Goal: Task Accomplishment & Management: Manage account settings

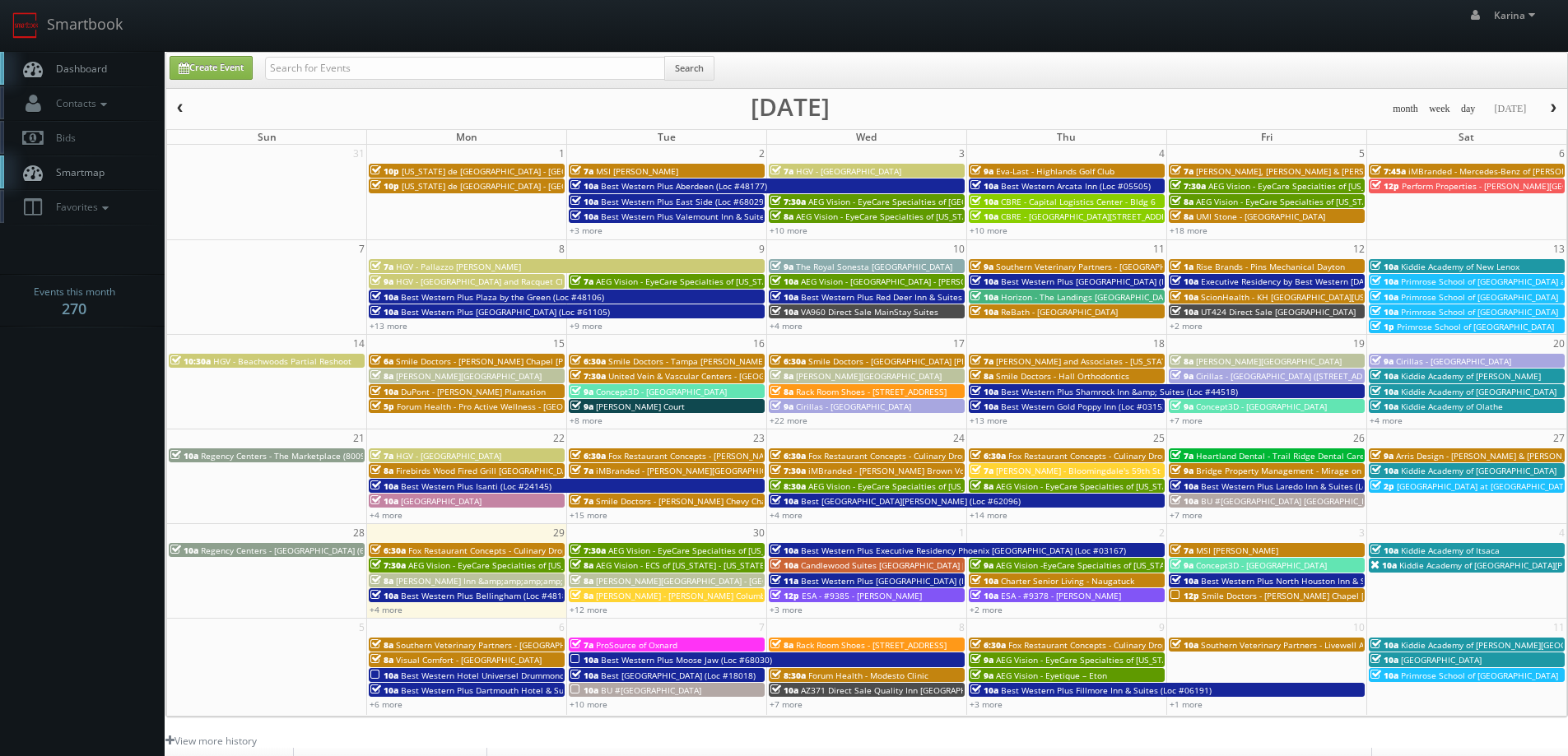
click at [1462, 486] on span "[GEOGRAPHIC_DATA] at [GEOGRAPHIC_DATA]" at bounding box center [1484, 486] width 175 height 11
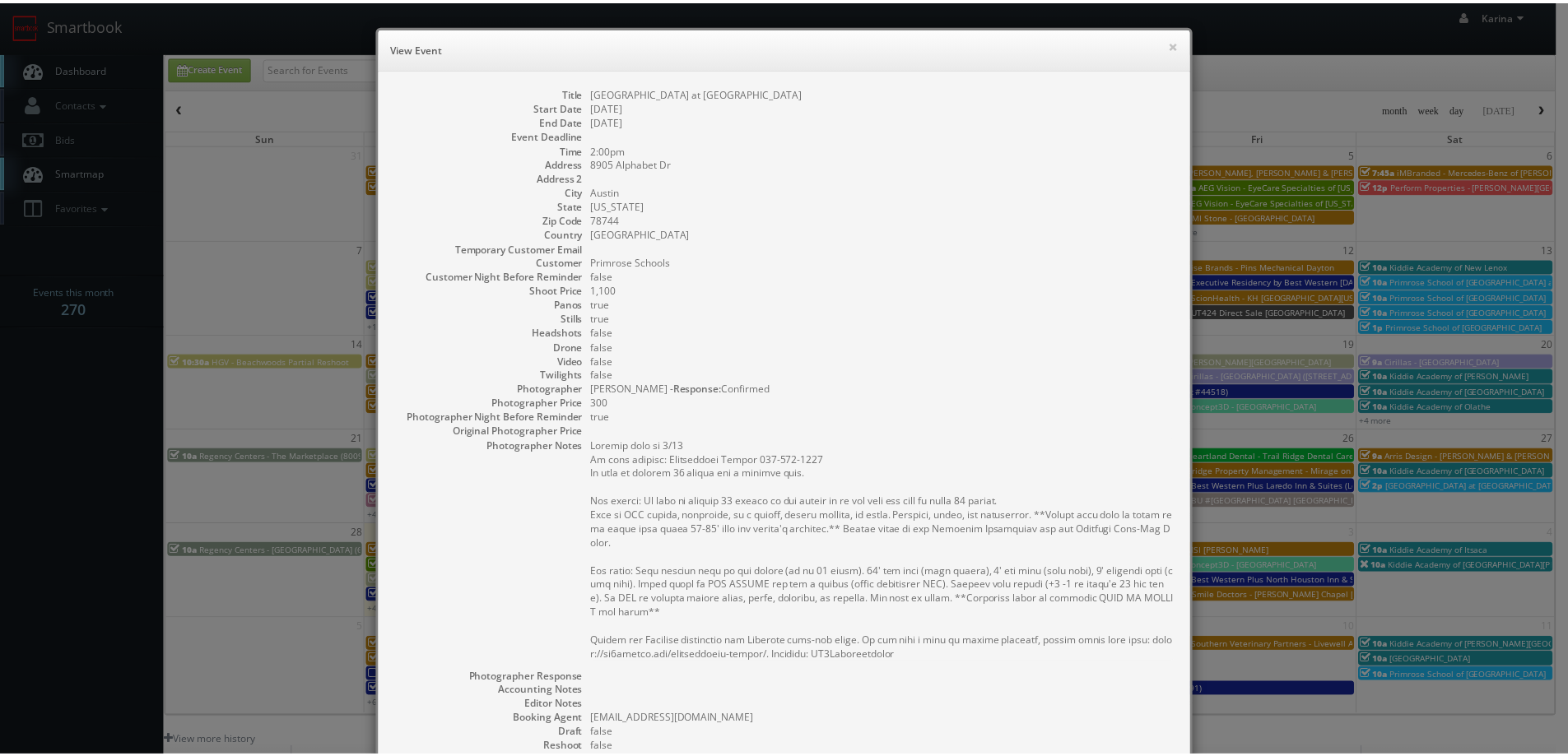
scroll to position [247, 0]
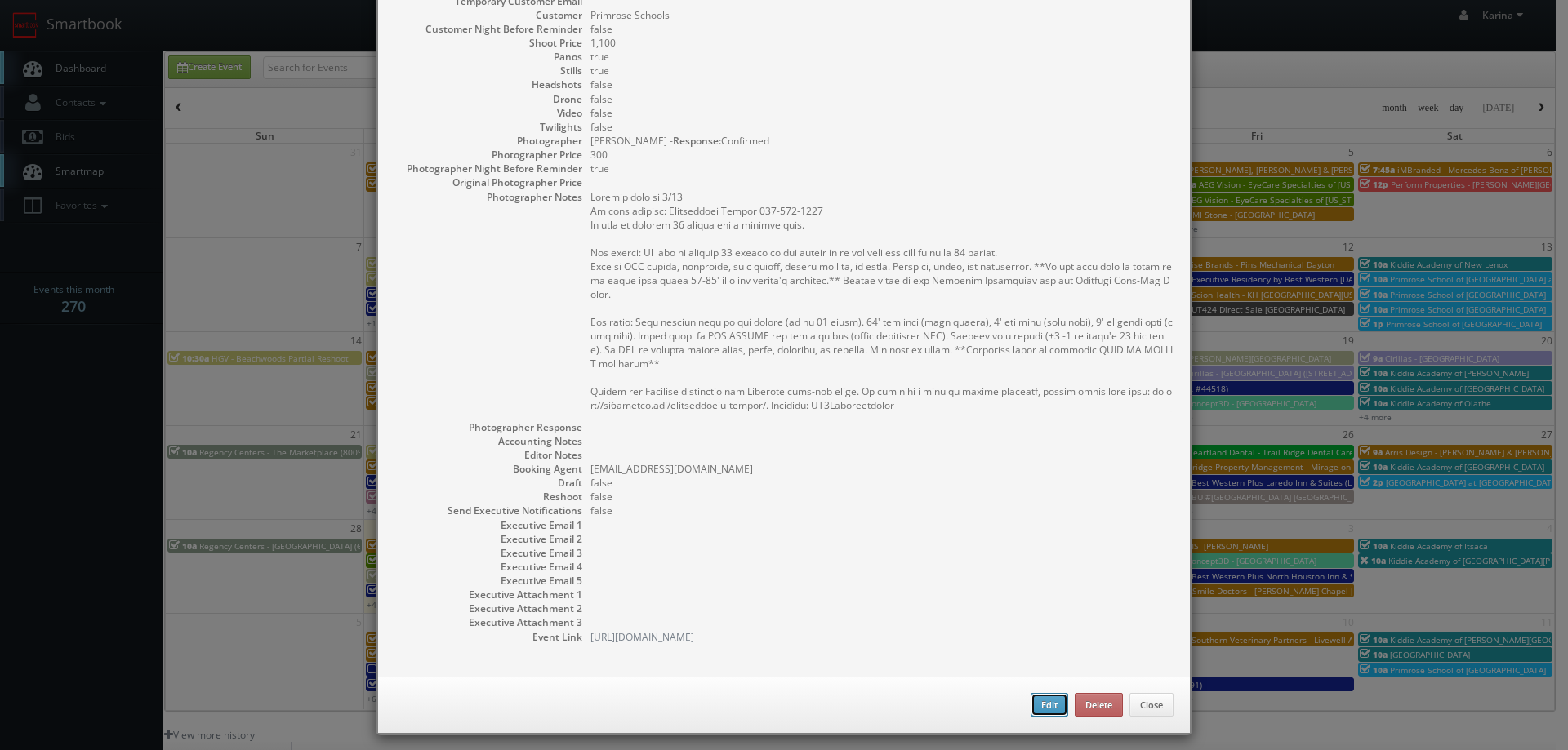
click at [1047, 701] on button "Edit" at bounding box center [1049, 705] width 38 height 25
type input "[GEOGRAPHIC_DATA] at [GEOGRAPHIC_DATA]"
type input "8905 Alphabet Dr"
type input "Austin"
type input "78744"
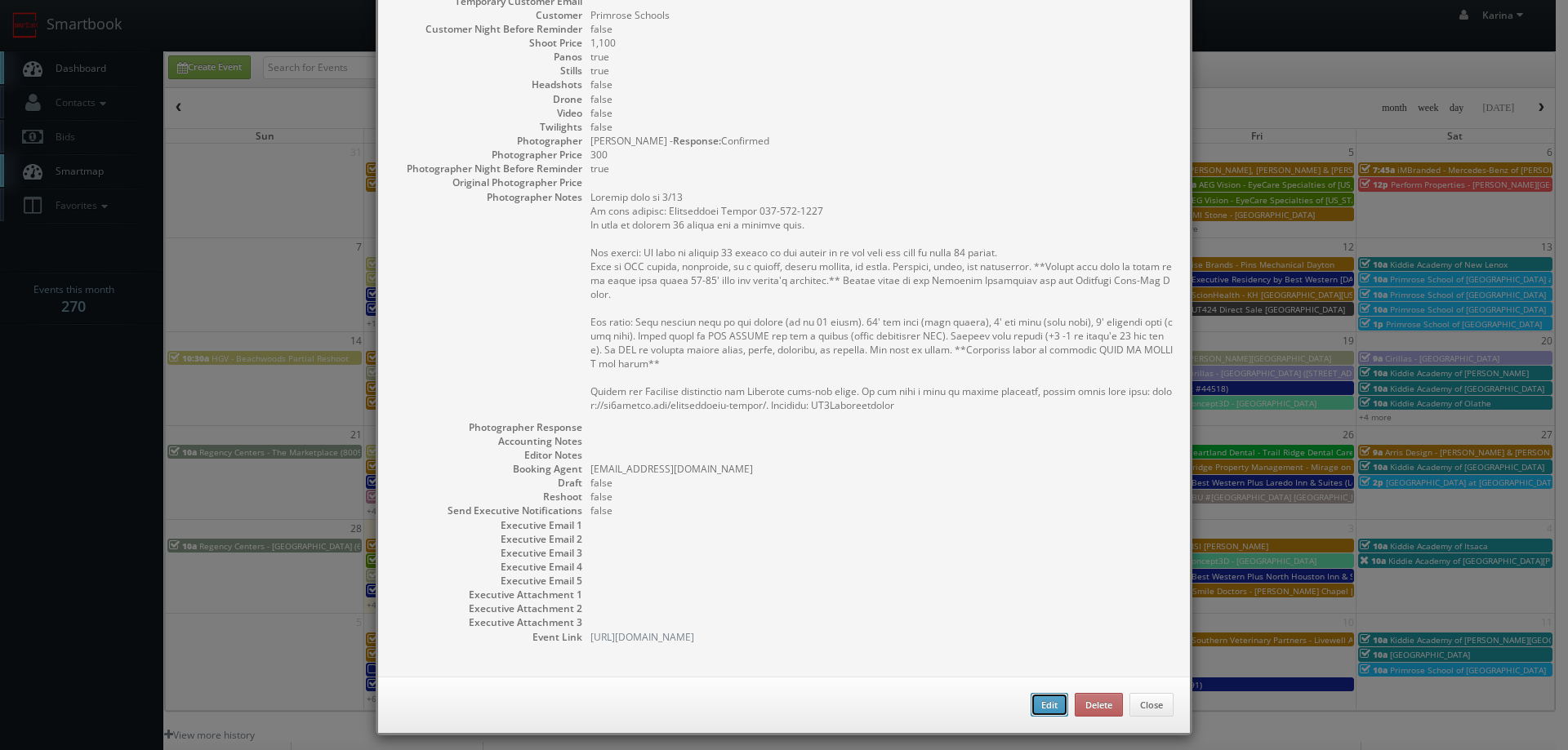
type input "1,100"
checkbox input "true"
type input "09/27/2025"
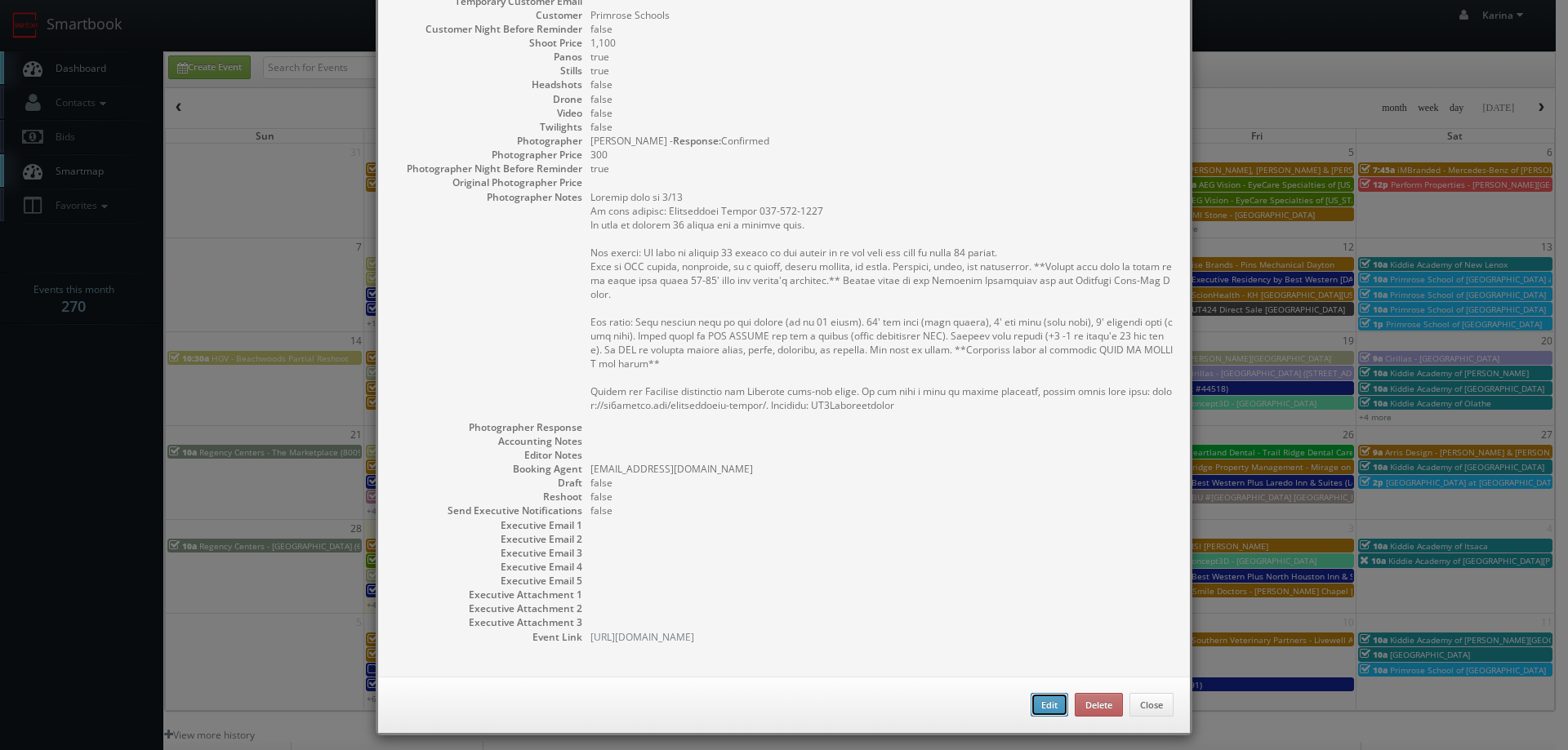
type input "2:00pm"
checkbox input "true"
type textarea "Updated date to 9/27 On site contact: Christopher Mabasa 512-843-2279 We need t…"
select select "[US_STATE]"
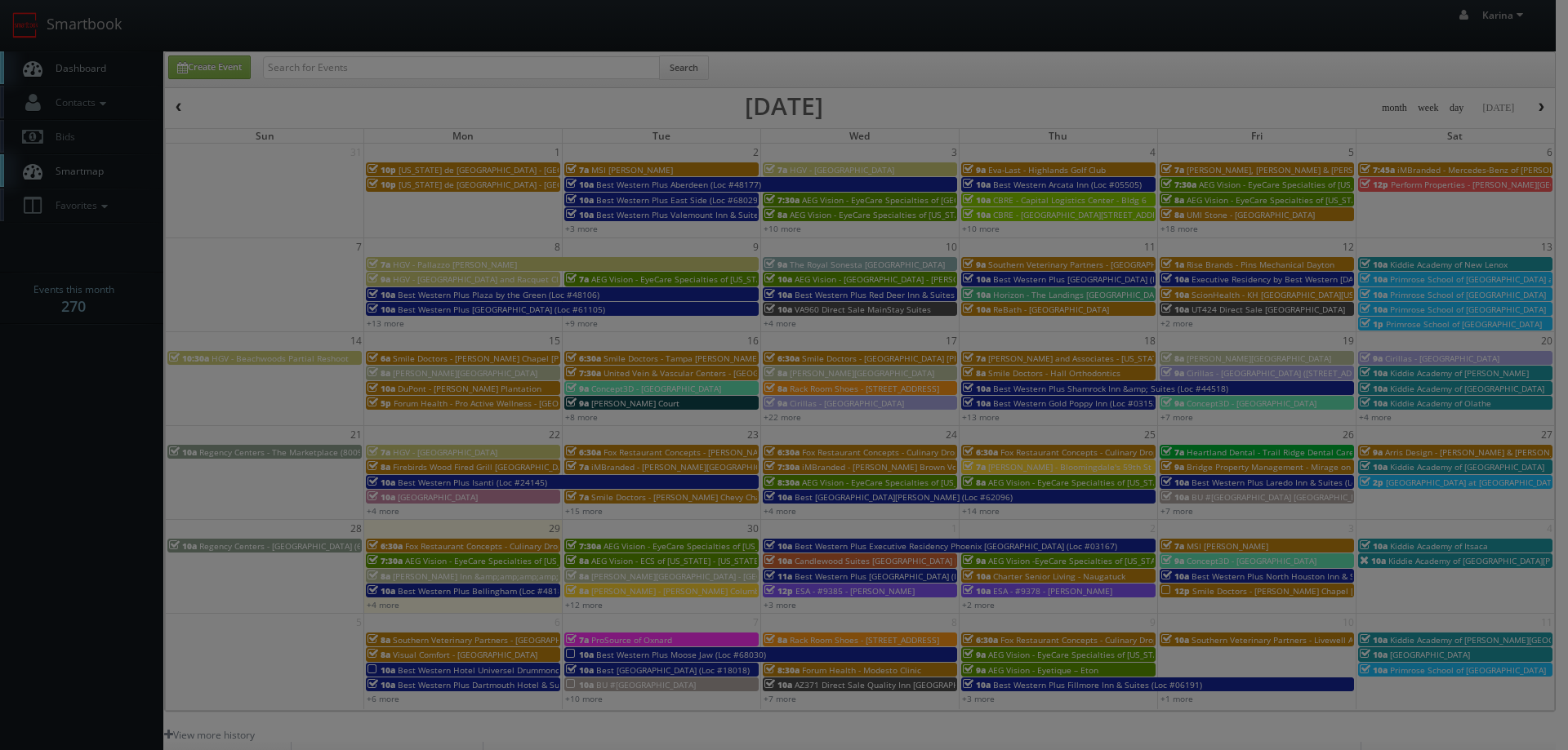
type input "1,100"
type input "300"
select select "fake96@mg.cs3calendar.com"
select select "vtourstudiosaustin@gmail.com"
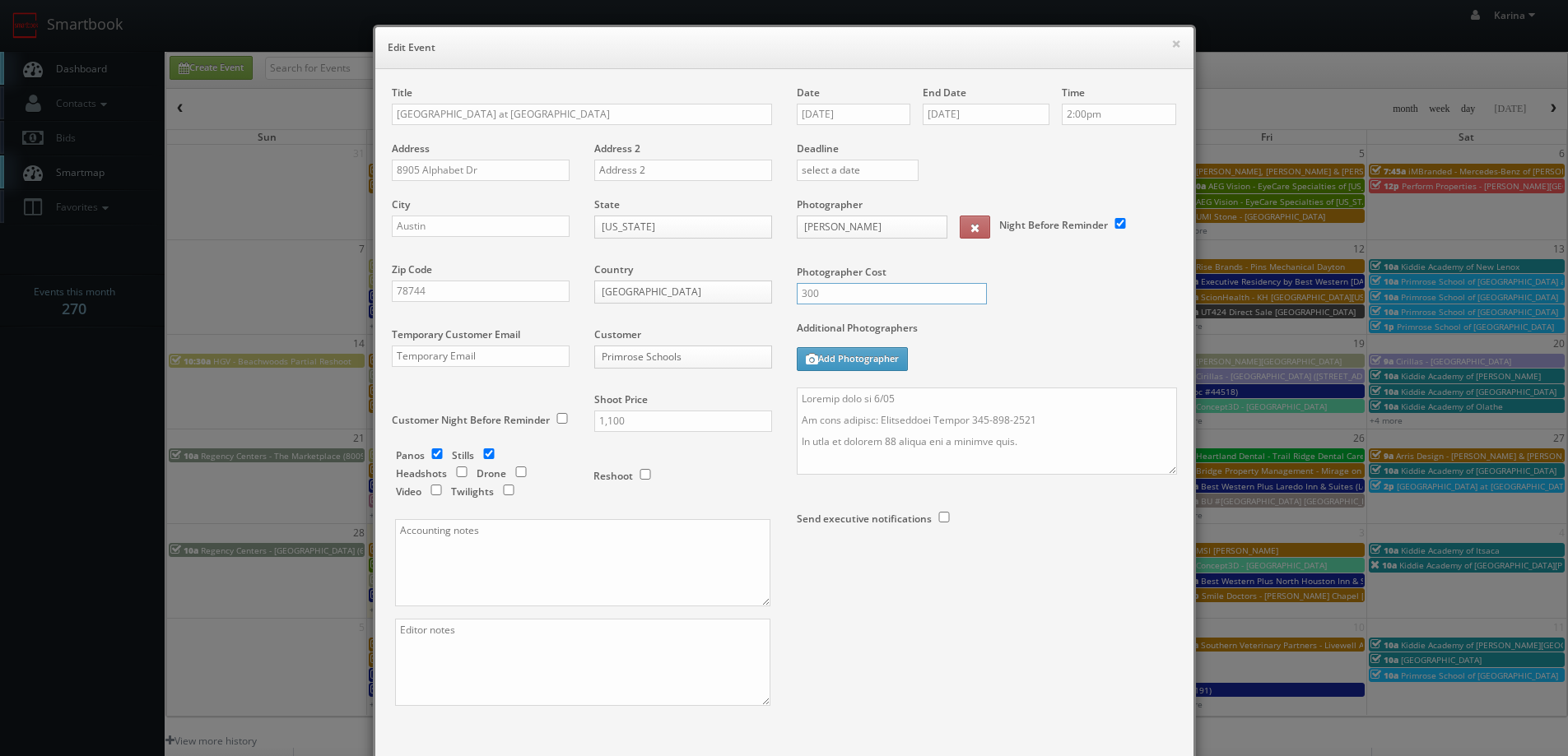
click at [832, 300] on input "300" at bounding box center [891, 294] width 190 height 21
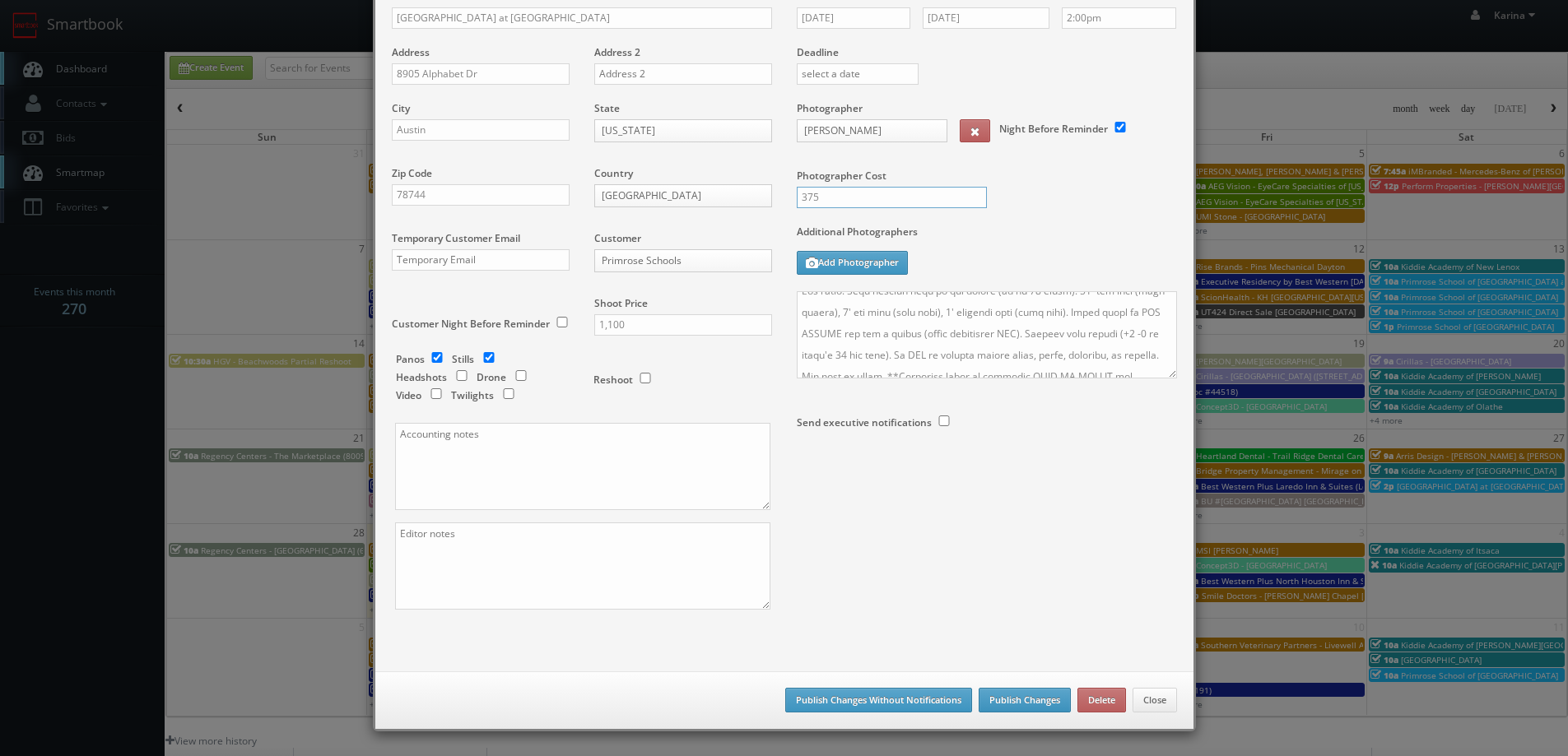
type input "375"
click at [1018, 697] on button "Publish Changes" at bounding box center [1025, 700] width 92 height 25
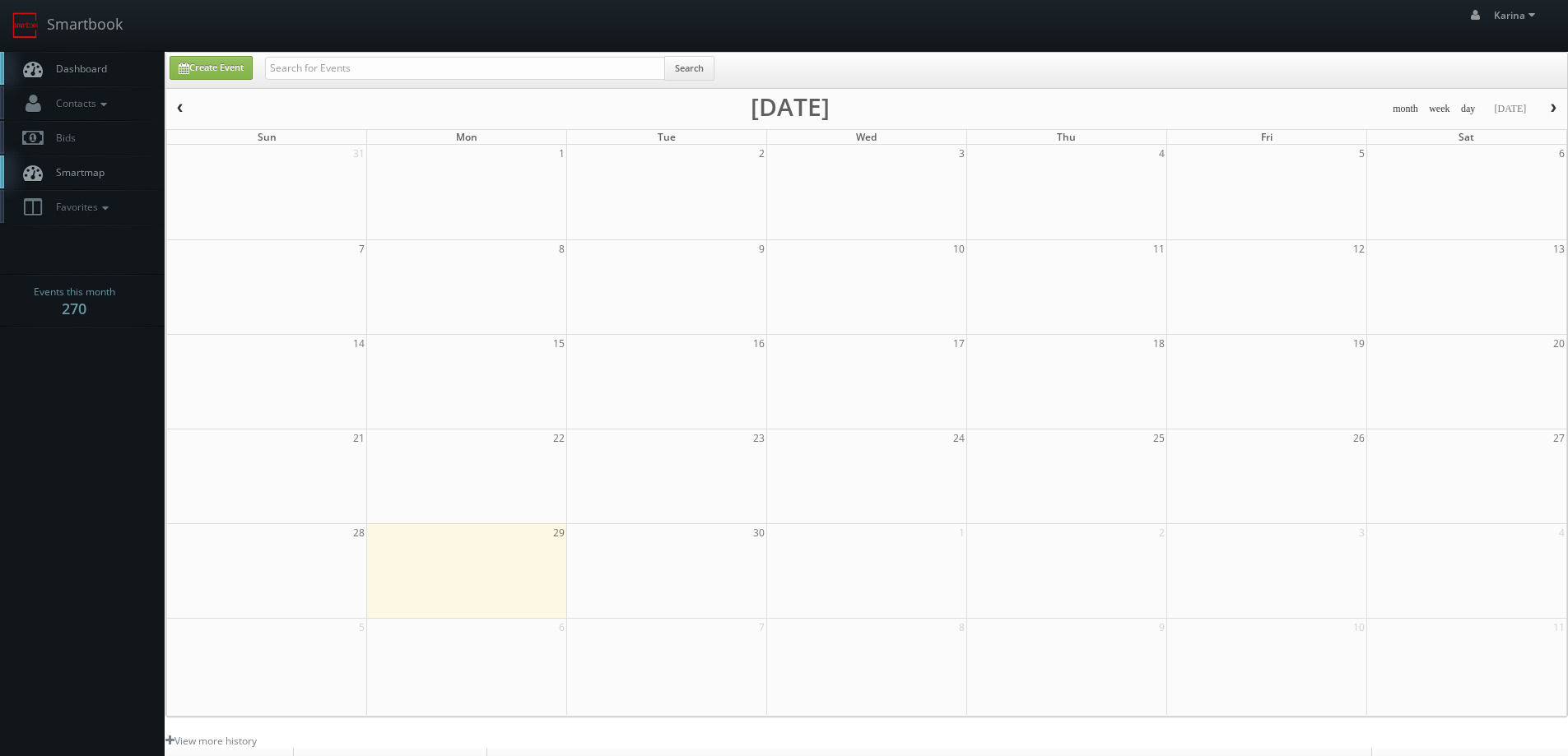
click at [80, 72] on span "Dashboard" at bounding box center [77, 69] width 59 height 14
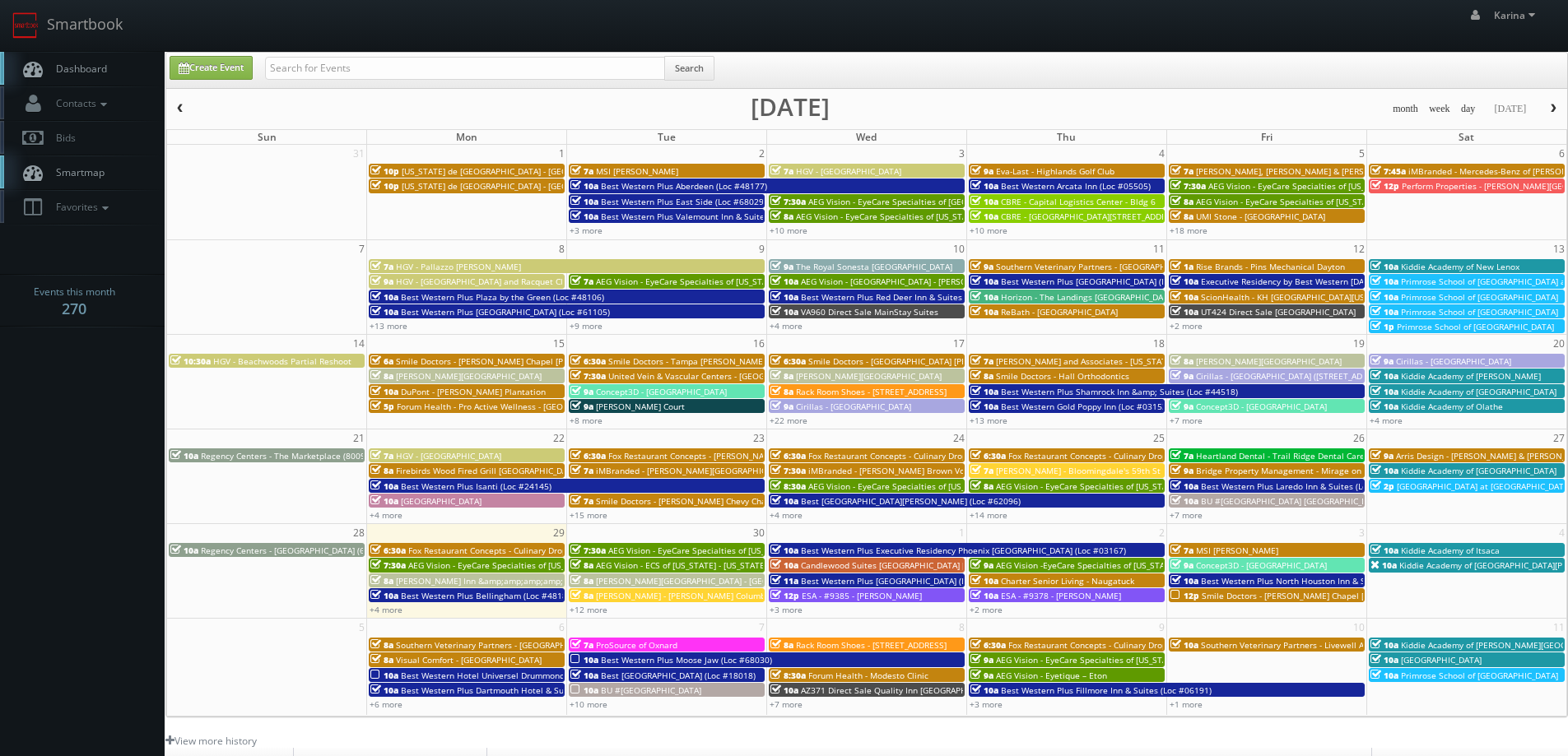
click at [72, 389] on body "Smartbook Toggle Side Navigation Toggle Top Navigation [PERSON_NAME] [PERSON_NA…" at bounding box center [784, 528] width 1568 height 1056
click at [1424, 469] on span "Kiddie Academy of [GEOGRAPHIC_DATA]" at bounding box center [1479, 470] width 155 height 11
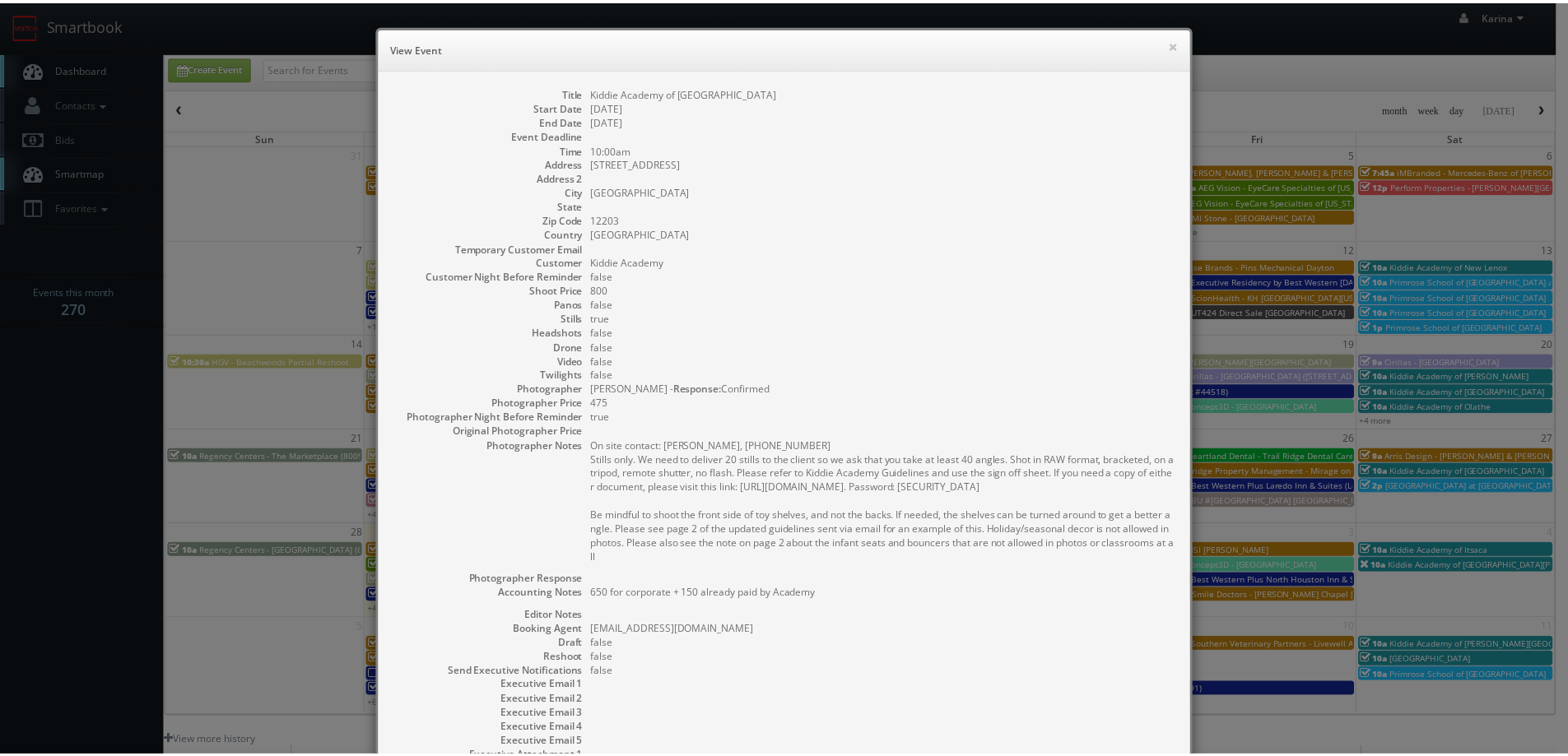
scroll to position [167, 0]
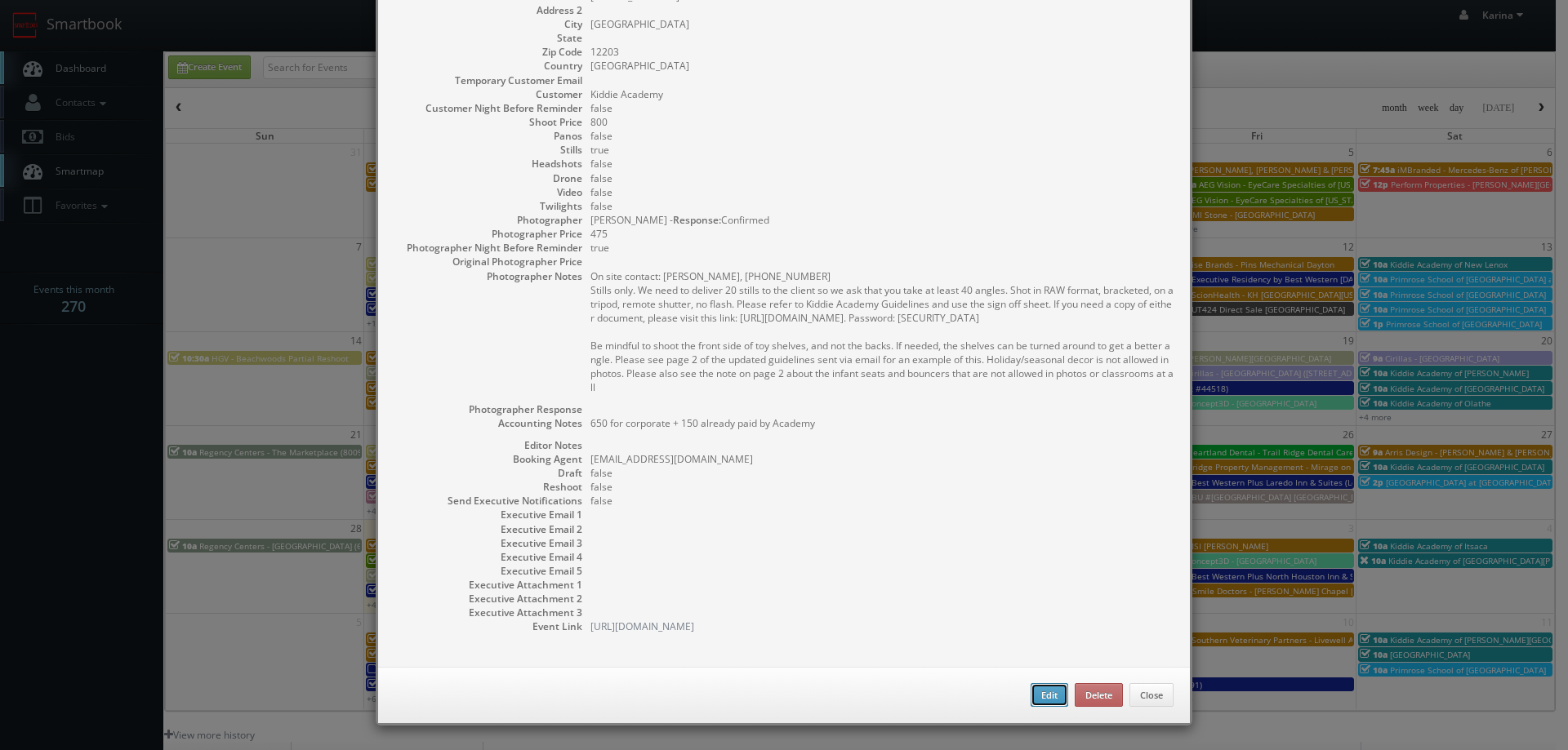
click at [1047, 697] on button "Edit" at bounding box center [1049, 696] width 38 height 25
type input "Kiddie Academy of [GEOGRAPHIC_DATA]"
type input "13 Columbia Cir"
type input "Albany"
type input "12203"
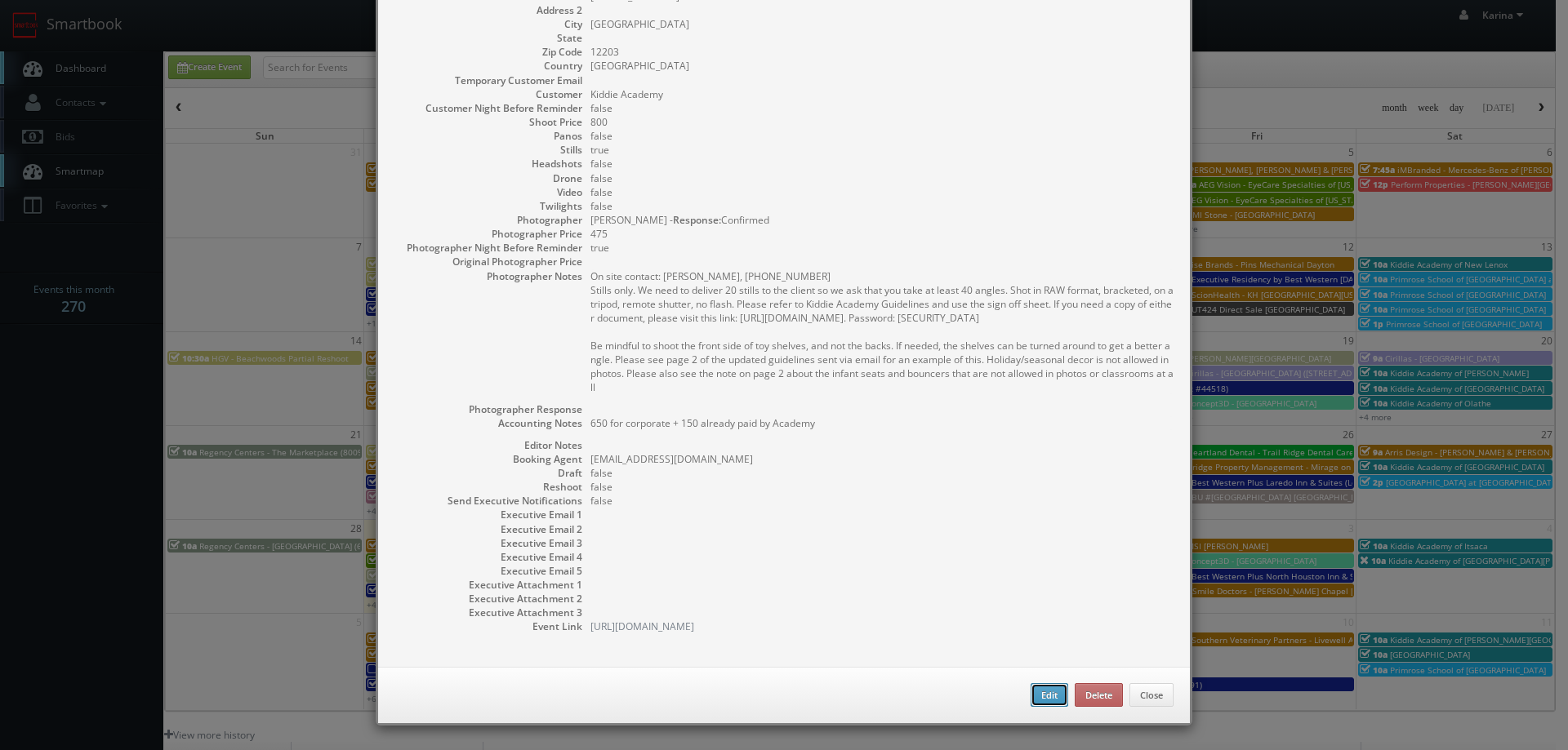
type input "800"
checkbox input "true"
type textarea "650 for corporate + 150 already paid by Academy"
type input "09/27/2025"
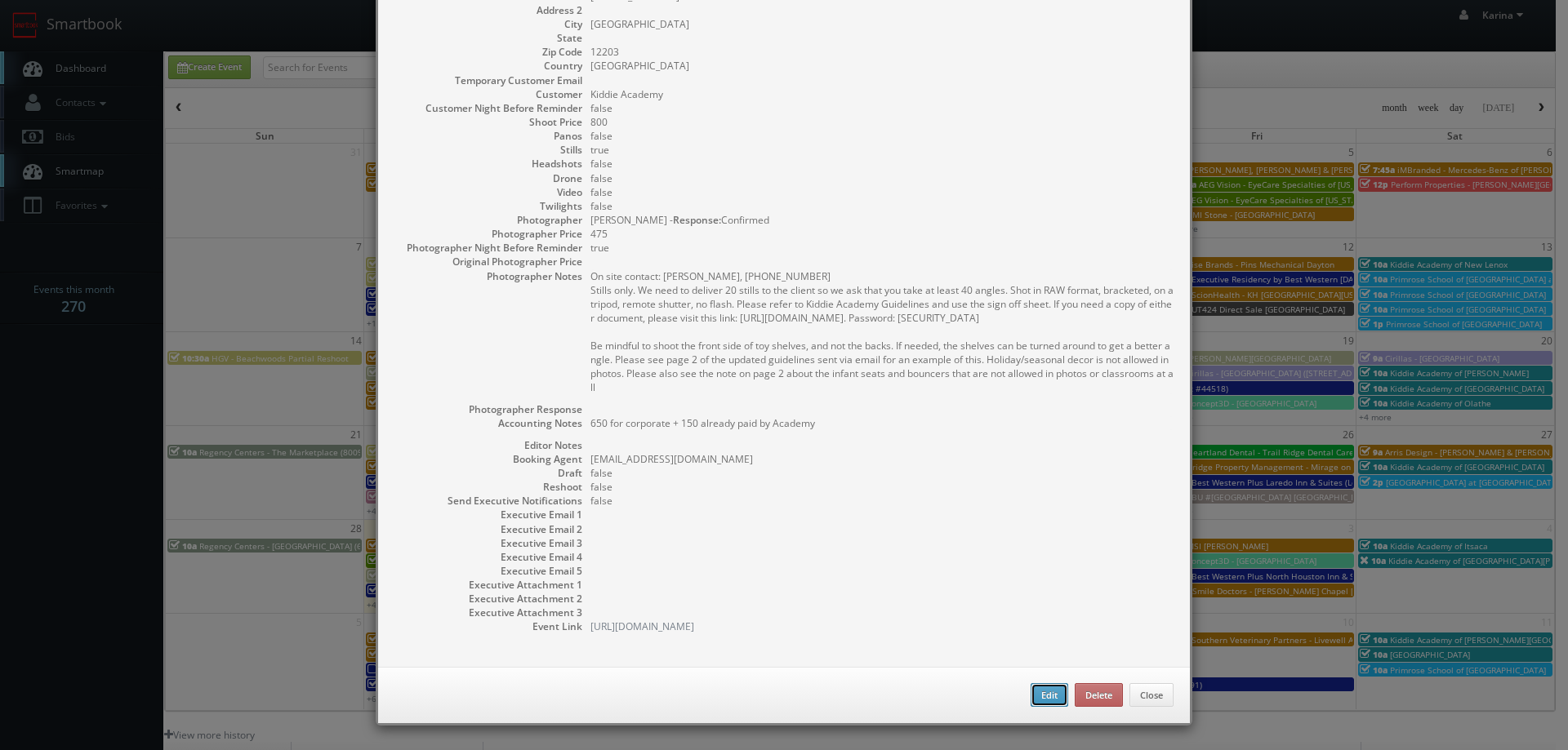
type input "10:00am"
checkbox input "true"
type textarea "On site contact: Lauren Halse, 518-852-4896 Stills only. We need to deliver 20 …"
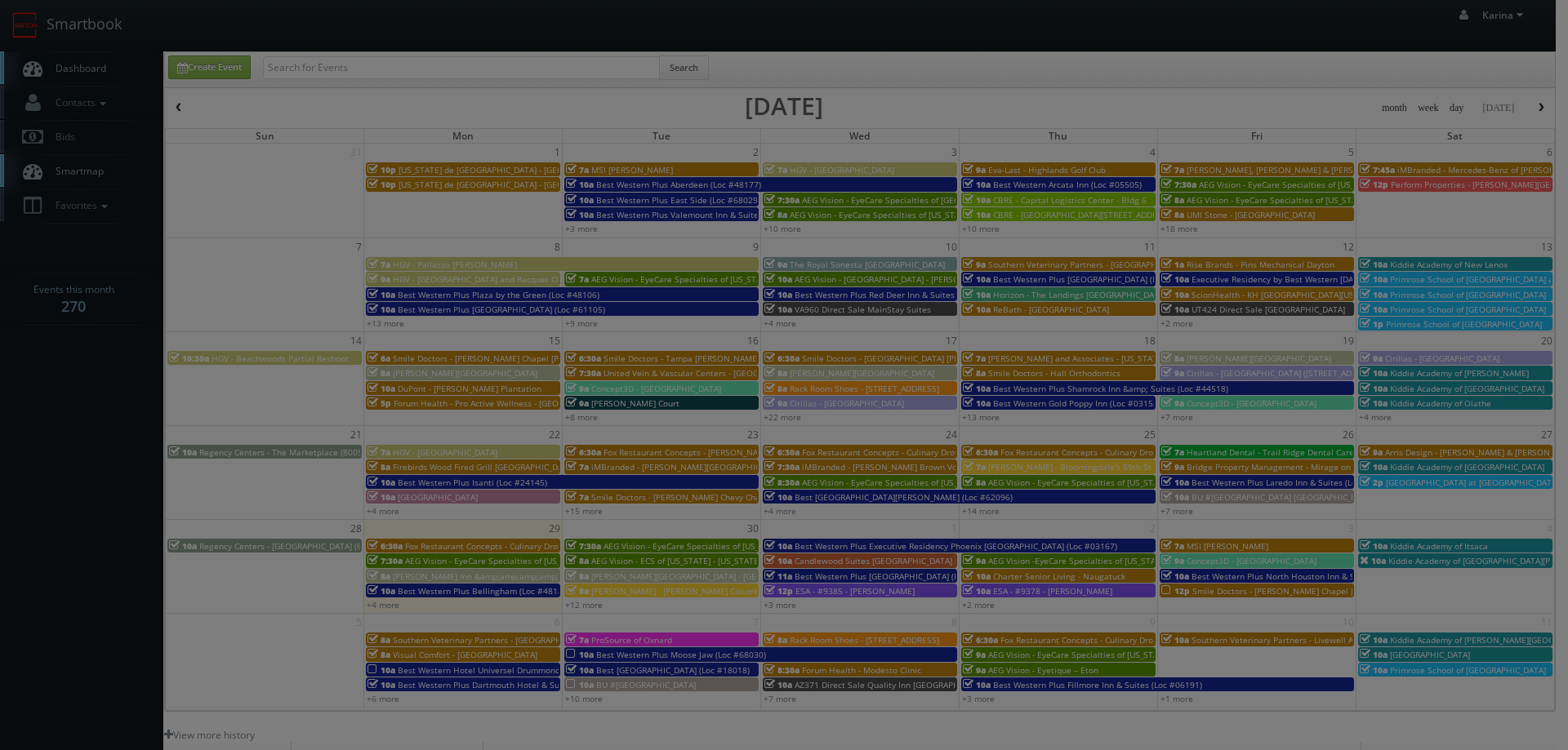
type input "800"
select select "tomcarusophotography@gmail.com"
type input "475"
select select "cs3design360+kiddie@gmail.com"
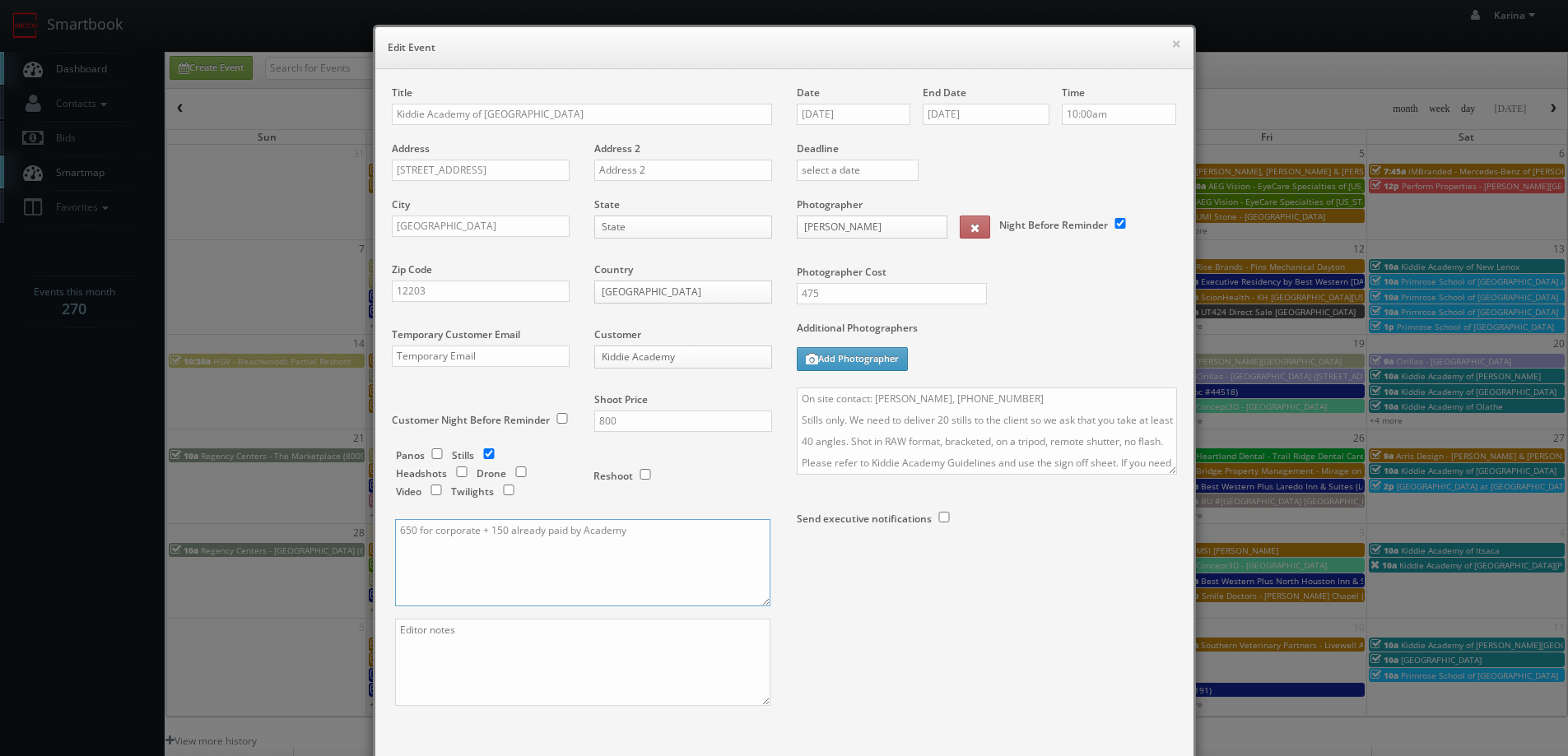
click at [497, 532] on textarea "650 for corporate + 150 already paid by Academy" at bounding box center [582, 563] width 375 height 87
click at [503, 533] on textarea "650 for corporate + 150 already paid by Academy" at bounding box center [582, 563] width 375 height 87
type textarea "650 for corporate + 300 already paid by Academy"
click at [610, 418] on input "800" at bounding box center [683, 421] width 178 height 21
click at [824, 440] on textarea "On site contact: Lauren Halse, 518-852-4896 Stills only. We need to deliver 20 …" at bounding box center [987, 431] width 381 height 87
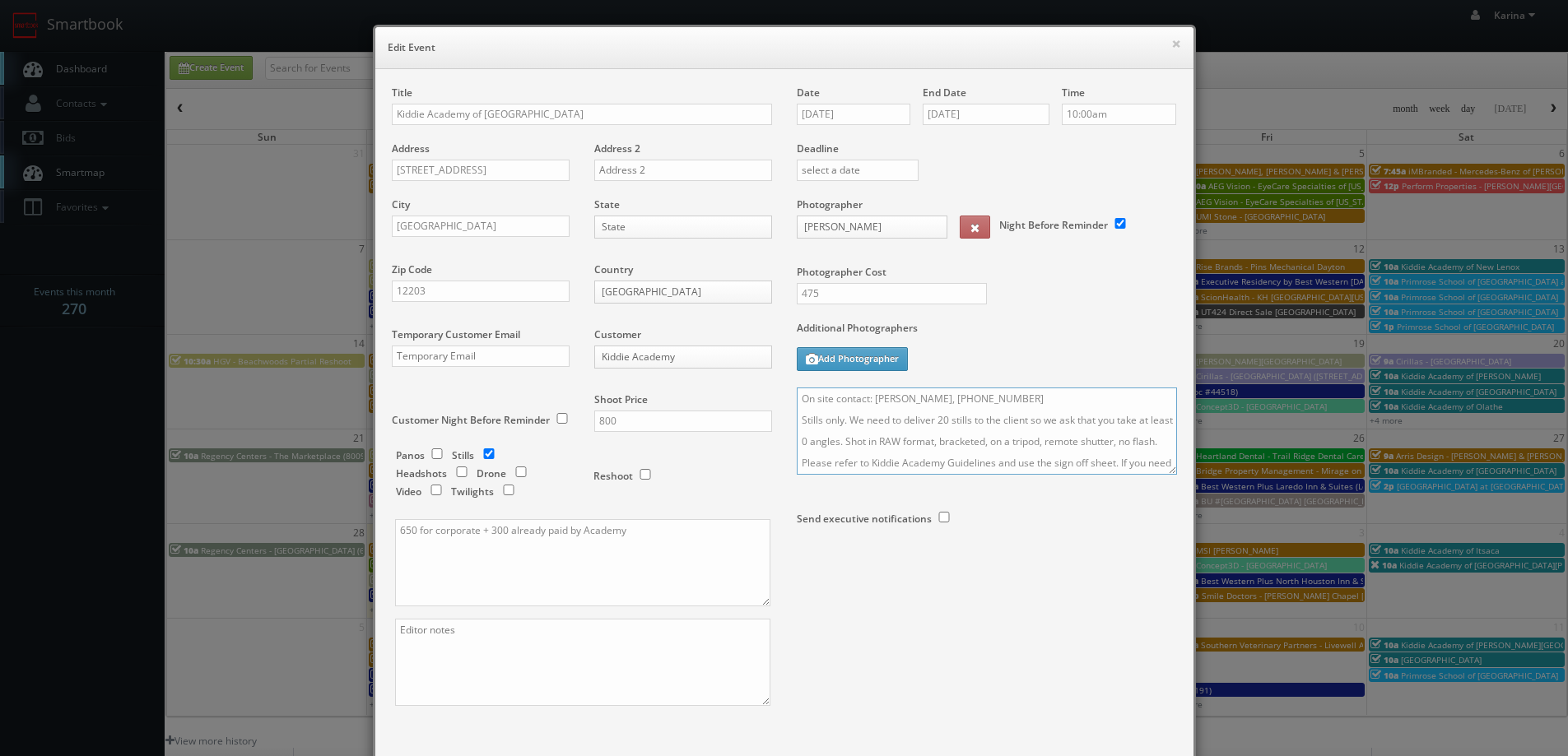
click at [936, 421] on textarea "On site contact: Lauren Halse, 518-852-4896 Stills only. We need to deliver 20 …" at bounding box center [987, 431] width 381 height 87
click at [821, 441] on textarea "On site contact: Lauren Halse, 518-852-4896 Stills only. We need to deliver 30 …" at bounding box center [987, 431] width 381 height 87
type textarea "On site contact: Lauren Halse, 518-852-4896 Stills only. We need to deliver 30 …"
click at [633, 418] on input "800" at bounding box center [683, 421] width 178 height 21
click at [814, 291] on input "475" at bounding box center [891, 294] width 190 height 21
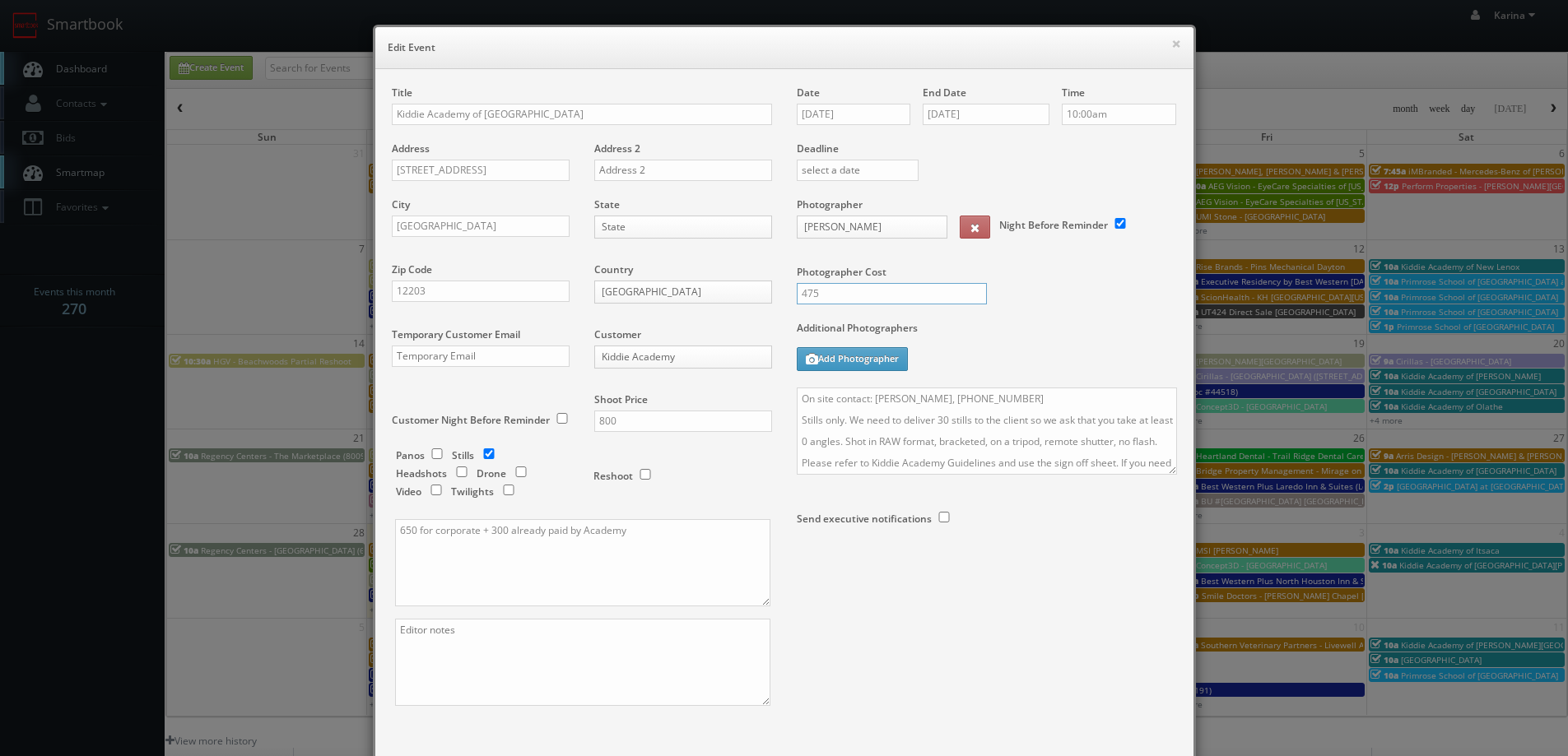
drag, startPoint x: 814, startPoint y: 291, endPoint x: 785, endPoint y: 284, distance: 29.8
click at [785, 284] on div "475" at bounding box center [885, 302] width 202 height 38
type input "500"
click at [1018, 322] on div "Date 09/27/2025 End Date 09/27/2025 Time 10:00am Deadline Photographer Tom Caru…" at bounding box center [987, 344] width 405 height 517
click at [755, 480] on div "Panos Stills Headshots Drone Video Twilights Reshoot" at bounding box center [589, 330] width 362 height 378
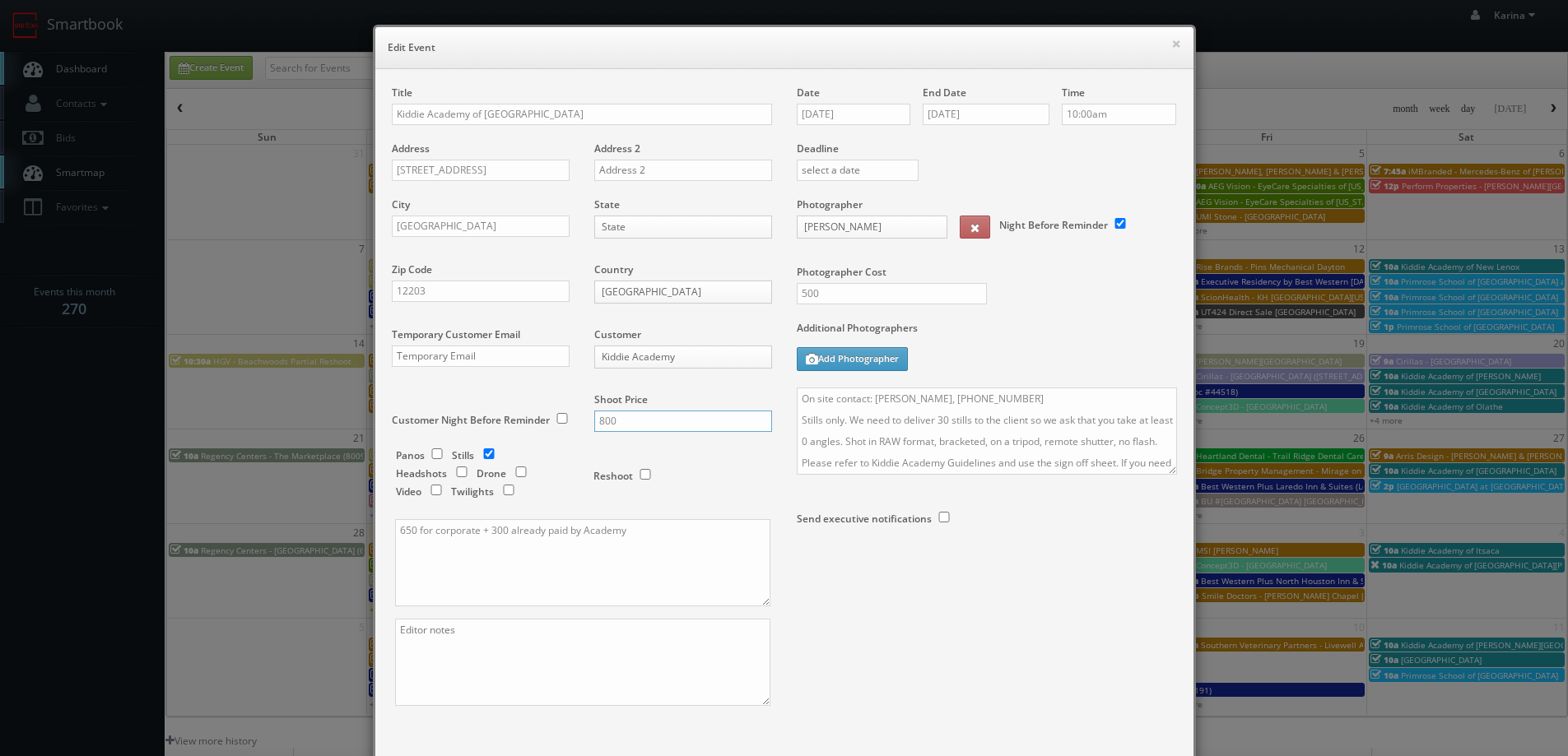
click at [617, 424] on input "800" at bounding box center [683, 421] width 178 height 21
click at [674, 401] on div "Shoot Price 800" at bounding box center [677, 420] width 190 height 56
drag, startPoint x: 613, startPoint y: 428, endPoint x: 580, endPoint y: 427, distance: 33.0
click at [582, 427] on div "Shoot Price 800" at bounding box center [677, 420] width 190 height 56
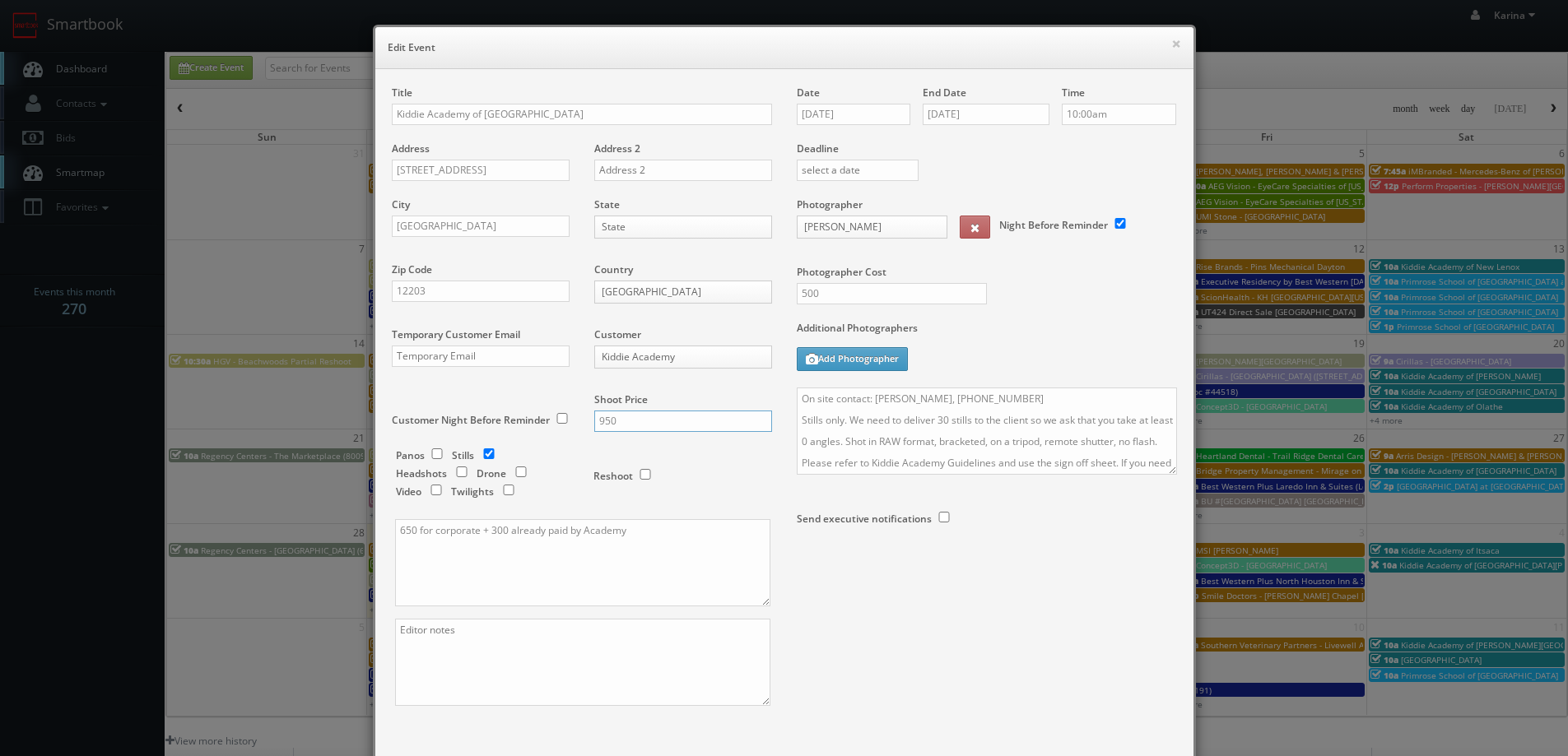
scroll to position [96, 0]
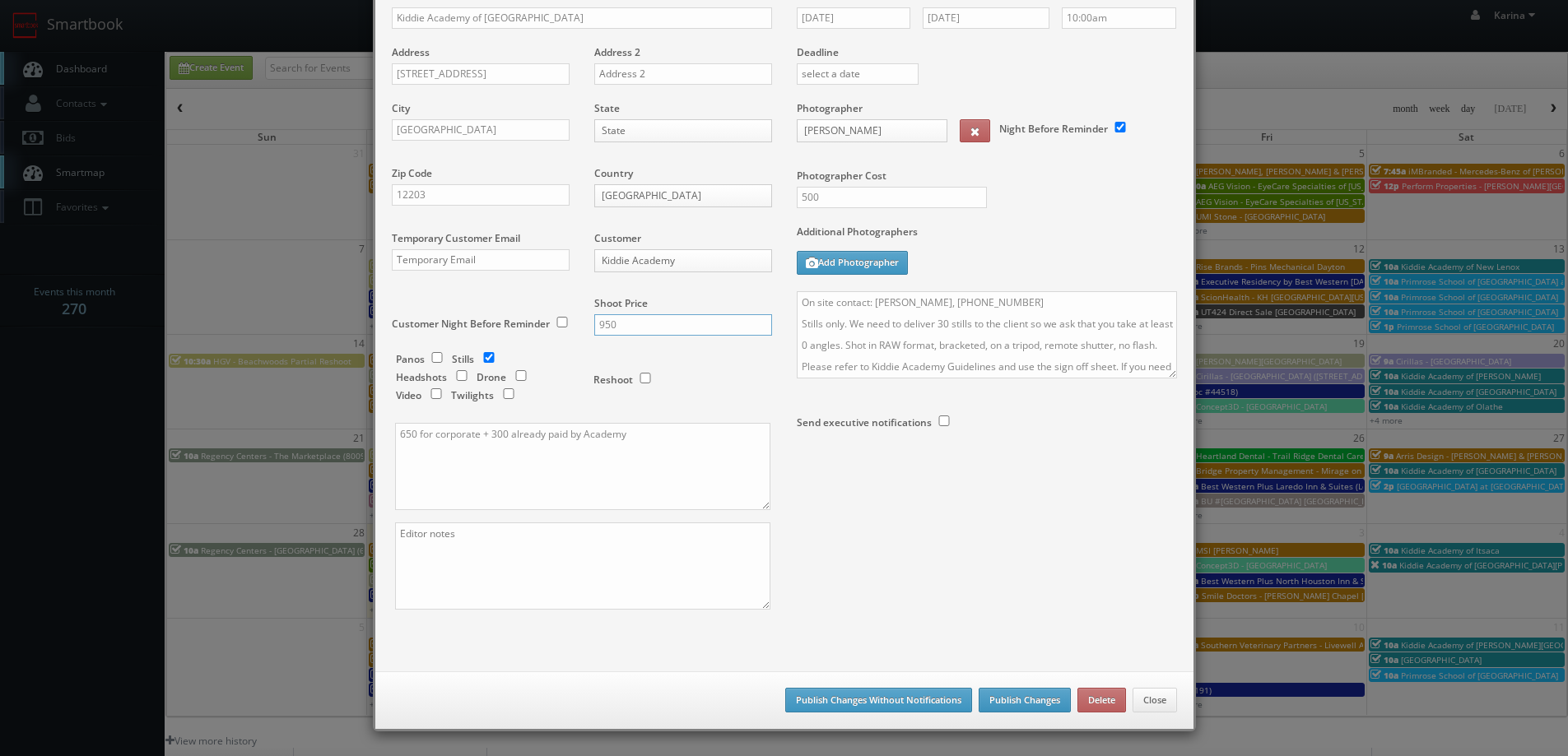
type input "950"
click at [1018, 707] on button "Publish Changes" at bounding box center [1025, 700] width 92 height 25
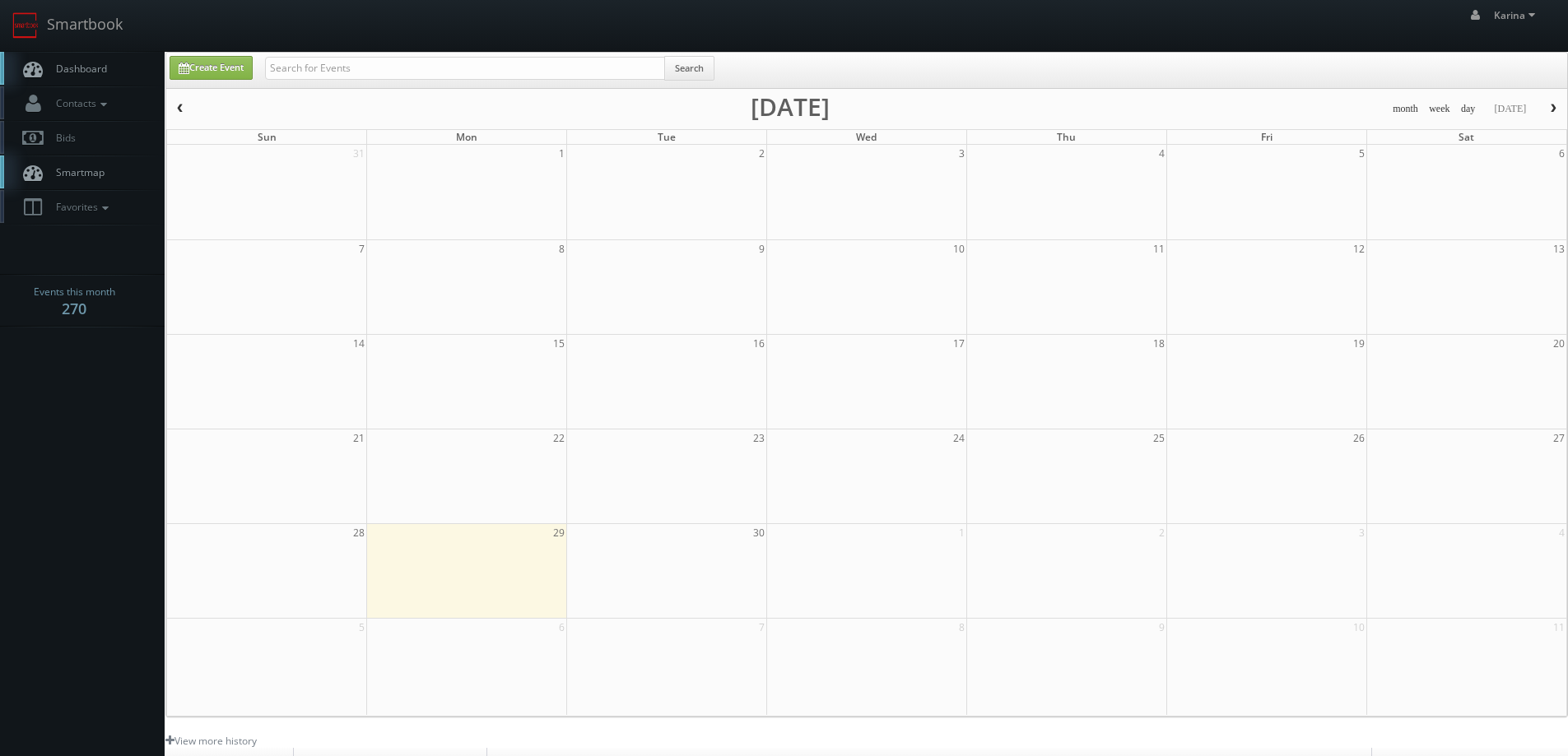
click at [66, 58] on link "Dashboard" at bounding box center [82, 69] width 164 height 34
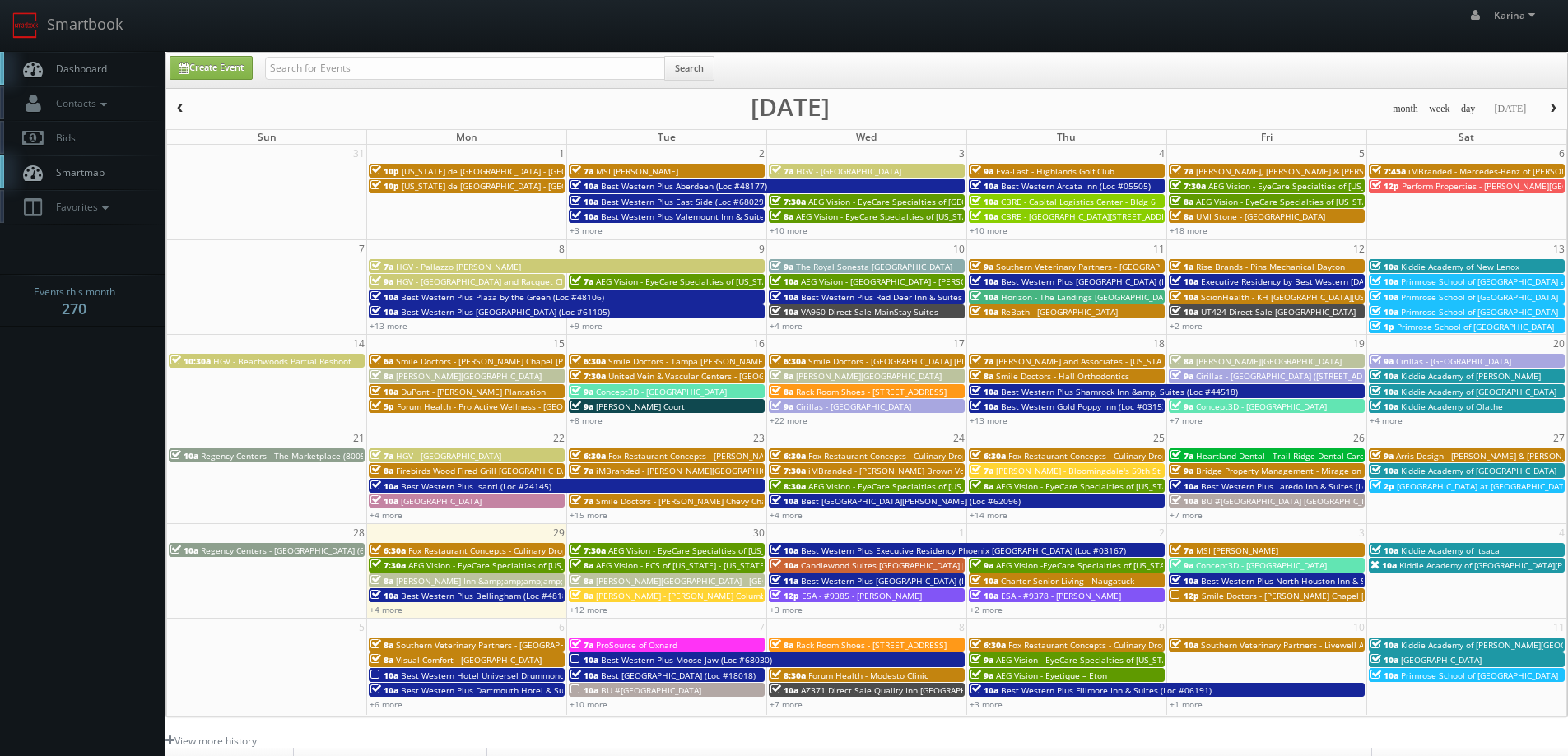
click at [1516, 458] on span "Arris Design - [PERSON_NAME] & [PERSON_NAME]" at bounding box center [1494, 456] width 196 height 11
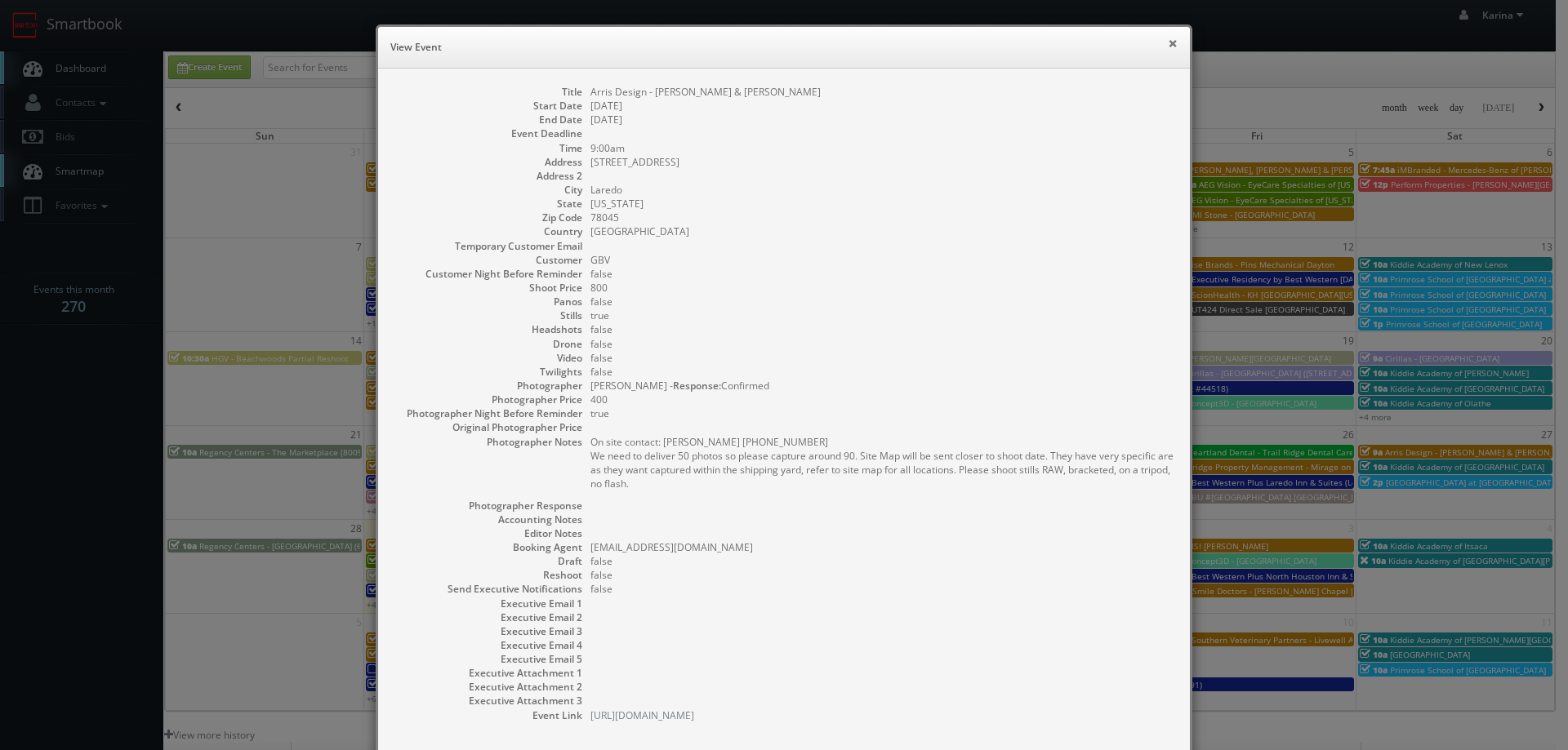
click at [1168, 39] on button "×" at bounding box center [1173, 43] width 10 height 11
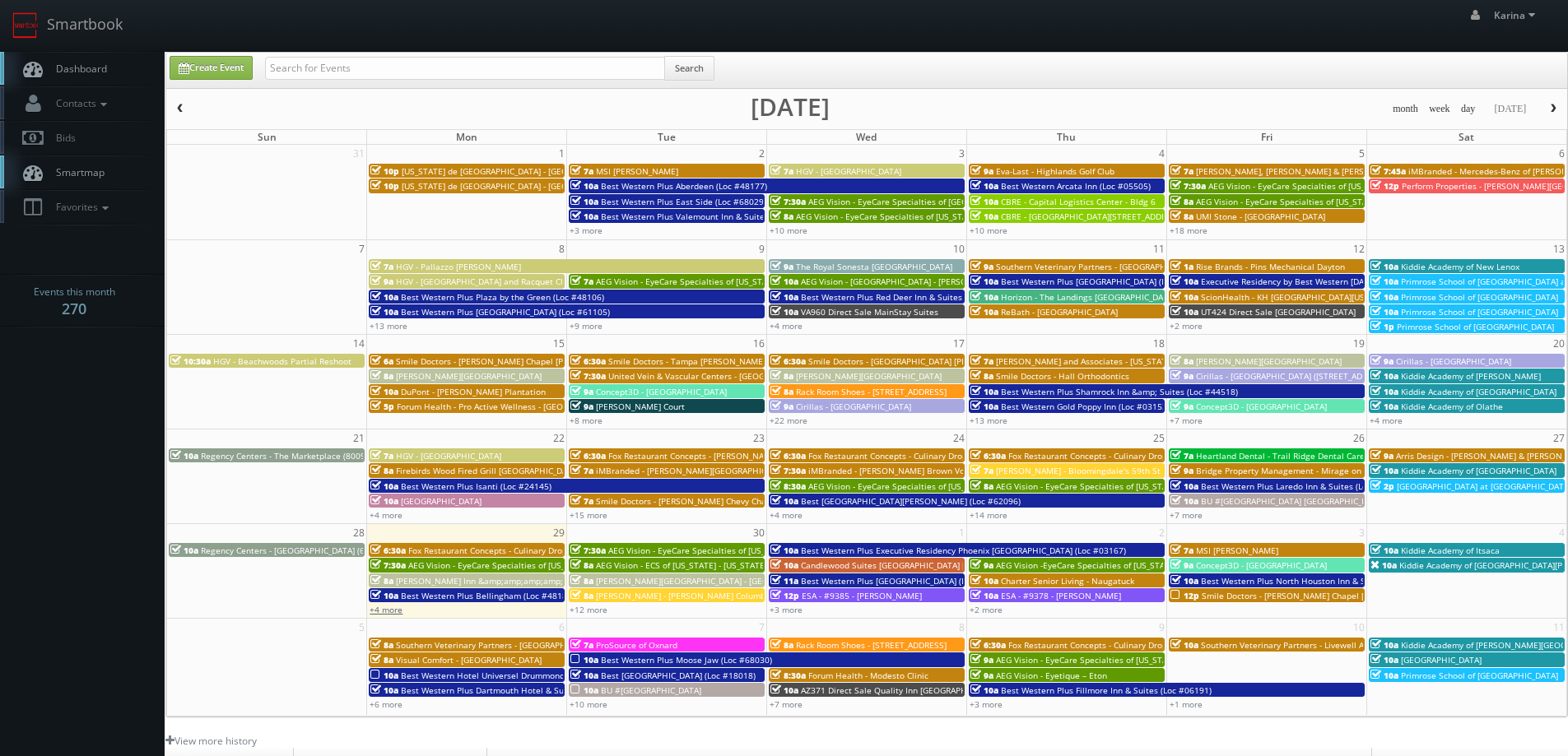
click at [382, 609] on link "+4 more" at bounding box center [385, 609] width 33 height 11
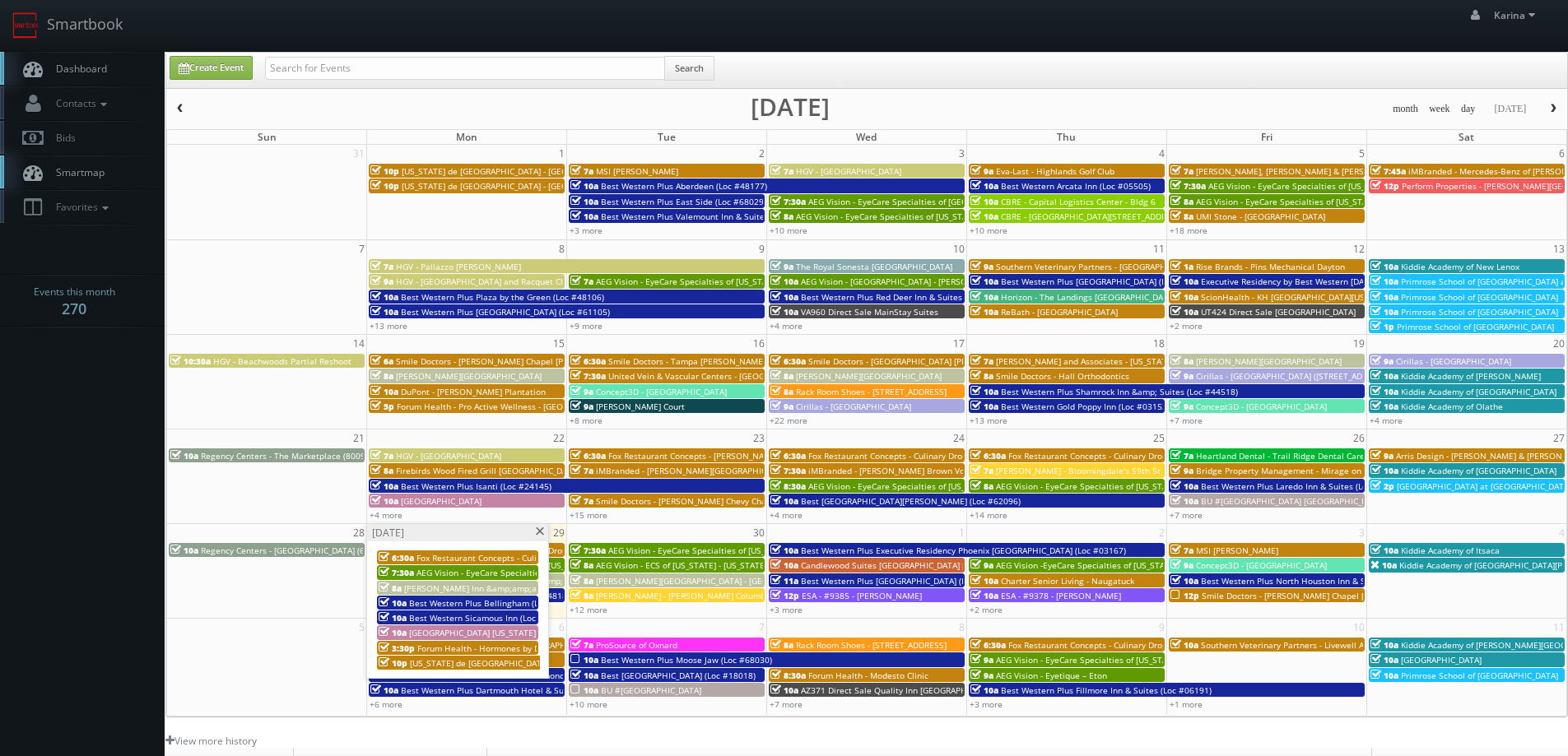
click at [510, 631] on span "[GEOGRAPHIC_DATA] [US_STATE] Dells" at bounding box center [483, 632] width 149 height 11
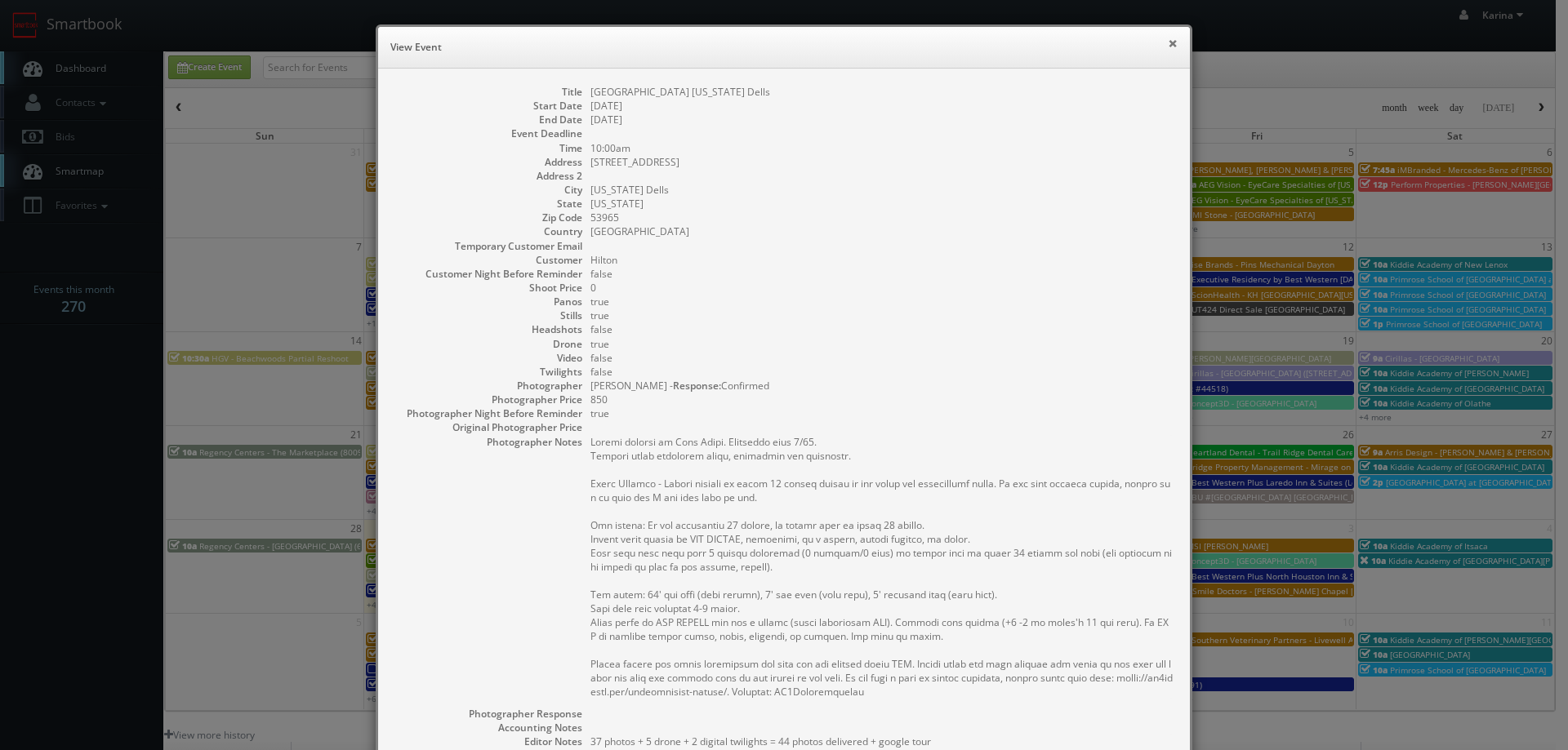
click at [1168, 38] on button "×" at bounding box center [1173, 43] width 10 height 11
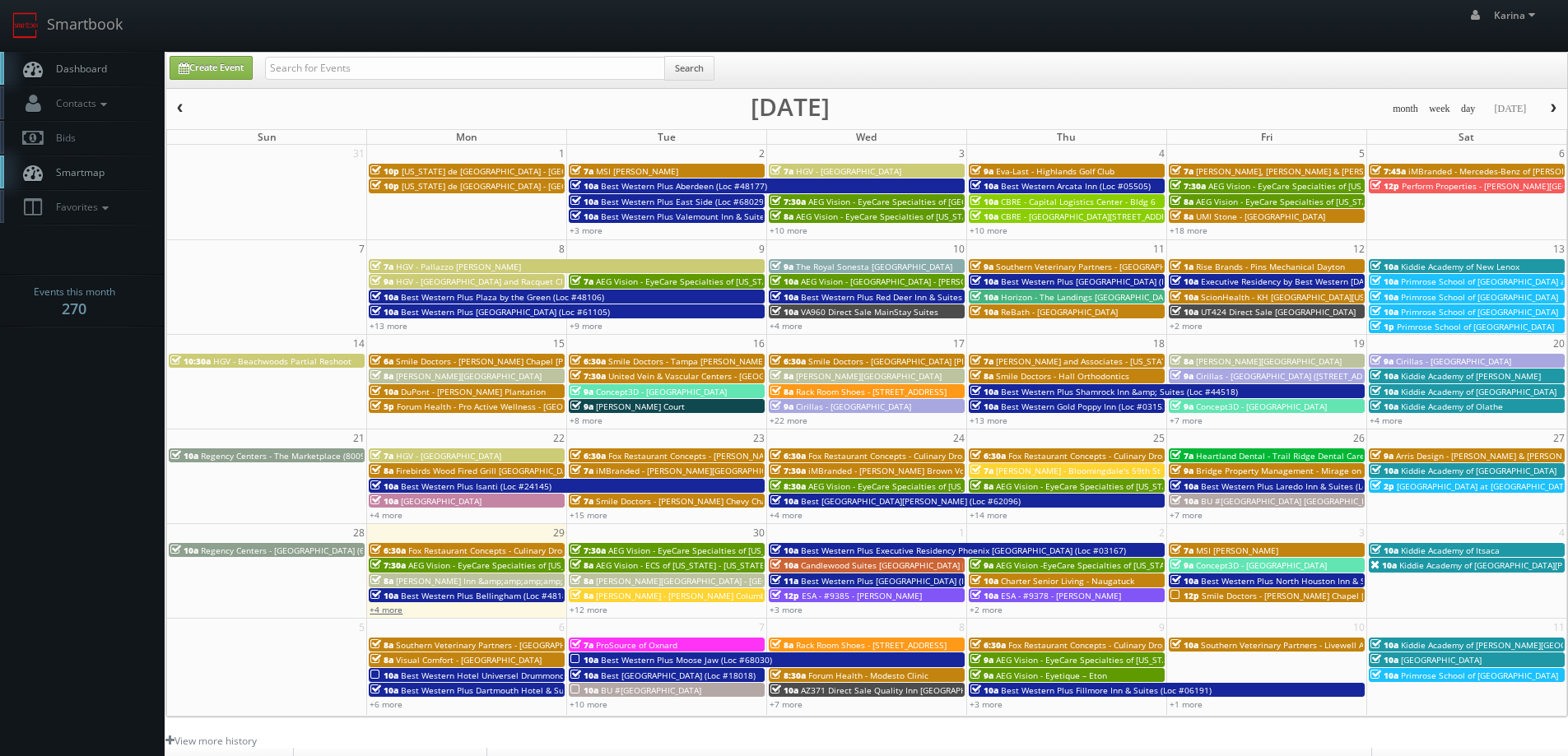
click at [400, 609] on link "+4 more" at bounding box center [385, 609] width 33 height 11
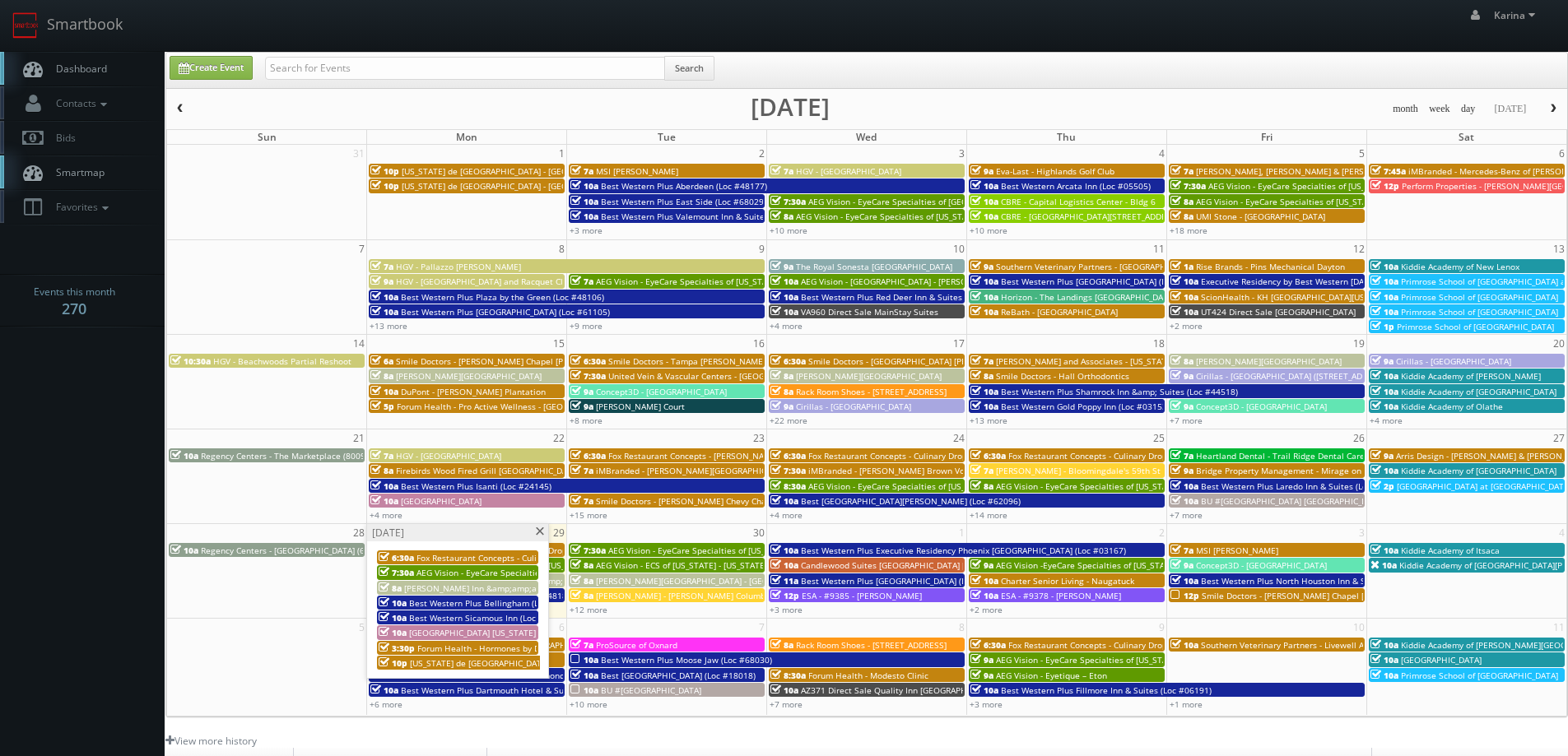
click at [500, 608] on span "Best Western Plus Bellingham (Loc #48188)" at bounding box center [496, 603] width 174 height 11
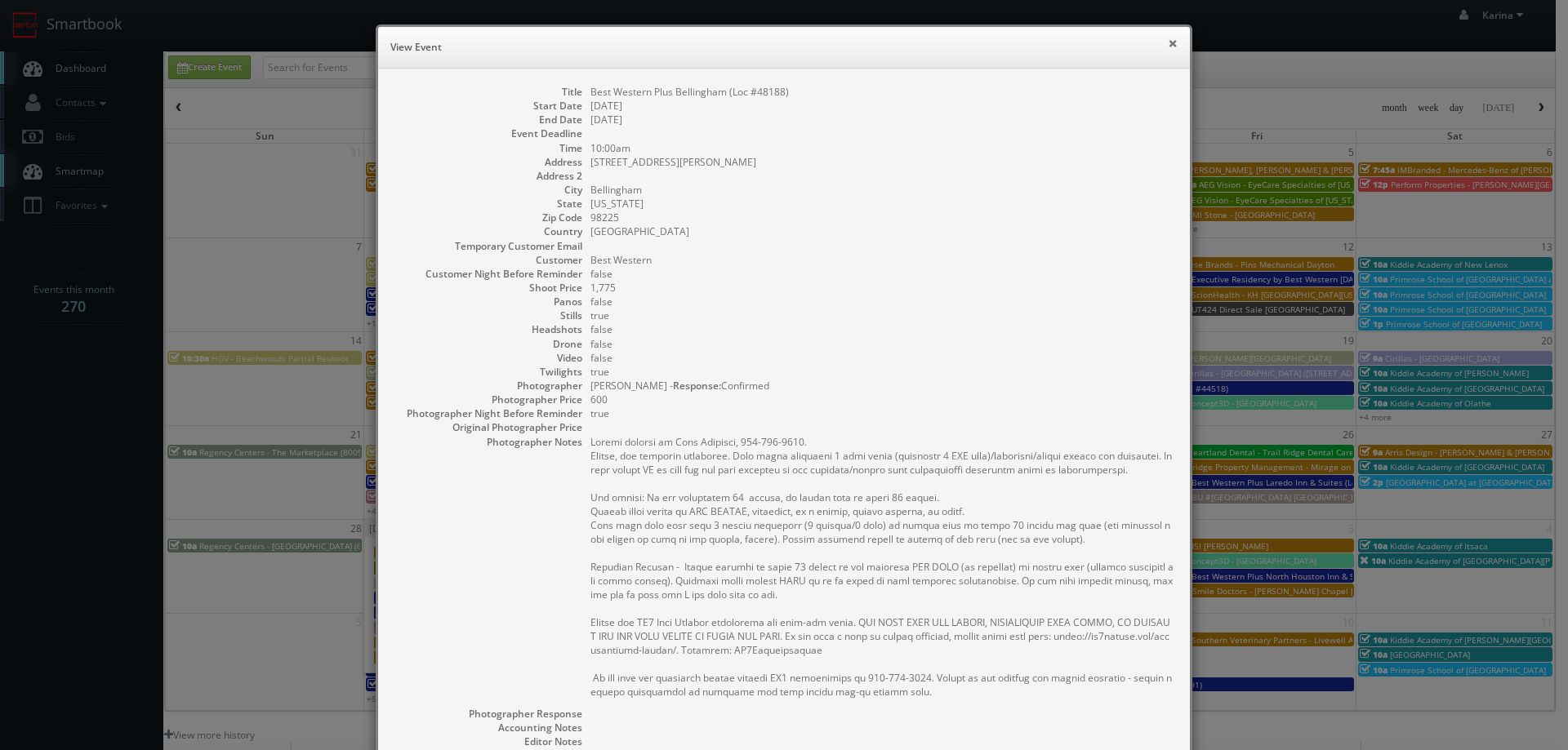
click at [1168, 43] on button "×" at bounding box center [1173, 43] width 10 height 11
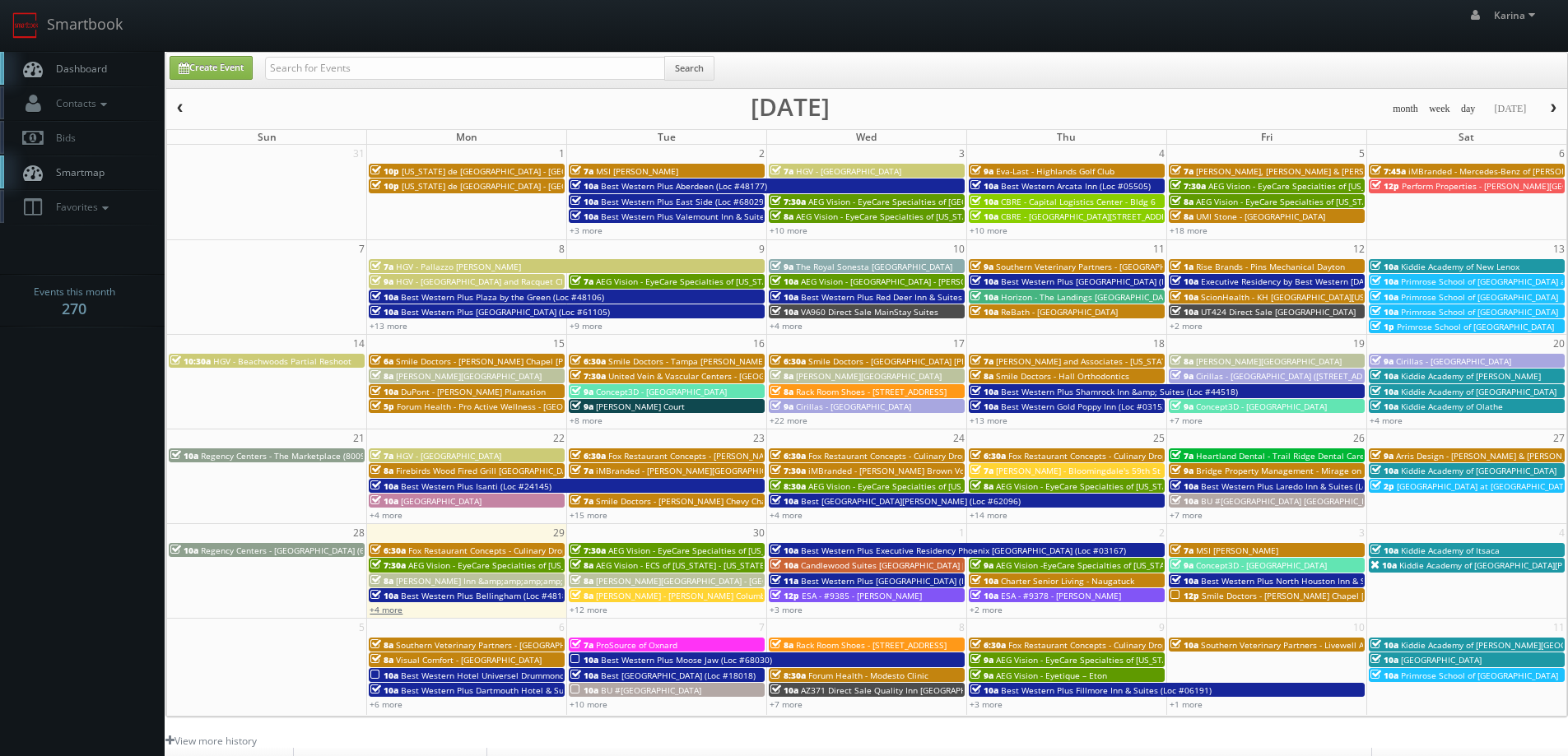
click at [391, 609] on link "+4 more" at bounding box center [385, 609] width 33 height 11
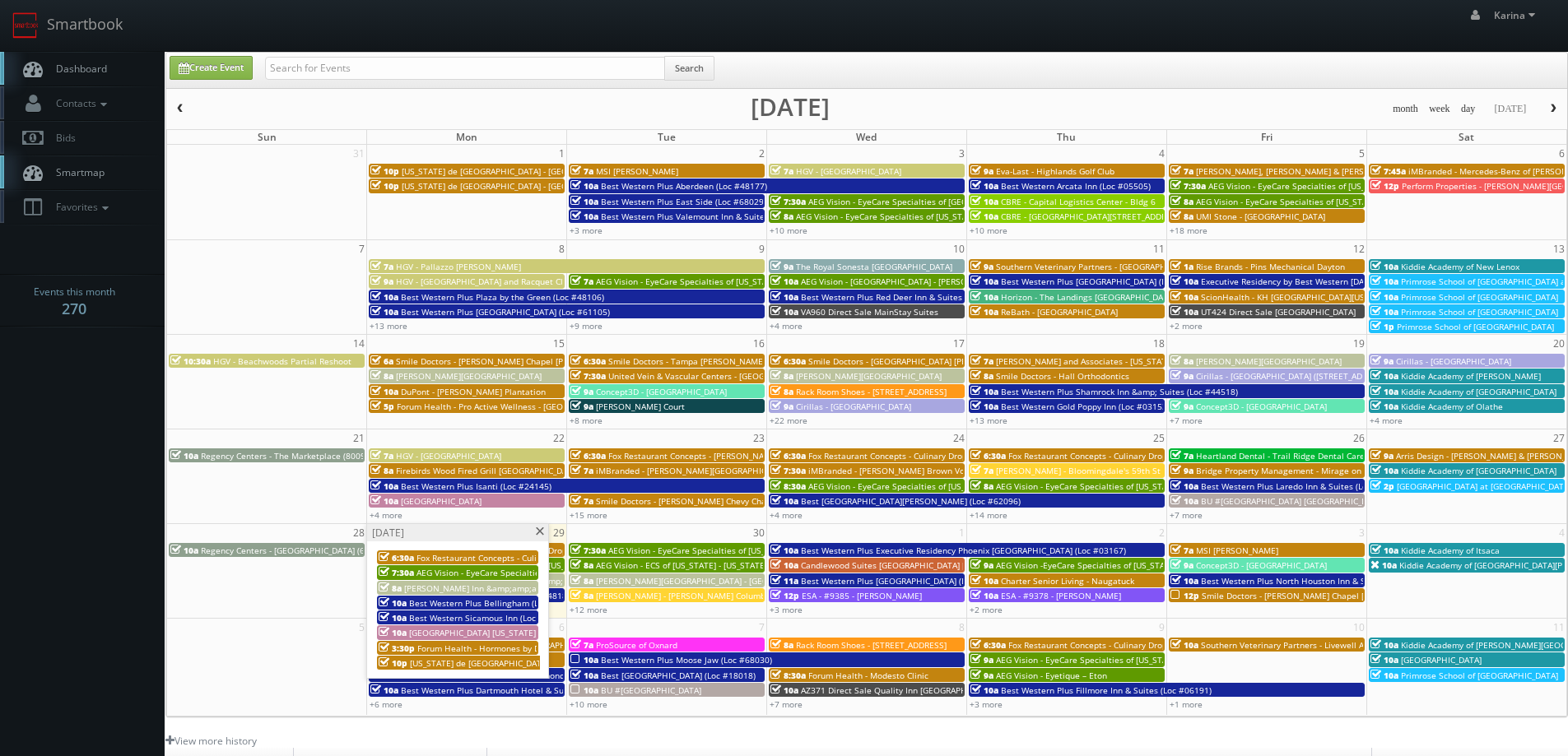
click at [472, 615] on span "Best Western Sicamous Inn (Loc #62108)" at bounding box center [490, 617] width 163 height 11
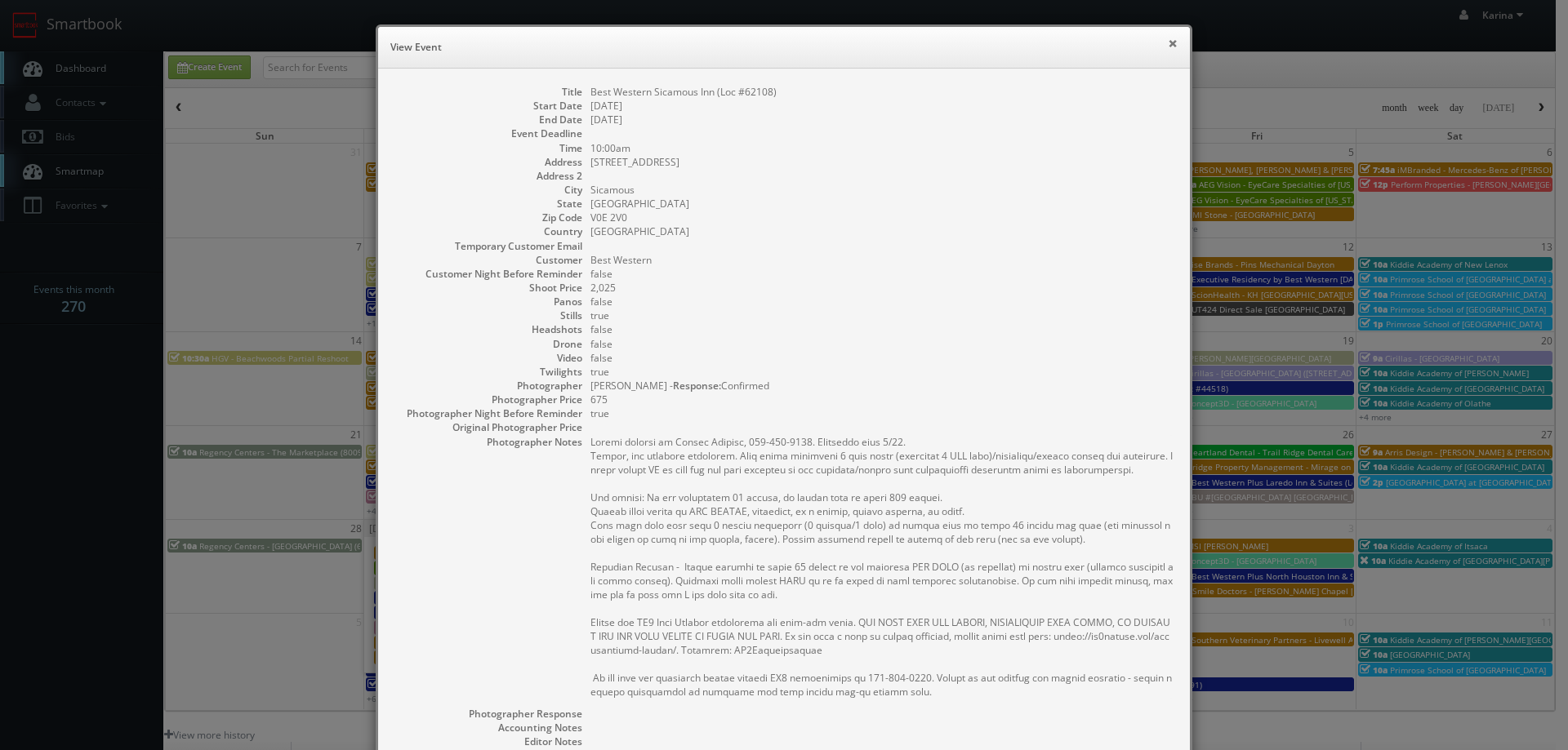
click at [1168, 42] on button "×" at bounding box center [1173, 43] width 10 height 11
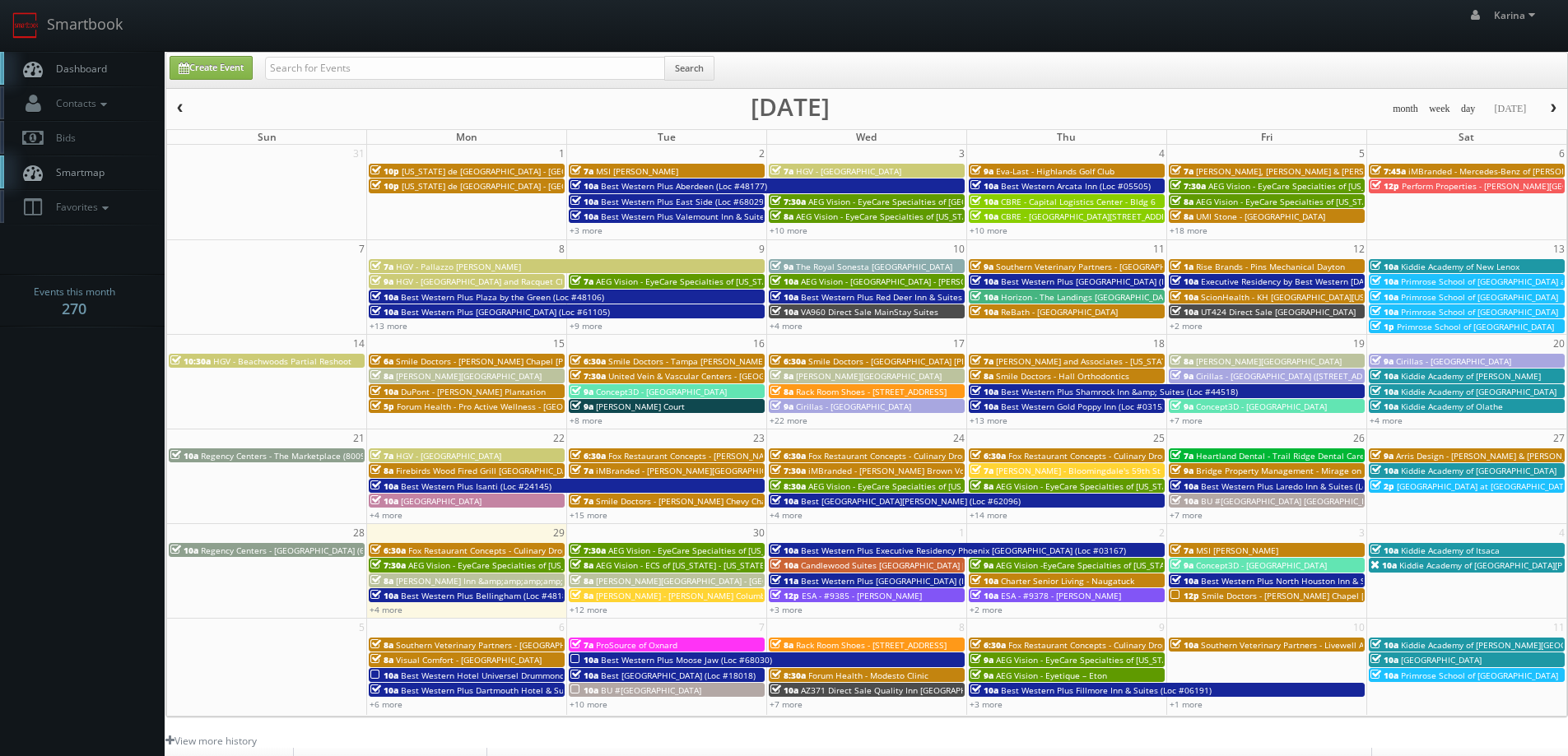
click at [57, 534] on body "Smartbook Toggle Side Navigation Toggle Top Navigation [PERSON_NAME] [PERSON_NA…" at bounding box center [784, 528] width 1568 height 1056
click at [443, 580] on span "[PERSON_NAME] Inn &amp;amp;amp;amp; Suites [PERSON_NAME]" at bounding box center [526, 580] width 261 height 11
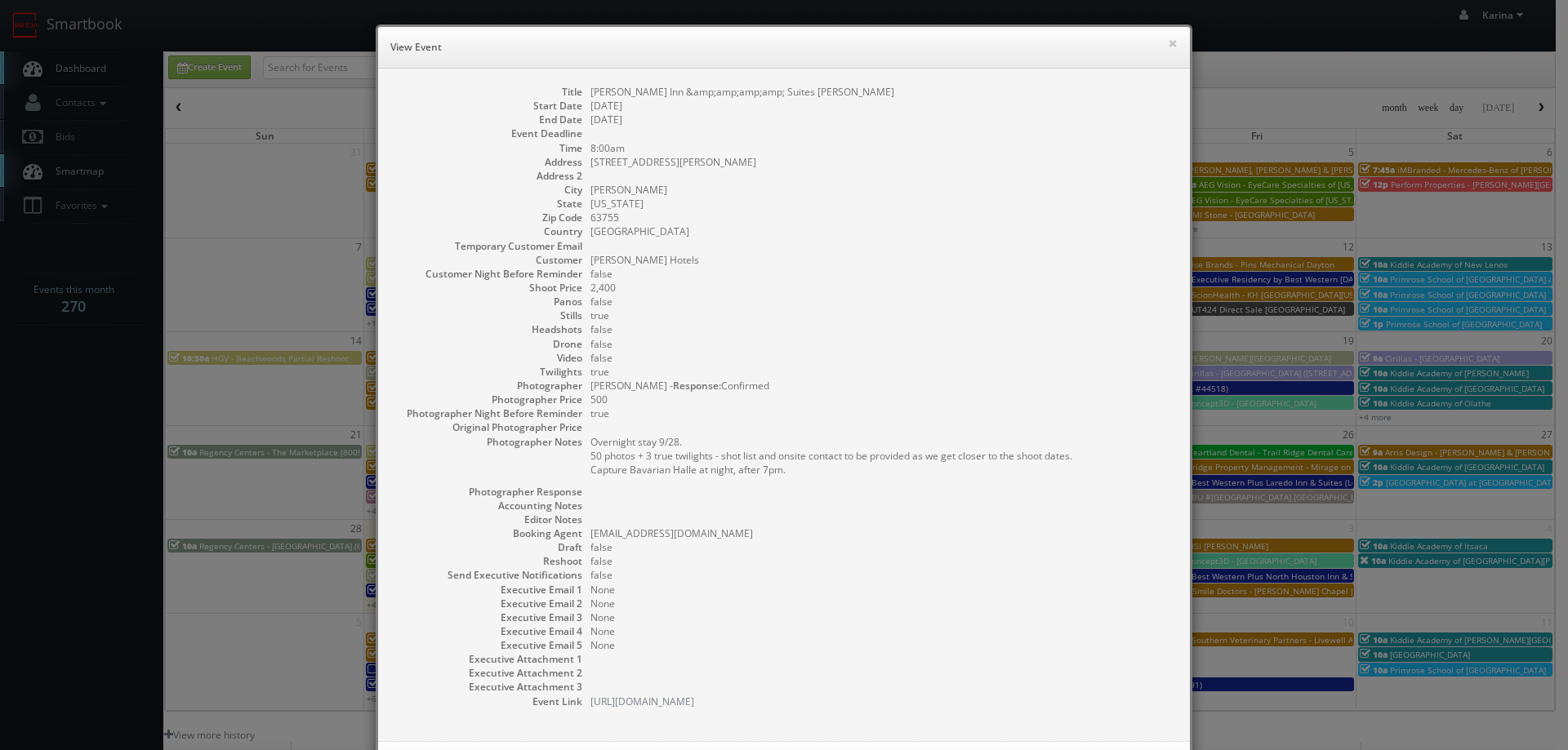
click at [148, 406] on div "× View Event Title Drury Inn &amp;amp;amp;amp; Suites Jackson Start Date 09/29/…" at bounding box center [784, 375] width 1568 height 750
click at [1168, 38] on button "×" at bounding box center [1173, 43] width 10 height 11
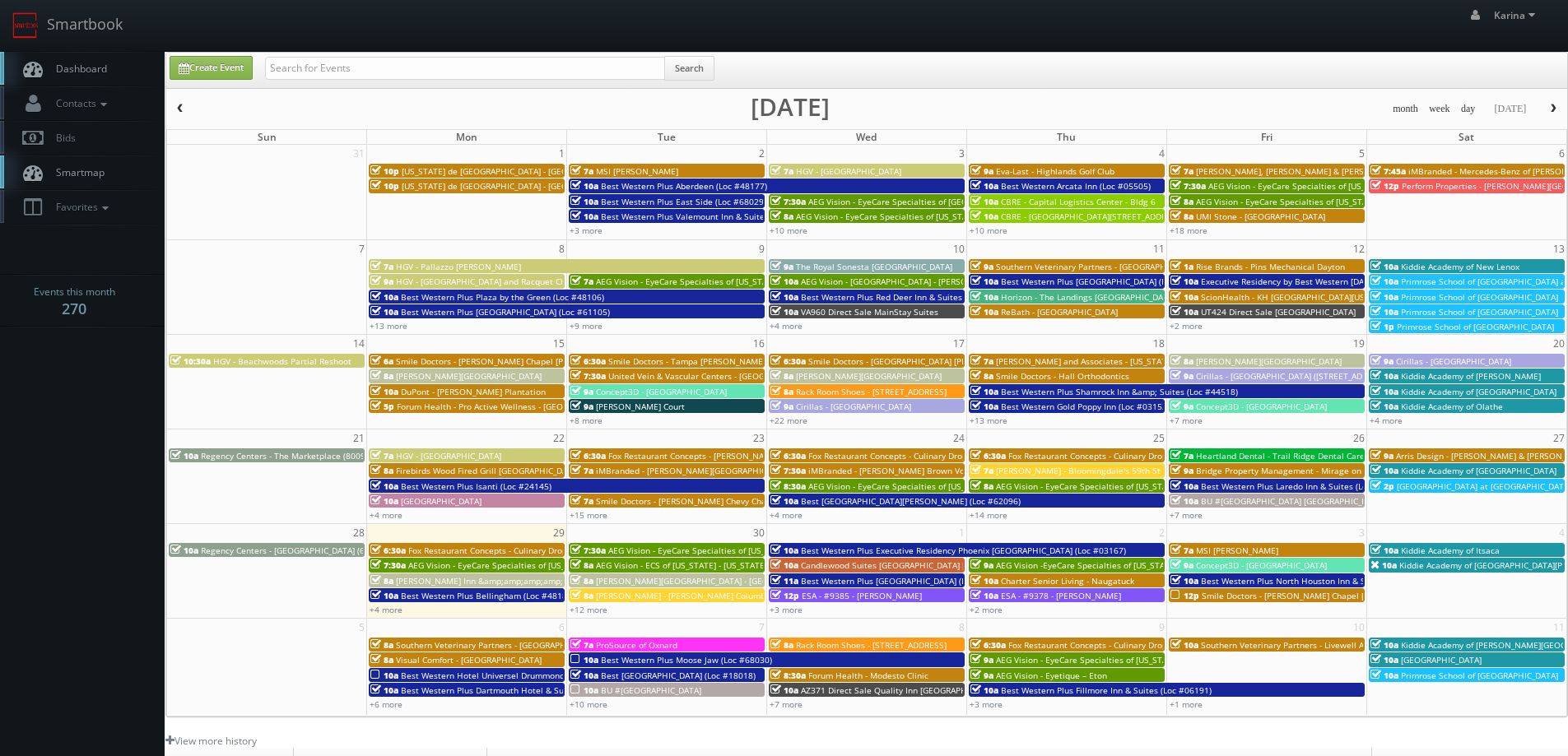
click at [1457, 457] on span "Arris Design - [PERSON_NAME] & [PERSON_NAME]" at bounding box center [1494, 456] width 196 height 11
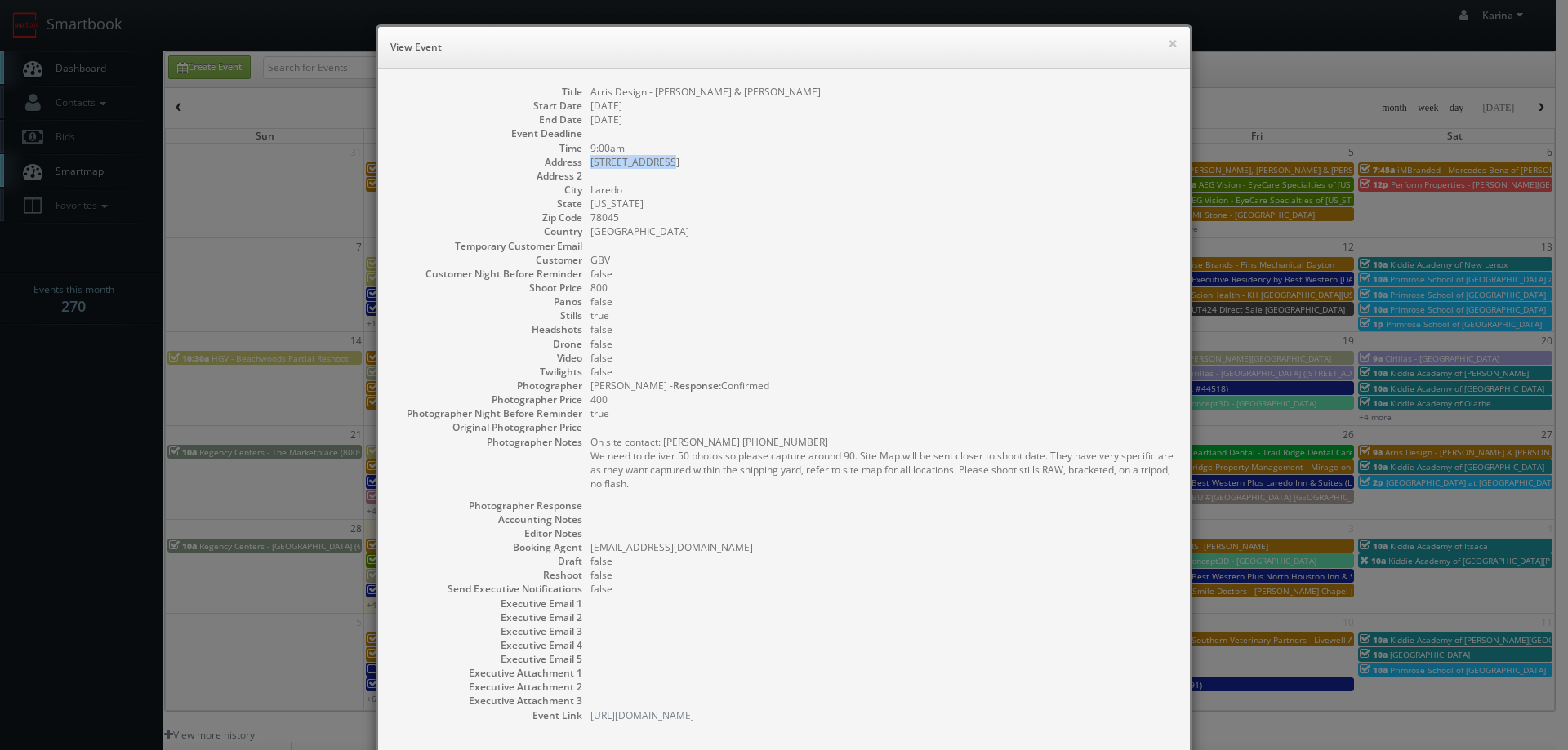
drag, startPoint x: 671, startPoint y: 161, endPoint x: 586, endPoint y: 165, distance: 85.1
click at [591, 165] on dd "12018 Auburn Rd" at bounding box center [882, 162] width 583 height 14
copy dd "12018 Auburn Rd"
click at [847, 236] on dd "[GEOGRAPHIC_DATA]" at bounding box center [882, 231] width 583 height 14
click at [1168, 44] on button "×" at bounding box center [1173, 43] width 10 height 11
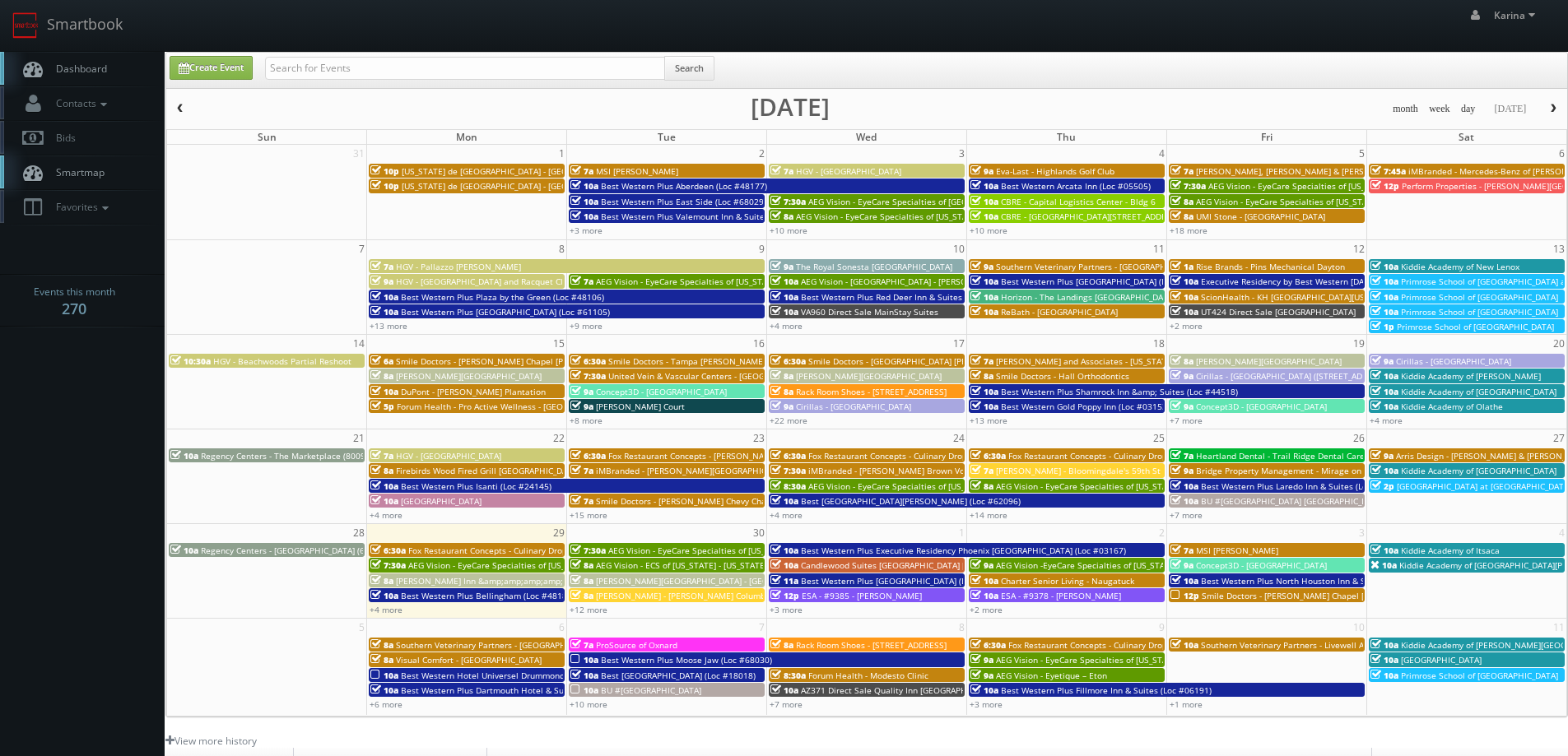
click at [62, 64] on span "Dashboard" at bounding box center [77, 69] width 59 height 14
click at [998, 611] on link "+2 more" at bounding box center [986, 609] width 33 height 11
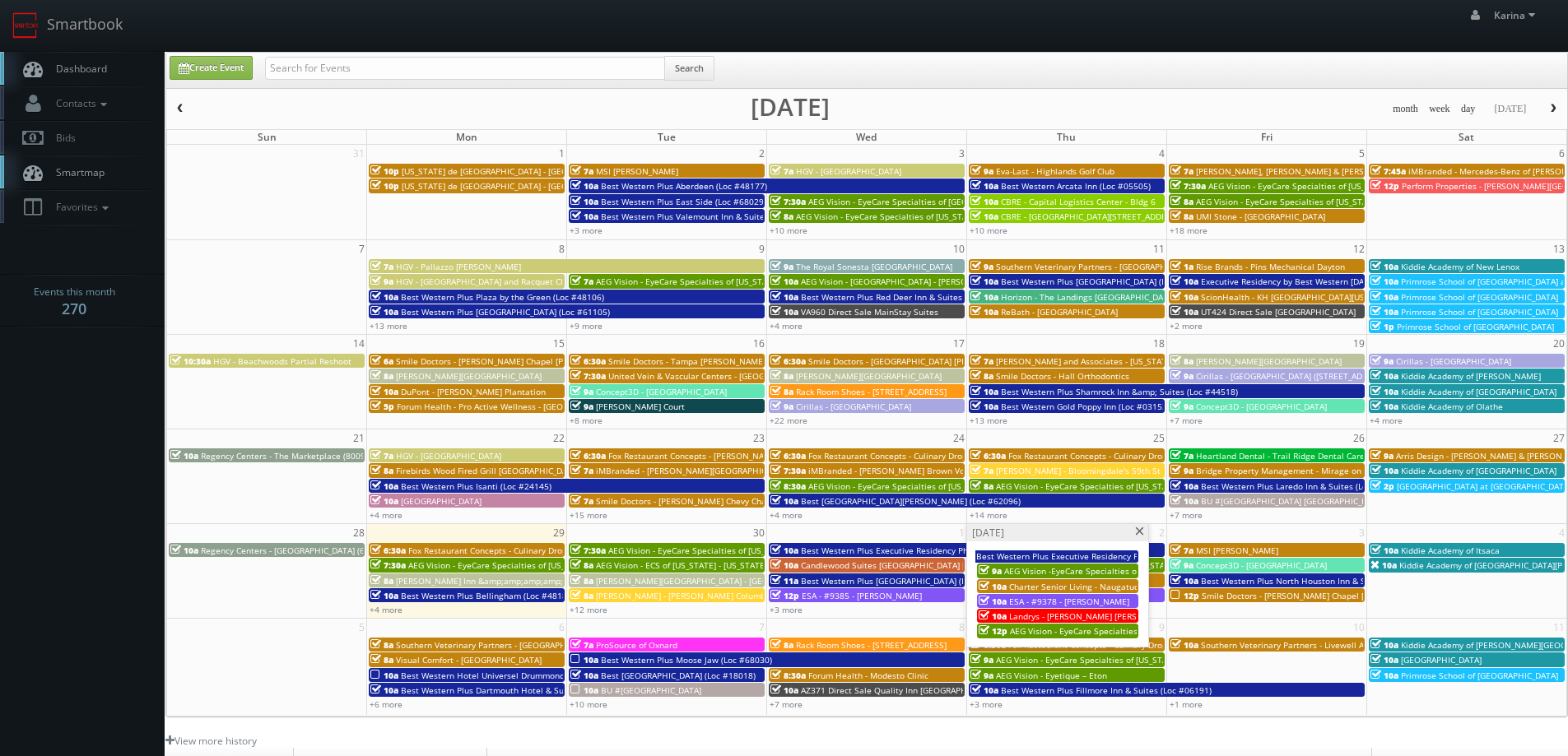
click at [1070, 634] on span "AEG Vision - EyeCare Specialties of [US_STATE] – Primary EyeCare ([GEOGRAPHIC_D…" at bounding box center [1182, 631] width 345 height 11
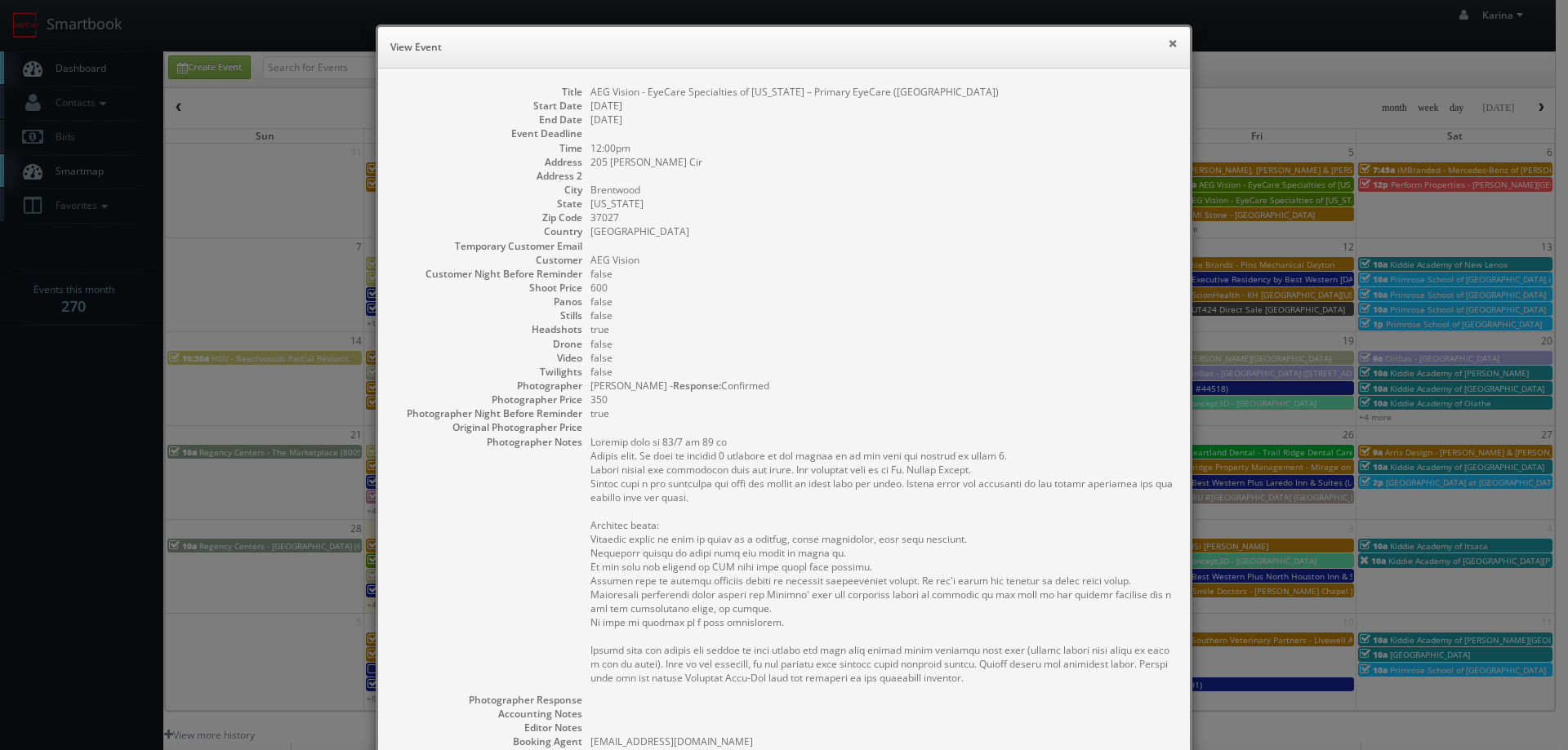
click at [1168, 39] on button "×" at bounding box center [1173, 43] width 10 height 11
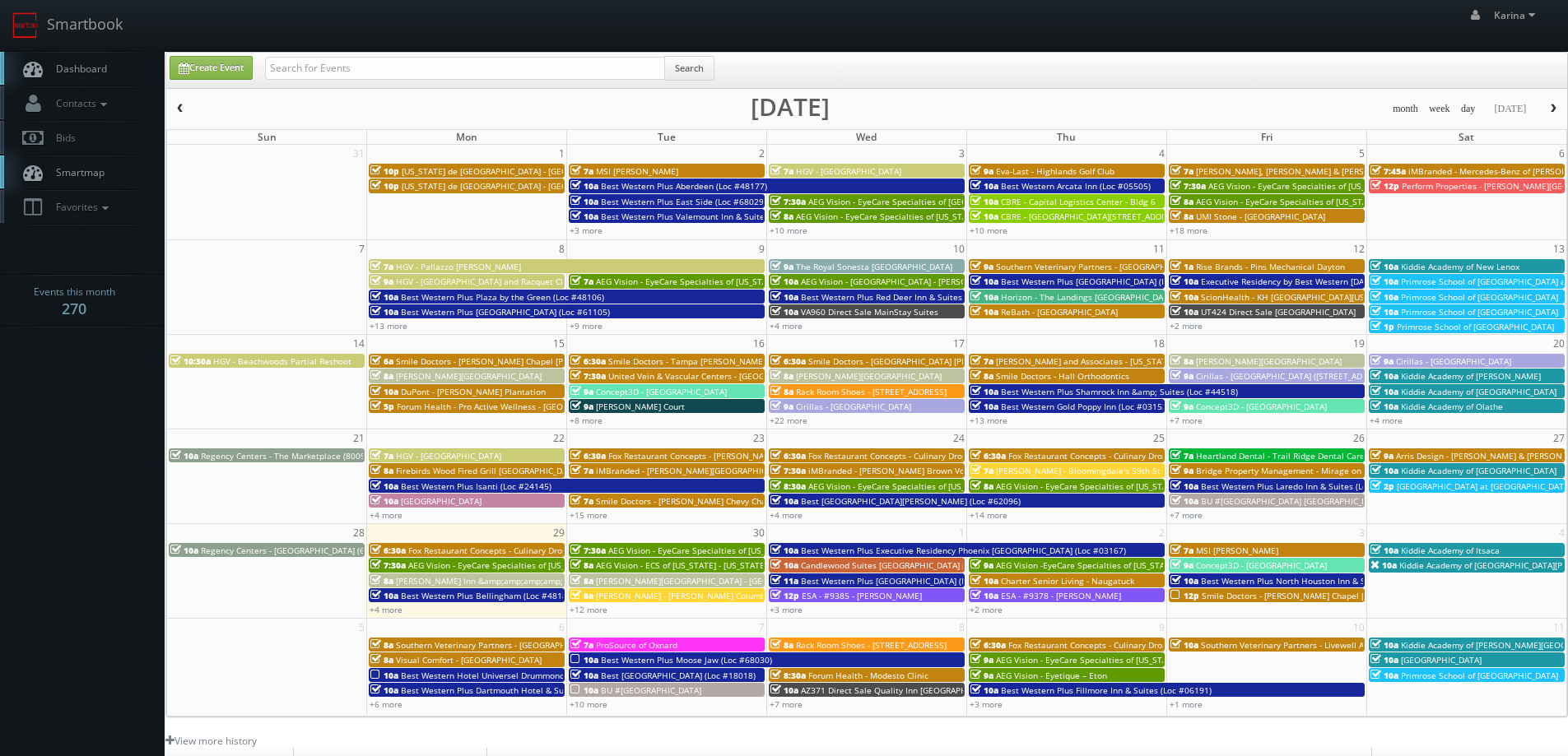
click at [79, 427] on body "Smartbook Toggle Side Navigation Toggle Top Navigation [PERSON_NAME] [PERSON_NA…" at bounding box center [784, 528] width 1568 height 1056
click at [118, 64] on link "Dashboard" at bounding box center [82, 69] width 164 height 34
click at [106, 401] on body "Smartbook Toggle Side Navigation Toggle Top Navigation [PERSON_NAME] [PERSON_NA…" at bounding box center [784, 528] width 1568 height 1056
click at [81, 72] on span "Dashboard" at bounding box center [77, 69] width 59 height 14
click at [112, 72] on link "Dashboard" at bounding box center [82, 69] width 164 height 34
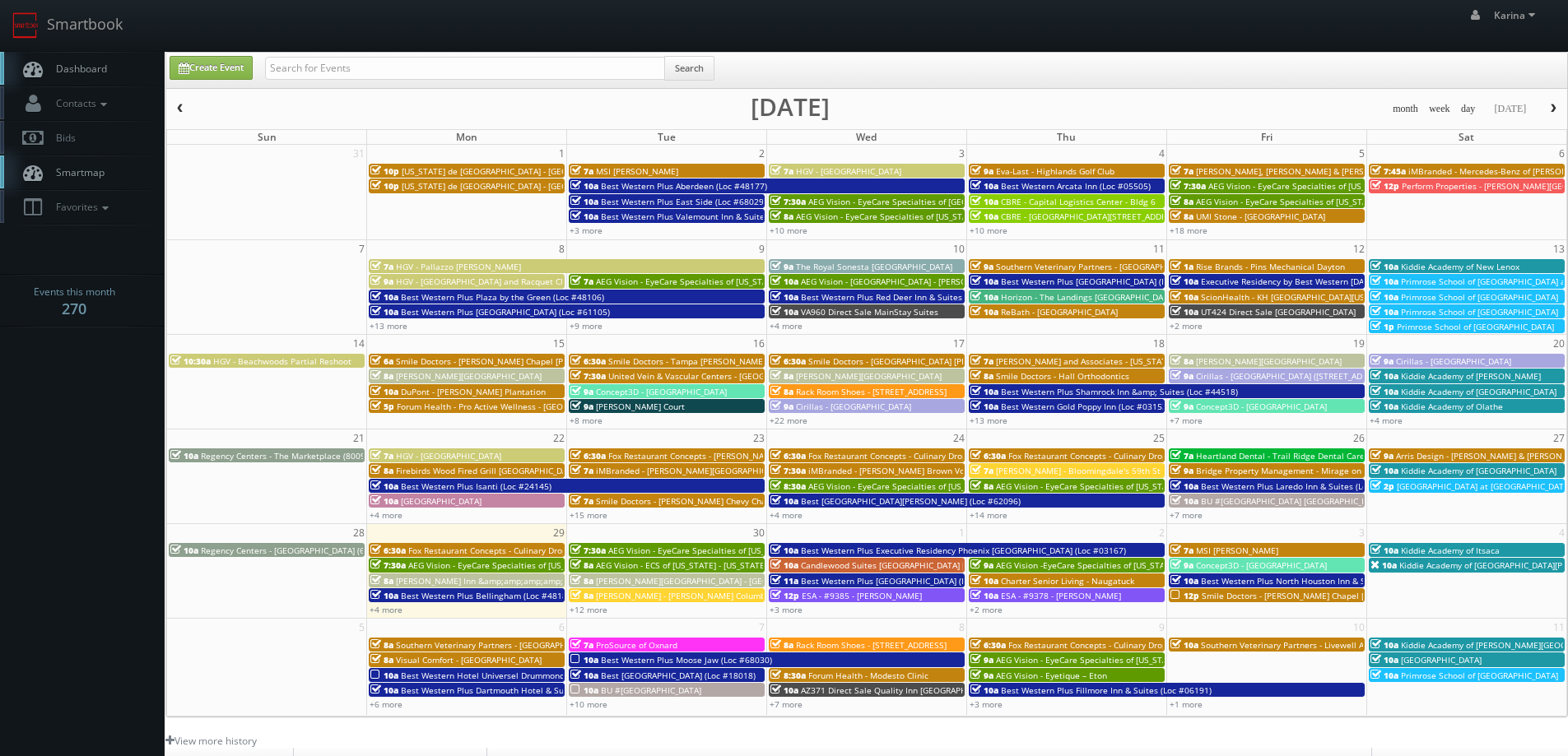
click at [102, 392] on body "Smartbook Toggle Side Navigation Toggle Top Navigation Karina Karina Profile Lo…" at bounding box center [784, 528] width 1568 height 1056
click at [86, 72] on span "Dashboard" at bounding box center [77, 69] width 59 height 14
click at [96, 67] on span "Dashboard" at bounding box center [77, 69] width 59 height 14
click at [387, 611] on link "+4 more" at bounding box center [385, 609] width 33 height 11
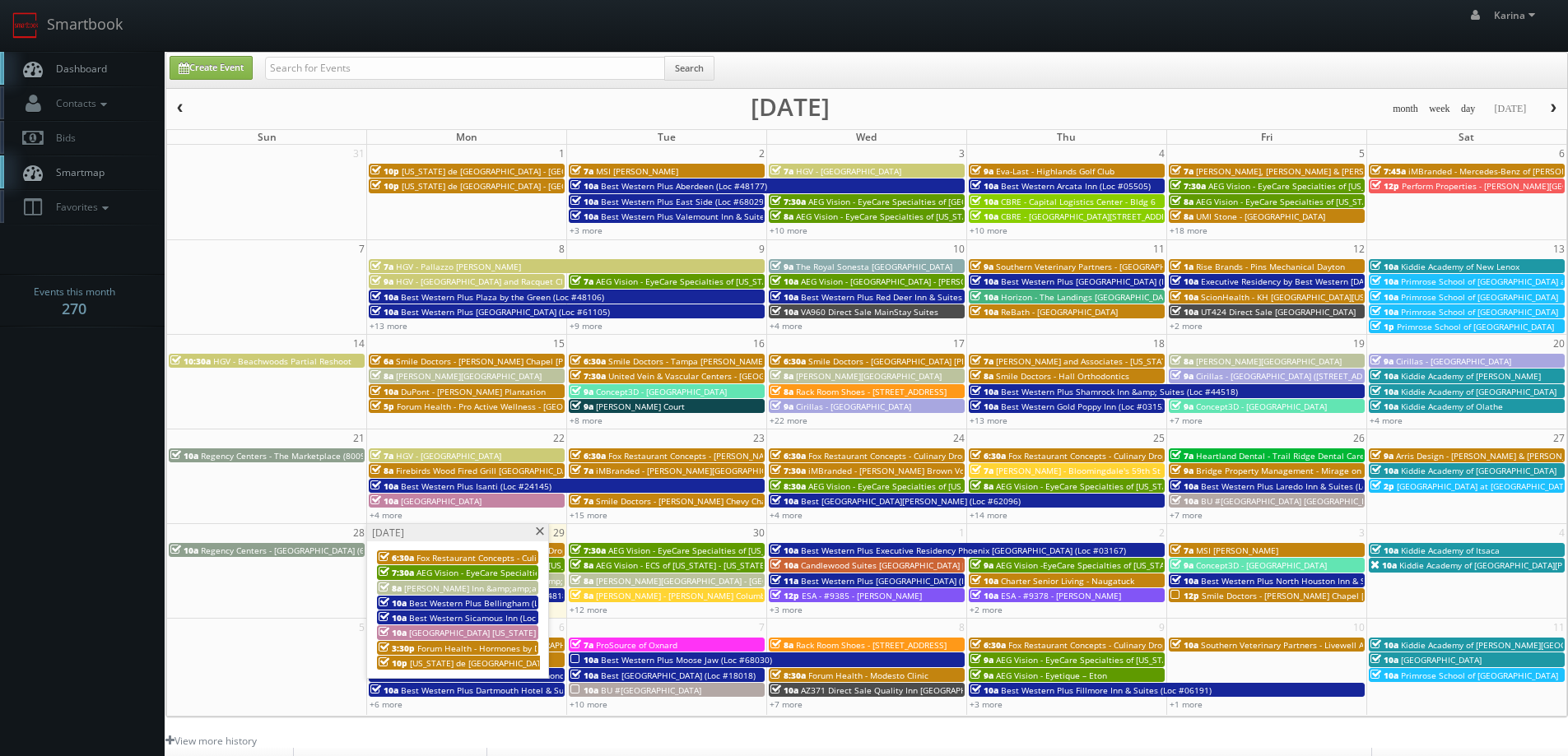
click at [542, 532] on span at bounding box center [540, 532] width 11 height 9
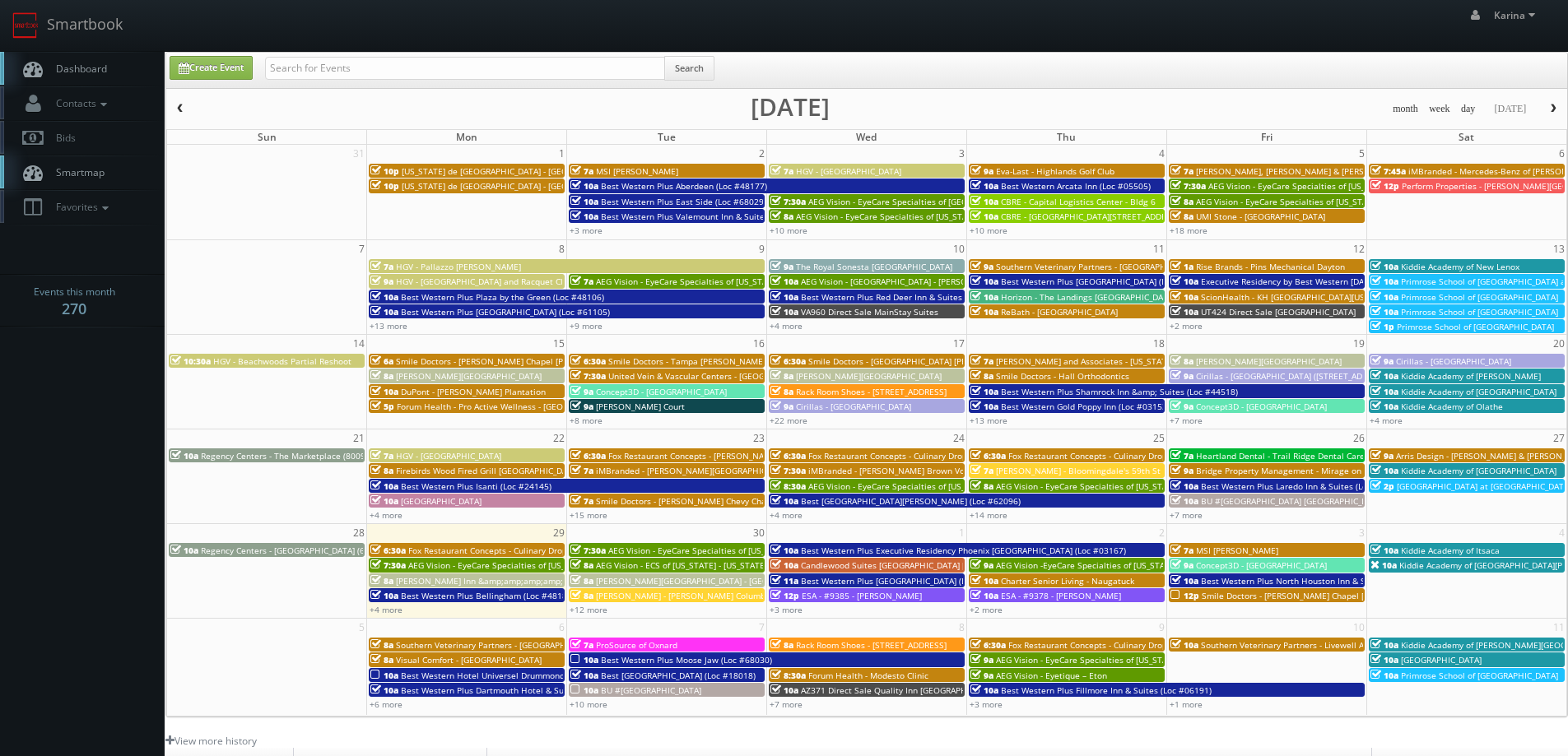
click at [1424, 565] on span "Kiddie Academy of [GEOGRAPHIC_DATA][PERSON_NAME]" at bounding box center [1510, 565] width 221 height 11
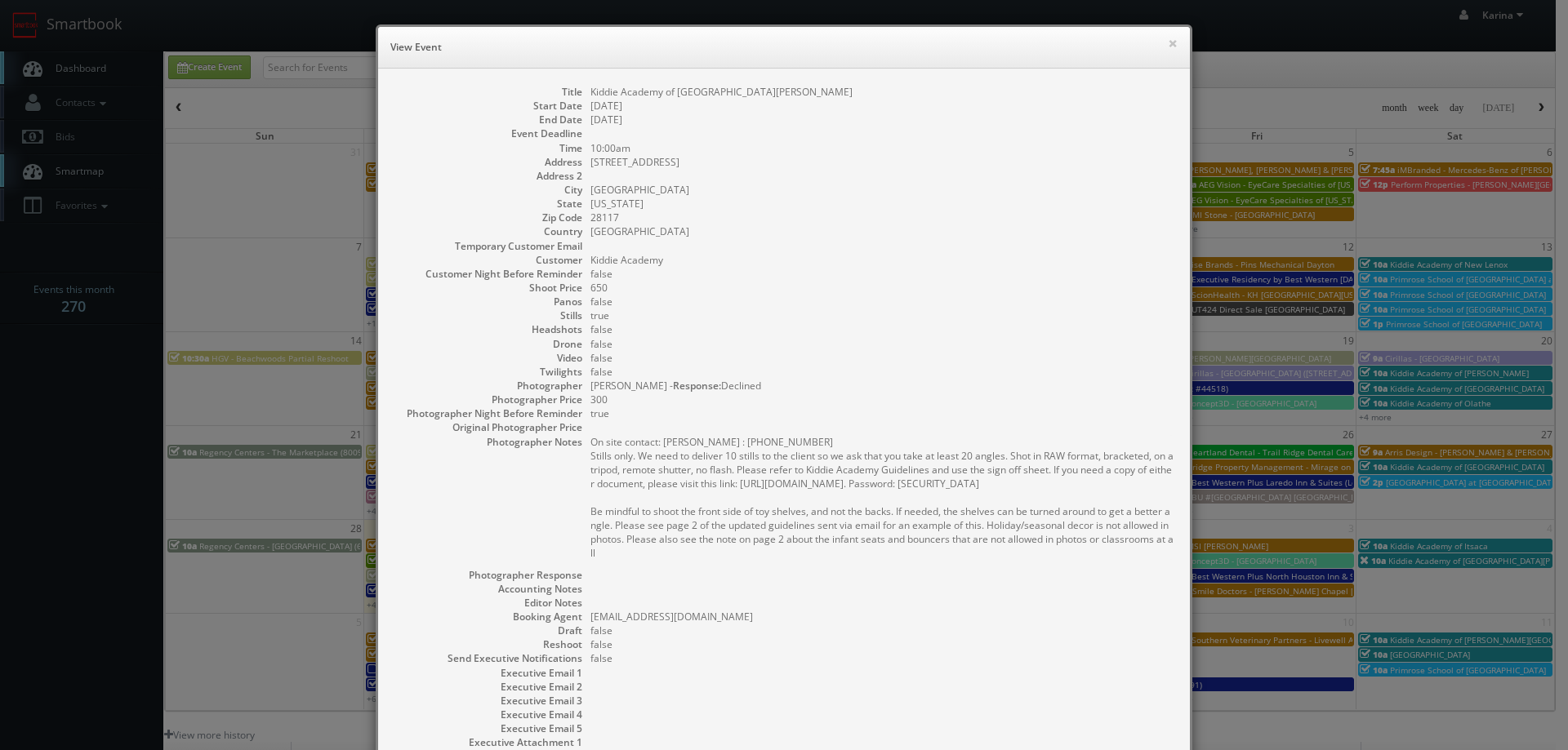
drag, startPoint x: 650, startPoint y: 205, endPoint x: 586, endPoint y: 159, distance: 78.8
click at [586, 159] on dl "Title Kiddie Academy of Lake Norman Start Date 10/04/2025 End Date 10/04/2025 E…" at bounding box center [784, 438] width 779 height 707
click at [709, 189] on dd "Mooresville" at bounding box center [882, 190] width 583 height 14
click at [832, 117] on dd "10/04/2025" at bounding box center [882, 120] width 583 height 14
click at [1168, 46] on button "×" at bounding box center [1173, 43] width 10 height 11
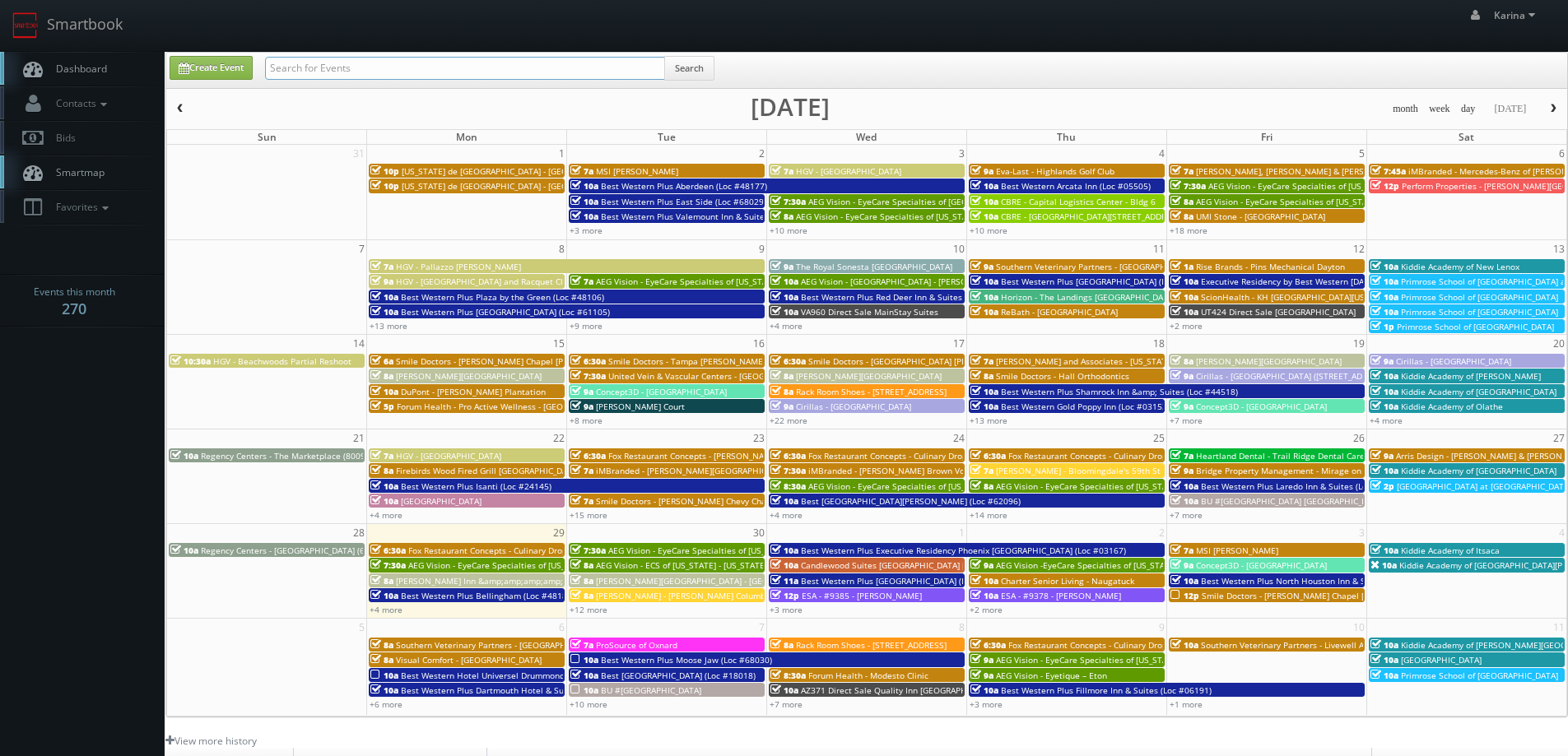
click at [316, 68] on input "text" at bounding box center [465, 68] width 400 height 23
type input "robin stenson"
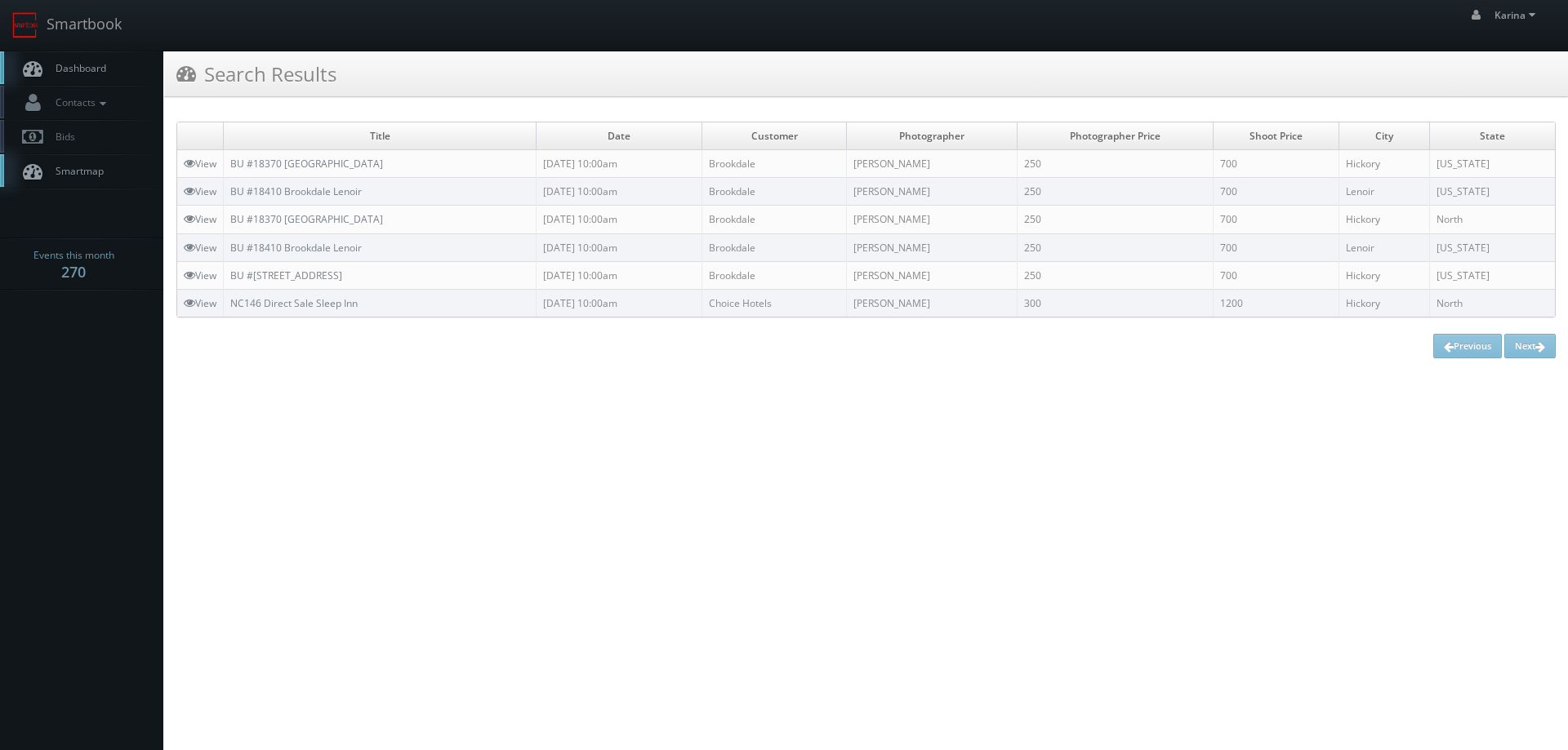
click at [68, 72] on span "Dashboard" at bounding box center [76, 68] width 59 height 14
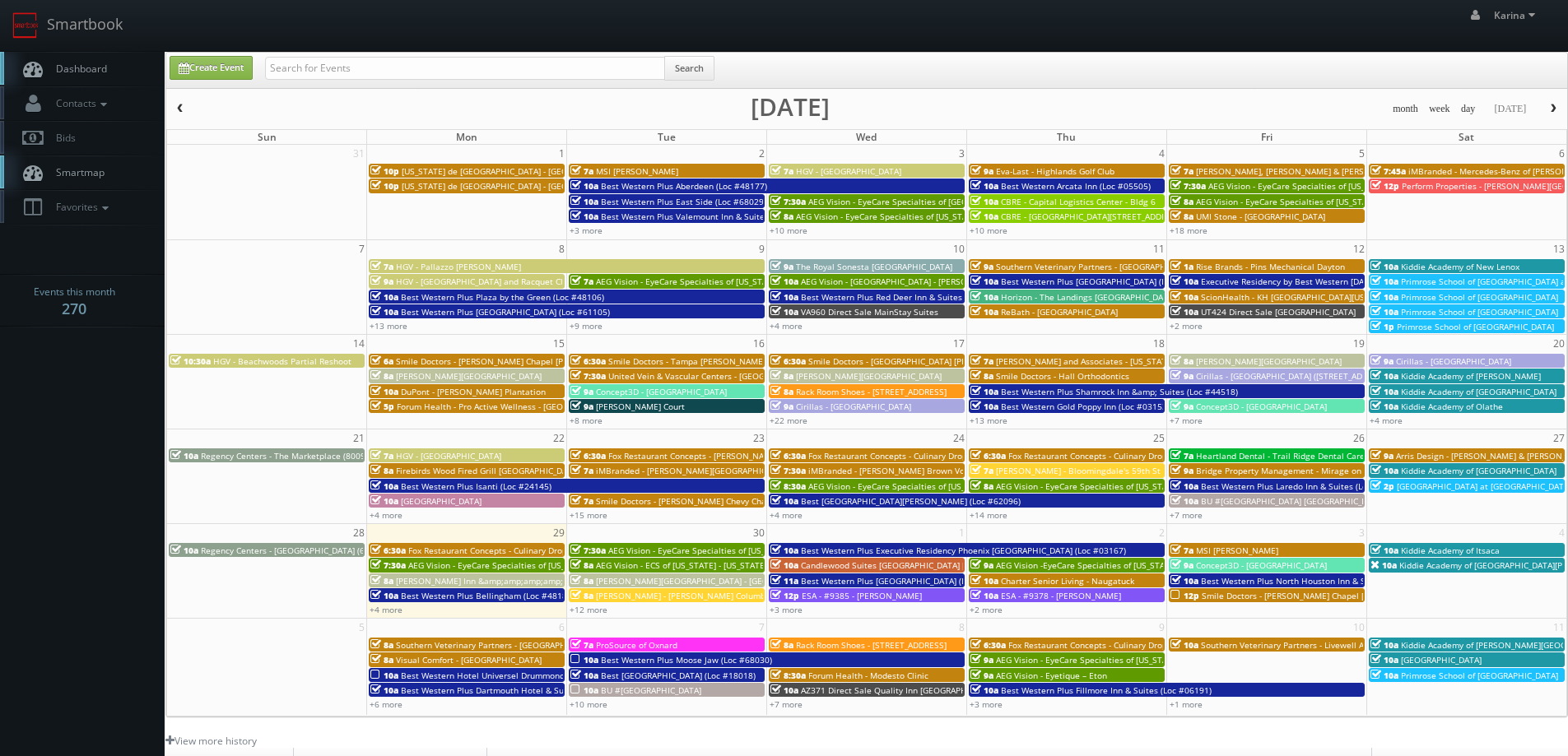
click at [793, 509] on div "+4 more" at bounding box center [867, 515] width 200 height 14
type input "09/24/2025"
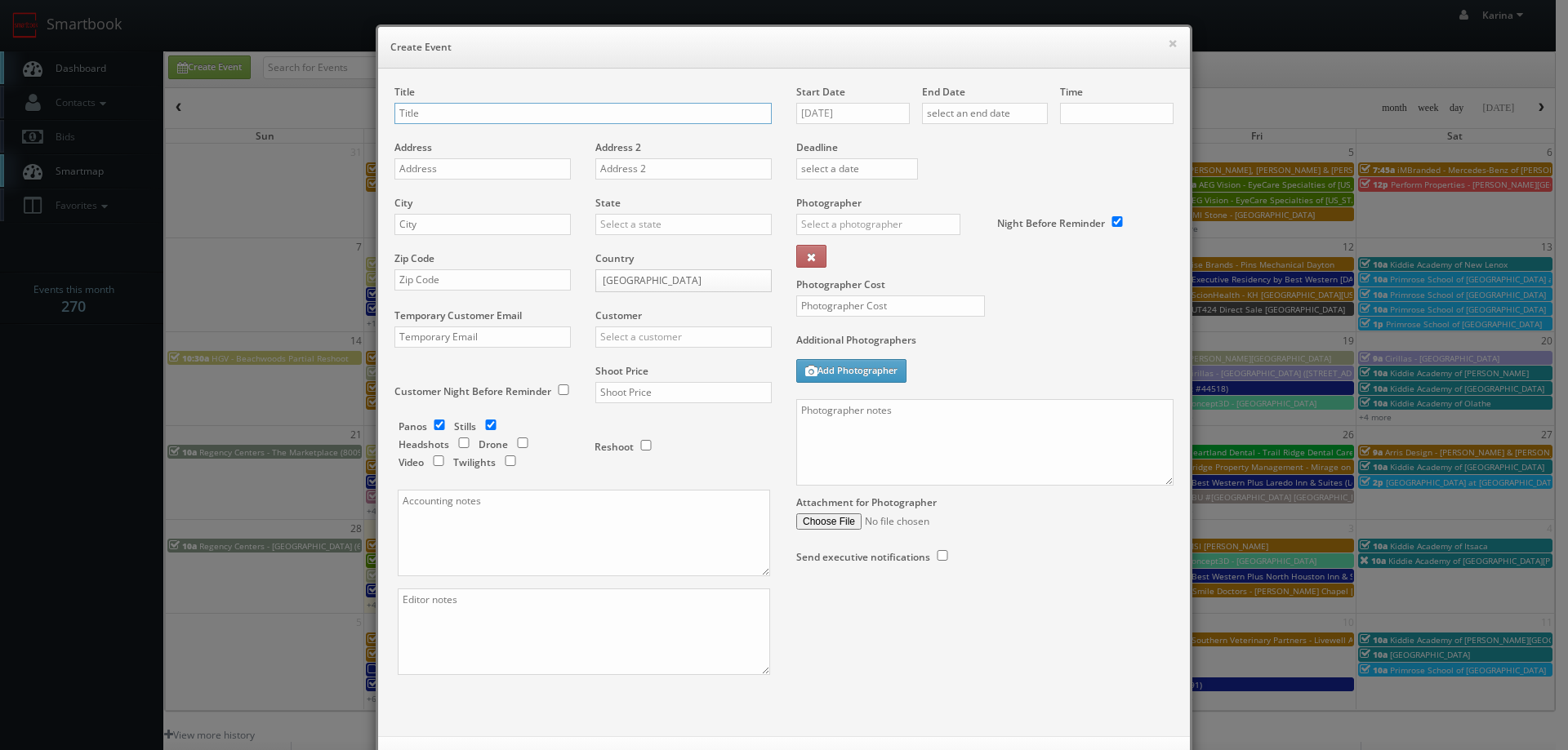
checkbox input "true"
type input "10:00am"
checkbox input "true"
click at [1168, 46] on button "×" at bounding box center [1173, 43] width 10 height 11
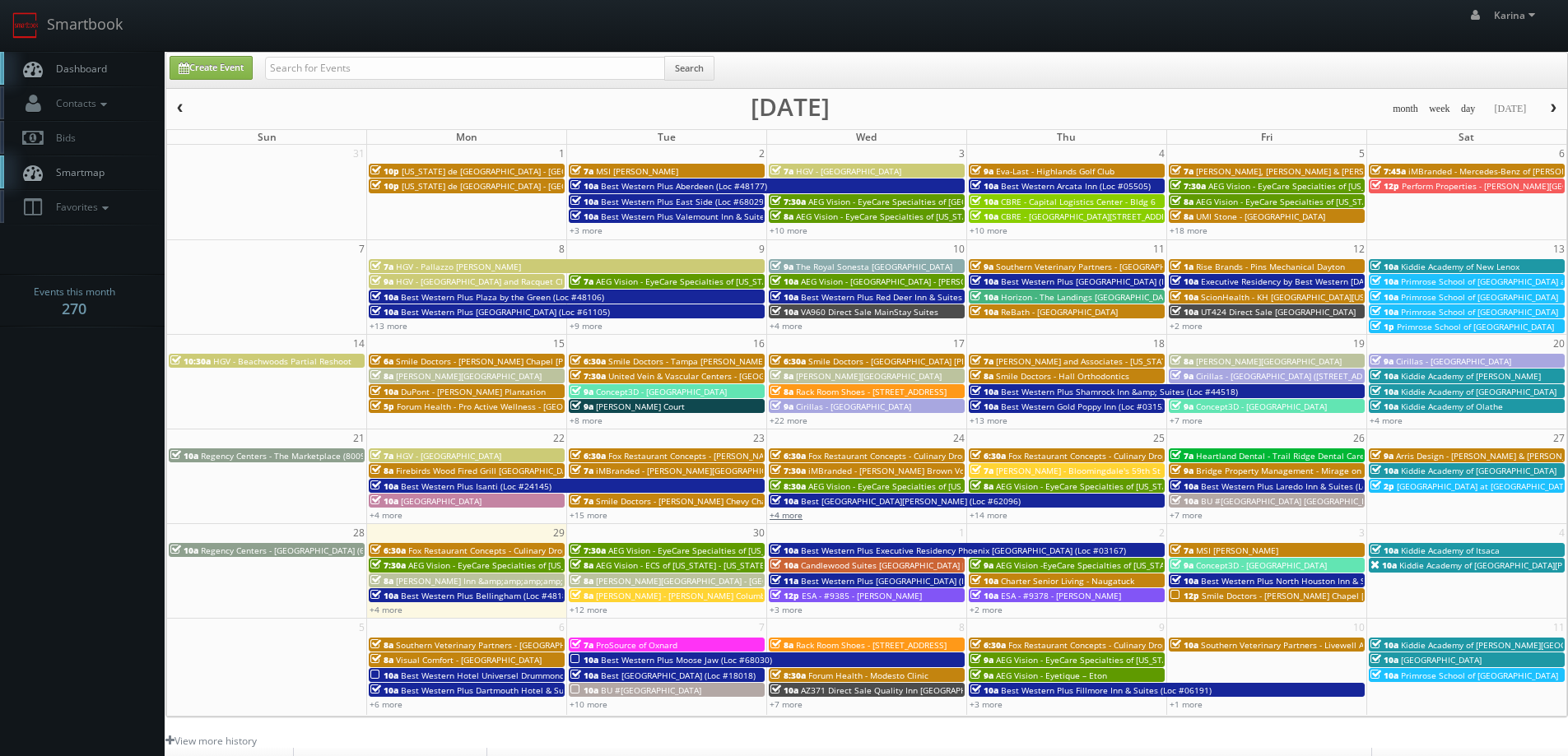
click at [788, 513] on link "+4 more" at bounding box center [785, 515] width 33 height 11
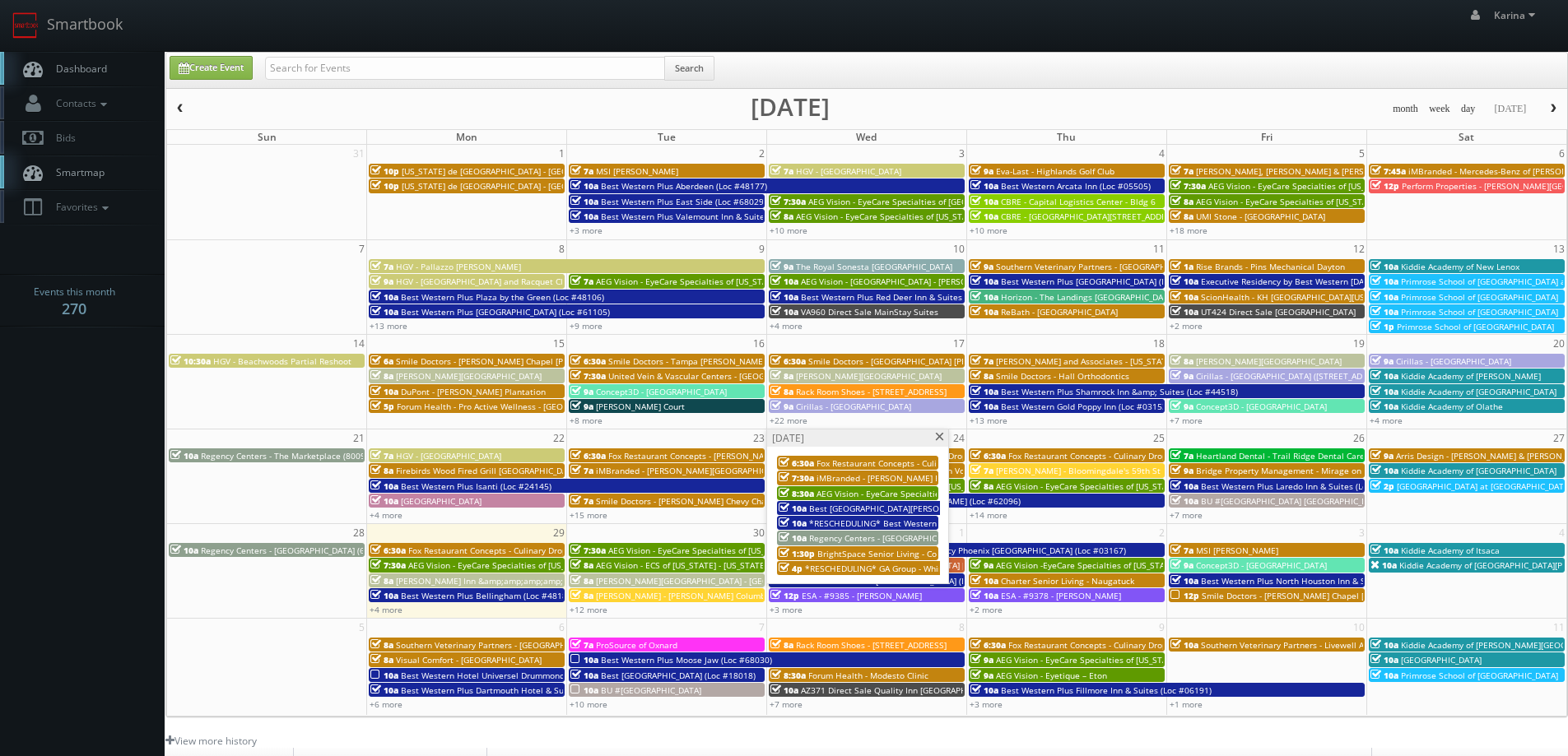
click at [847, 567] on span "*RESCHEDULING* GA Group - Whirlyball Chicago" at bounding box center [900, 568] width 192 height 11
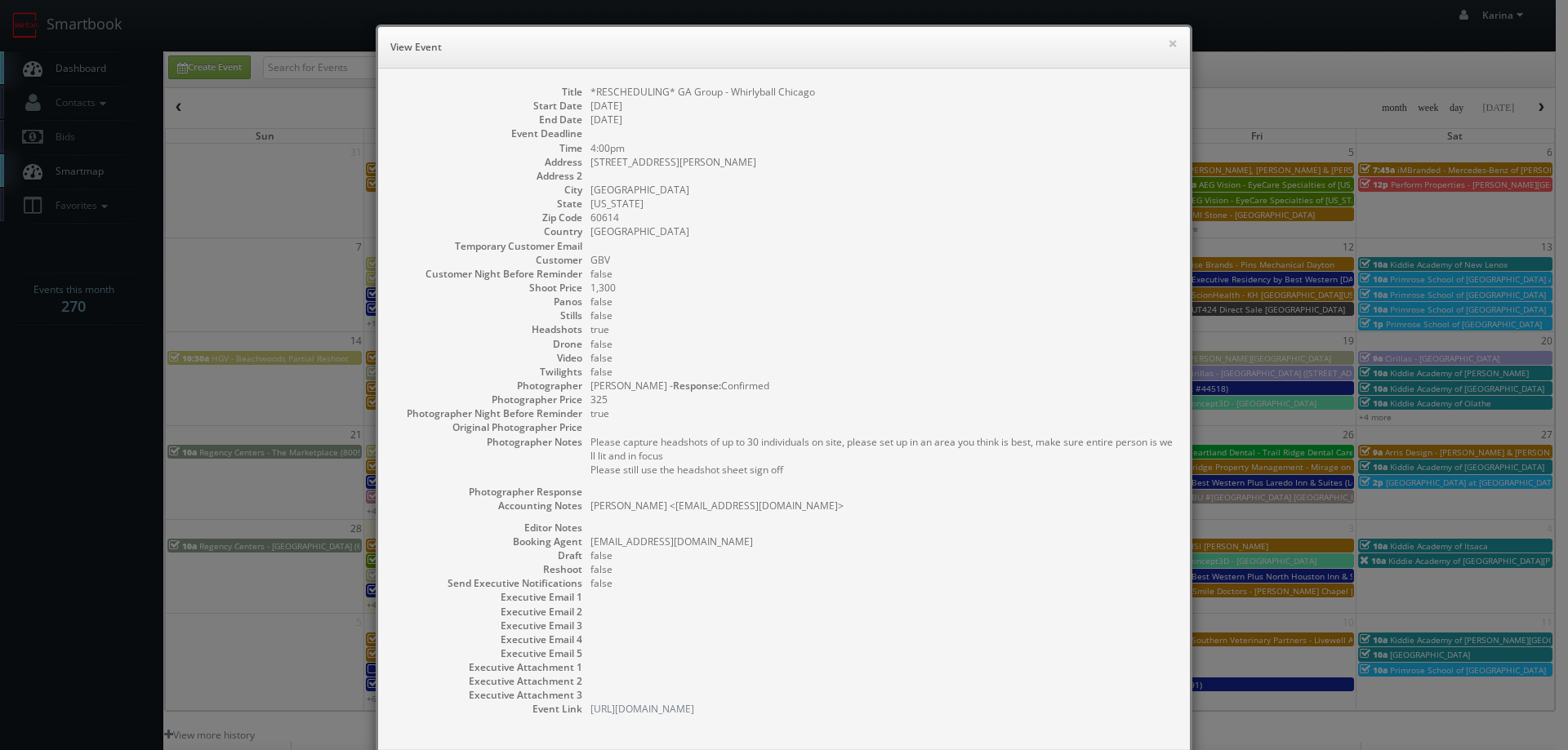
scroll to position [82, 0]
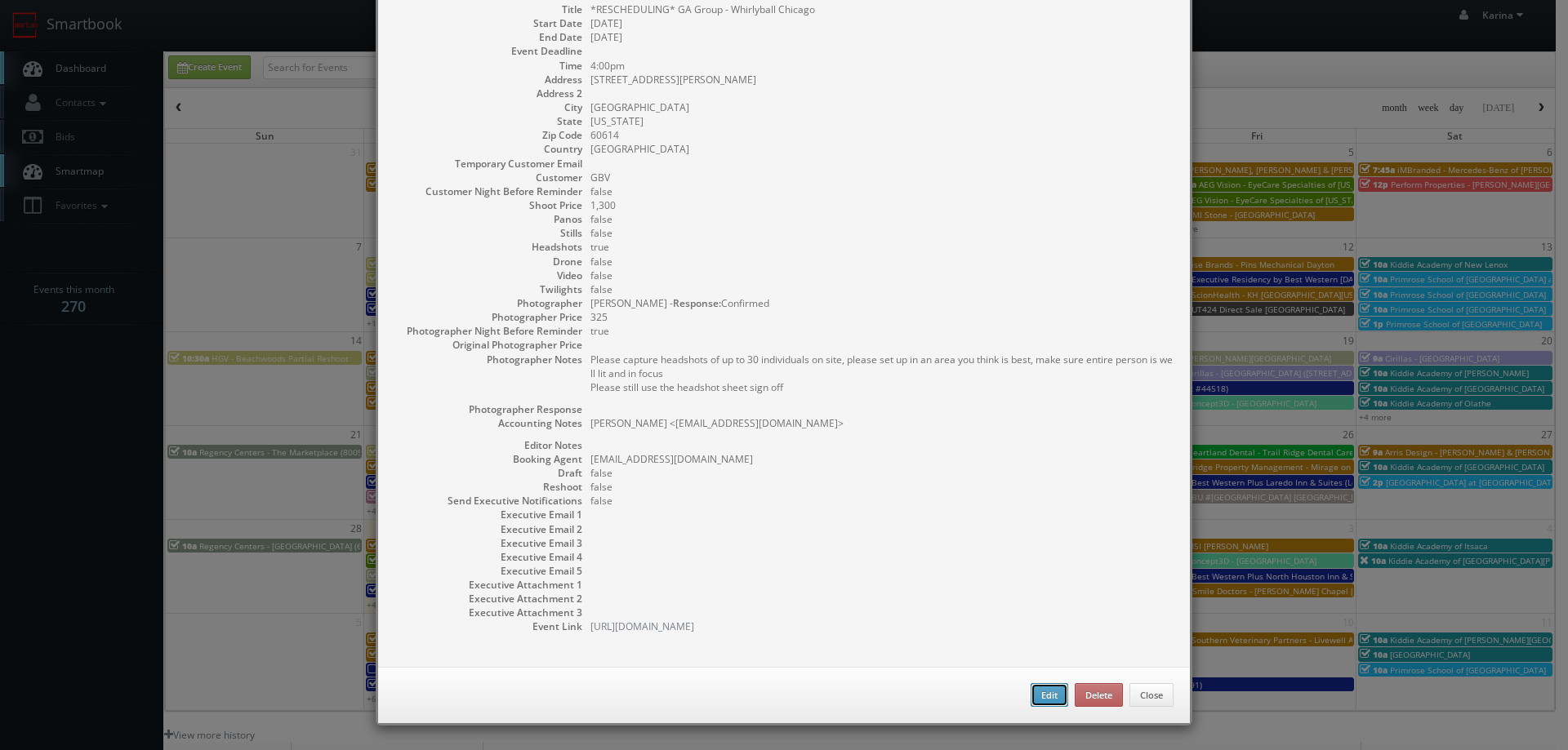
click at [1039, 690] on button "Edit" at bounding box center [1049, 696] width 38 height 25
select select "[US_STATE]"
select select "fake72@mg.cs3calendar.com"
select select "simon.carrington@hotmail.com"
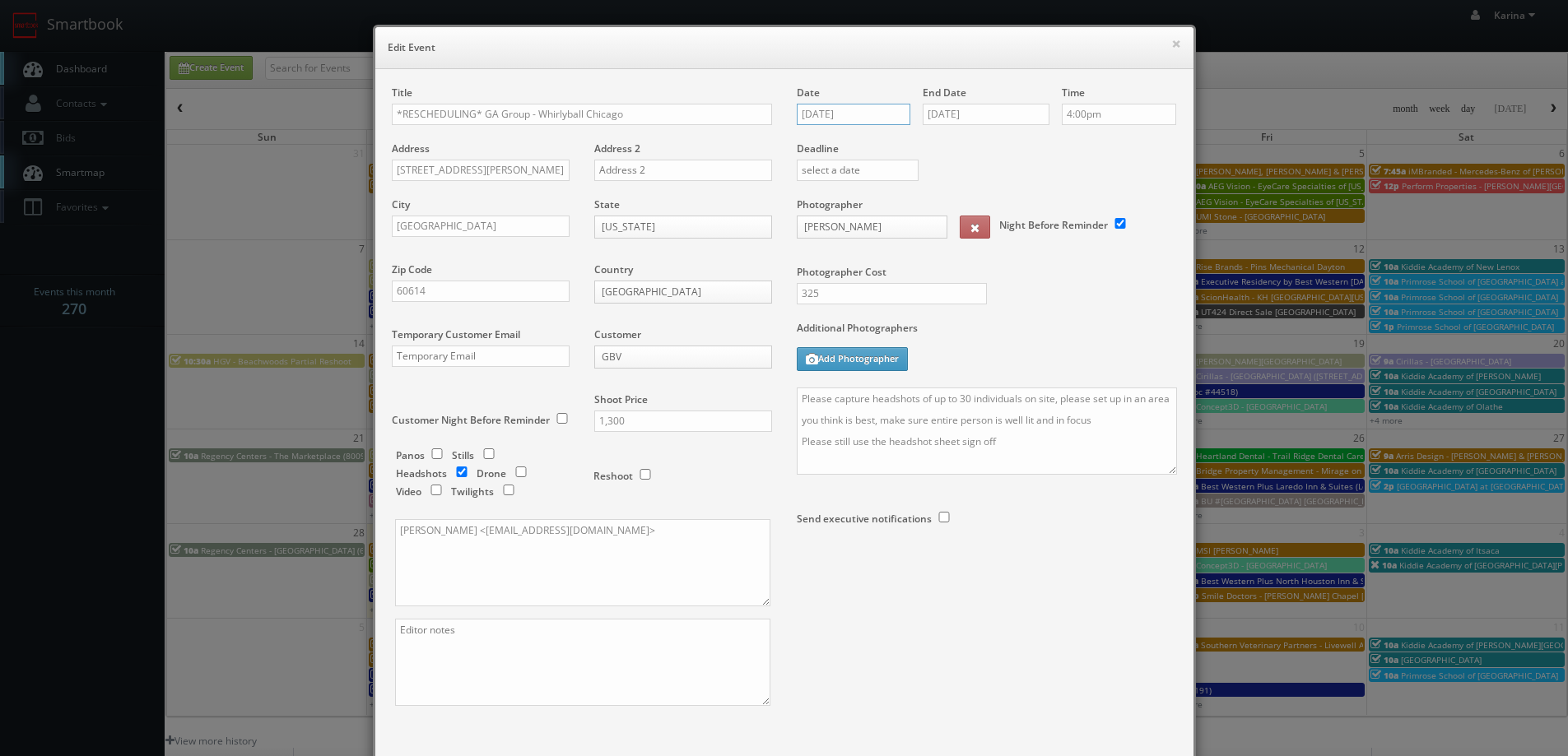
click at [843, 116] on input "09/24/2025" at bounding box center [854, 114] width 115 height 21
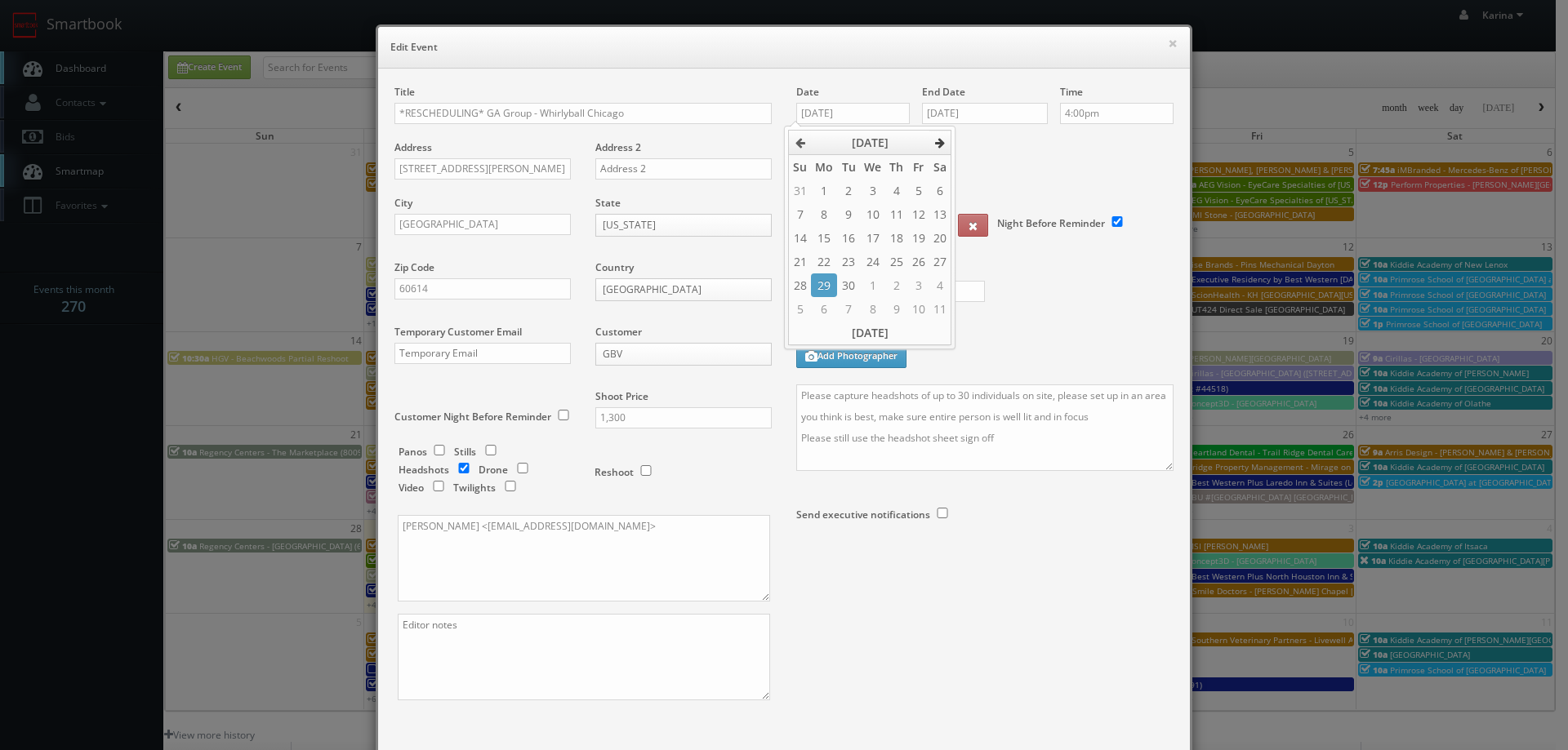
click at [939, 145] on icon at bounding box center [940, 143] width 10 height 11
click at [845, 265] on td "21" at bounding box center [848, 261] width 22 height 24
type input "[DATE]"
click at [971, 110] on input "09/26/2025" at bounding box center [985, 113] width 126 height 21
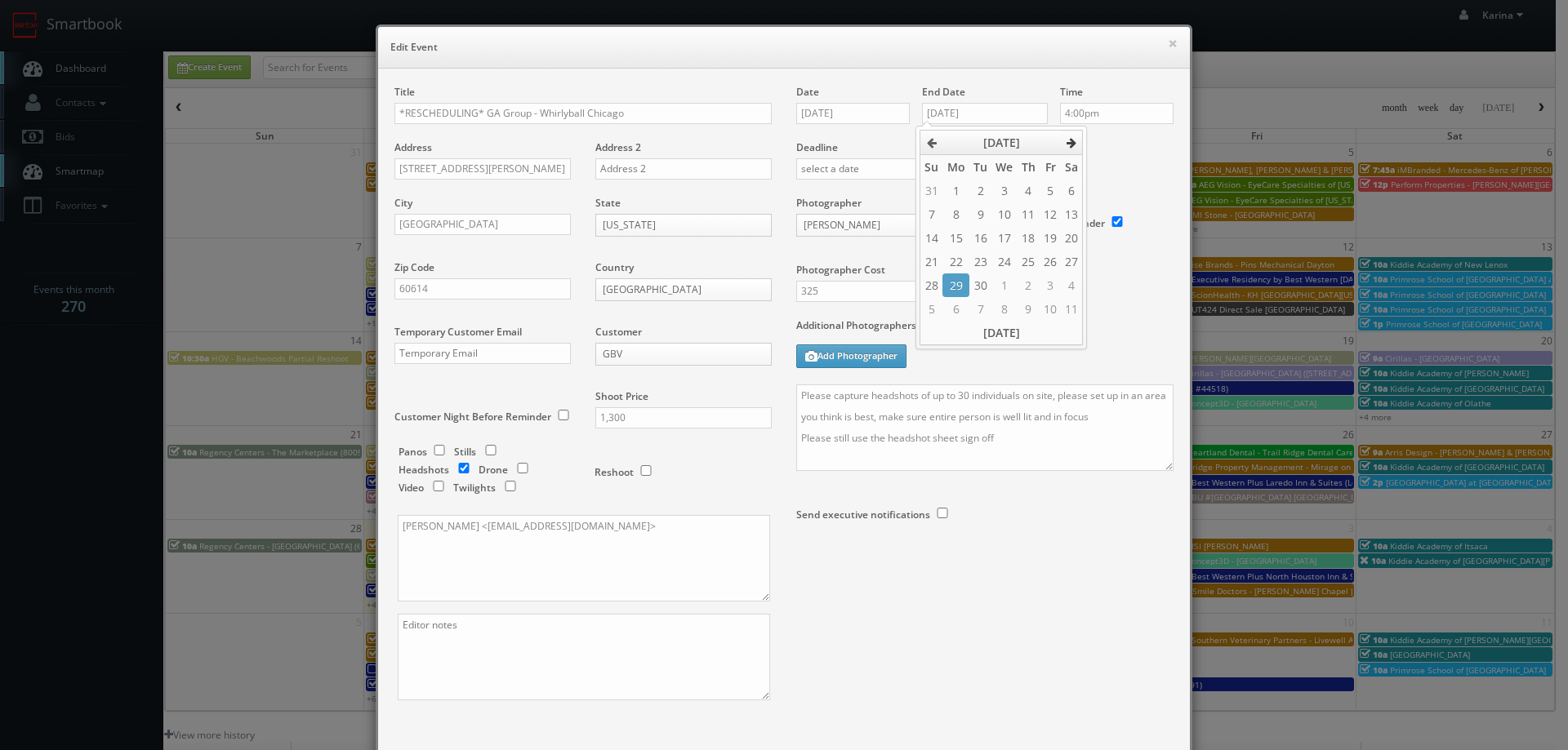
click at [1072, 138] on icon at bounding box center [1071, 143] width 10 height 11
click at [977, 262] on td "21" at bounding box center [980, 261] width 22 height 24
type input "10/21/2025"
click at [1096, 114] on input "4:00pm" at bounding box center [1117, 113] width 114 height 21
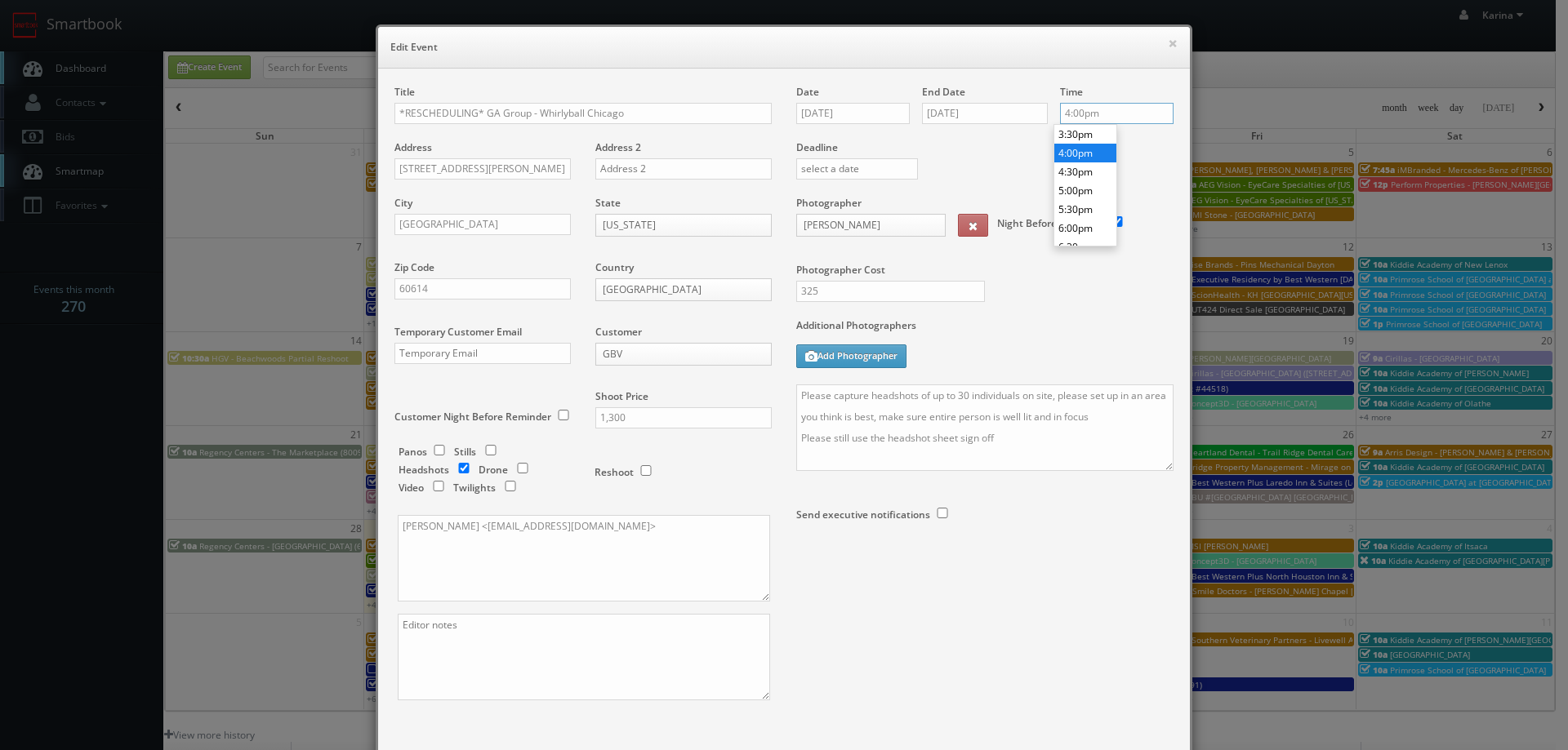
click at [1096, 114] on input "4:00pm" at bounding box center [1117, 113] width 114 height 21
type input "12:00pm"
click at [1082, 147] on li "12:00pm" at bounding box center [1085, 152] width 62 height 18
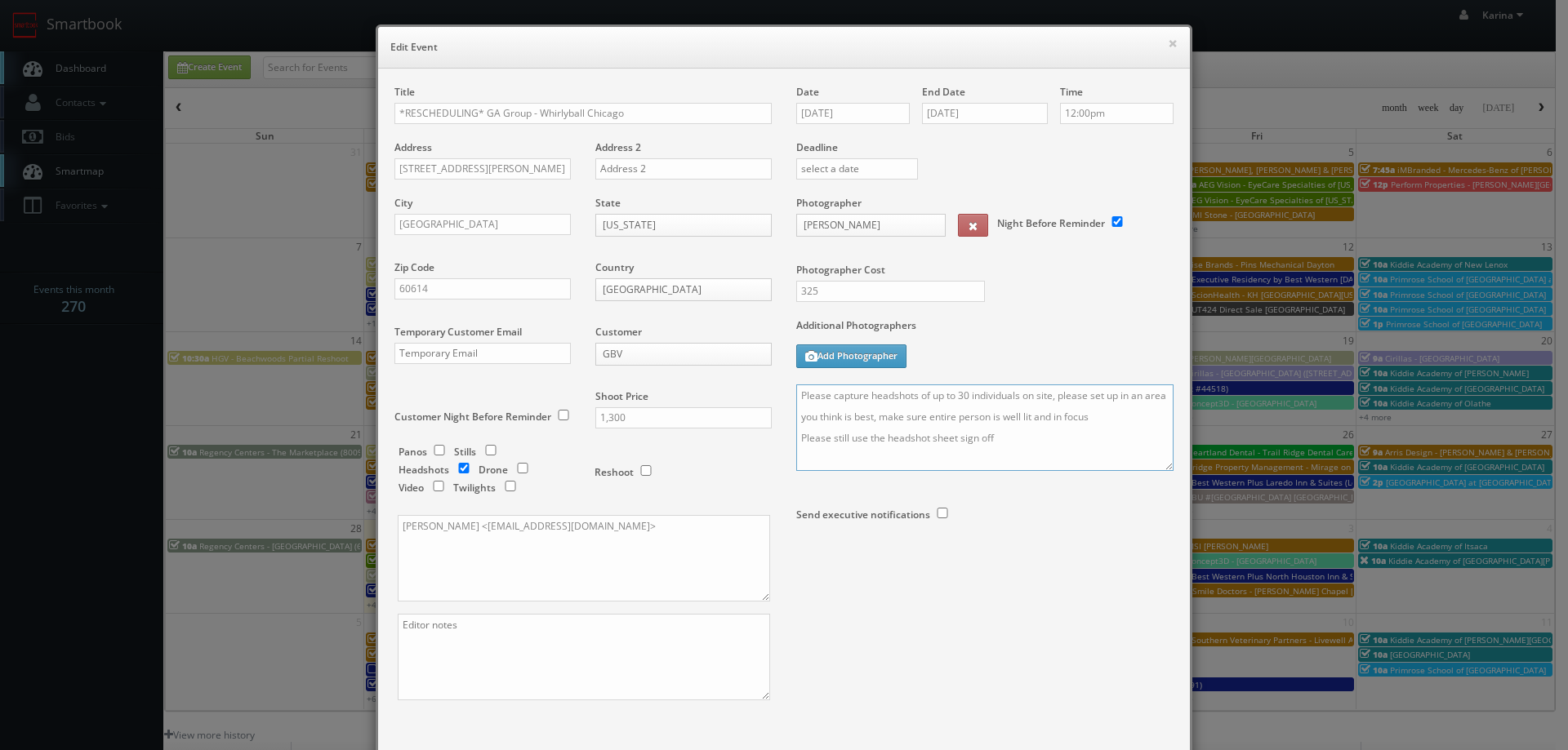
click at [797, 394] on textarea "Please capture headshots of up to 30 individuals on site, please set up in an a…" at bounding box center [985, 428] width 378 height 87
type textarea "UPDATE: Date to 10/21, start time at 12 pm Please capture headshots of up to 30…"
drag, startPoint x: 477, startPoint y: 114, endPoint x: 502, endPoint y: 120, distance: 25.7
click at [478, 114] on input "*RESCHEDULING* GA Group - Whirlyball Chicago" at bounding box center [583, 113] width 378 height 21
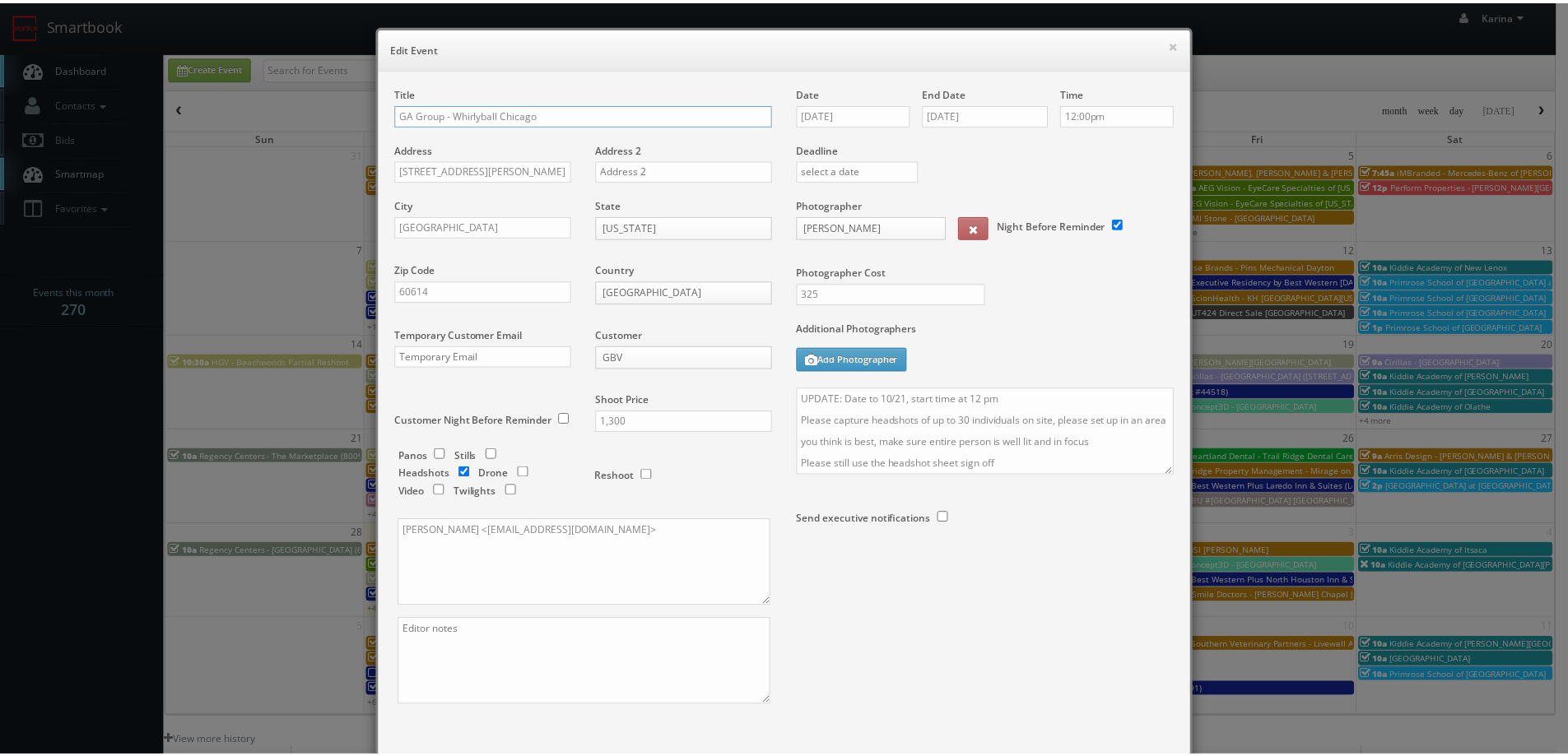
scroll to position [96, 0]
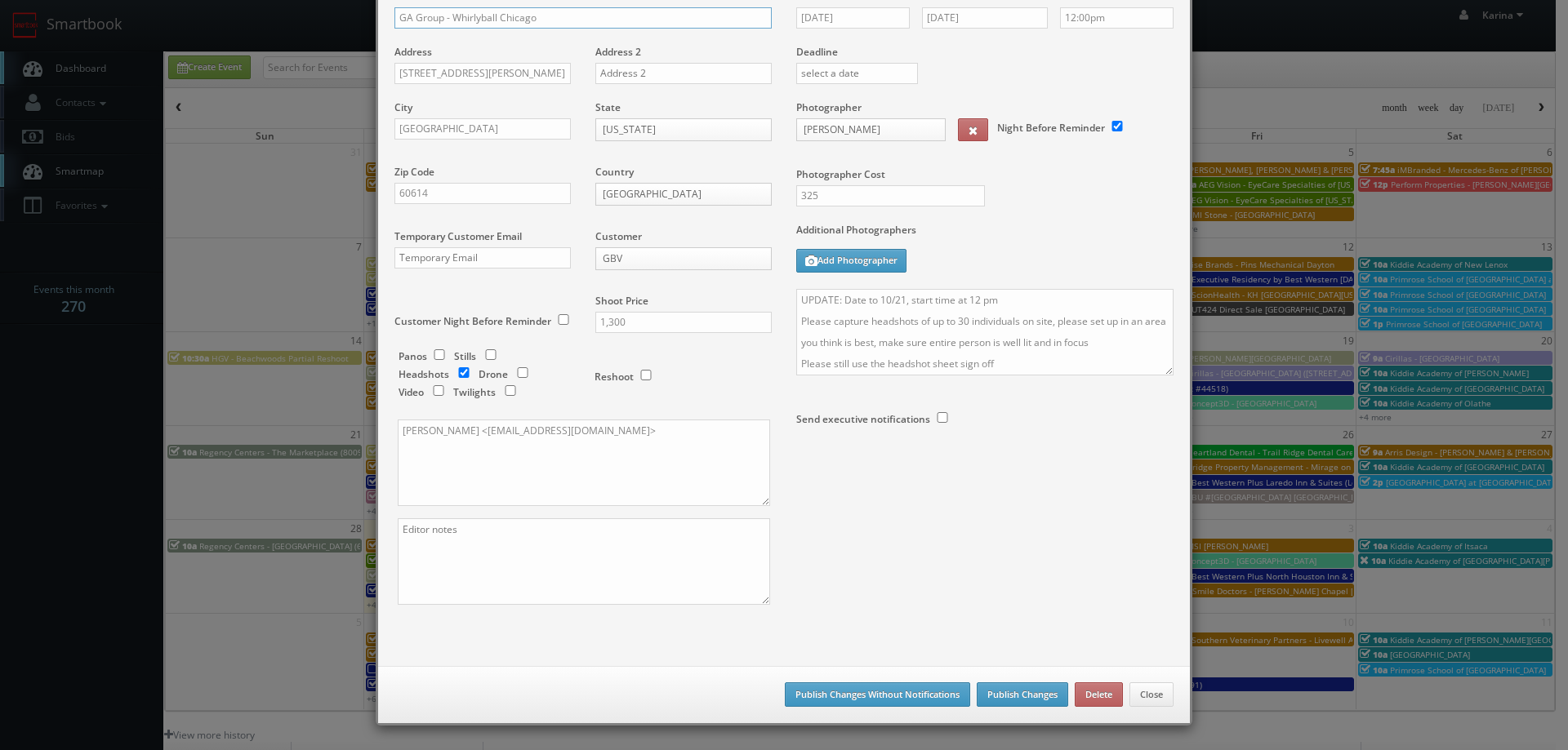
type input "GA Group - Whirlyball Chicago"
click at [1025, 695] on button "Publish Changes" at bounding box center [1022, 695] width 91 height 25
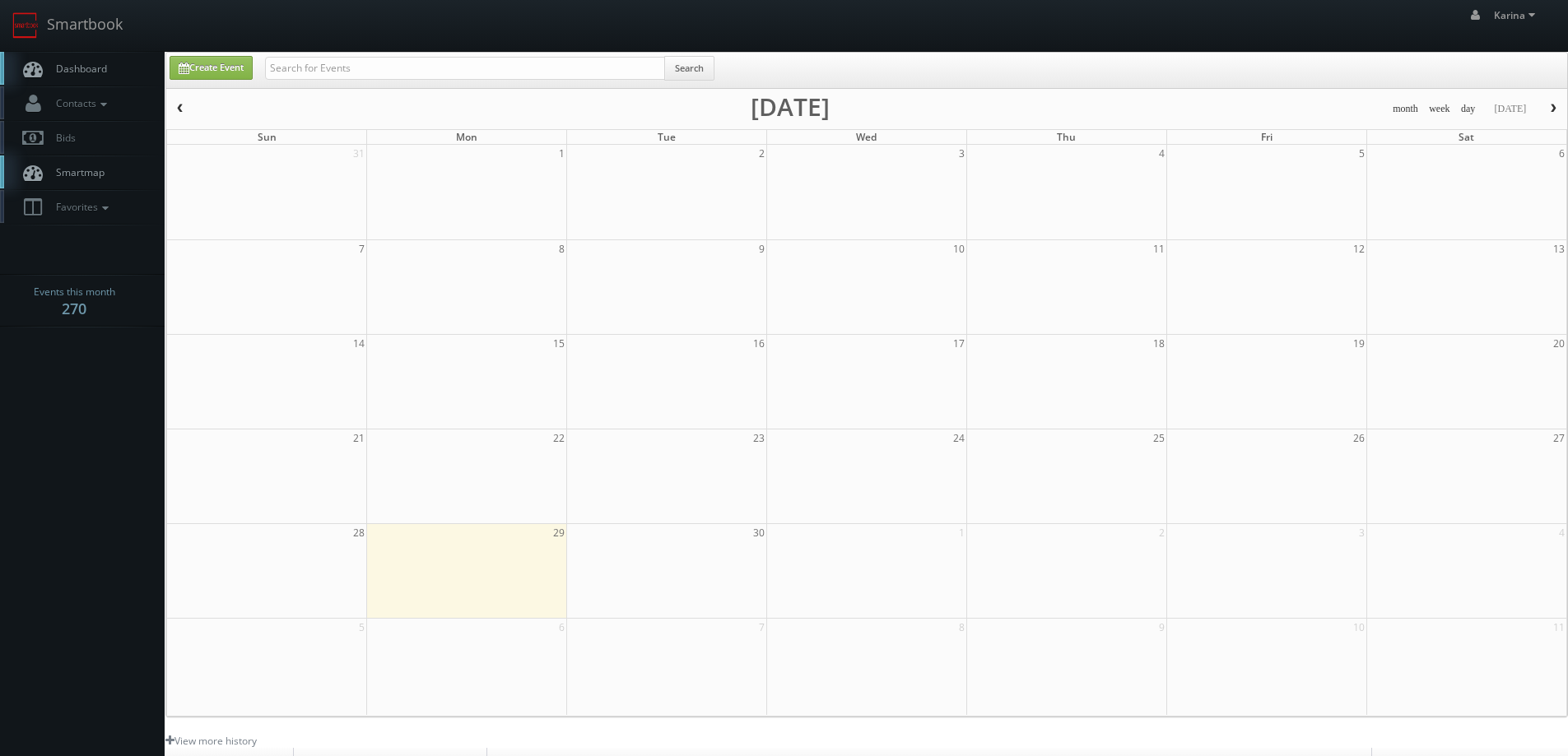
click at [90, 65] on span "Dashboard" at bounding box center [77, 69] width 59 height 14
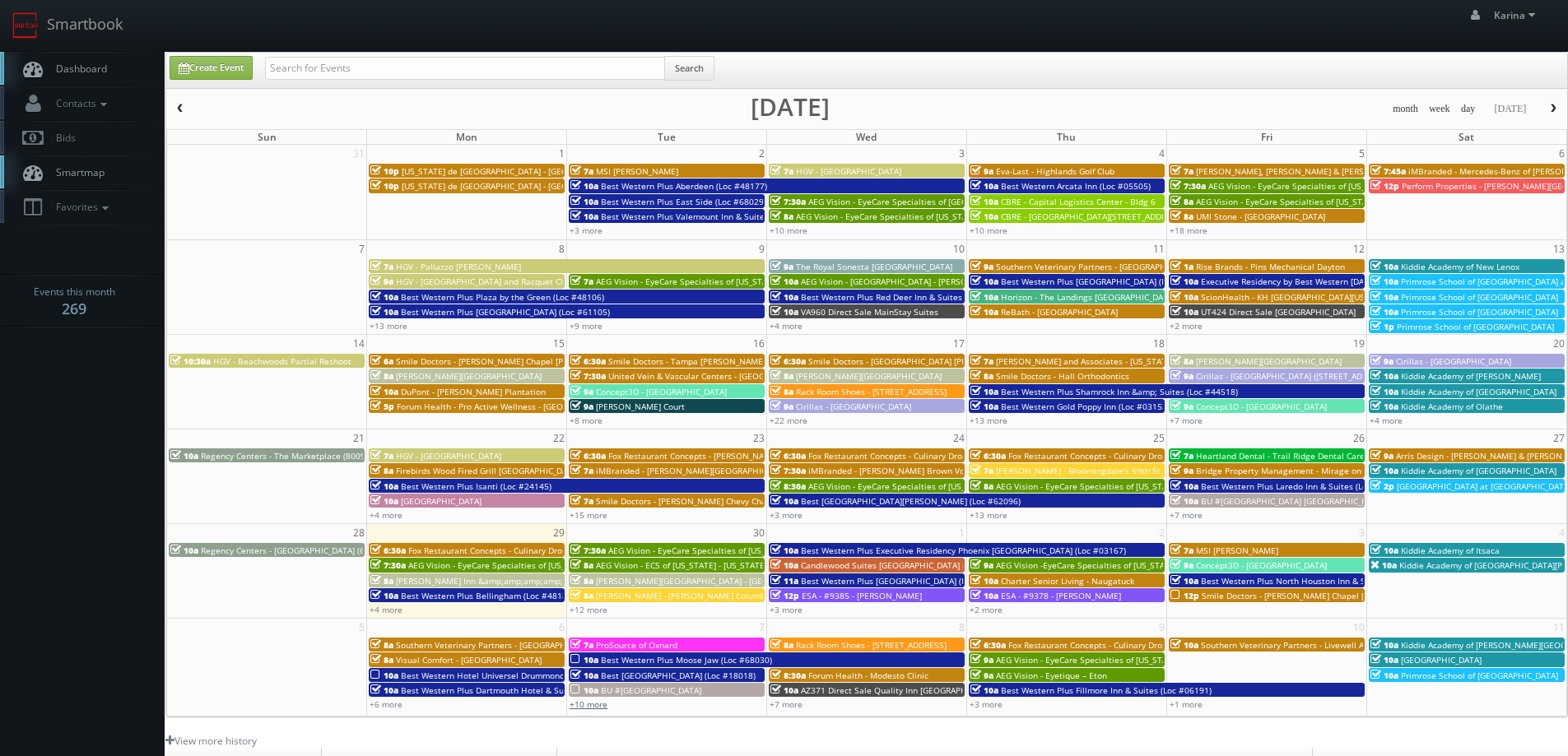
click at [602, 706] on link "+10 more" at bounding box center [588, 704] width 38 height 11
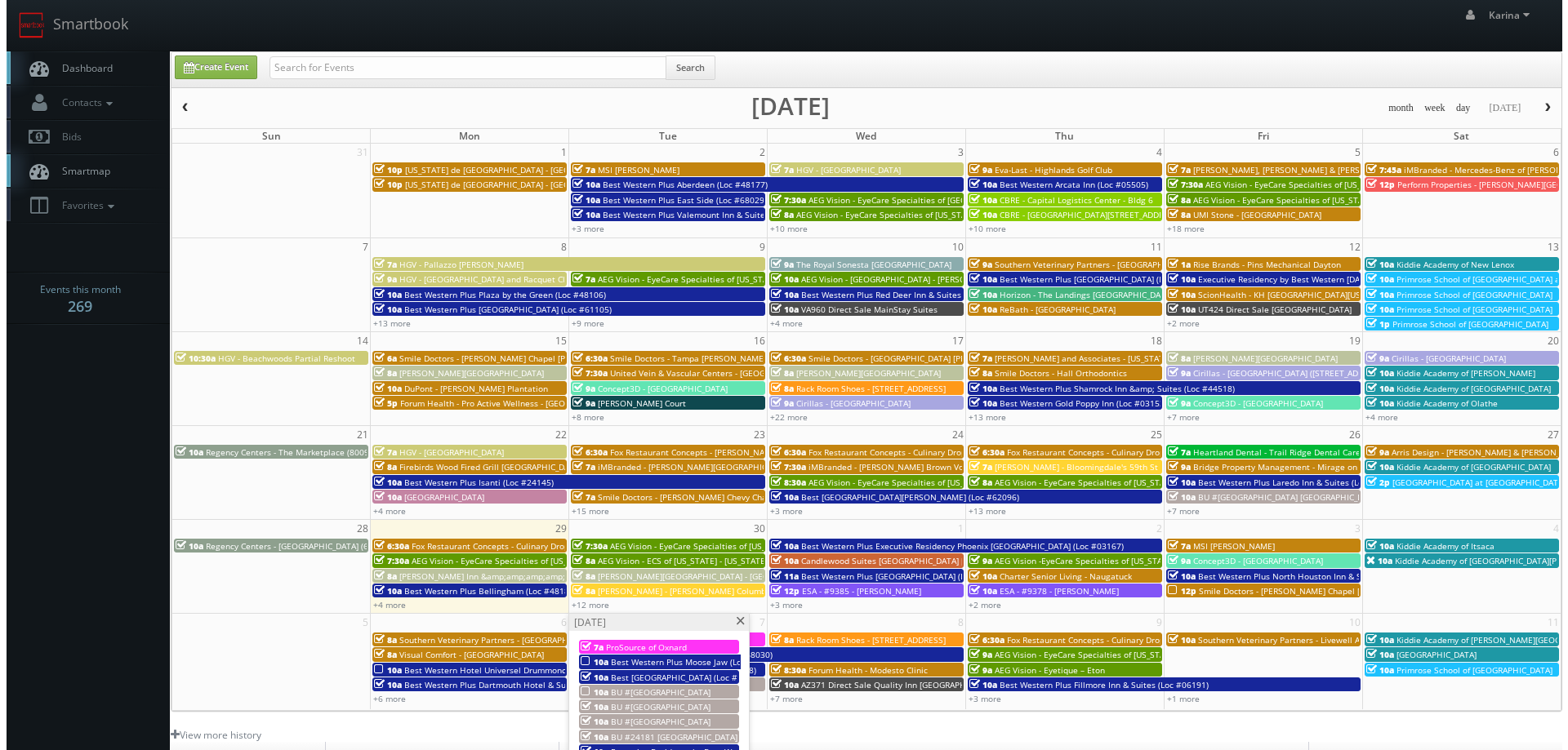
scroll to position [297, 0]
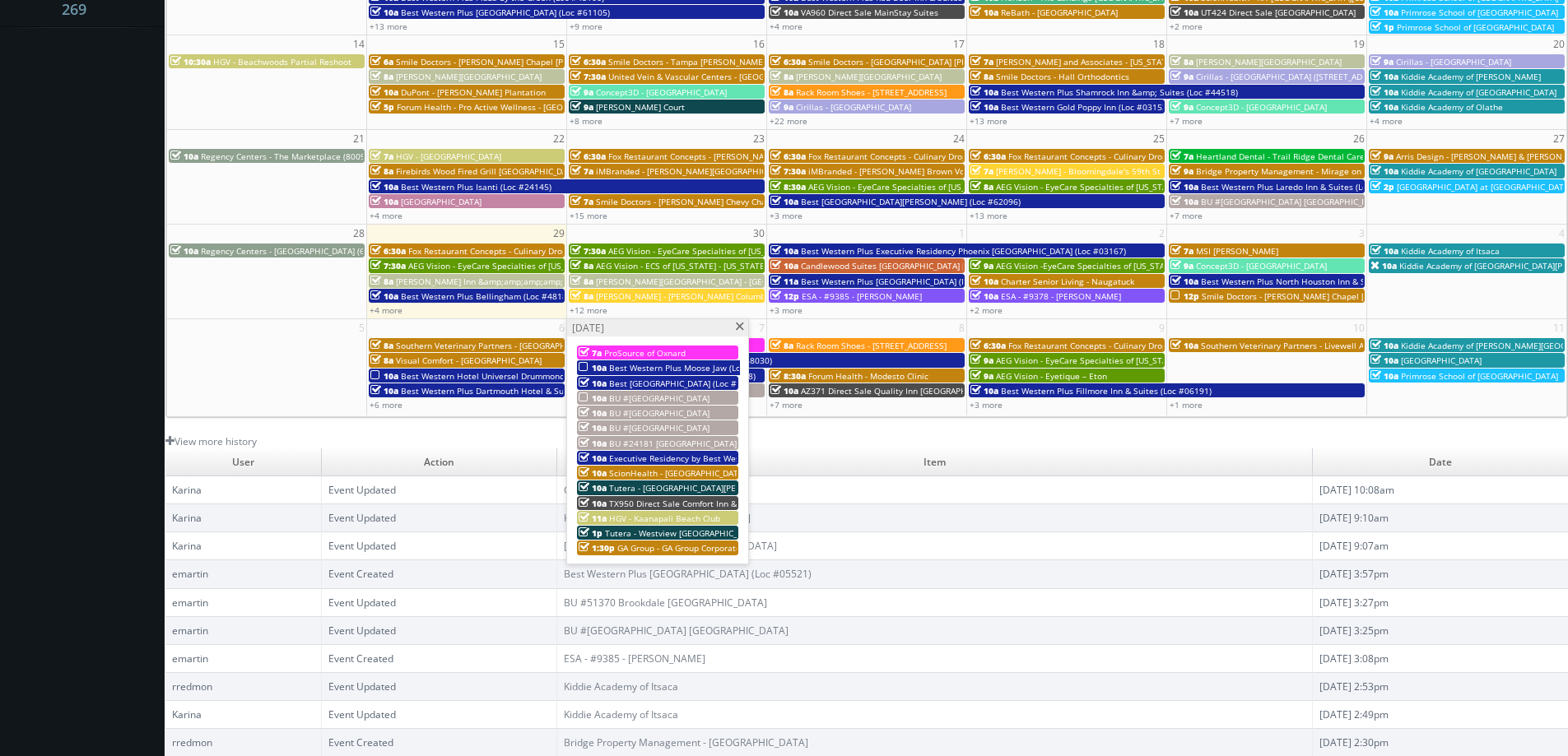
click at [648, 549] on span "GA Group - GA Group Corporate Center" at bounding box center [693, 548] width 152 height 11
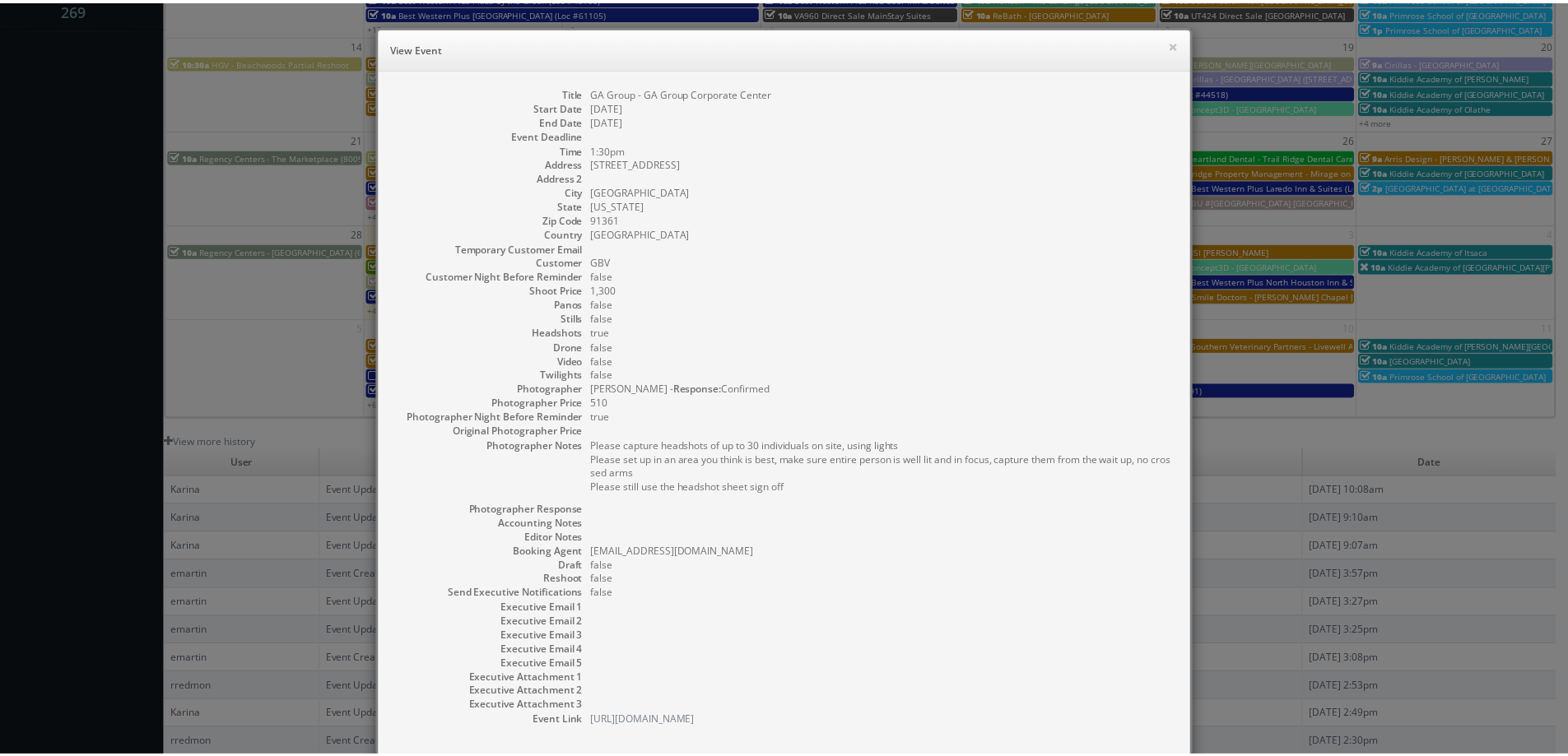
scroll to position [89, 0]
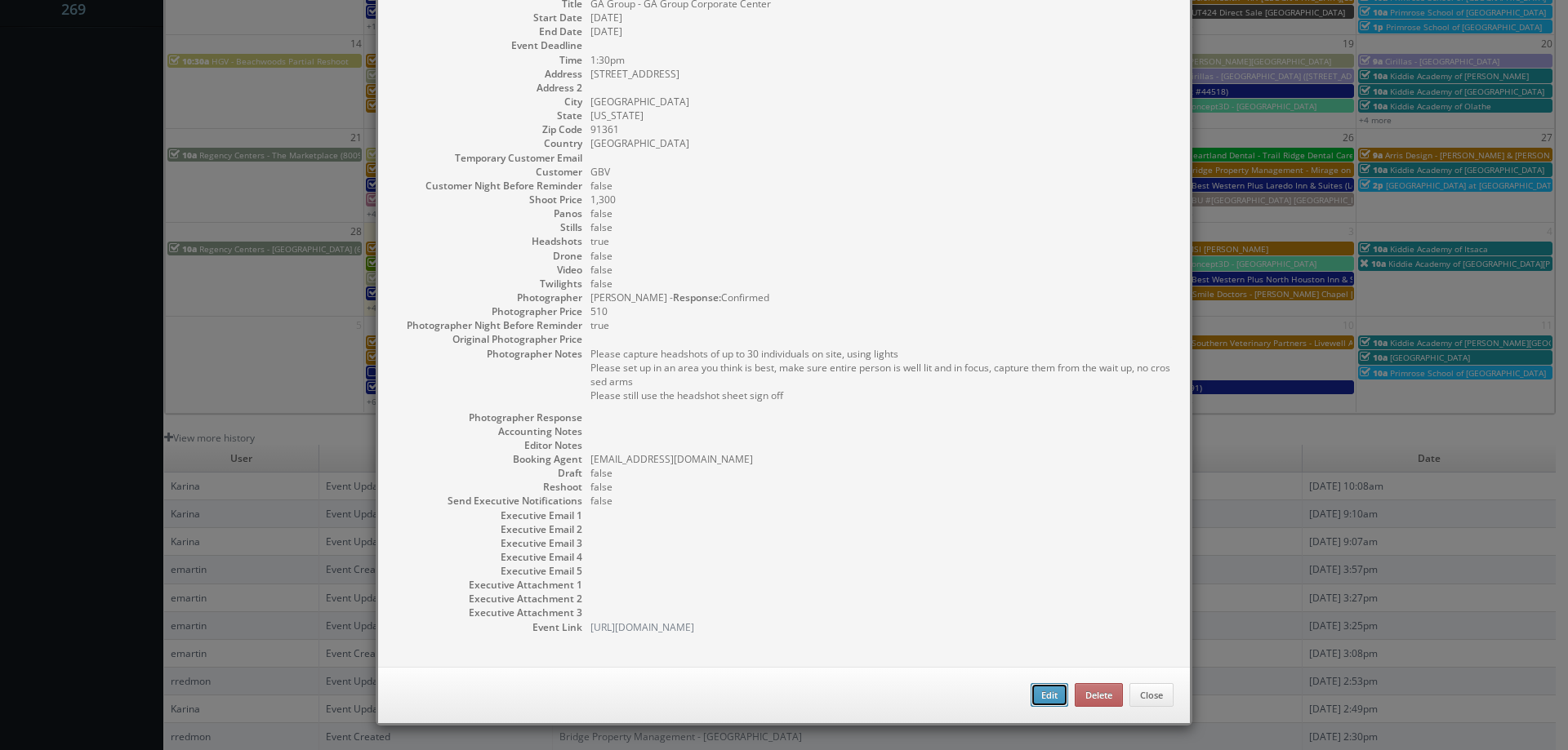
click at [1039, 692] on button "Edit" at bounding box center [1049, 696] width 38 height 25
type input "GA Group - GA Group Corporate Center"
type input "[STREET_ADDRESS]"
type input "[GEOGRAPHIC_DATA]"
type input "91361"
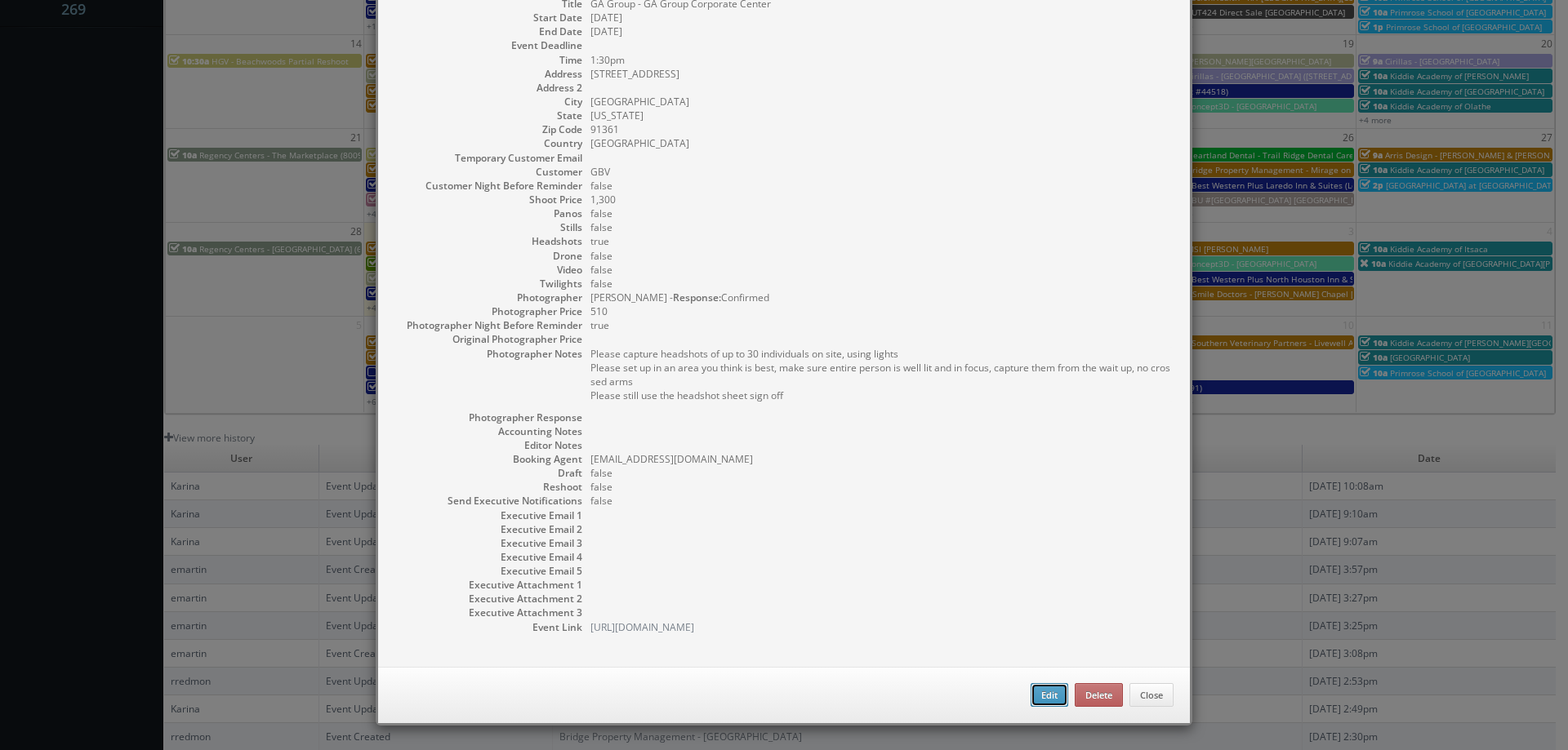
type input "1,300"
checkbox input "true"
type input "[DATE]"
type input "1:30pm"
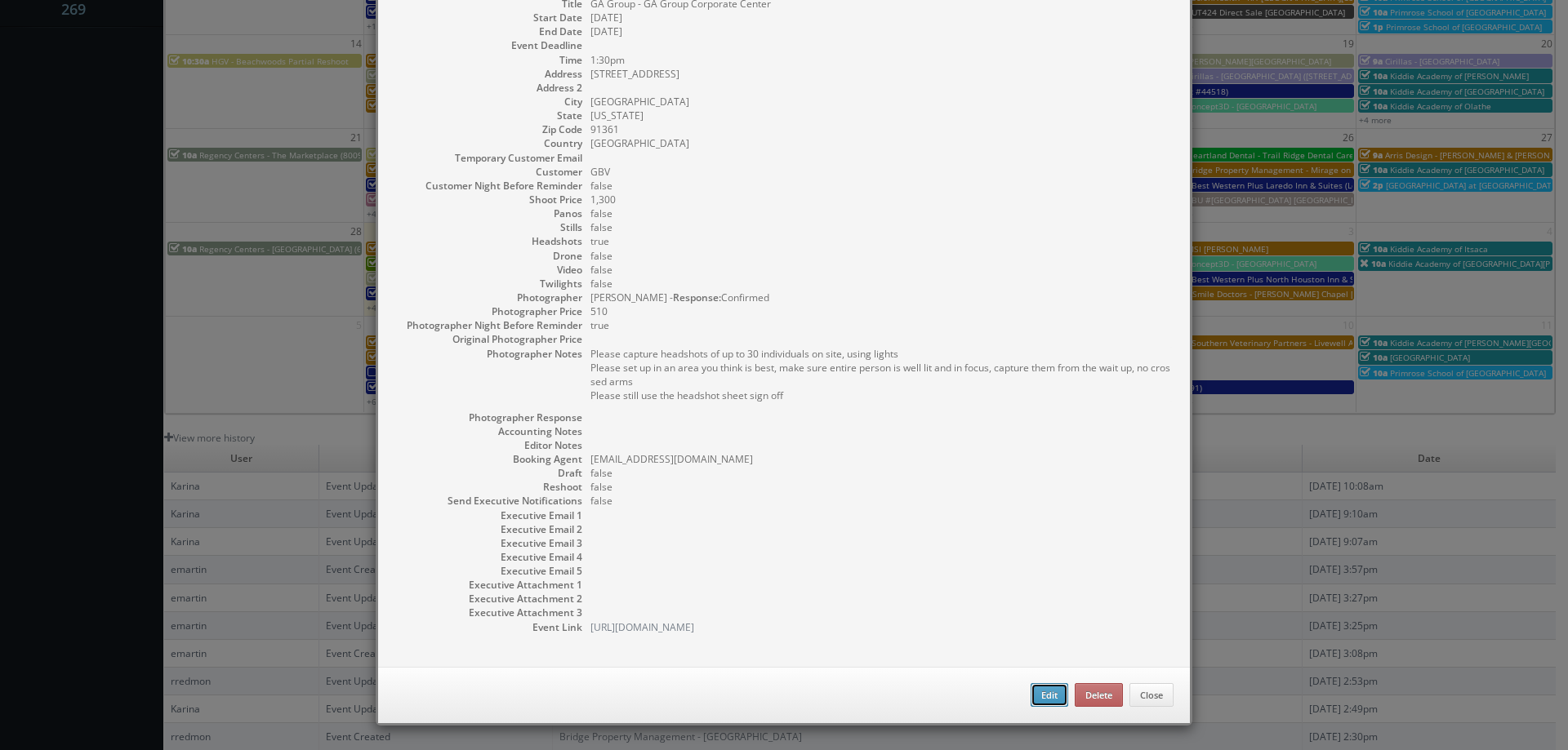
checkbox input "true"
type textarea "Please capture headshots of up to 30 individuals on site, using lights Please s…"
select select "[US_STATE]"
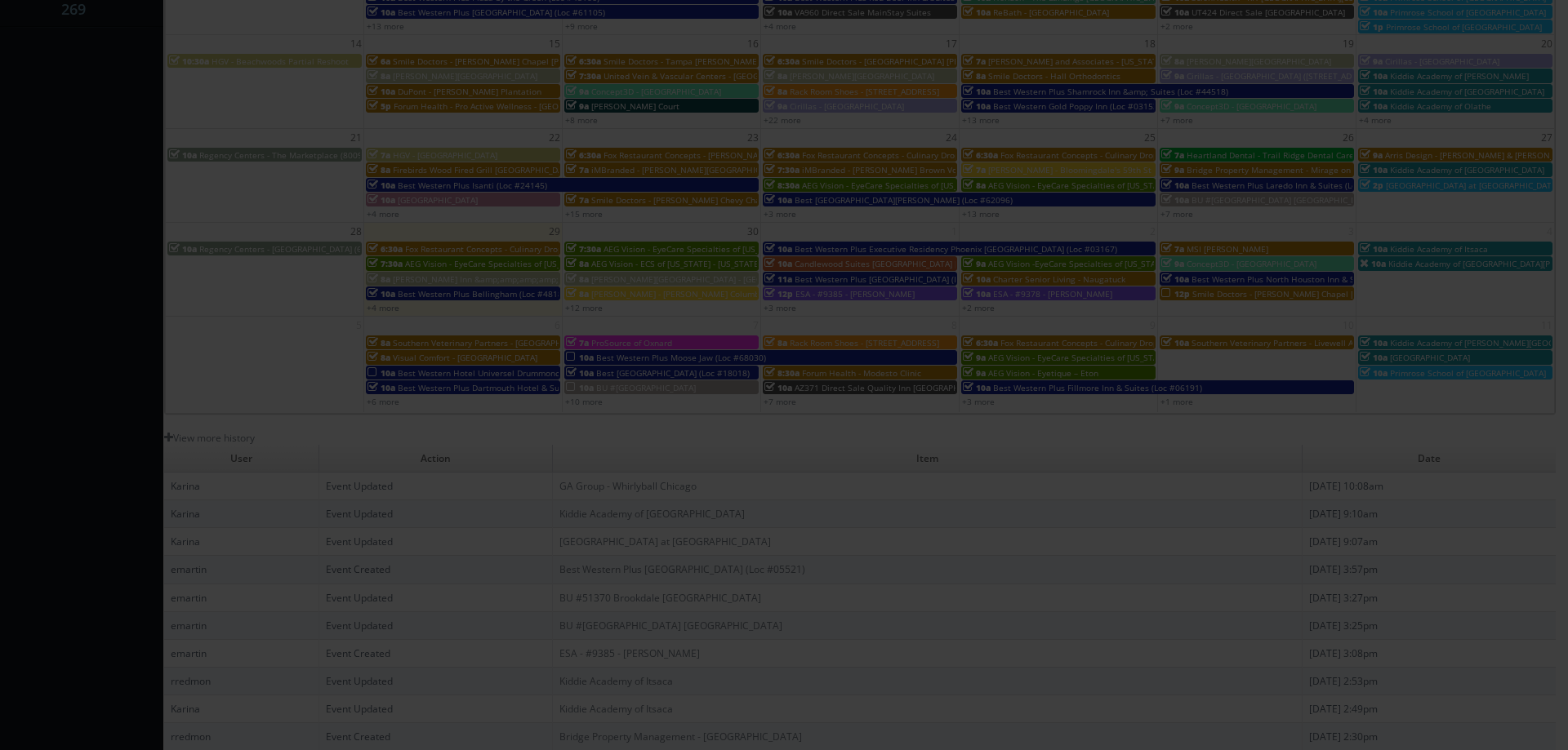
type input "1,300"
type input "510"
select select "fake72@mg.cs3calendar.com"
select select "scotth@hislopphoto.com"
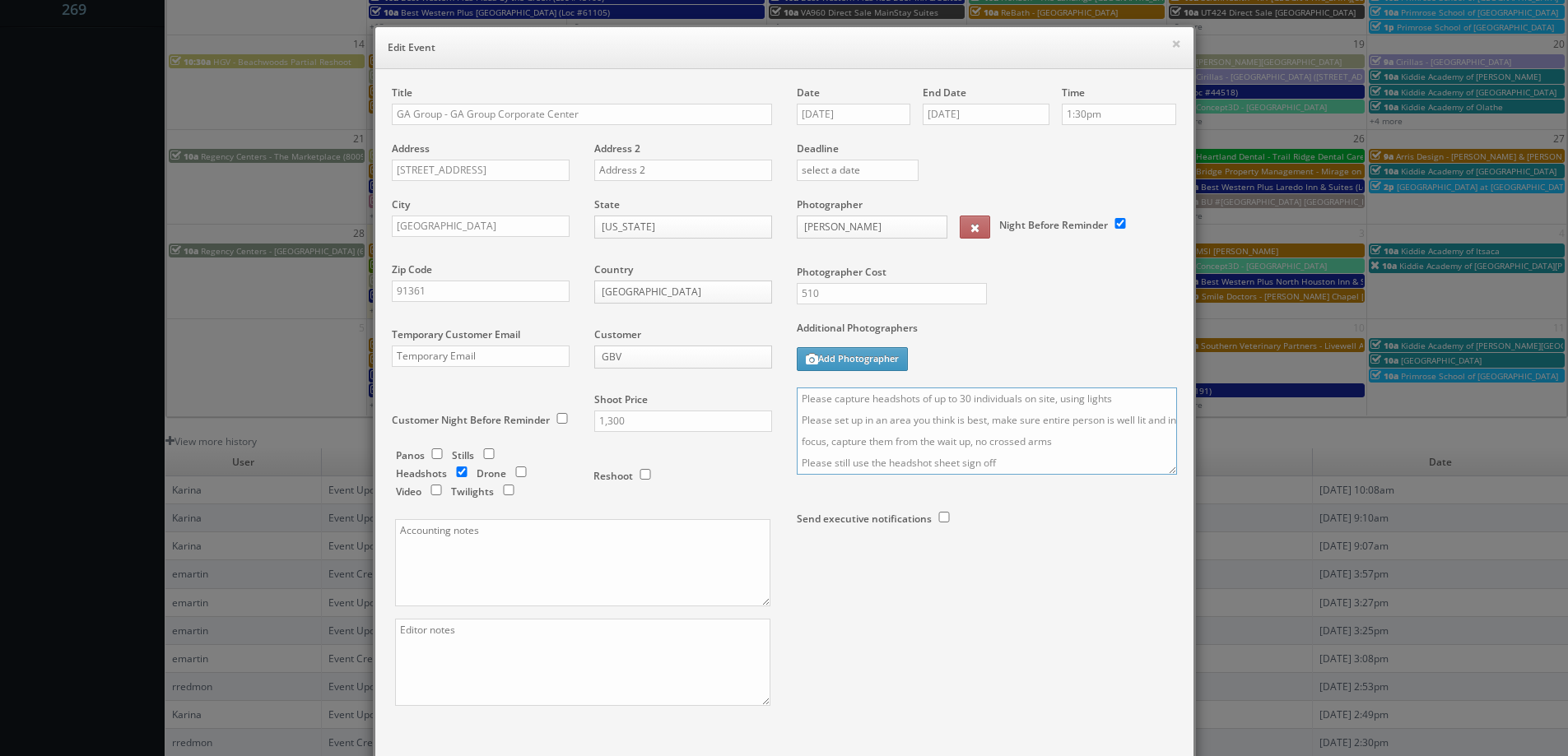
click at [797, 397] on textarea "Please capture headshots of up to 30 individuals on site, using lights Please s…" at bounding box center [987, 431] width 381 height 87
click at [933, 408] on textarea "Updated on site contact: Please capture headshots of up to 30 individuals on si…" at bounding box center [987, 431] width 381 height 87
paste textarea "Jen Arnett, jarnett@gagroup.com, (805) 559-5052"
drag, startPoint x: 1060, startPoint y: 398, endPoint x: 960, endPoint y: 398, distance: 100.0
click at [960, 398] on textarea "Updated on site contact: Jen Arnett, jarnett@gagroup.com, (805) 559-5052 Please…" at bounding box center [987, 431] width 381 height 87
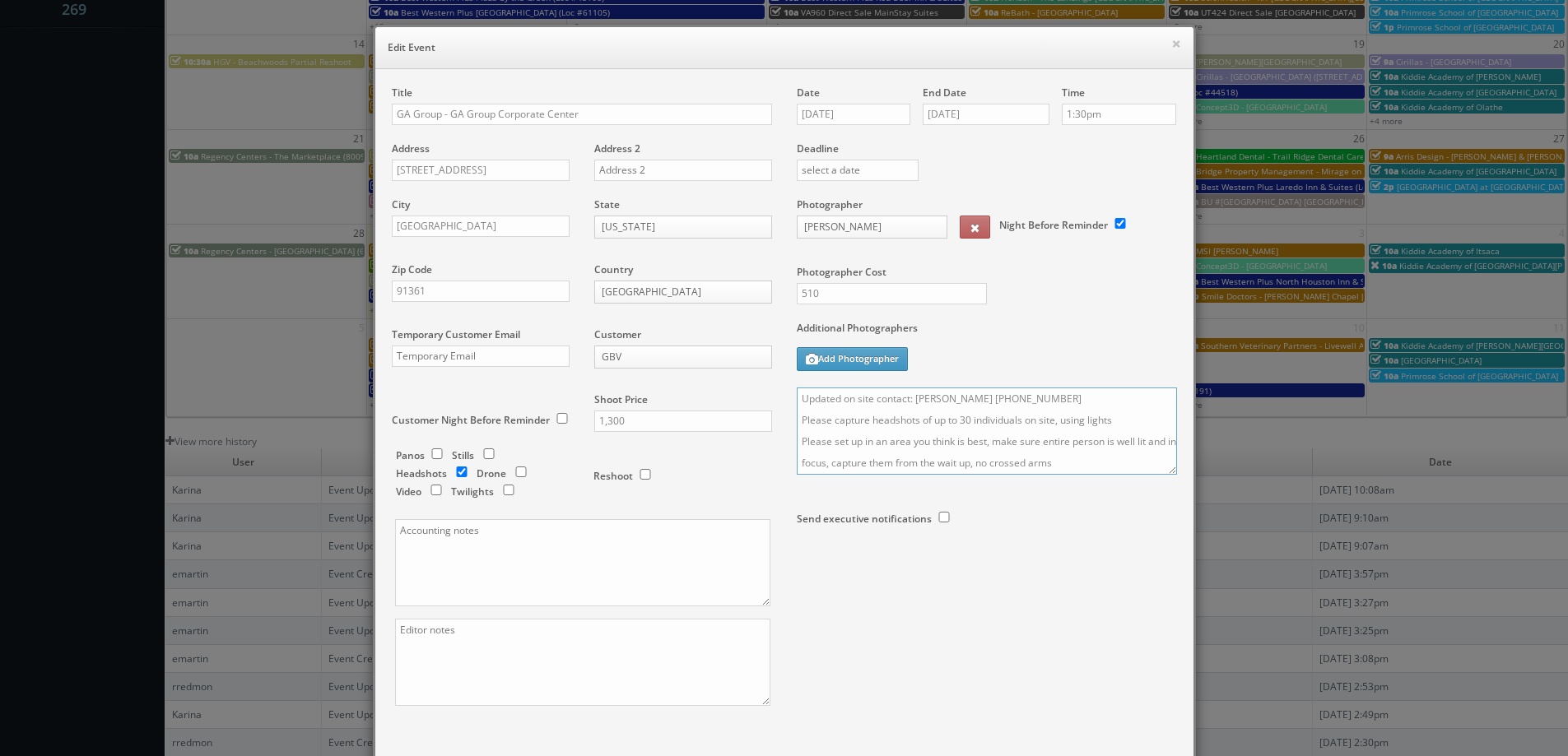
scroll to position [96, 0]
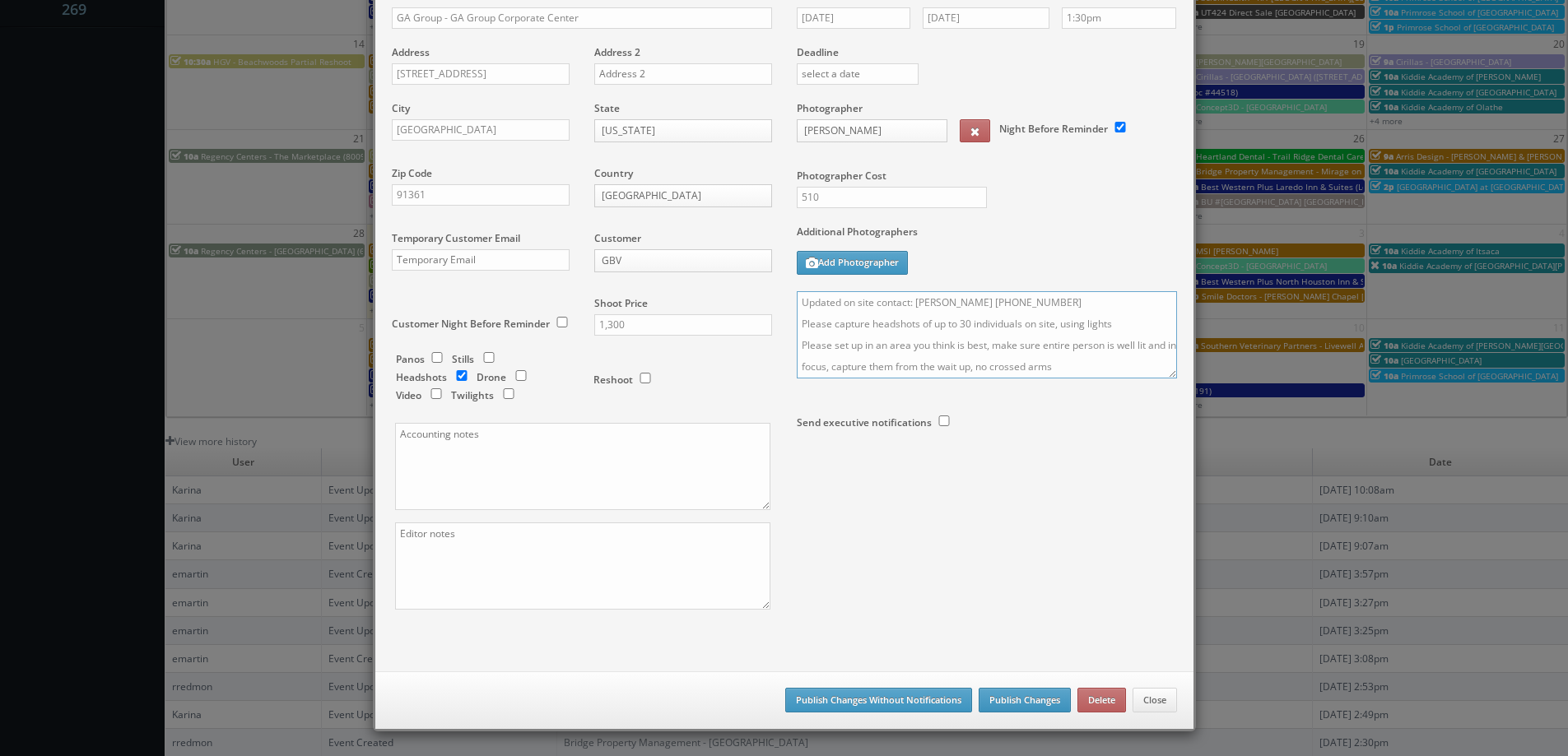
type textarea "Updated on site contact: Jen Arnett (805) 559-5052 Please capture headshots of …"
click at [1004, 705] on button "Publish Changes" at bounding box center [1025, 700] width 92 height 25
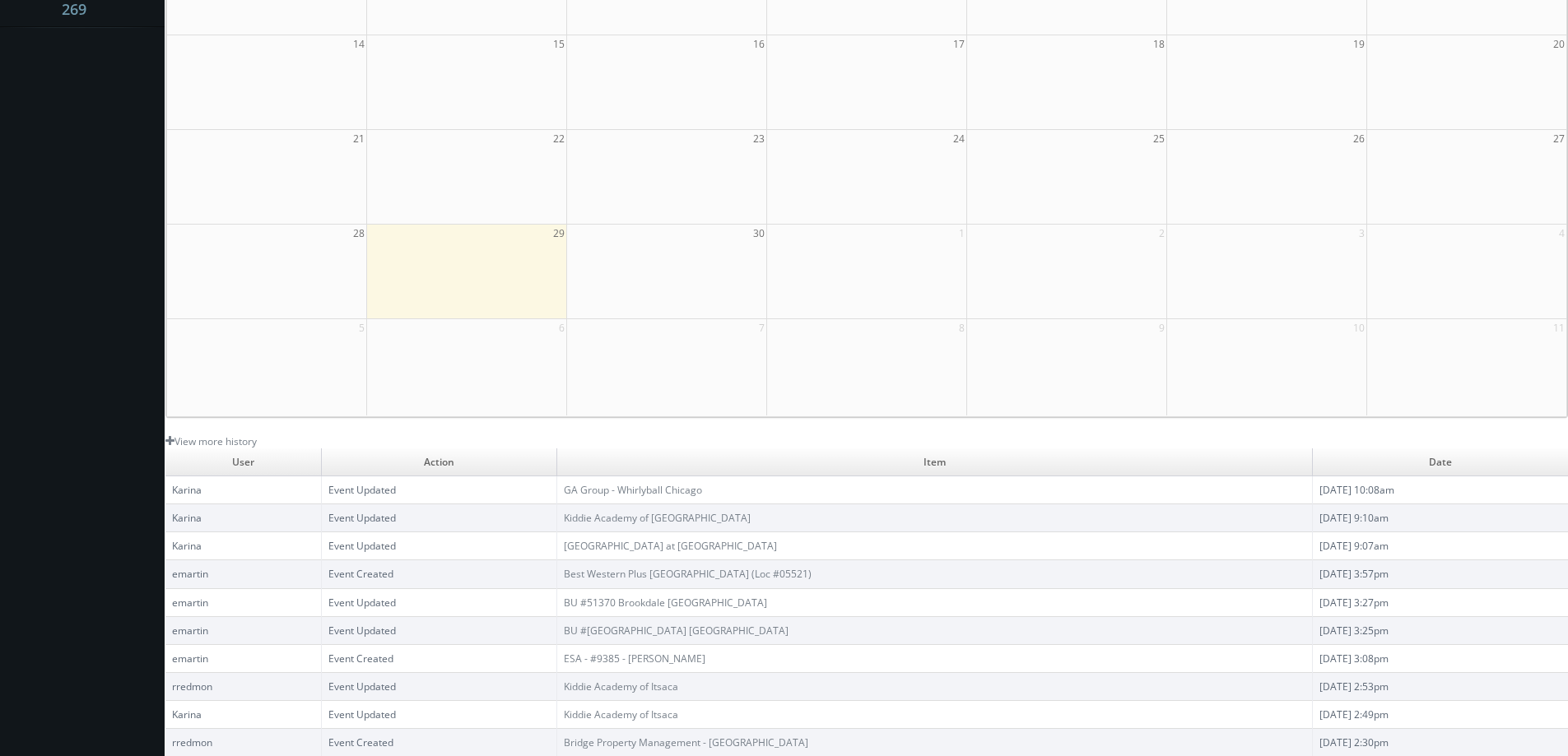
scroll to position [0, 0]
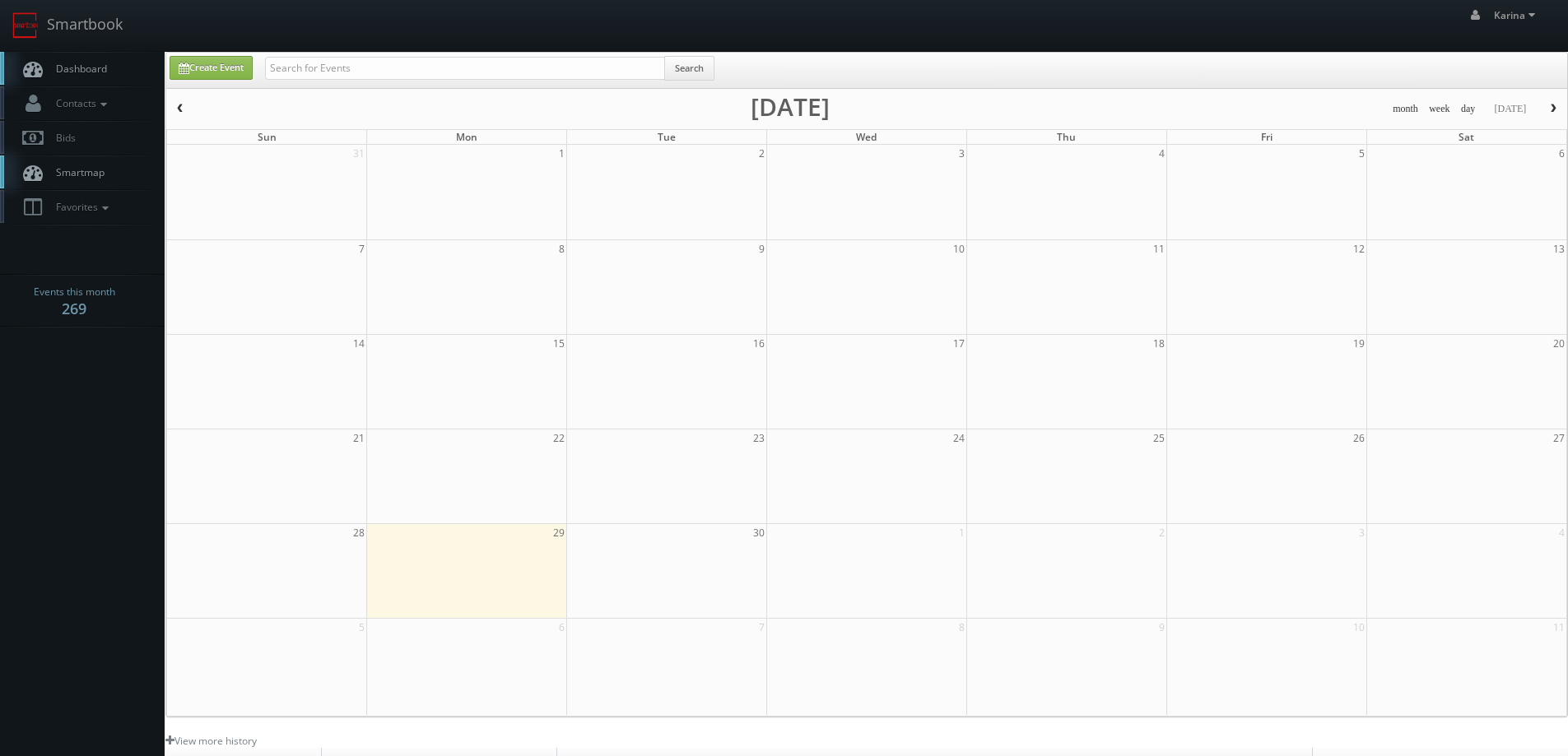
click at [102, 72] on span "Dashboard" at bounding box center [77, 69] width 59 height 14
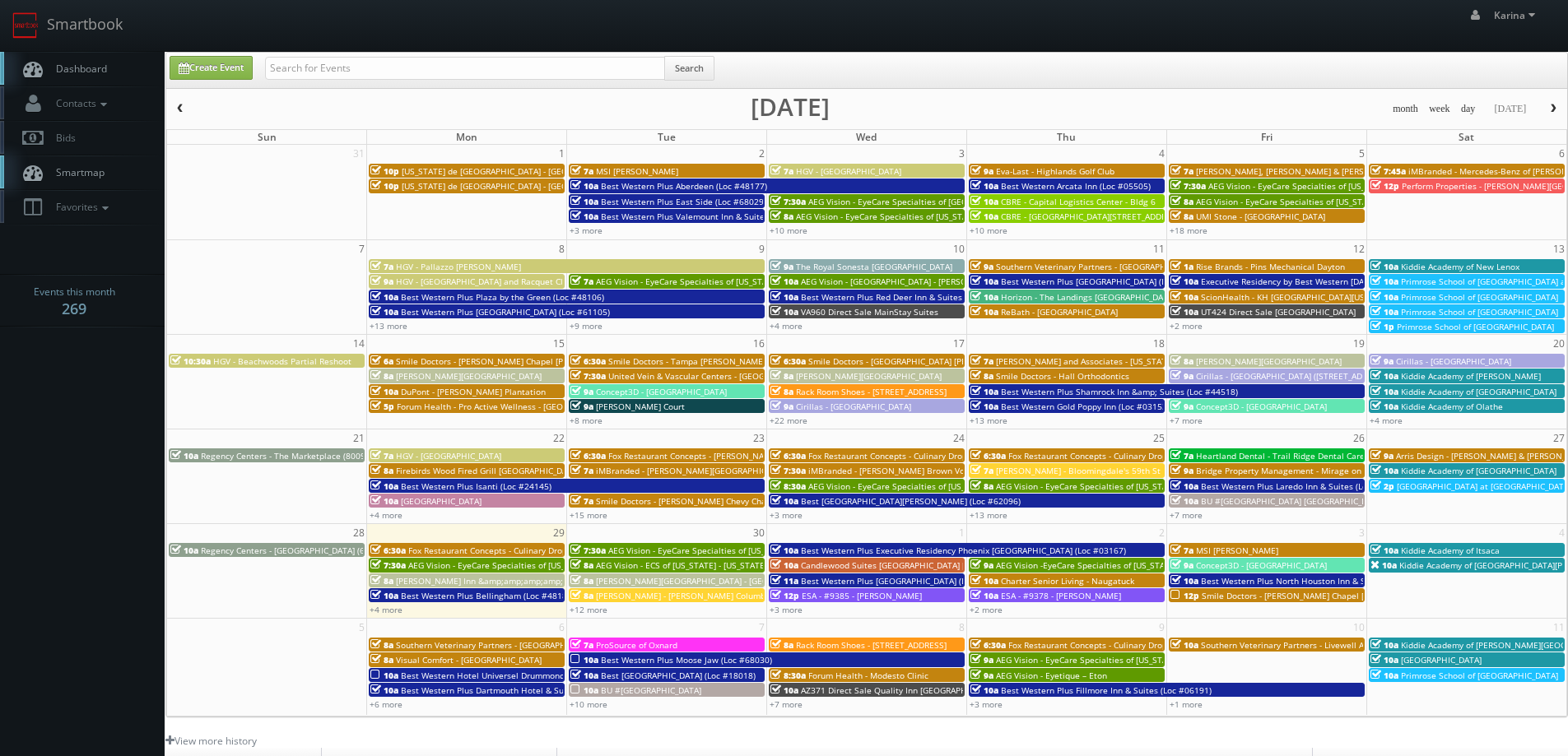
scroll to position [299, 0]
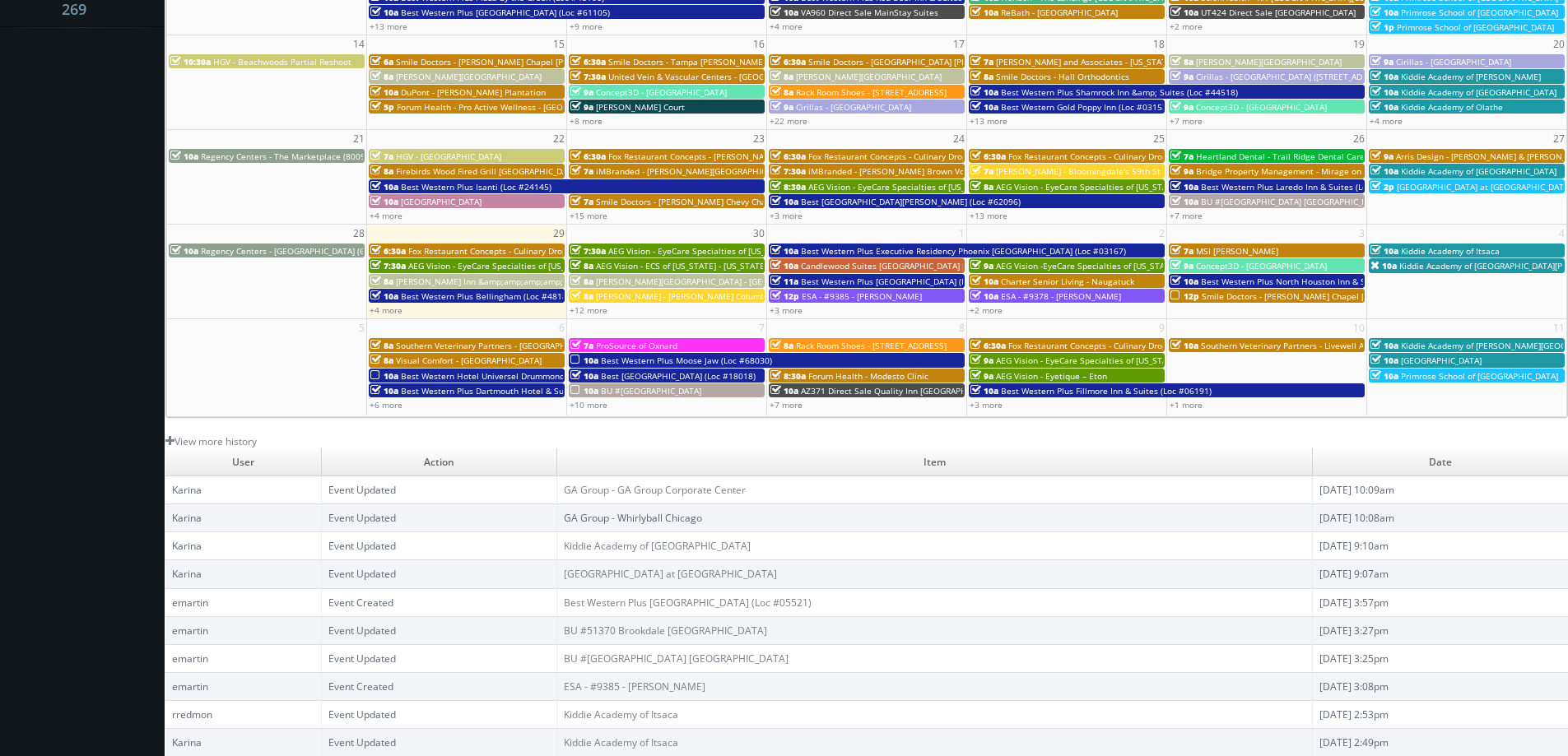
click at [695, 519] on link "GA Group - Whirlyball Chicago" at bounding box center [633, 518] width 139 height 14
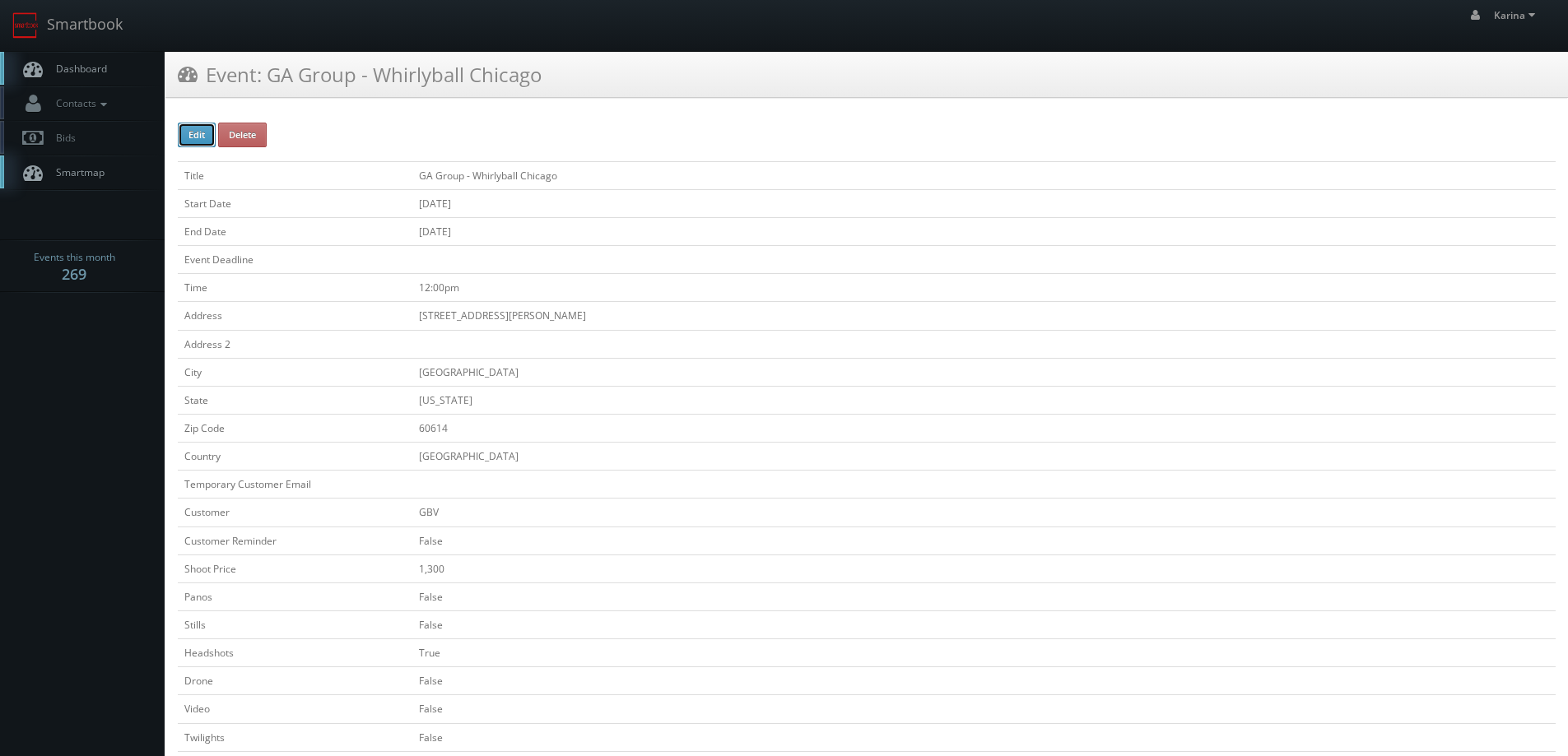
click at [205, 140] on button "Edit" at bounding box center [196, 135] width 38 height 25
type input "GA Group - Whirlyball Chicago"
type input "[STREET_ADDRESS][PERSON_NAME]"
type input "[GEOGRAPHIC_DATA]"
type input "60614"
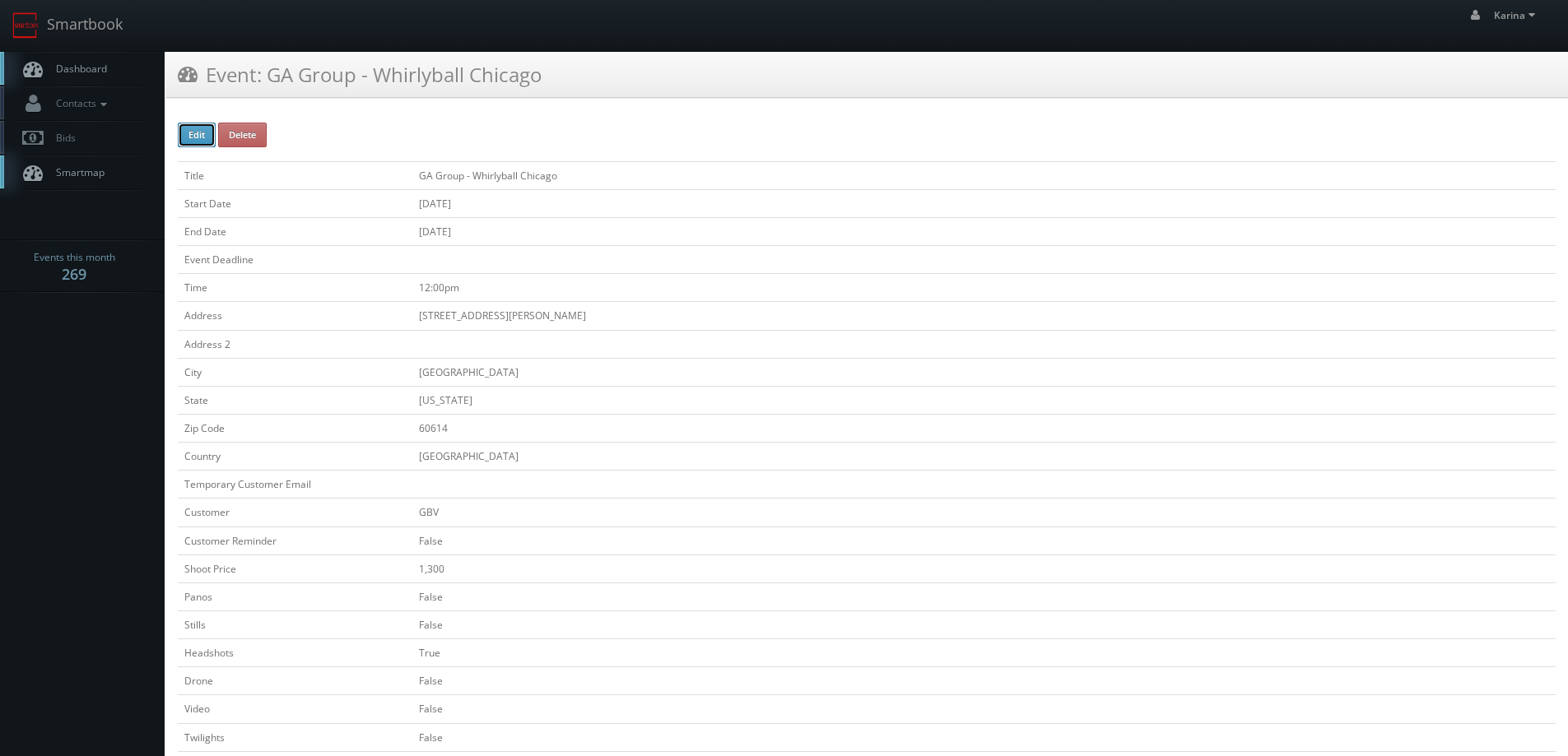
checkbox input "false"
type input "1,300"
checkbox input "false"
checkbox input "true"
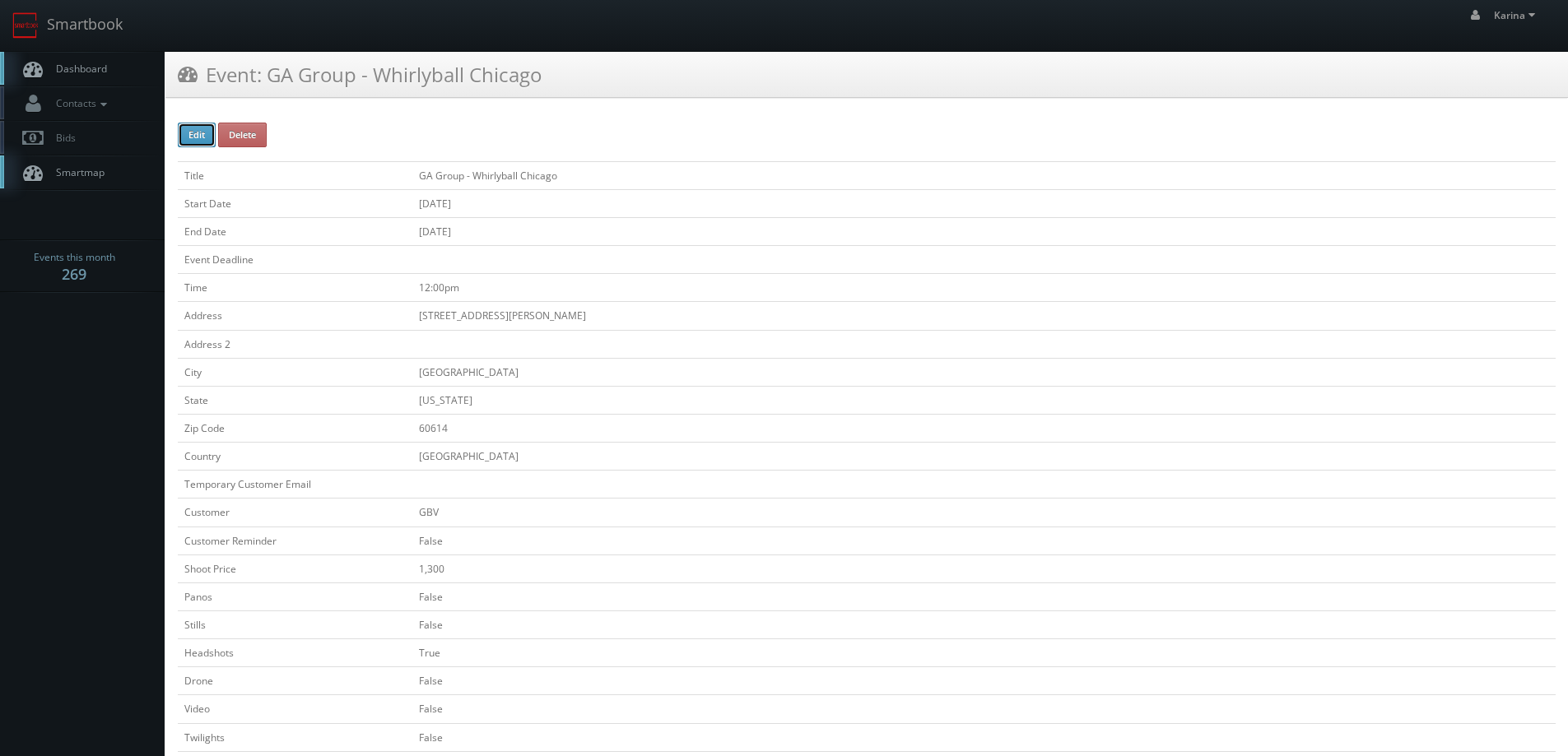
checkbox input "false"
type input "[DATE]"
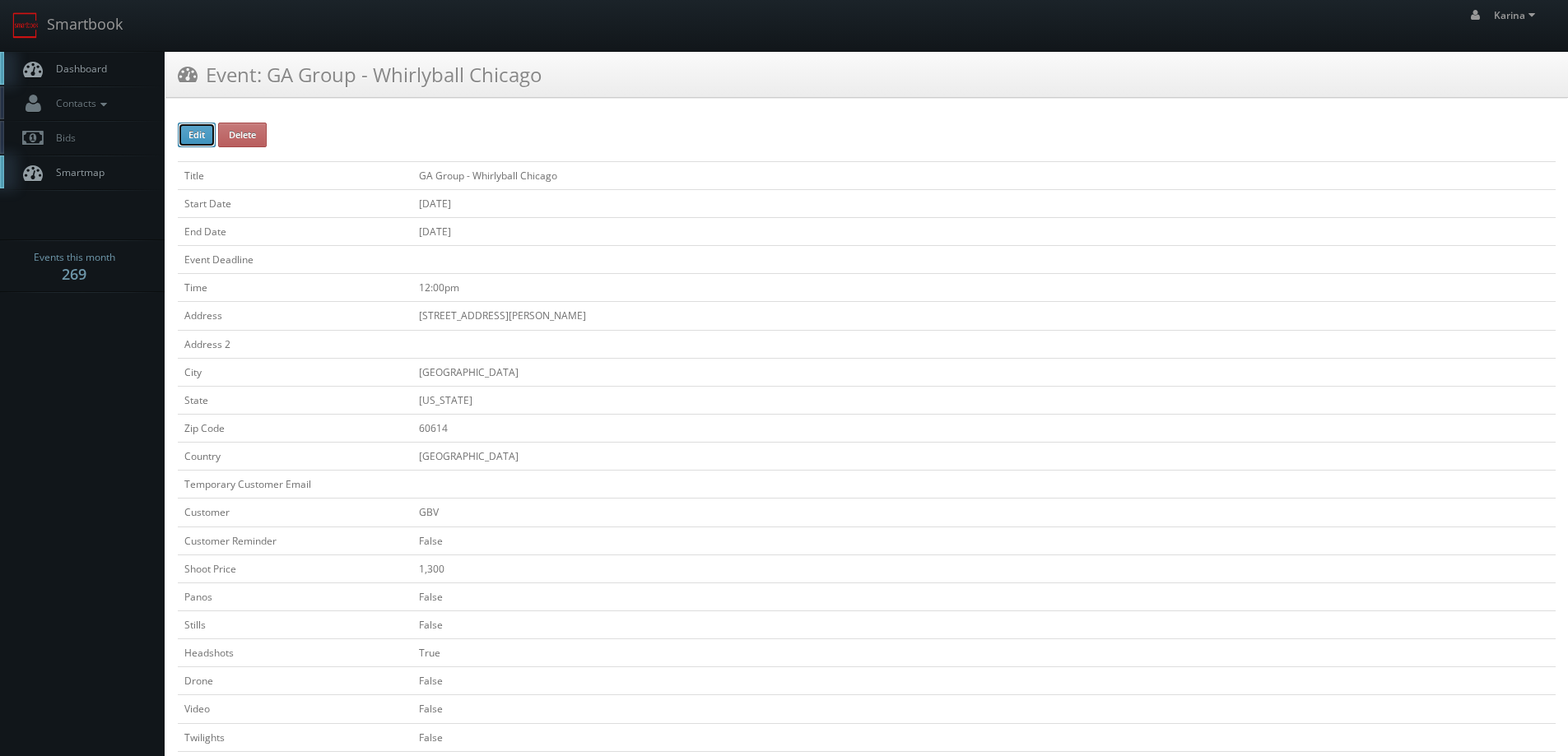
type input "[DATE]"
type input "12:00pm"
checkbox input "true"
checkbox input "false"
type input "1,300"
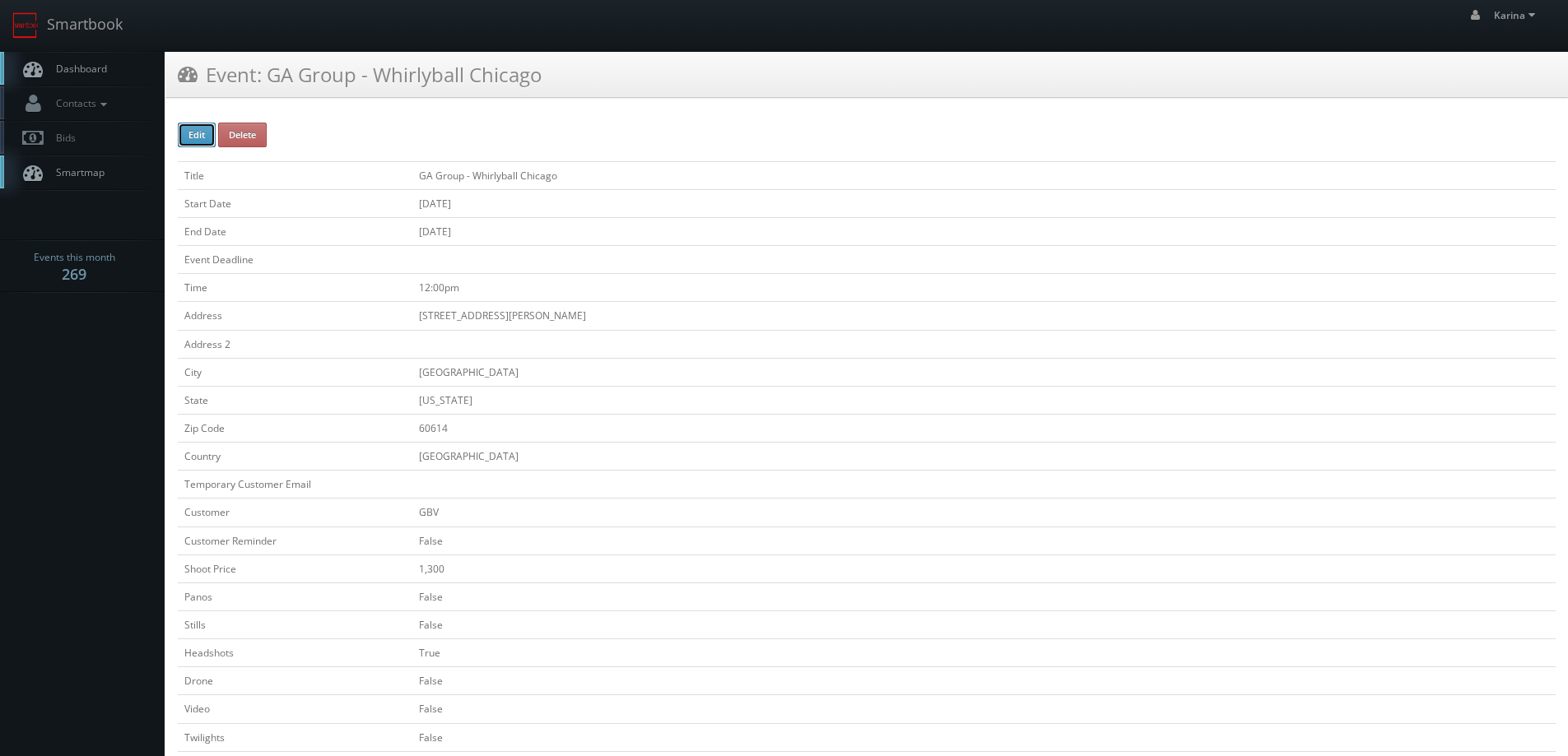
type input "325"
select select "[US_STATE]"
select select "[EMAIL_ADDRESS][DOMAIN_NAME]"
select select "[PERSON_NAME][EMAIL_ADDRESS][PERSON_NAME][DOMAIN_NAME]"
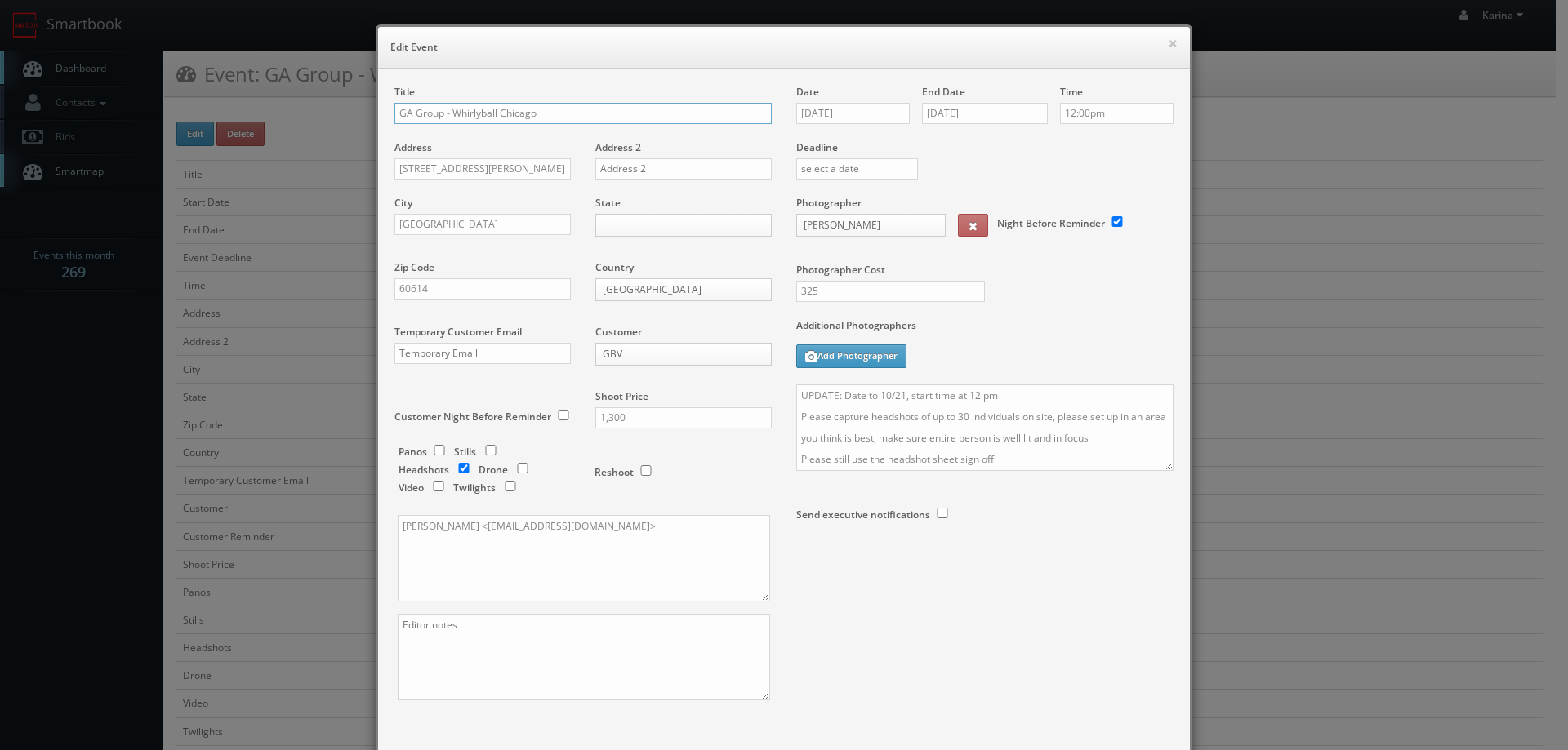
drag, startPoint x: 544, startPoint y: 115, endPoint x: 448, endPoint y: 113, distance: 96.0
click at [448, 113] on input "GA Group - Whirlyball Chicago" at bounding box center [583, 113] width 378 height 21
type input "GA Group - Chicago Office"
drag, startPoint x: 518, startPoint y: 166, endPoint x: 358, endPoint y: 172, distance: 160.1
click at [358, 172] on div "× Edit Event Title GA Group - Chicago Office Address [STREET_ADDRESS][PERSON_NA…" at bounding box center [784, 375] width 1568 height 750
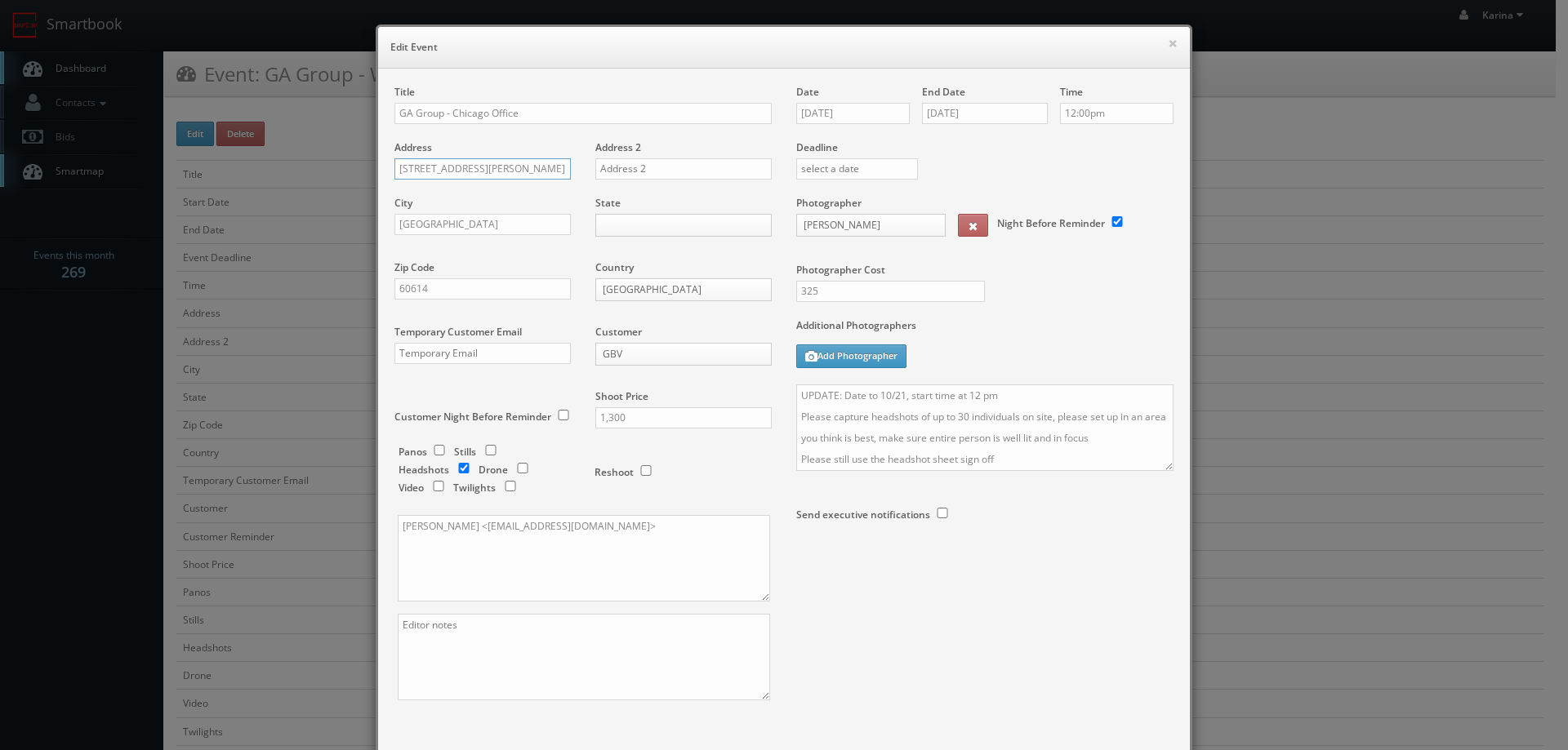
click at [498, 165] on input "[STREET_ADDRESS][PERSON_NAME]" at bounding box center [482, 169] width 176 height 21
paste input "1 N Franklin"
type input "1 N Franklin"
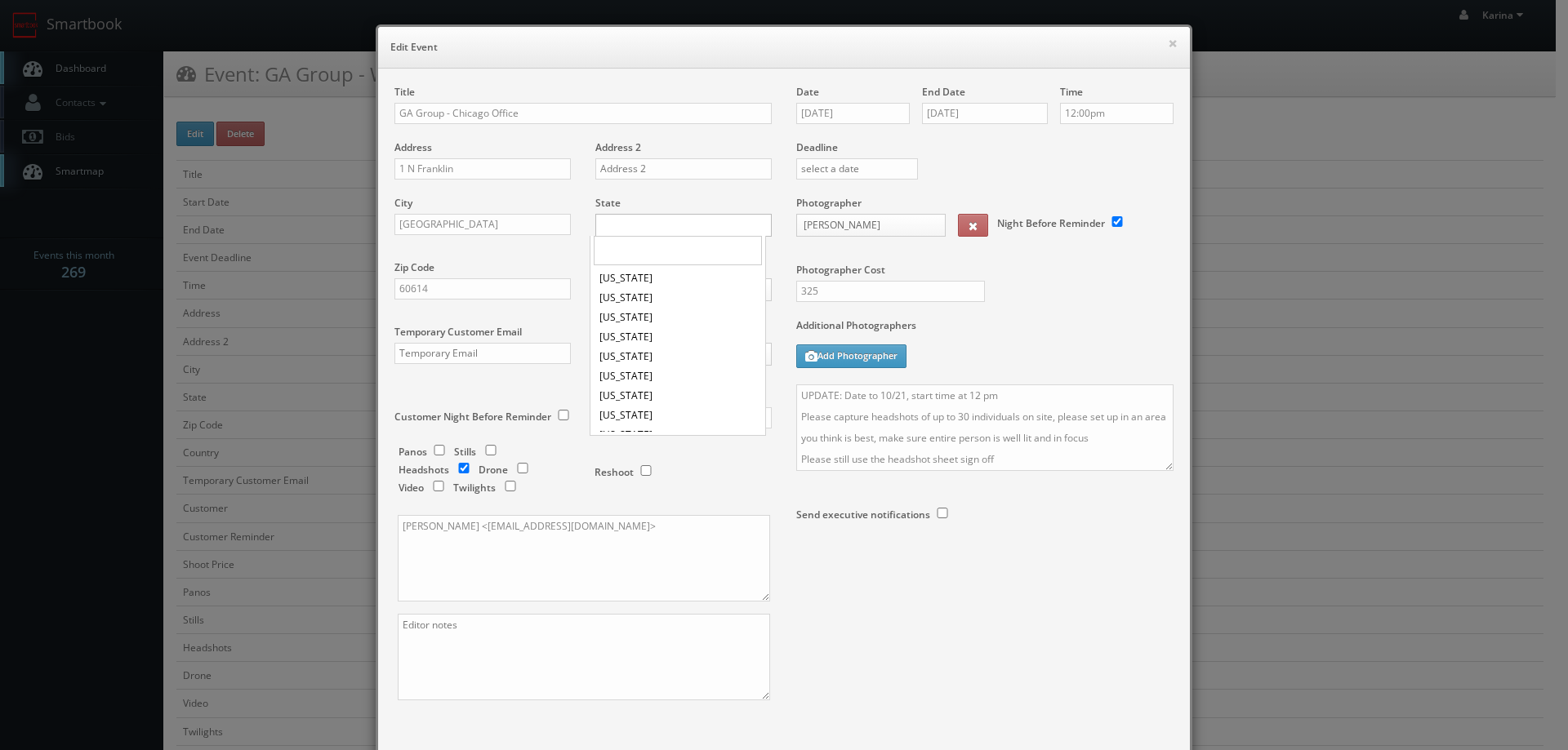
click at [665, 225] on body "Smartbook Toggle Side Navigation Toggle Top Navigation [PERSON_NAME] [PERSON_NA…" at bounding box center [777, 697] width 1556 height 1393
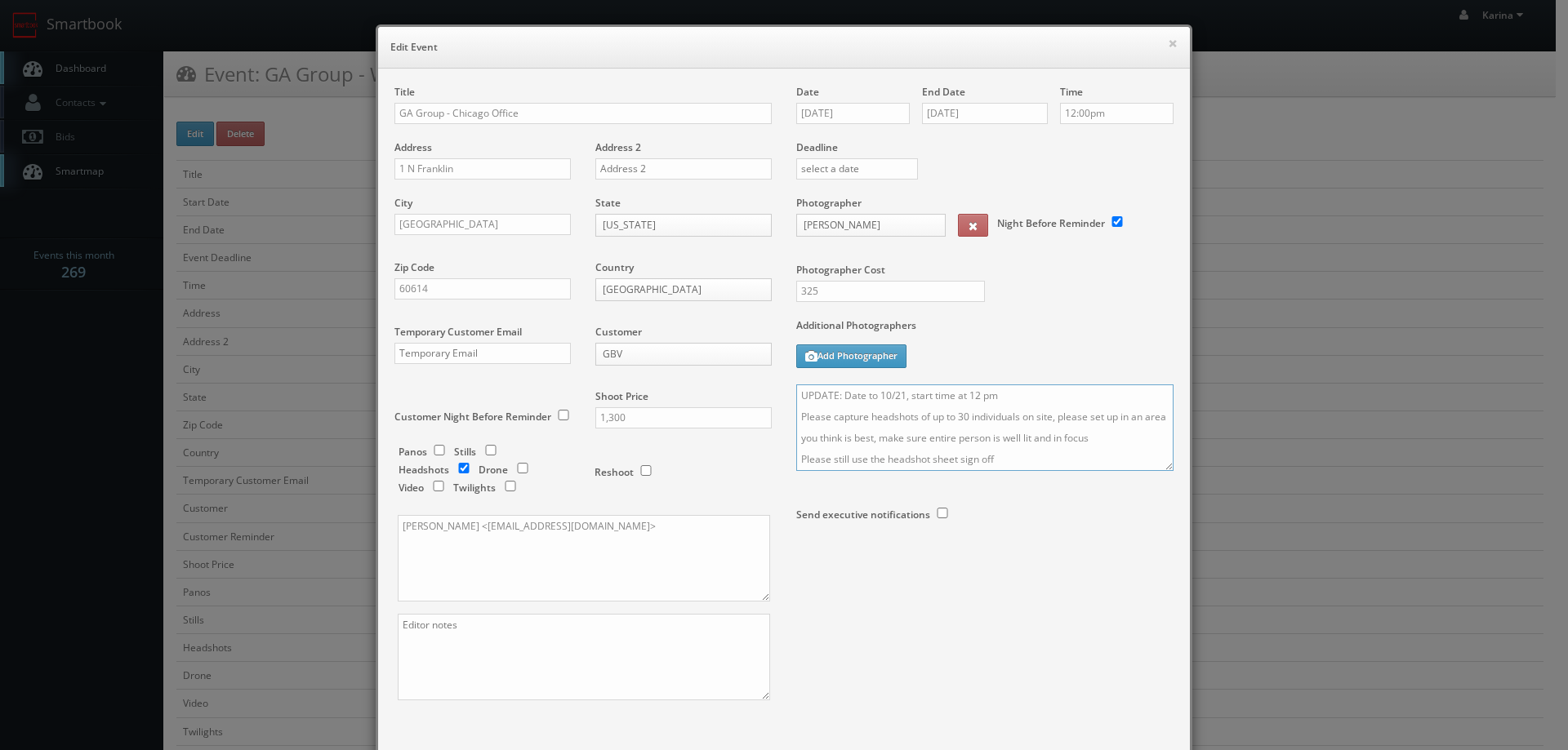
click at [998, 396] on textarea "UPDATE: Date to 10/21, start time at 12 pm Please capture headshots of up to 30…" at bounding box center [985, 428] width 378 height 87
click at [901, 417] on textarea "UPDATE: Date to 10/21, start time at 12 pm Please capture headshots of up to 30…" at bounding box center [985, 428] width 378 height 87
paste textarea "Melissa Mollett"
click at [949, 417] on textarea "UPDATE: Date to 10/21, start time at 12 pm Please capture headshots of up to 30…" at bounding box center [985, 428] width 378 height 87
paste textarea "(708) 932-1467"
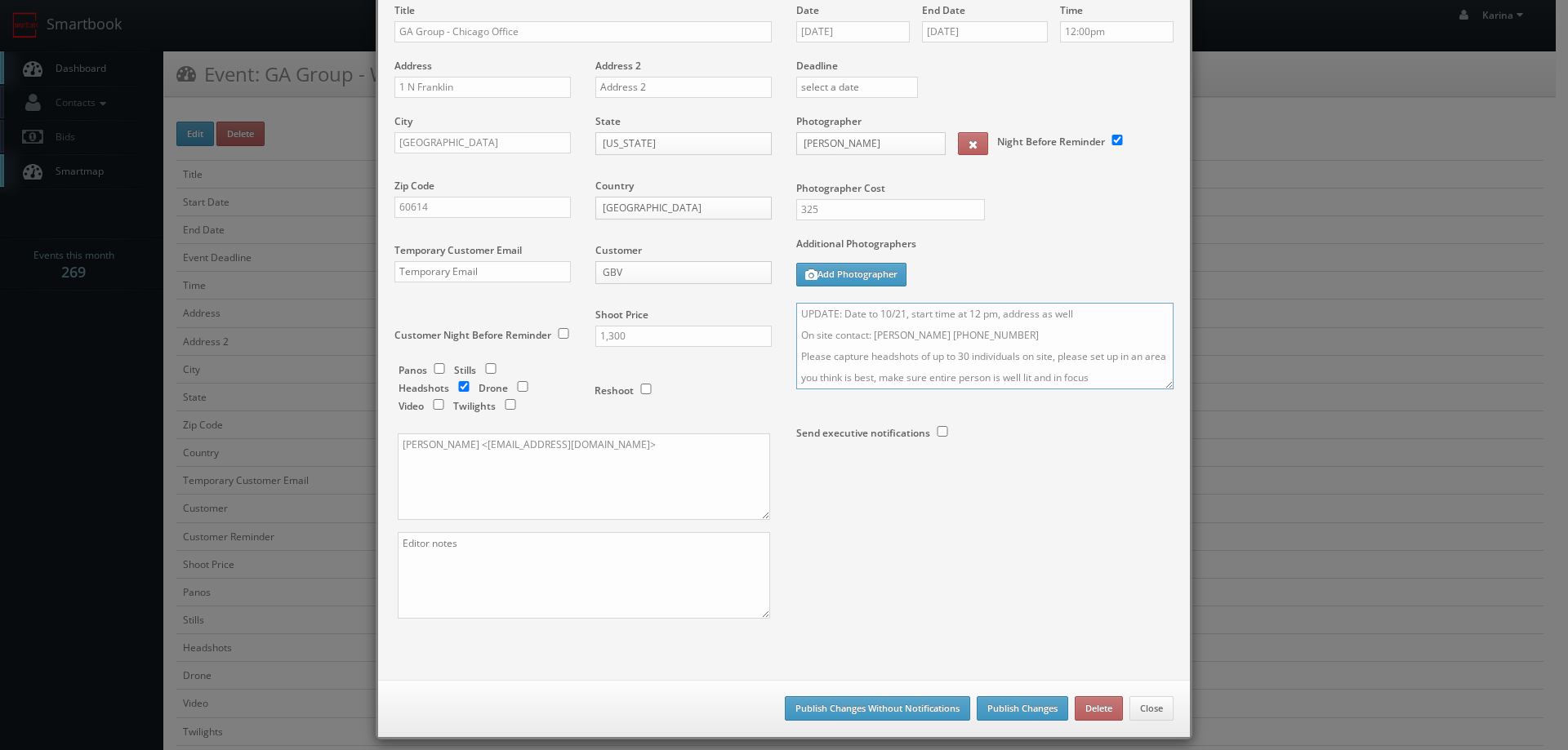
scroll to position [96, 0]
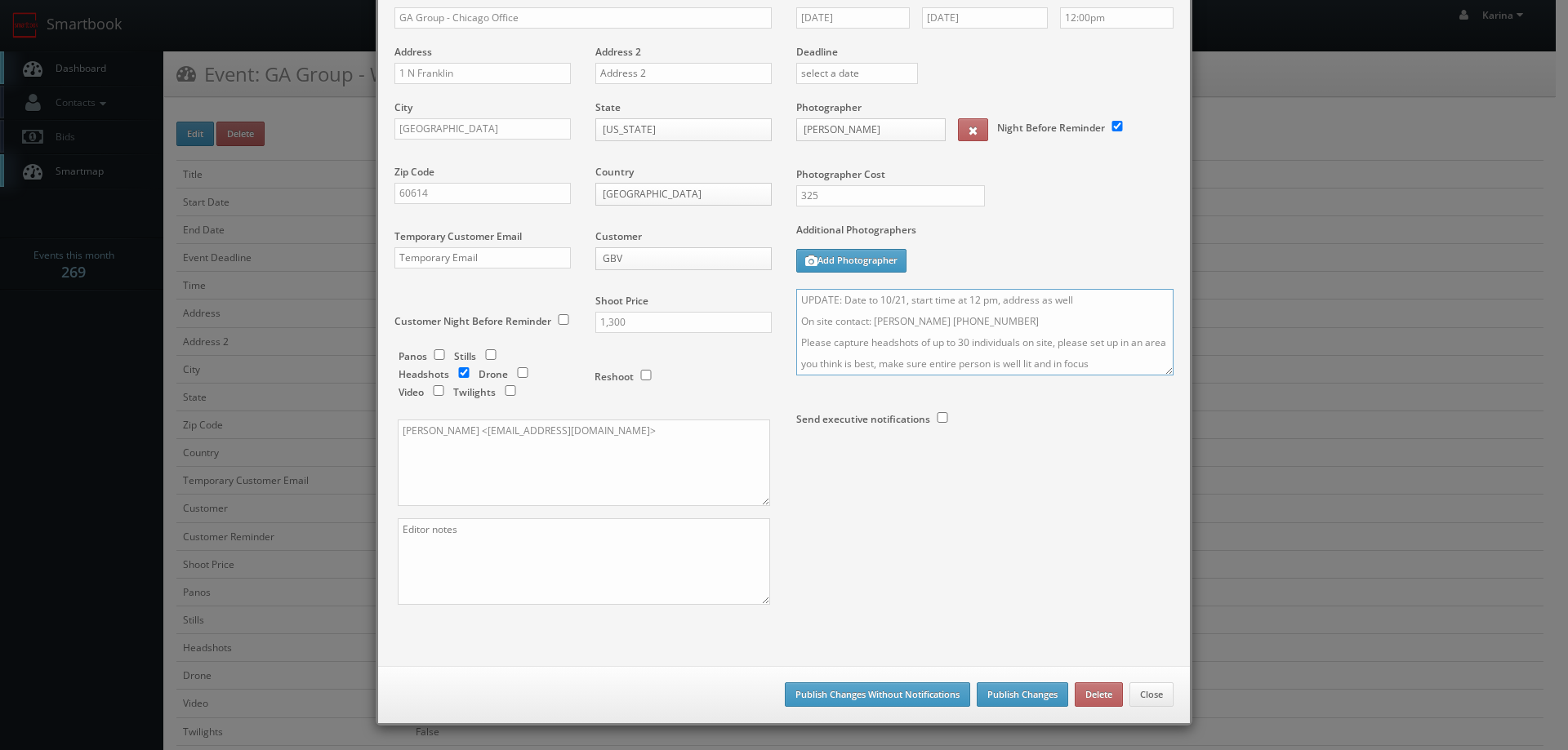
type textarea "UPDATE: Date to 10/21, start time at 12 pm, address as well On site contact: Me…"
click at [1012, 700] on button "Publish Changes" at bounding box center [1022, 695] width 91 height 25
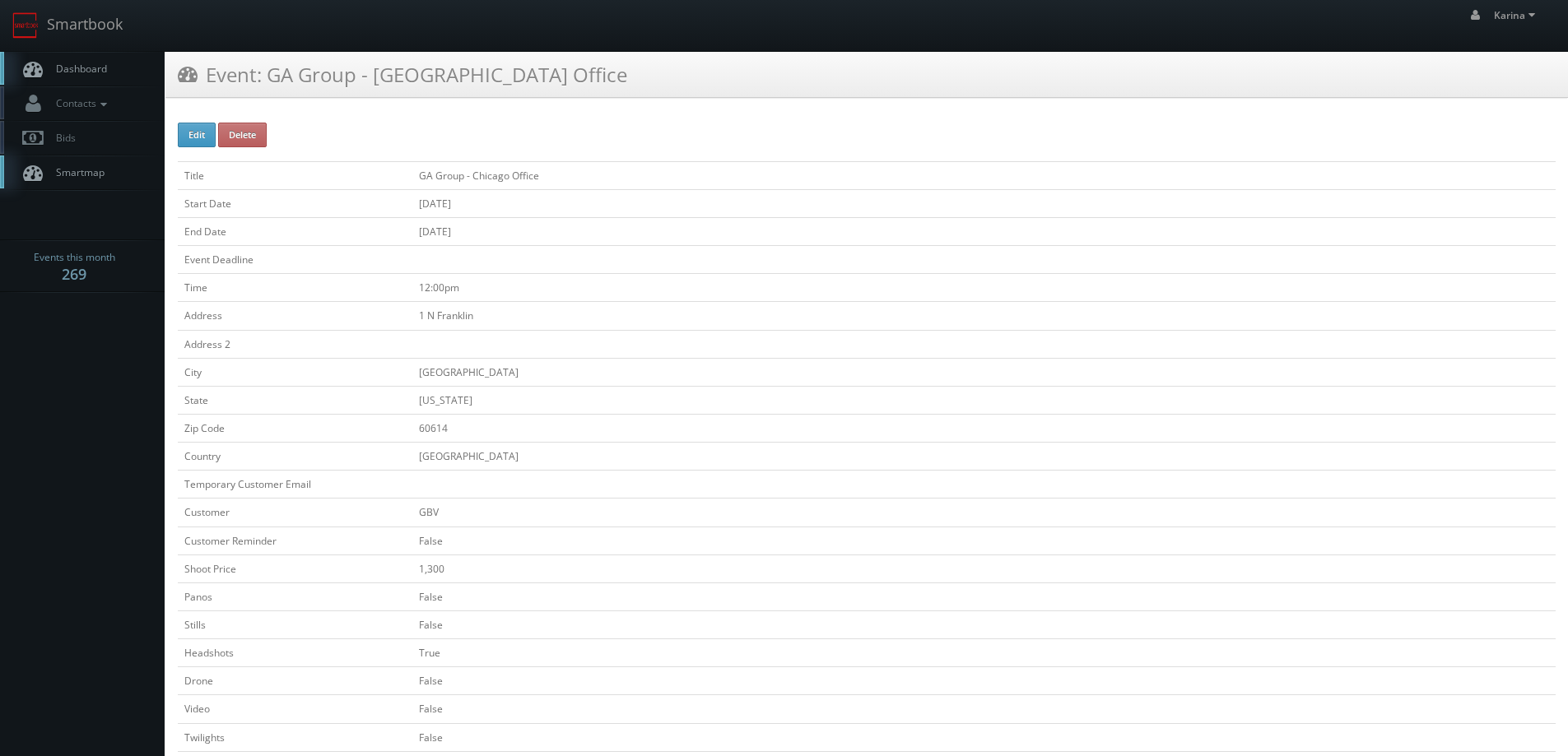
click at [77, 73] on span "Dashboard" at bounding box center [77, 69] width 59 height 14
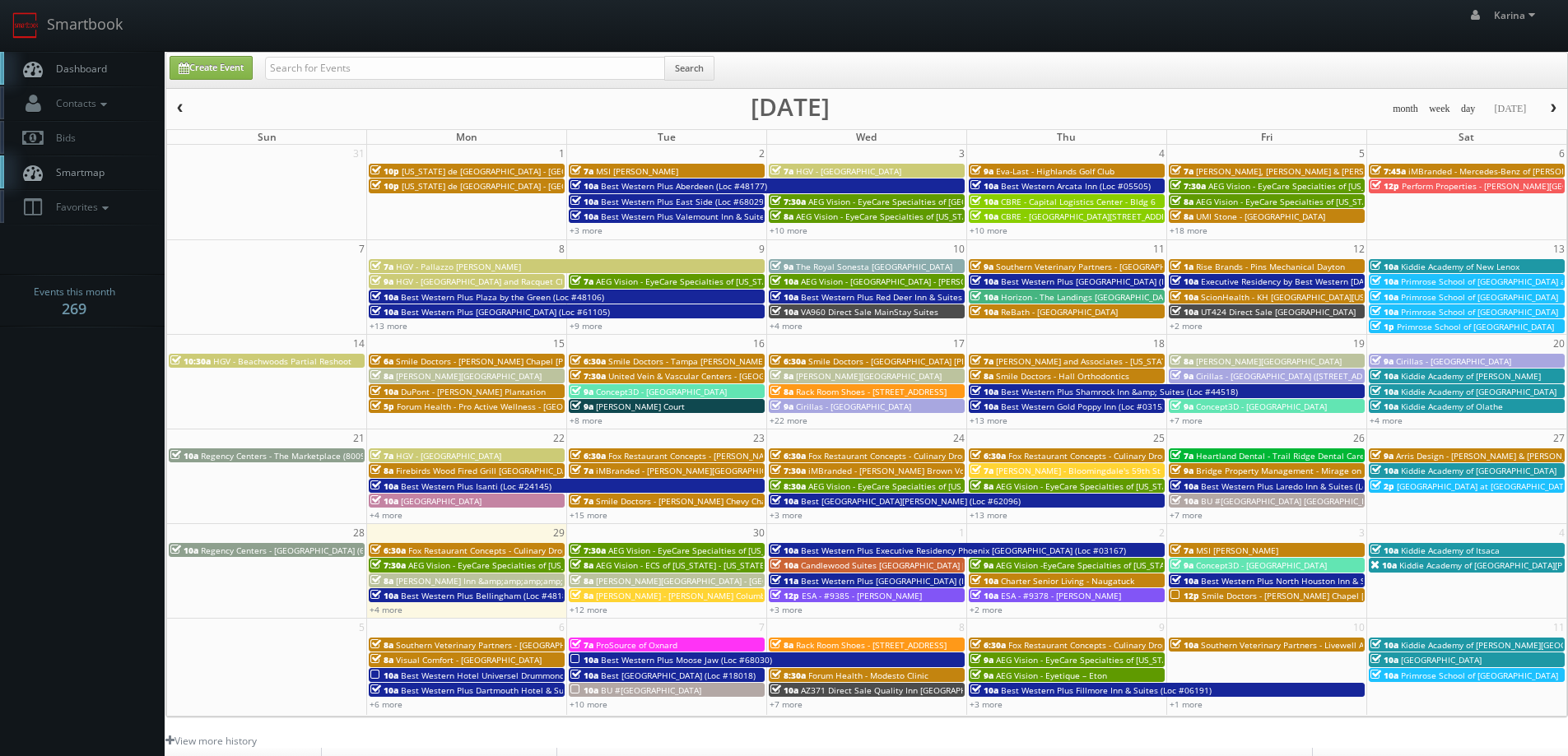
click at [1552, 114] on span "button" at bounding box center [1553, 108] width 11 height 10
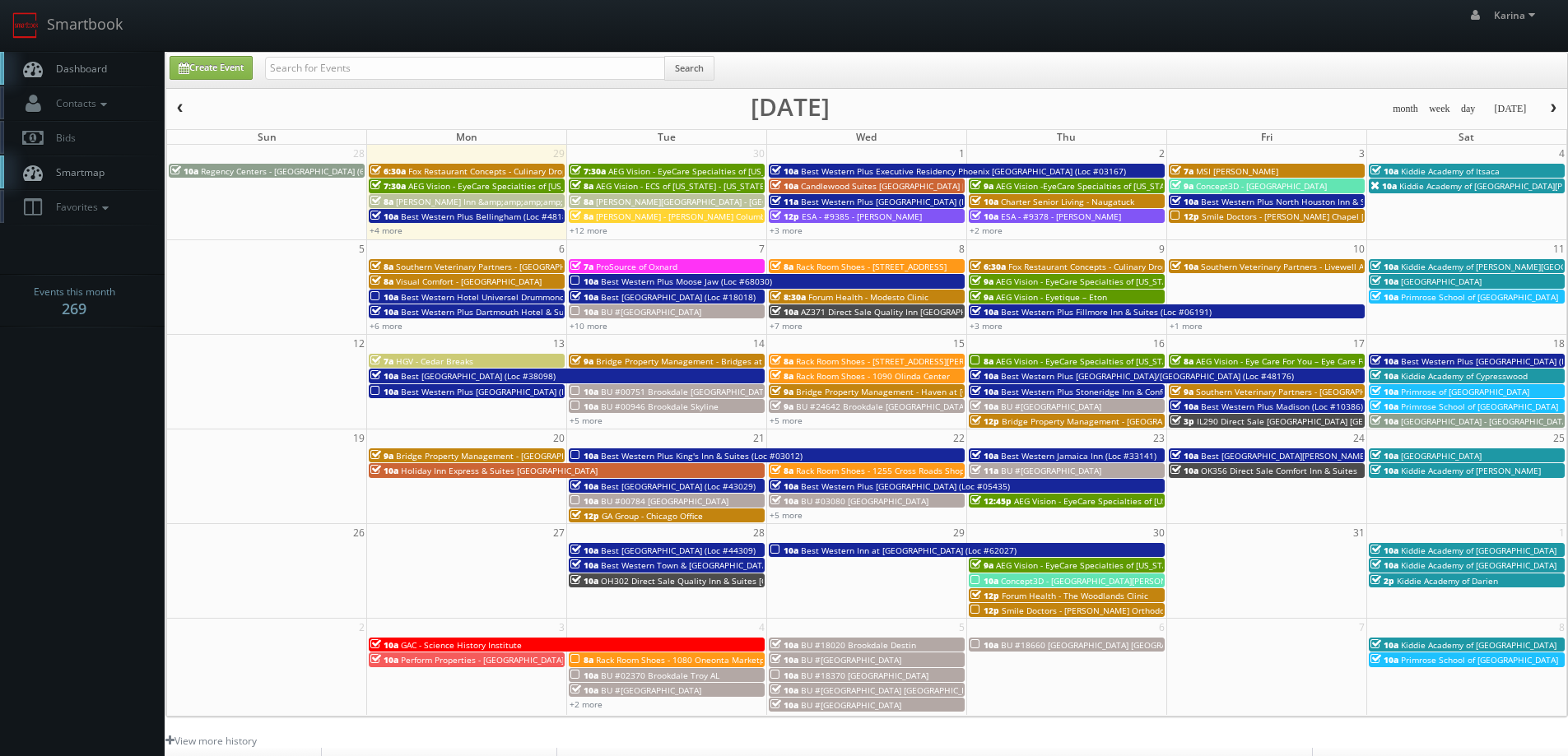
click at [1552, 114] on span "button" at bounding box center [1553, 108] width 11 height 10
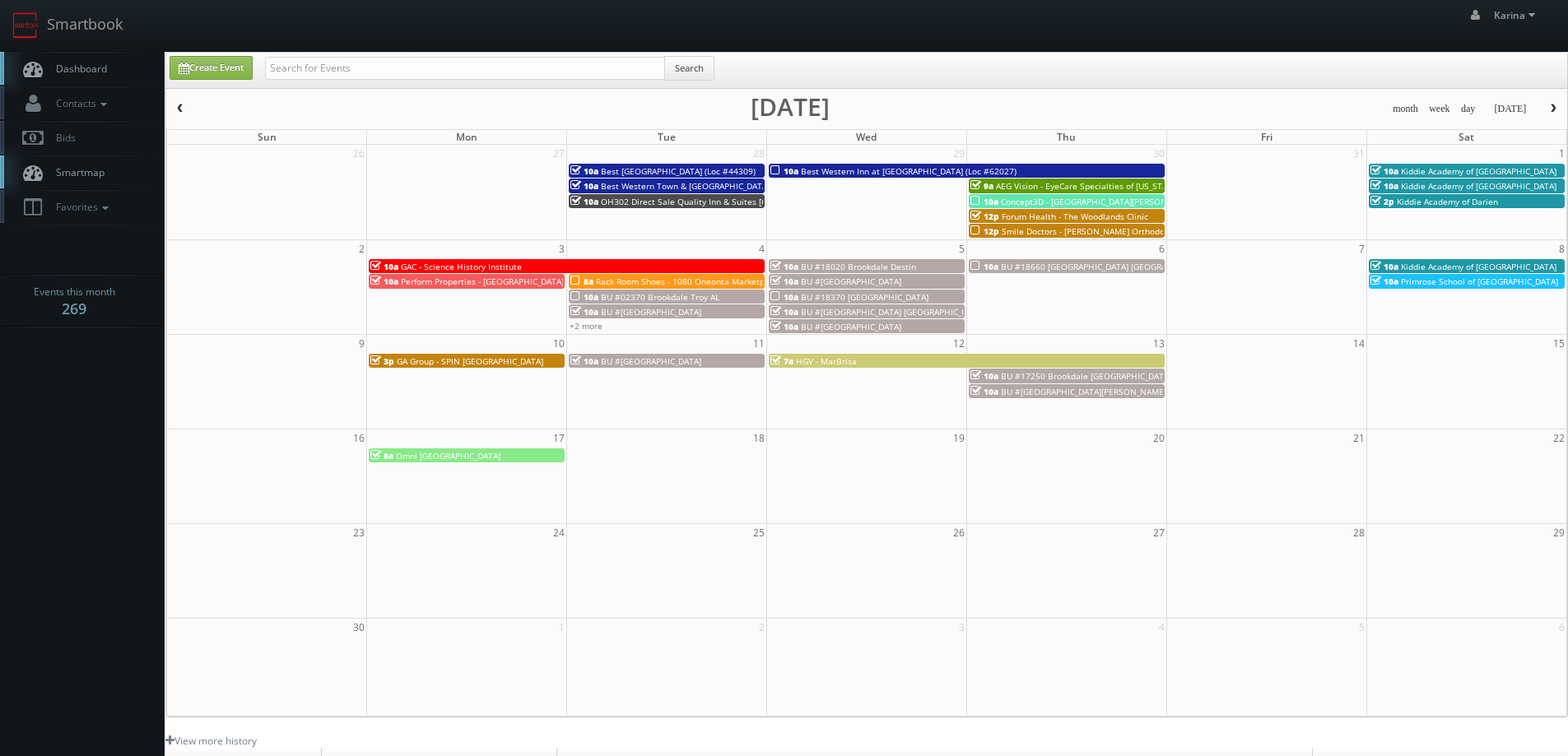
click at [496, 362] on div "3p GA Group - SPIN Boston" at bounding box center [466, 361] width 193 height 12
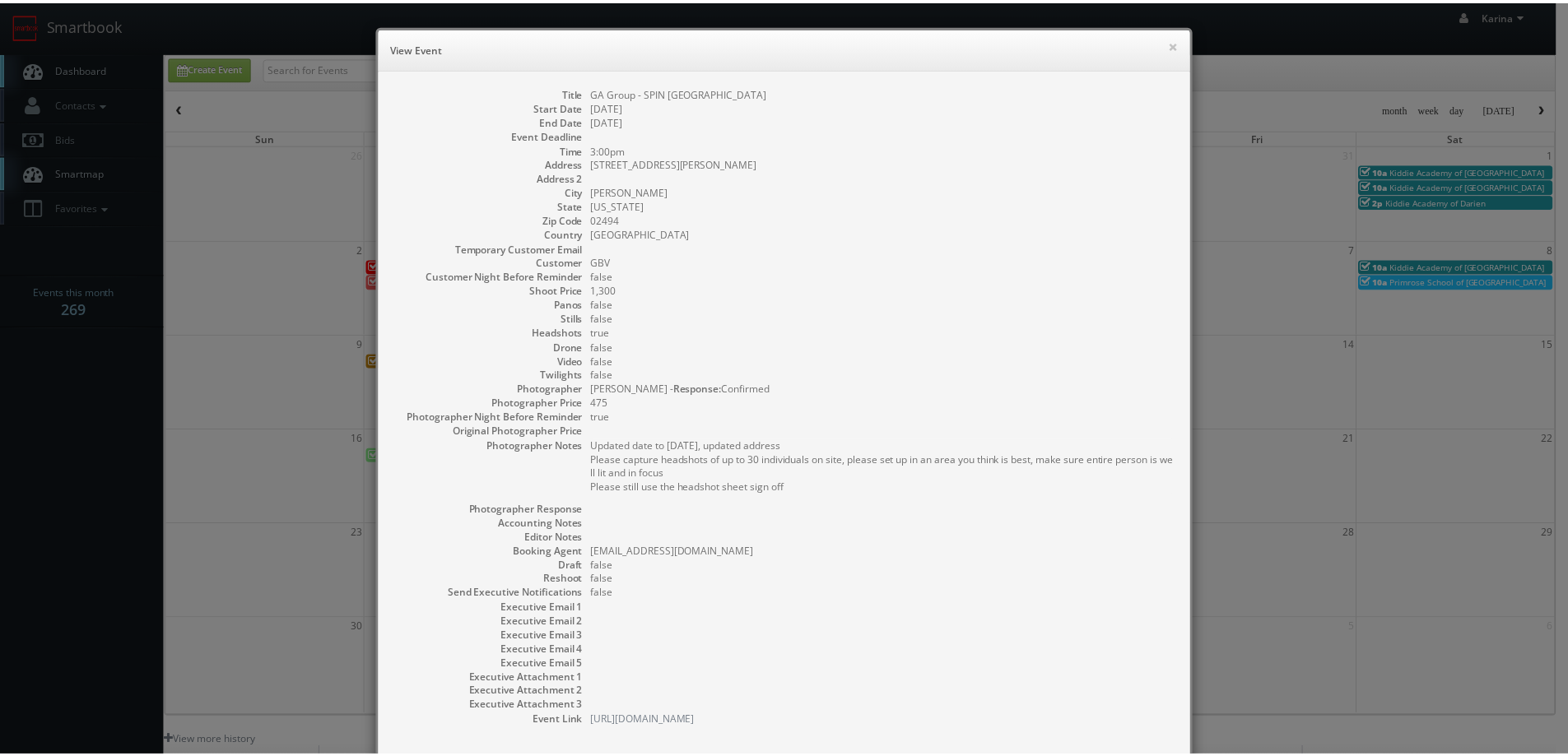
scroll to position [89, 0]
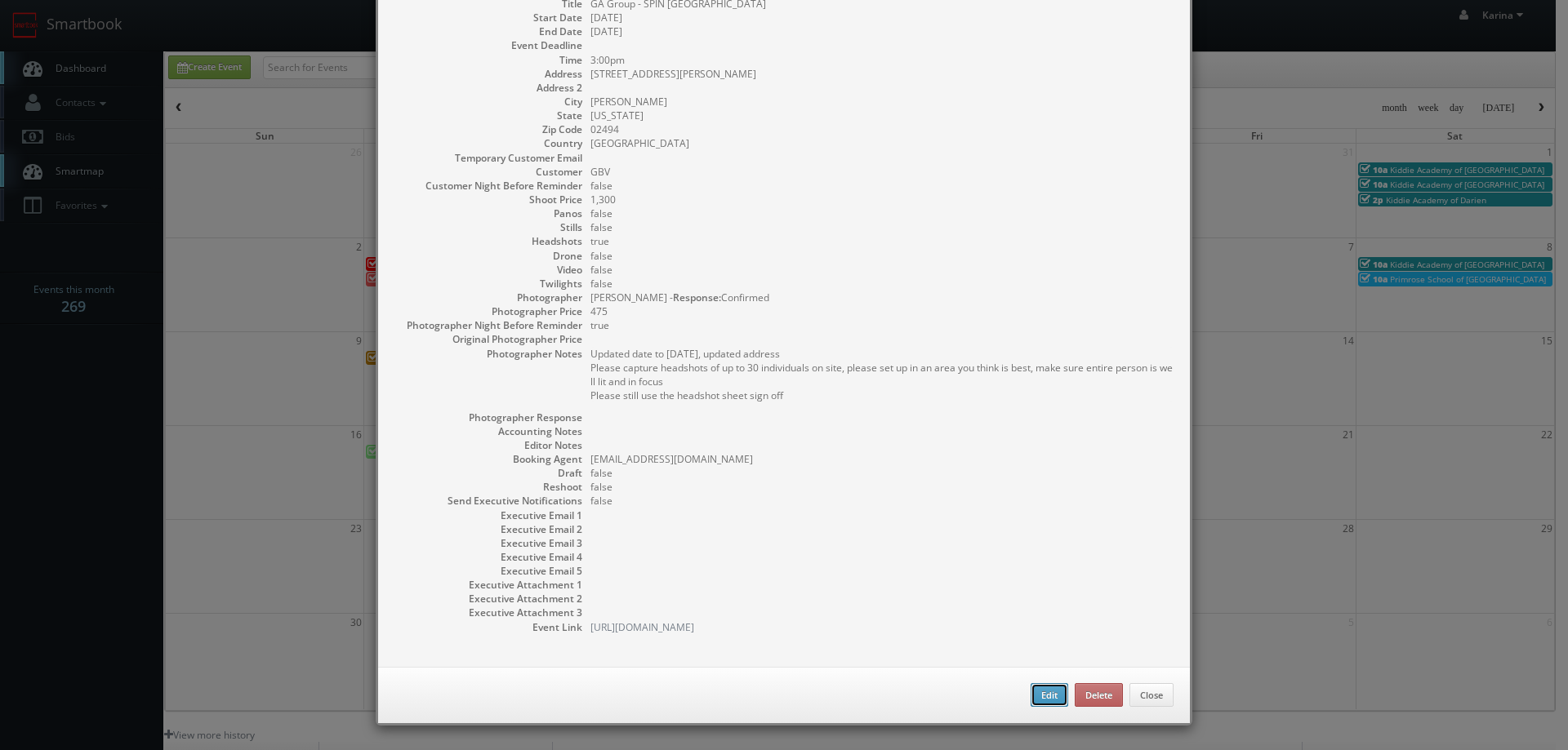
click at [1046, 695] on button "Edit" at bounding box center [1049, 696] width 38 height 25
type input "GA Group - SPIN [GEOGRAPHIC_DATA]"
type input "140 Kendrick Street"
type input "Needham"
type input "02494"
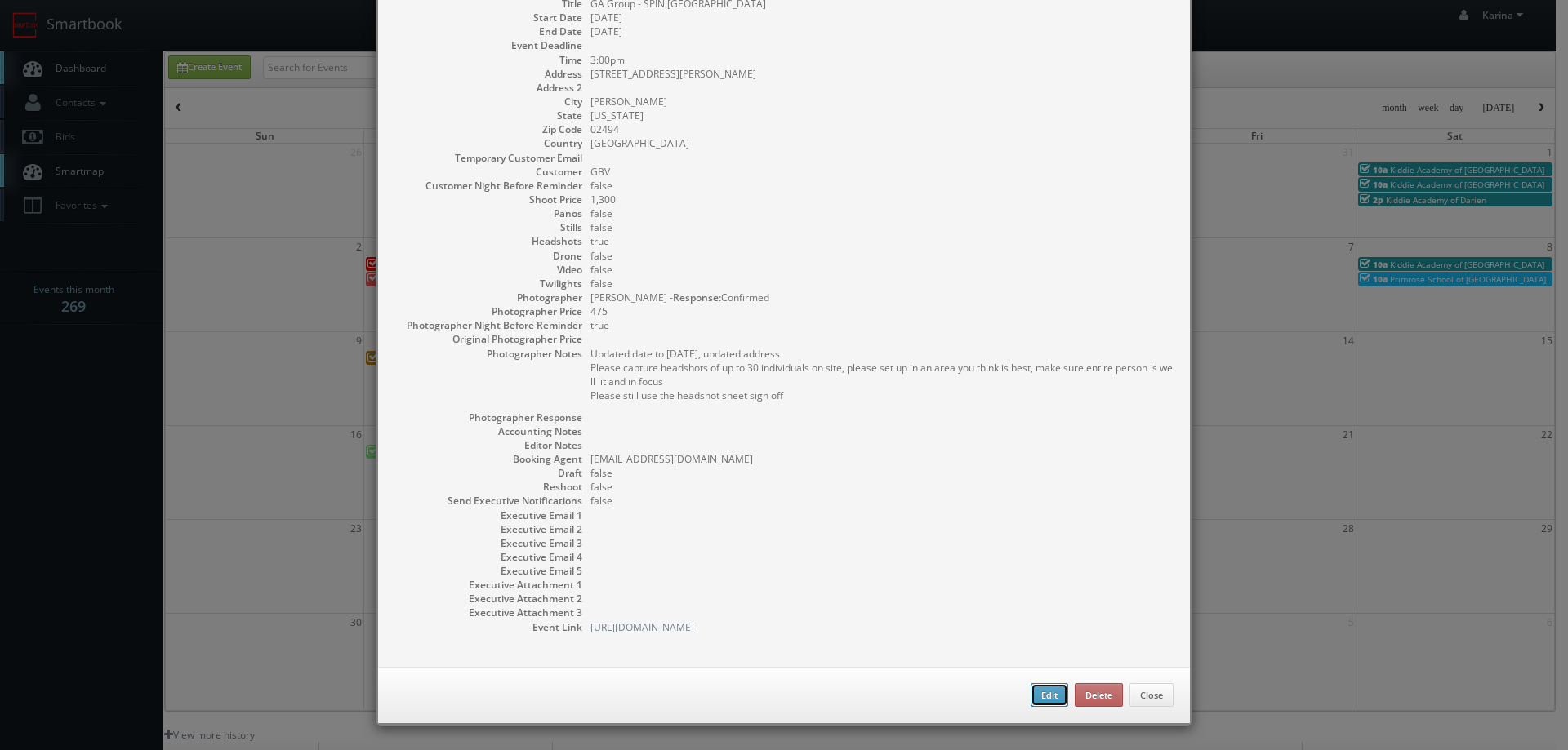
type input "1,300"
checkbox input "true"
type input "11/10/2025"
type input "3:00pm"
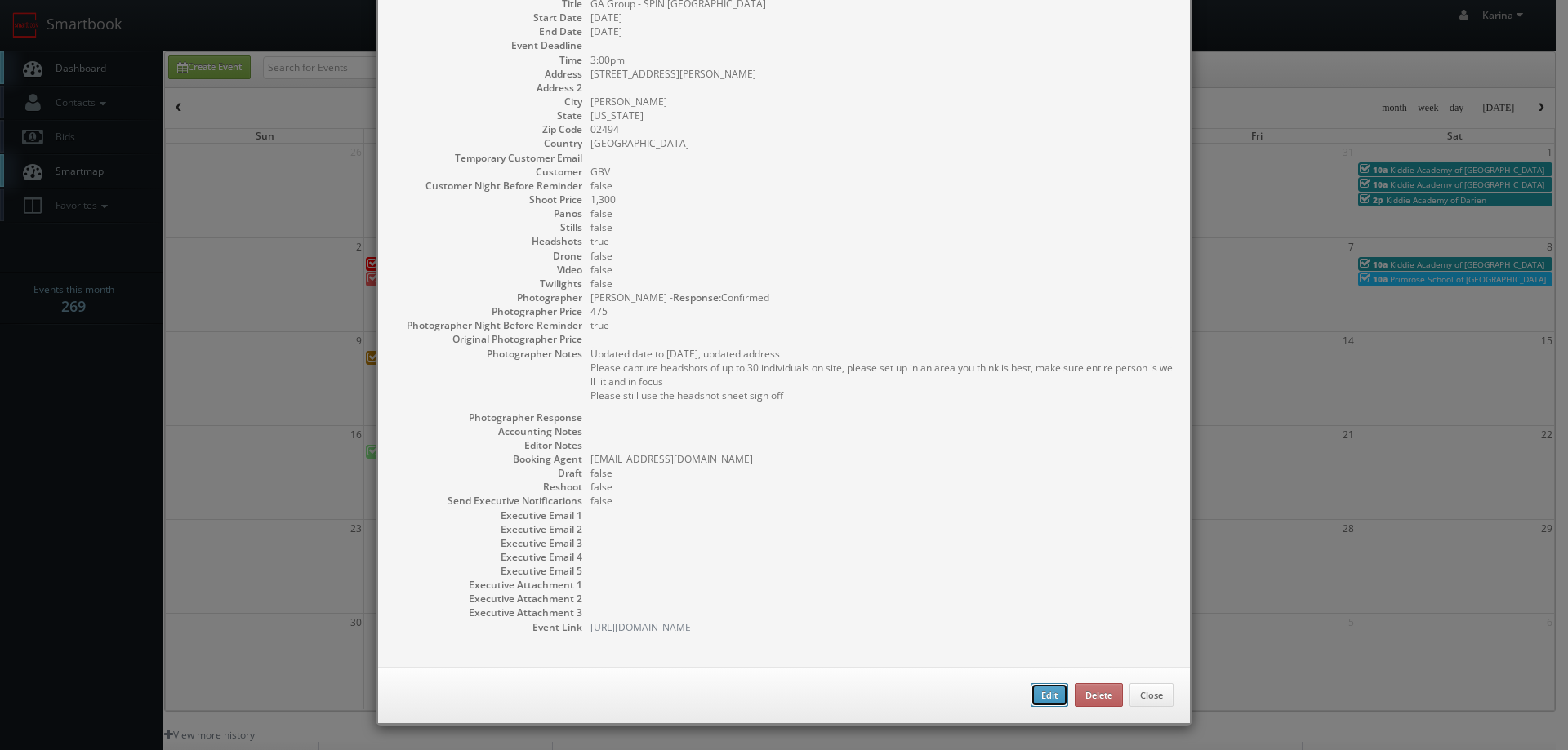
checkbox input "true"
type textarea "Updated date to Nov 10th, updated address Please capture headshots of up to 30 …"
type input "1,300"
type input "475"
select select "[US_STATE]"
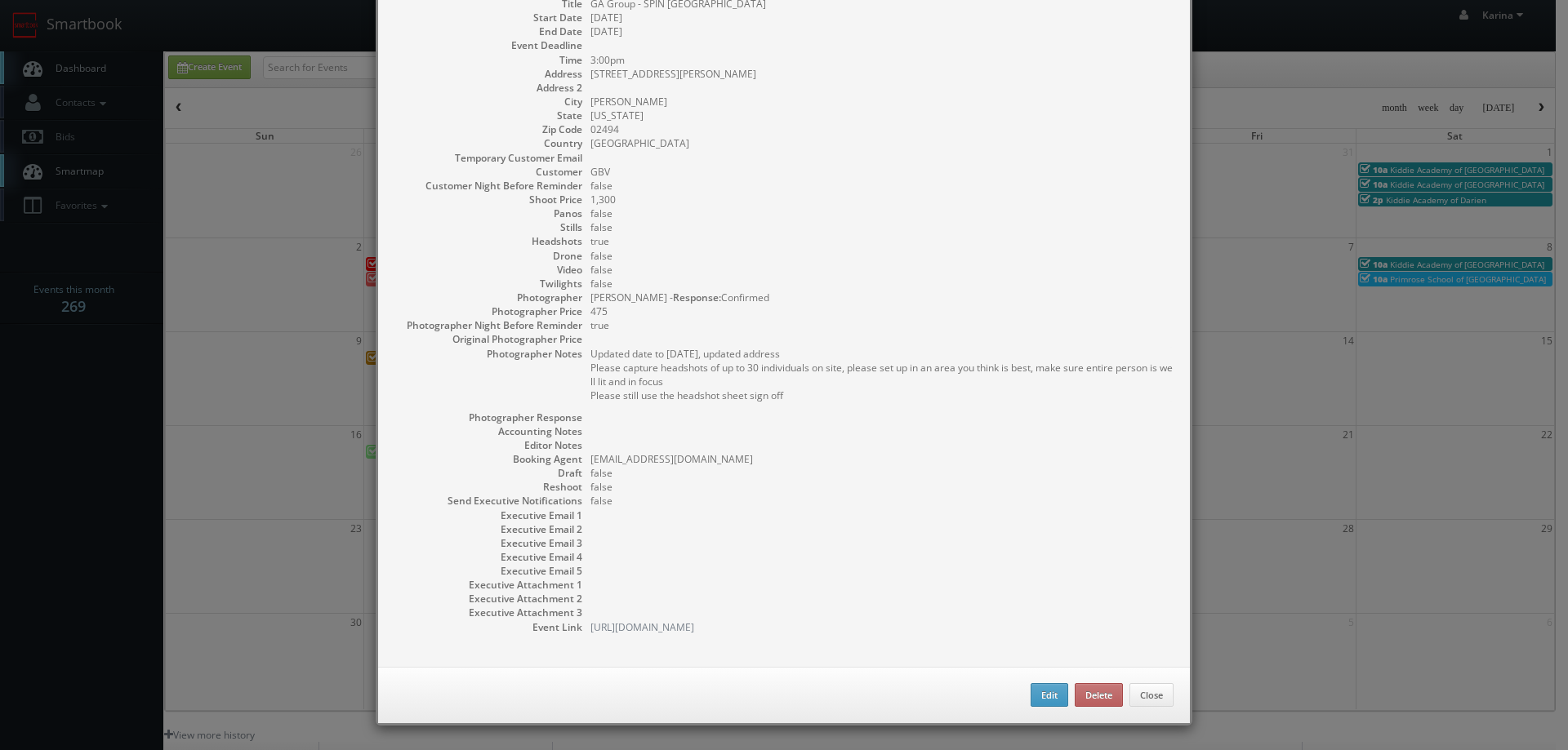
select select "fake72@mg.cs3calendar.com"
select select "curt@cjlfotos.com"
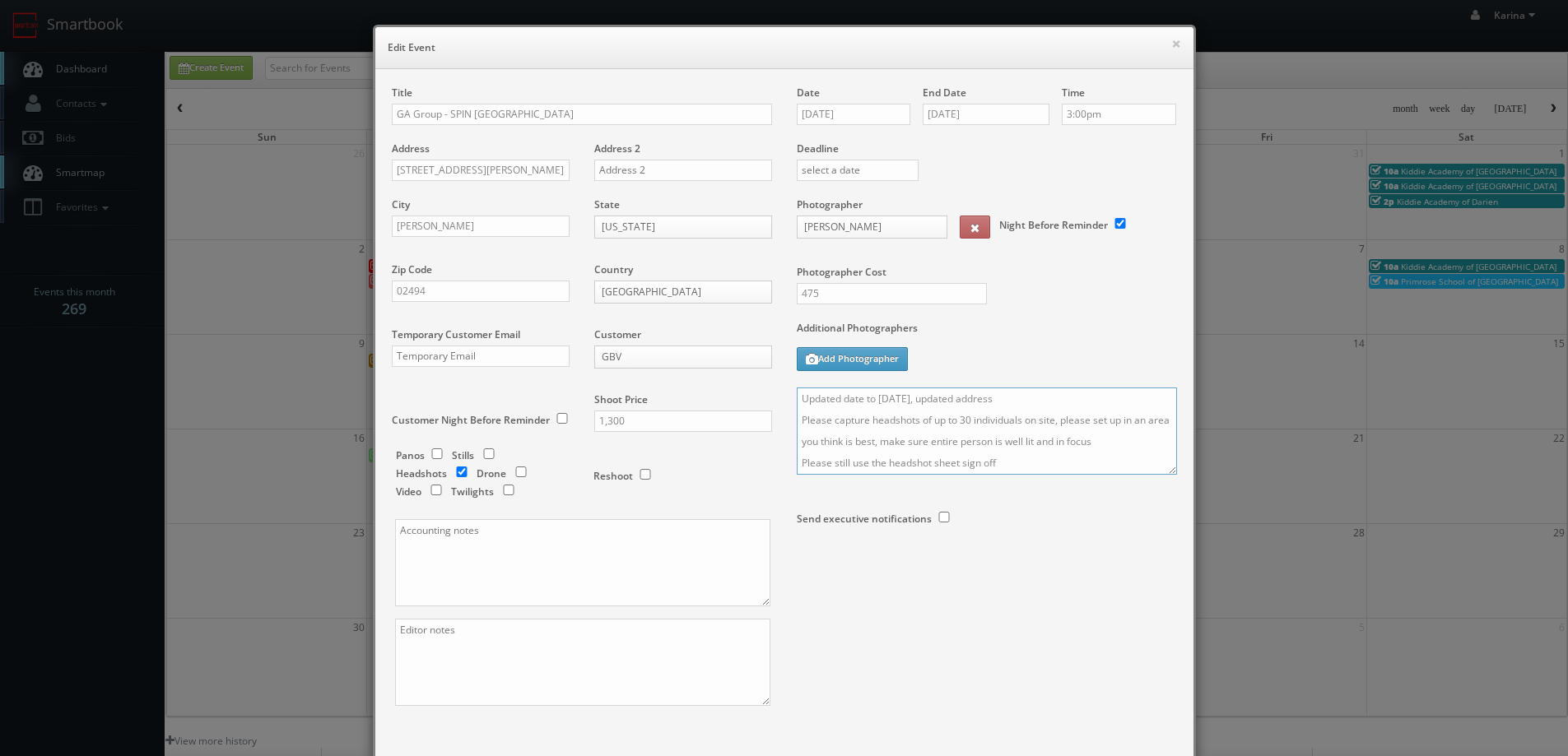
click at [1004, 400] on textarea "Updated date to Nov 10th, updated address Please capture headshots of up to 30 …" at bounding box center [987, 431] width 381 height 87
click at [932, 427] on textarea "Updated date to Nov 10th, updated address On site contact: Please capture heads…" at bounding box center [987, 431] width 381 height 87
paste textarea "Tracy Foohey"
click at [961, 420] on textarea "Updated date to Nov 10th, updated address On site contact: Tracy Foohey Please …" at bounding box center [987, 431] width 381 height 87
paste textarea "(857) 231-1706"
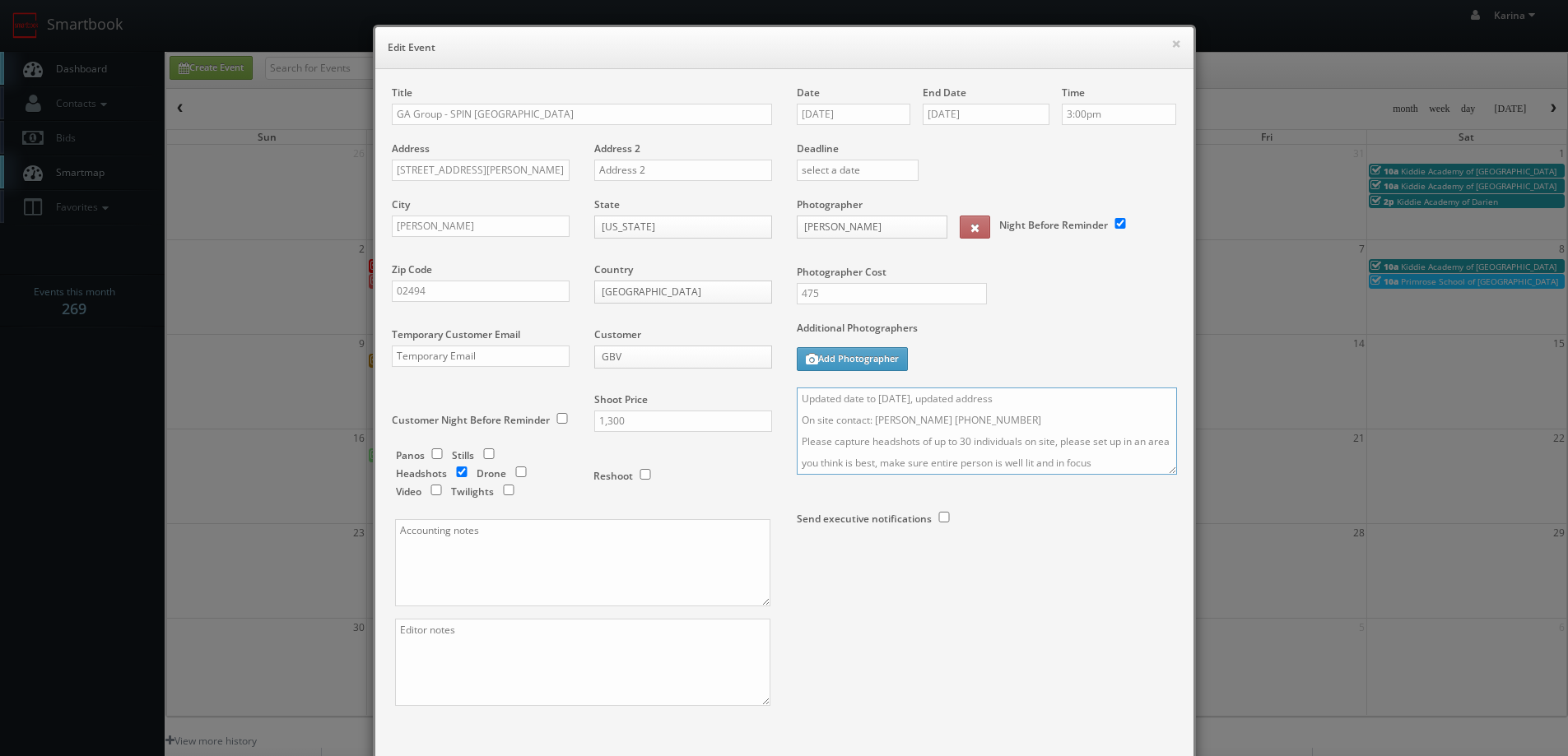
scroll to position [96, 0]
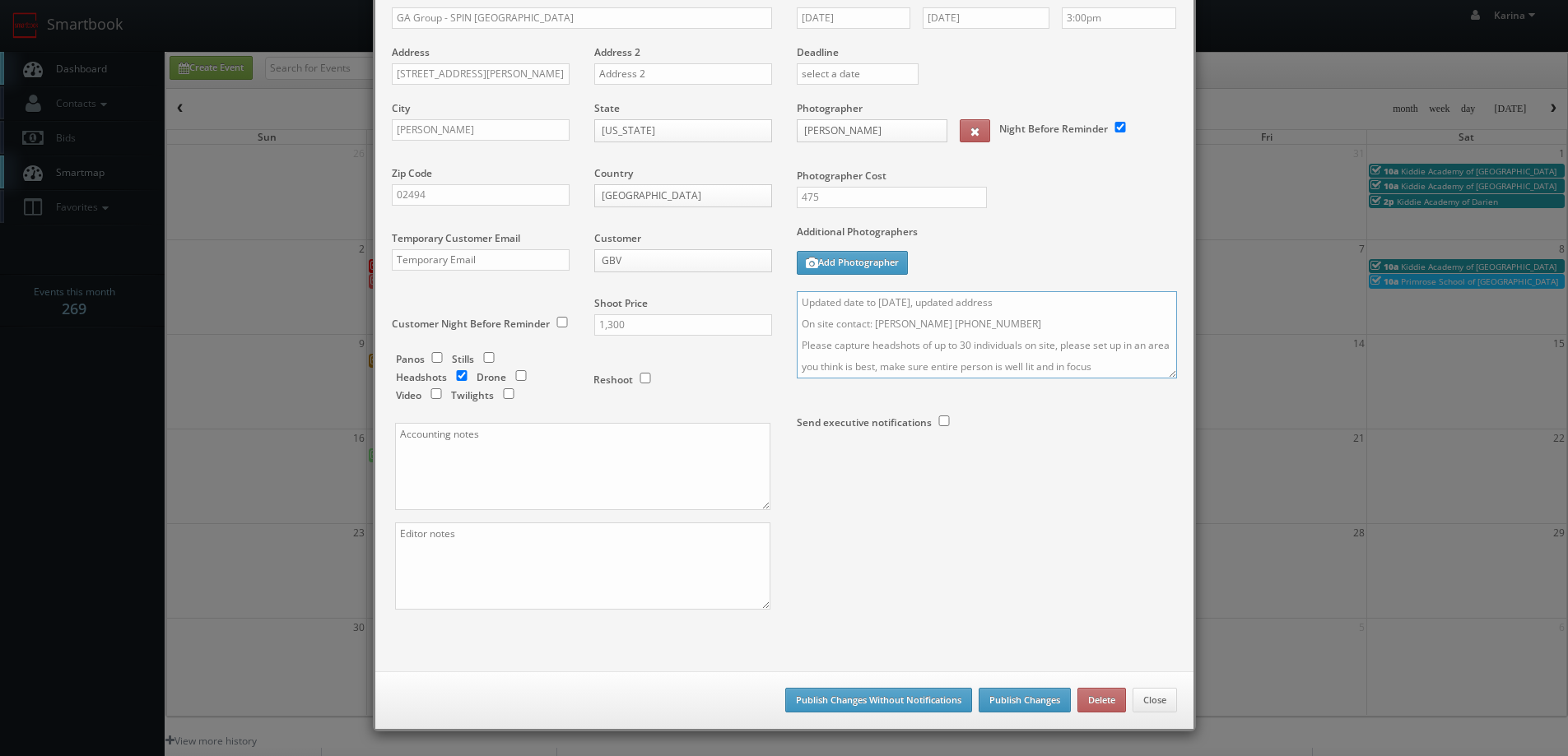
type textarea "Updated date to Nov 10th, updated address On site contact: Tracy Foohey (857) 2…"
click at [990, 692] on button "Publish Changes" at bounding box center [1025, 700] width 92 height 25
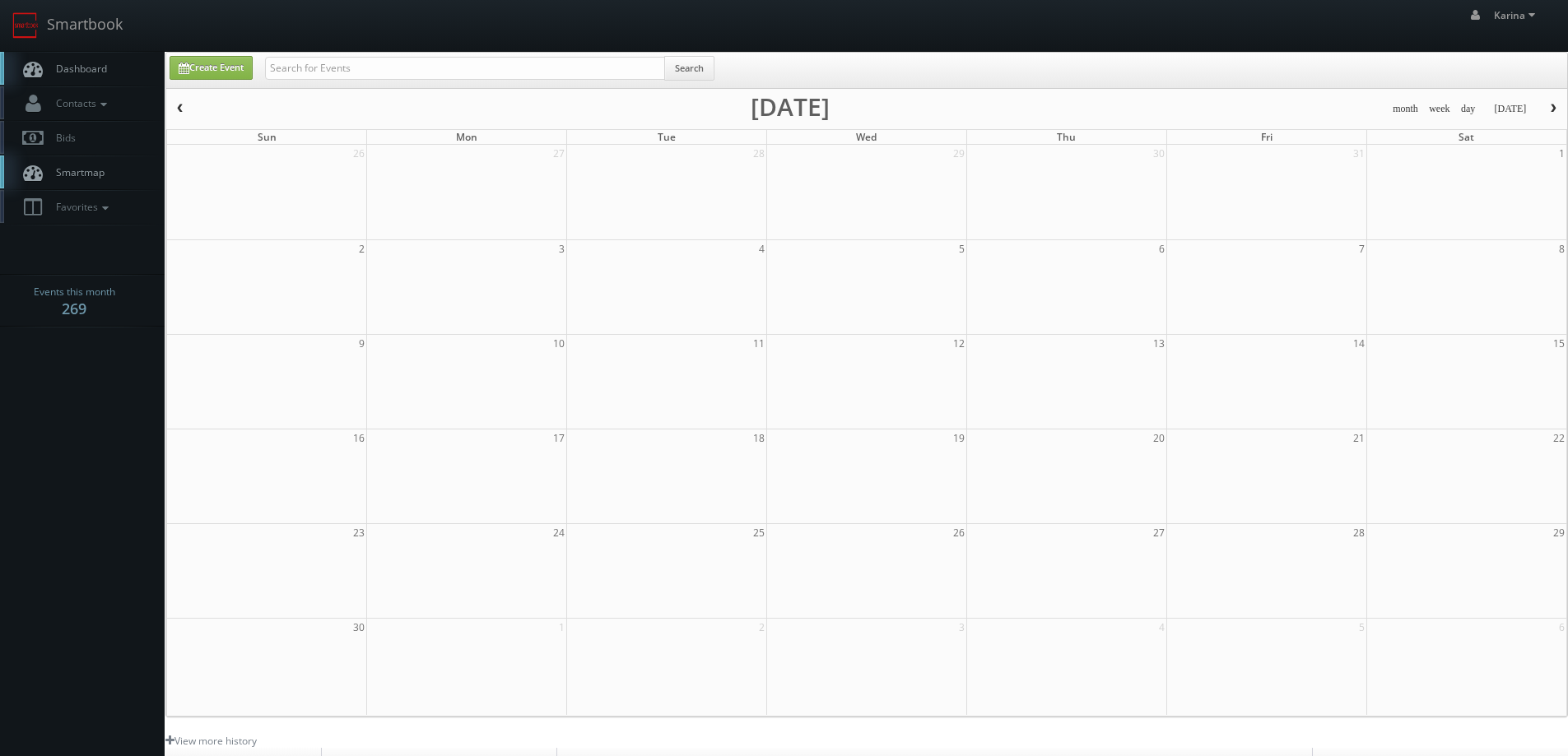
click at [101, 75] on span "Dashboard" at bounding box center [77, 69] width 59 height 14
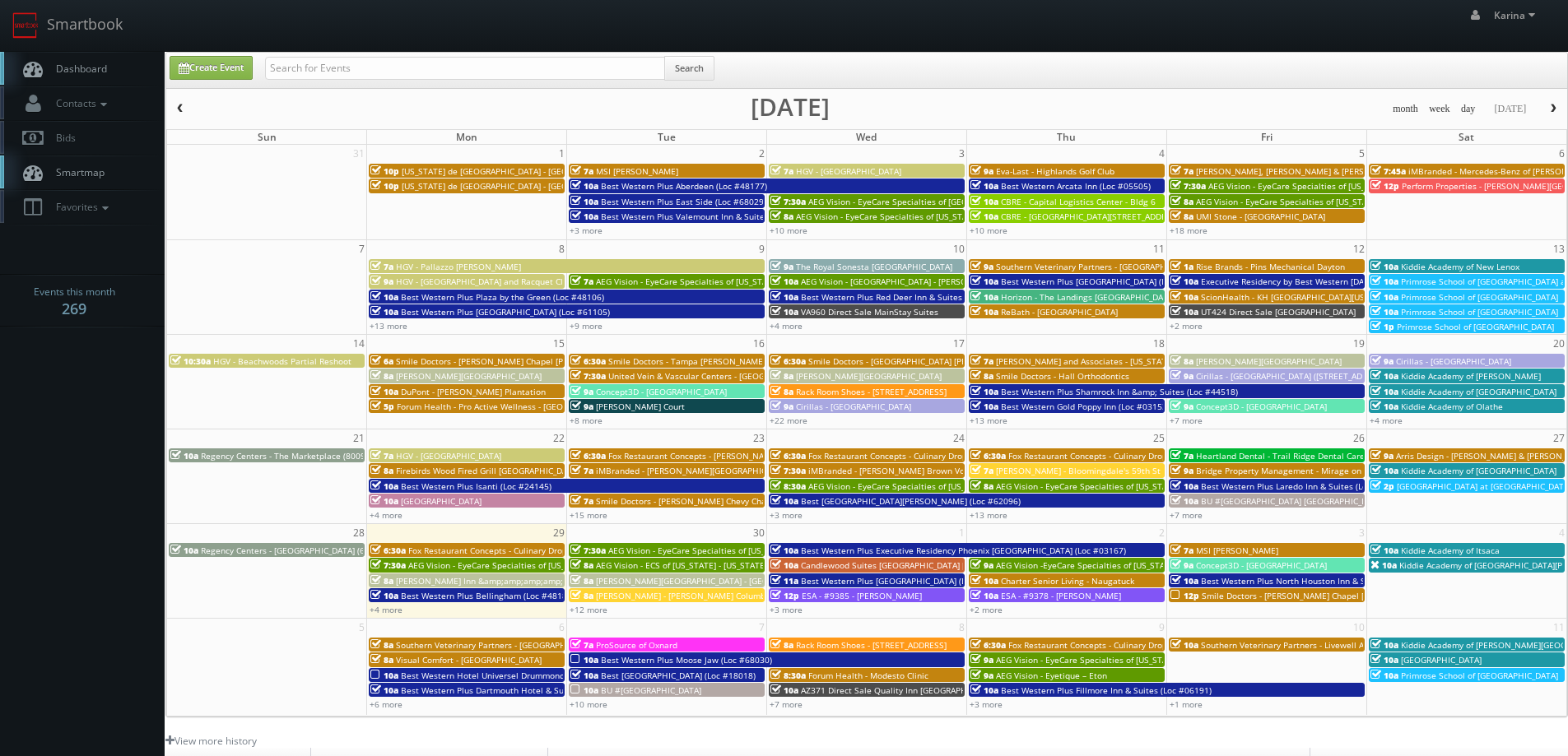
click at [125, 380] on body "Smartbook Toggle Side Navigation Toggle Top Navigation Karina Karina Profile Lo…" at bounding box center [784, 528] width 1568 height 1056
click at [81, 75] on link "Dashboard" at bounding box center [82, 69] width 164 height 34
click at [87, 71] on span "Dashboard" at bounding box center [77, 69] width 59 height 14
click at [1431, 549] on span "Kiddie Academy of Itsaca" at bounding box center [1451, 550] width 99 height 11
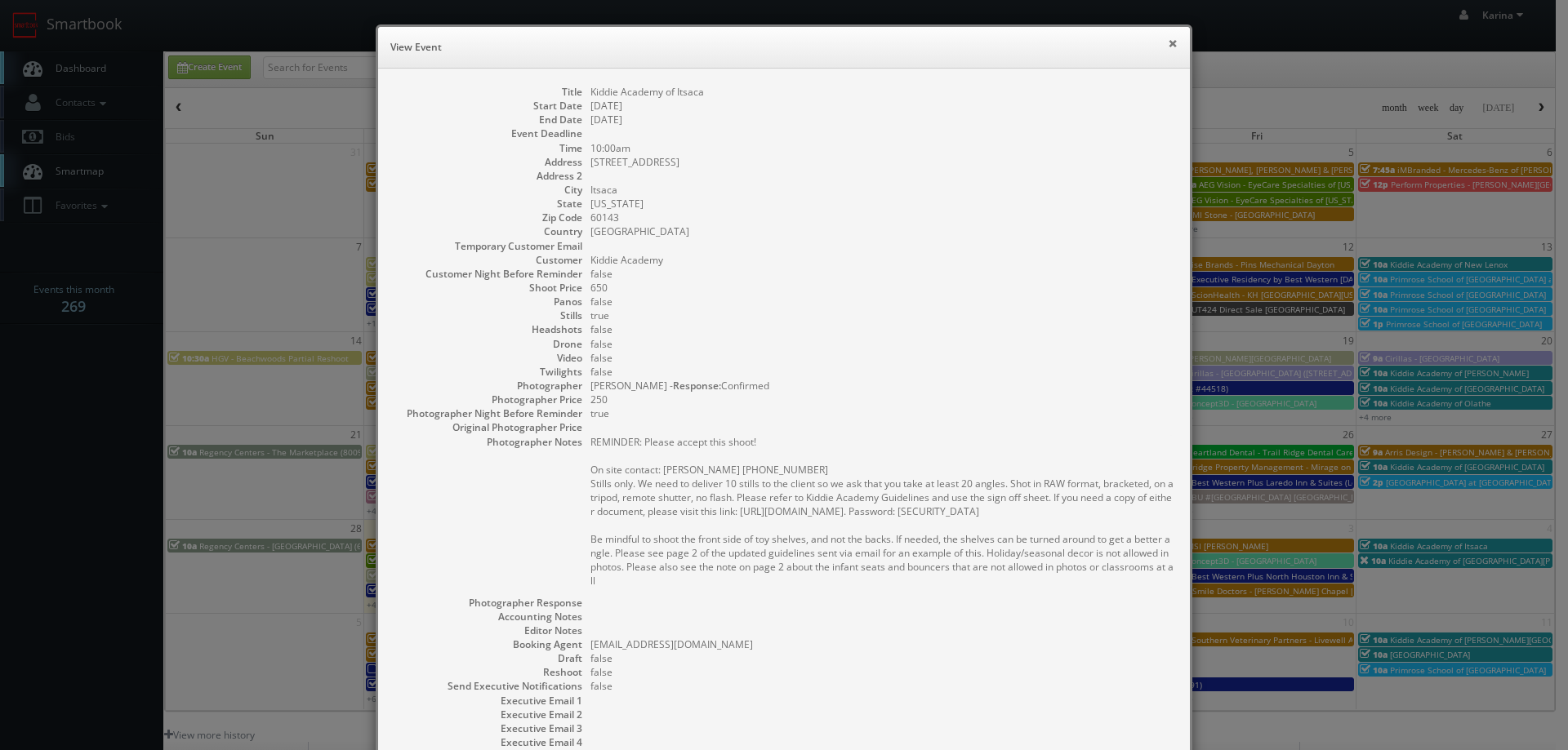
click at [1168, 49] on button "×" at bounding box center [1173, 43] width 10 height 11
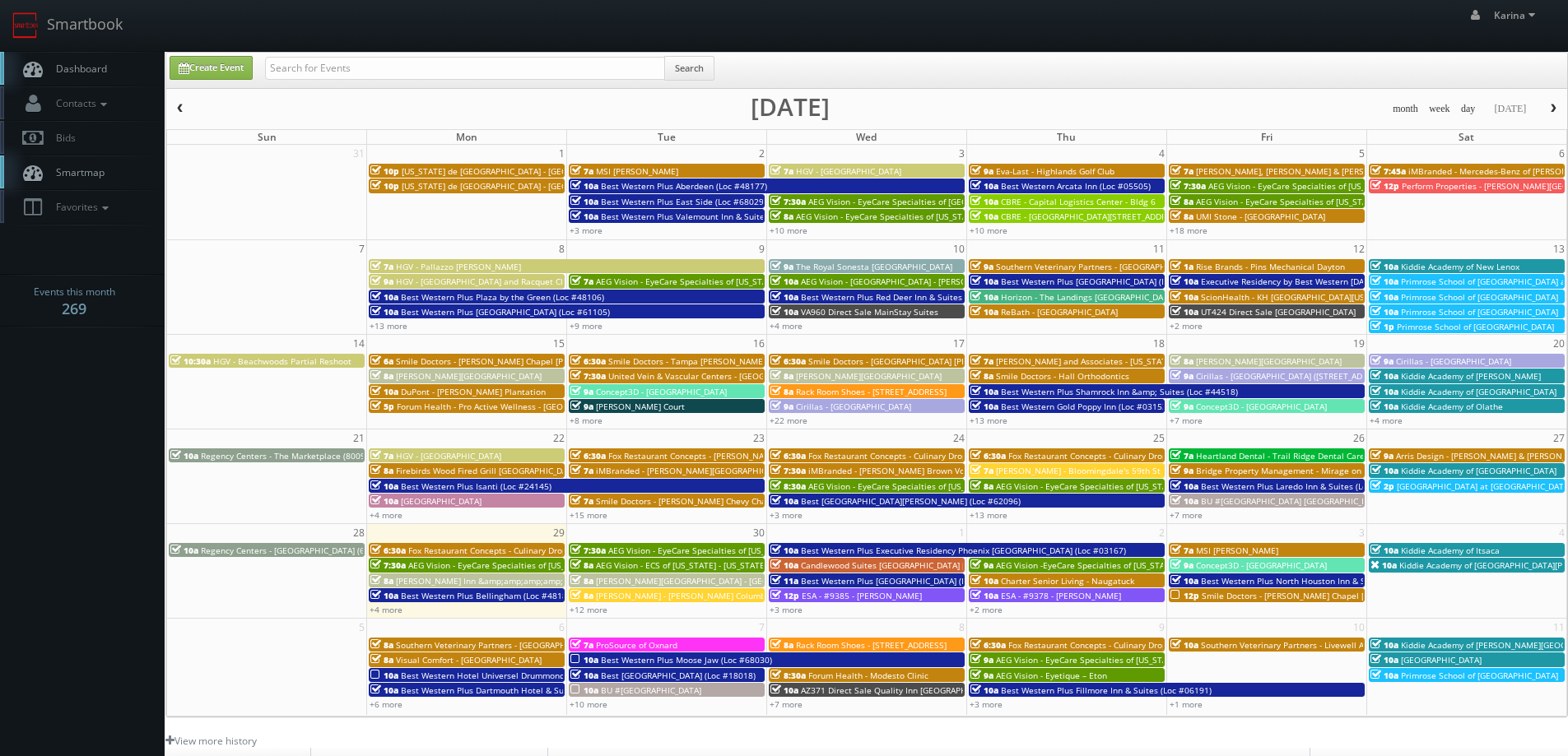
click at [93, 51] on nav "Smartbook Toggle Side Navigation Toggle Top Navigation Karina Karina Profile Lo…" at bounding box center [784, 26] width 1568 height 52
click at [102, 64] on span "Dashboard" at bounding box center [77, 69] width 59 height 14
click at [115, 49] on link "Smartbook" at bounding box center [67, 26] width 135 height 51
click at [66, 74] on span "Dashboard" at bounding box center [77, 69] width 59 height 14
click at [108, 69] on link "Dashboard" at bounding box center [82, 69] width 164 height 34
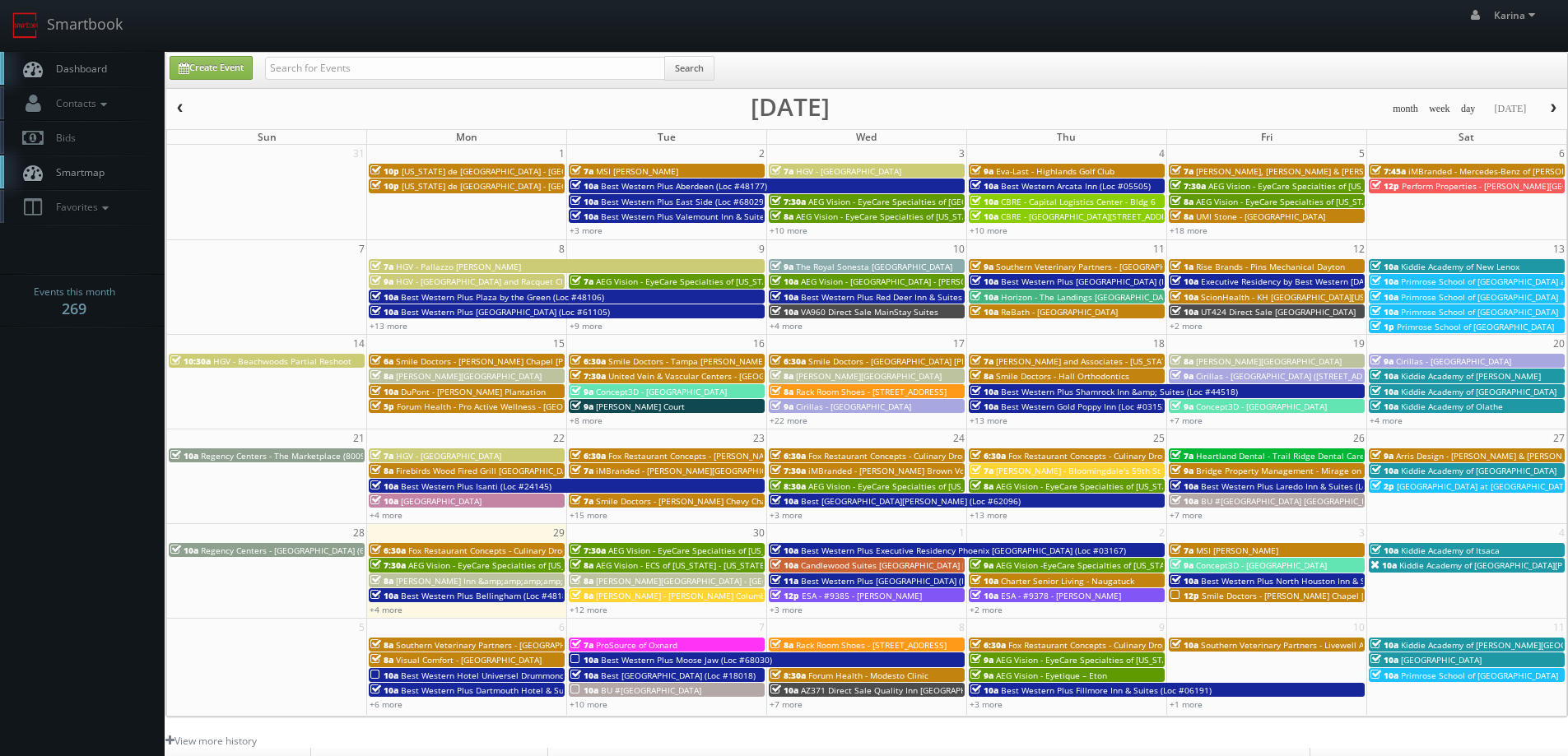
click at [61, 72] on span "Dashboard" at bounding box center [77, 69] width 59 height 14
click at [1465, 567] on span "Kiddie Academy of [GEOGRAPHIC_DATA][PERSON_NAME]" at bounding box center [1510, 565] width 221 height 11
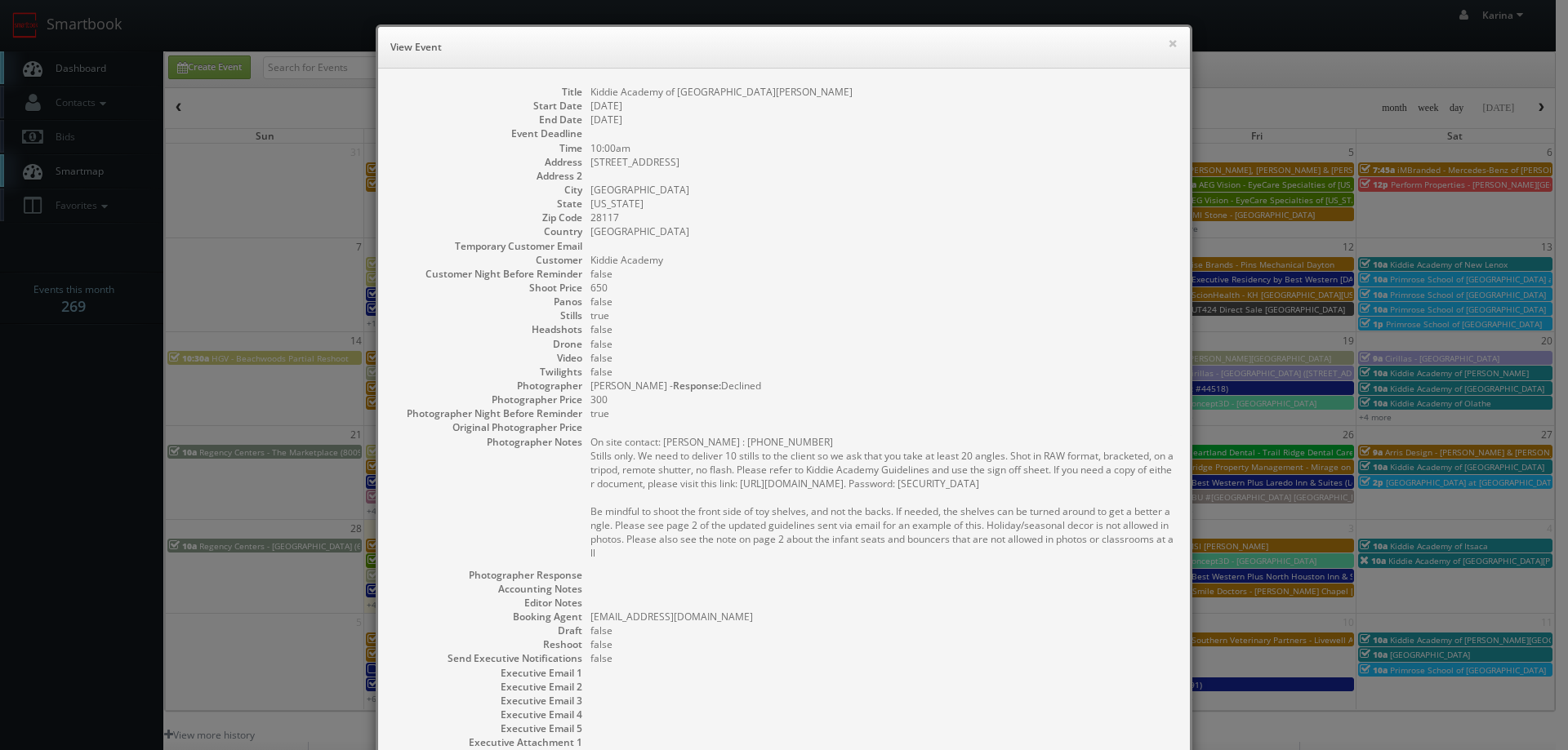
drag, startPoint x: 621, startPoint y: 398, endPoint x: 575, endPoint y: 95, distance: 306.5
click at [575, 95] on dl "Title Kiddie Academy of Lake Norman Start Date 10/04/2025 End Date 10/04/2025 E…" at bounding box center [784, 438] width 779 height 707
click at [776, 234] on dd "[GEOGRAPHIC_DATA]" at bounding box center [882, 231] width 583 height 14
drag, startPoint x: 665, startPoint y: 160, endPoint x: 583, endPoint y: 166, distance: 82.2
click at [583, 166] on dl "Title Kiddie Academy of Lake Norman Start Date 10/04/2025 End Date 10/04/2025 E…" at bounding box center [784, 438] width 779 height 707
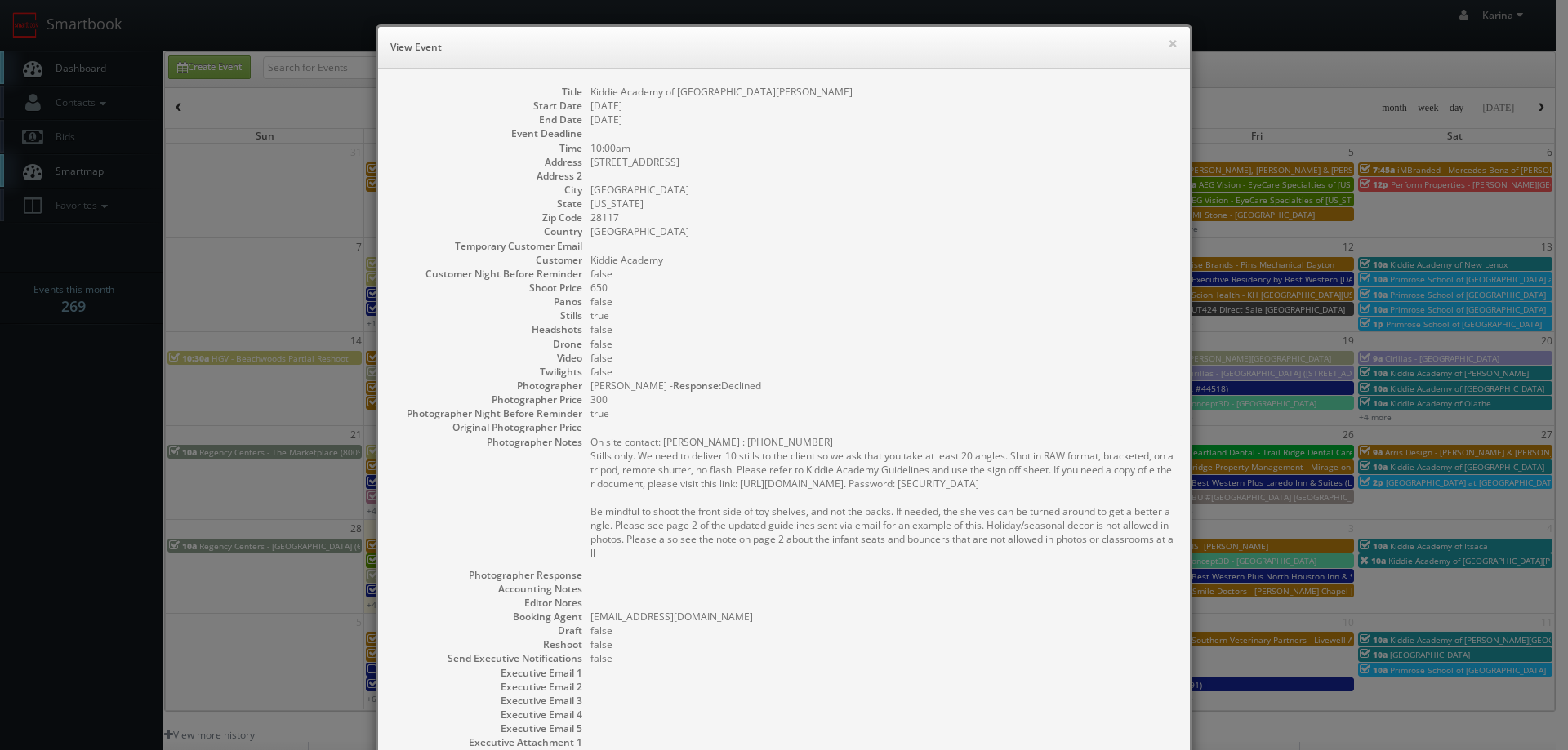
copy dd "665 River Highway"
click at [674, 334] on dd "false" at bounding box center [882, 329] width 583 height 14
drag, startPoint x: 614, startPoint y: 219, endPoint x: 583, endPoint y: 219, distance: 31.0
click at [583, 219] on dl "Title Kiddie Academy of Lake Norman Start Date 10/04/2025 End Date 10/04/2025 E…" at bounding box center [784, 438] width 779 height 707
copy dd "28117"
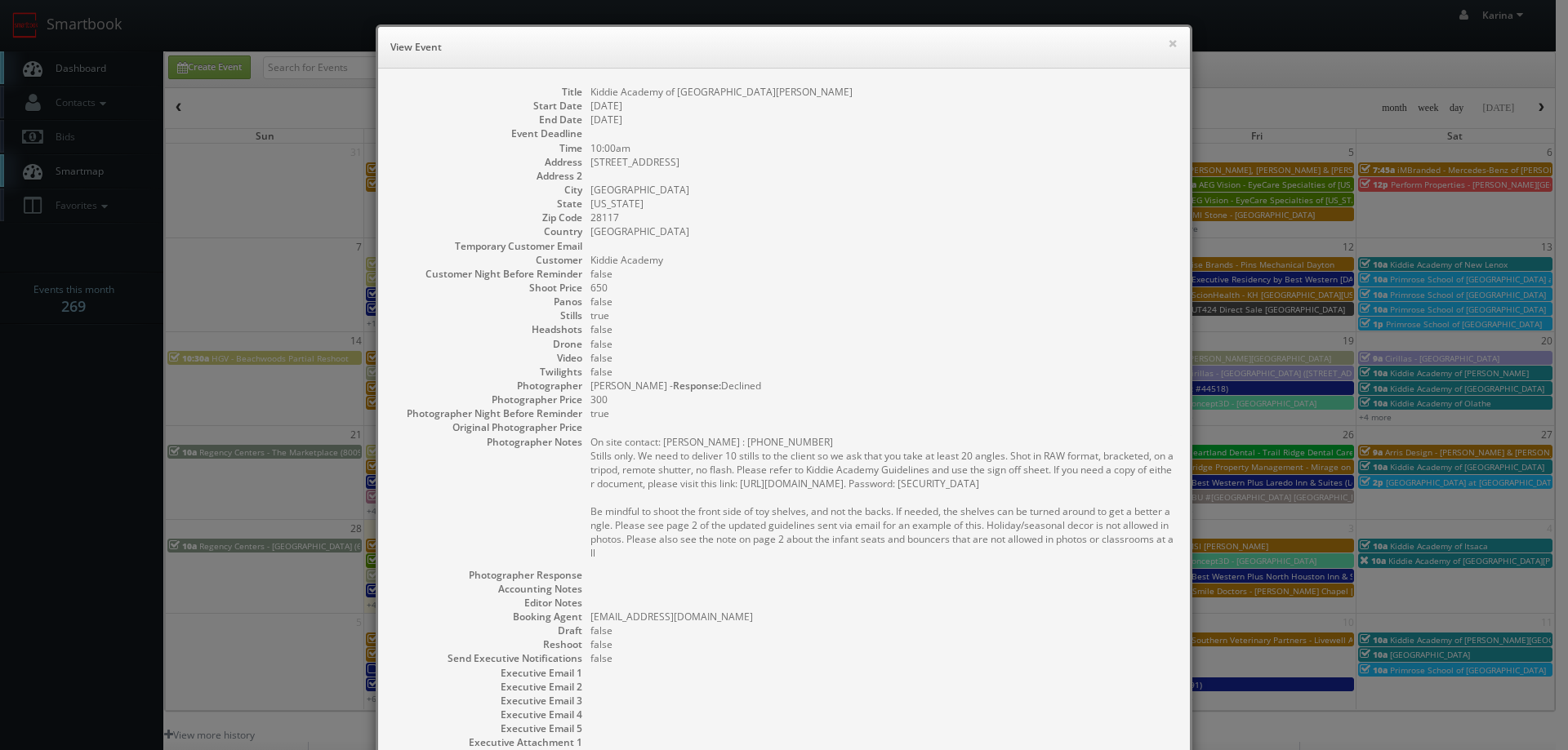
click at [685, 562] on dd "On site contact: Prateek : (704) 970-6000 Stills only. We need to deliver 10 st…" at bounding box center [882, 502] width 583 height 133
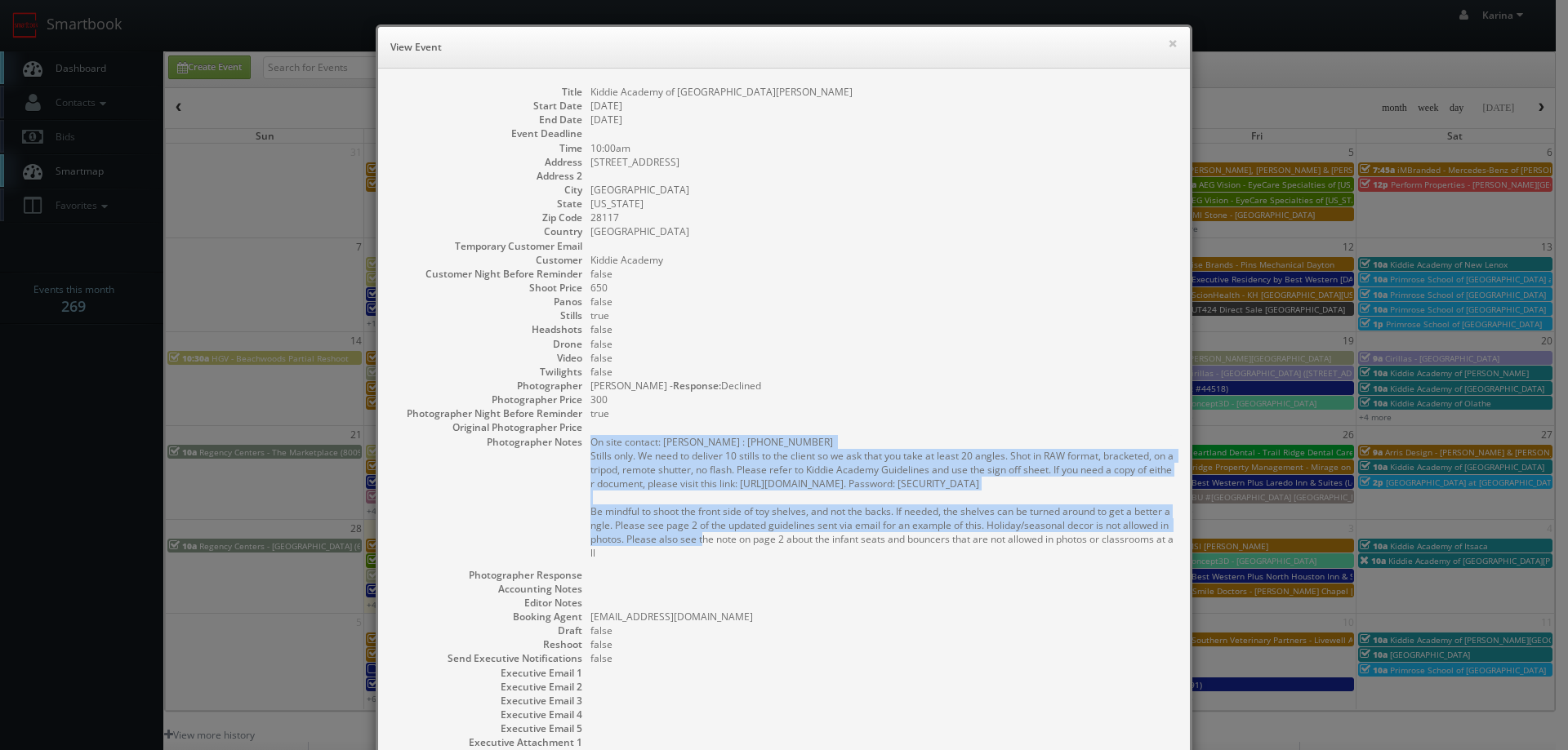
drag, startPoint x: 625, startPoint y: 545, endPoint x: 578, endPoint y: 447, distance: 108.7
click at [578, 447] on dl "Title Kiddie Academy of Lake Norman Start Date 10/04/2025 End Date 10/04/2025 E…" at bounding box center [784, 438] width 779 height 707
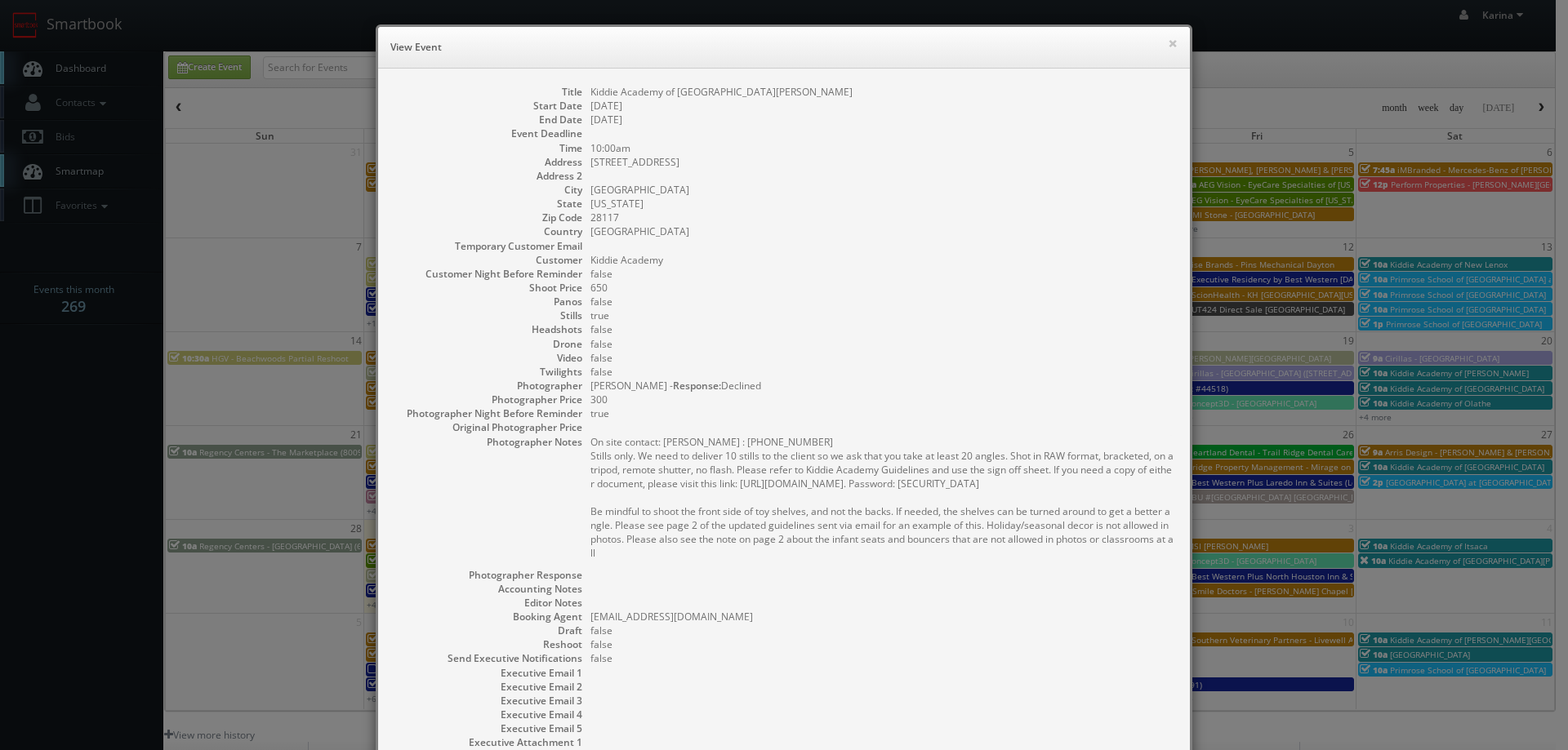
click at [614, 571] on dd at bounding box center [882, 576] width 583 height 14
drag, startPoint x: 614, startPoint y: 550, endPoint x: 576, endPoint y: 442, distance: 114.5
click at [576, 442] on dl "Title Kiddie Academy of Lake Norman Start Date 10/04/2025 End Date 10/04/2025 E…" at bounding box center [784, 438] width 779 height 707
copy dl "On site contact: Prateek : (704) 970-6000 Stills only. We need to deliver 10 st…"
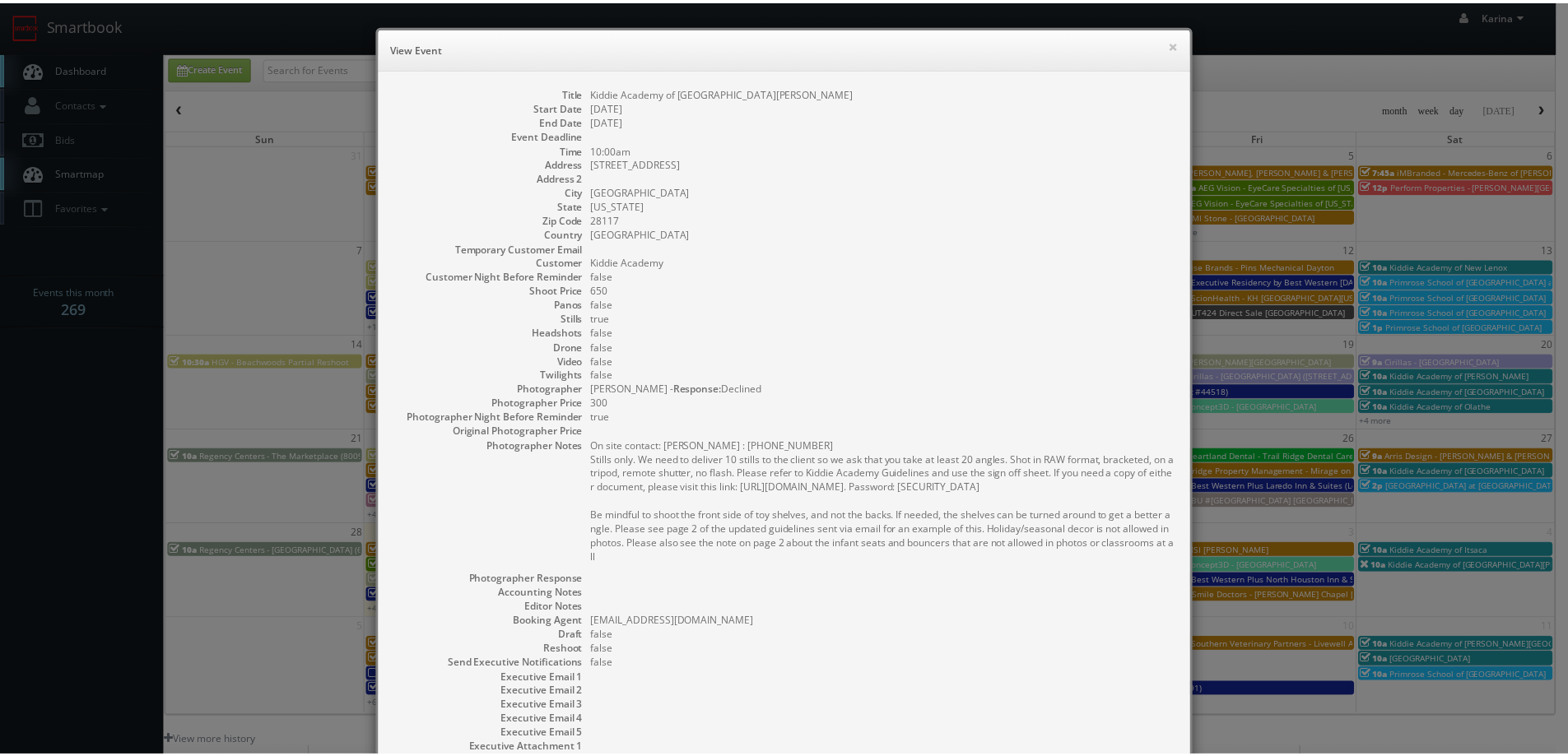
scroll to position [159, 0]
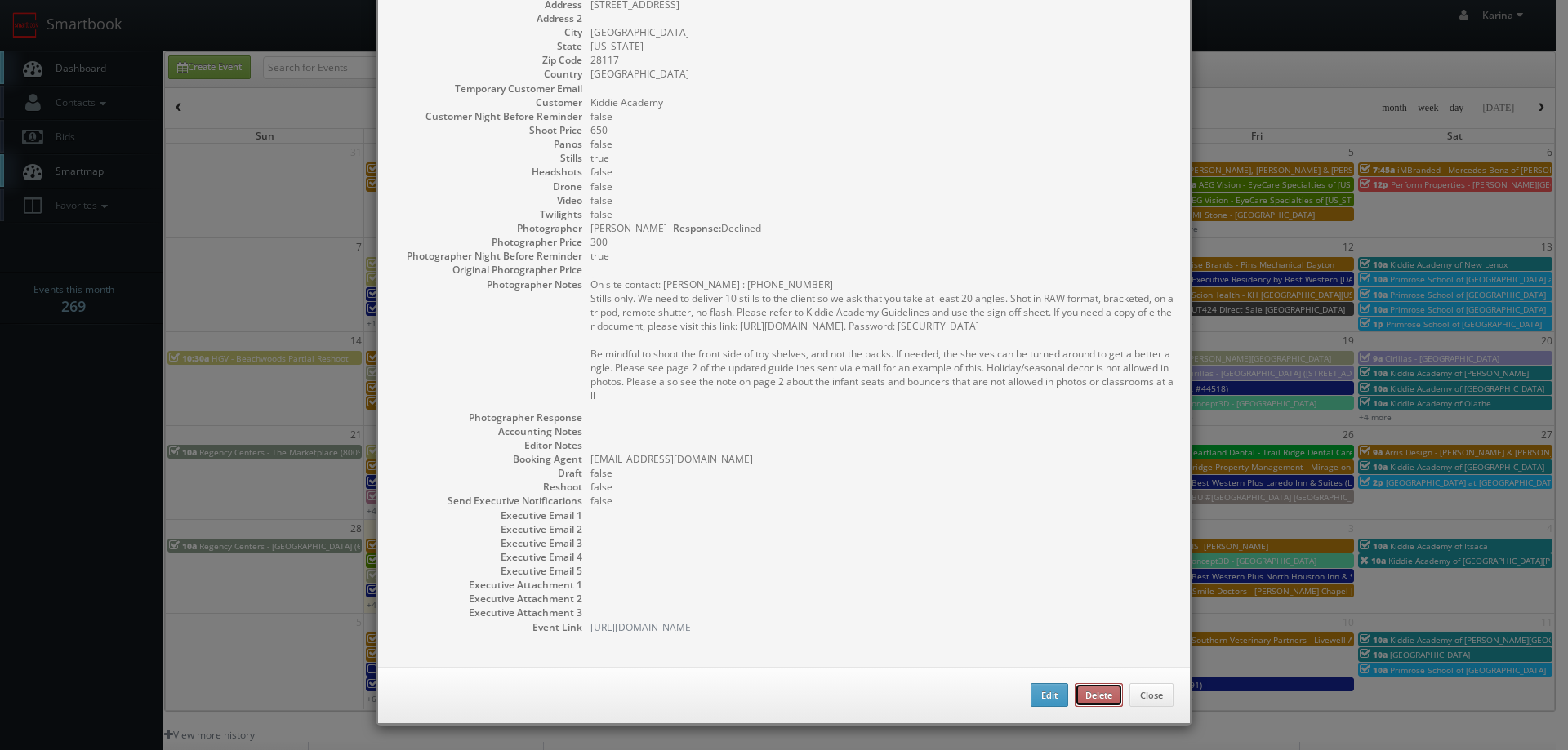
click at [1089, 694] on button "Delete" at bounding box center [1098, 696] width 48 height 25
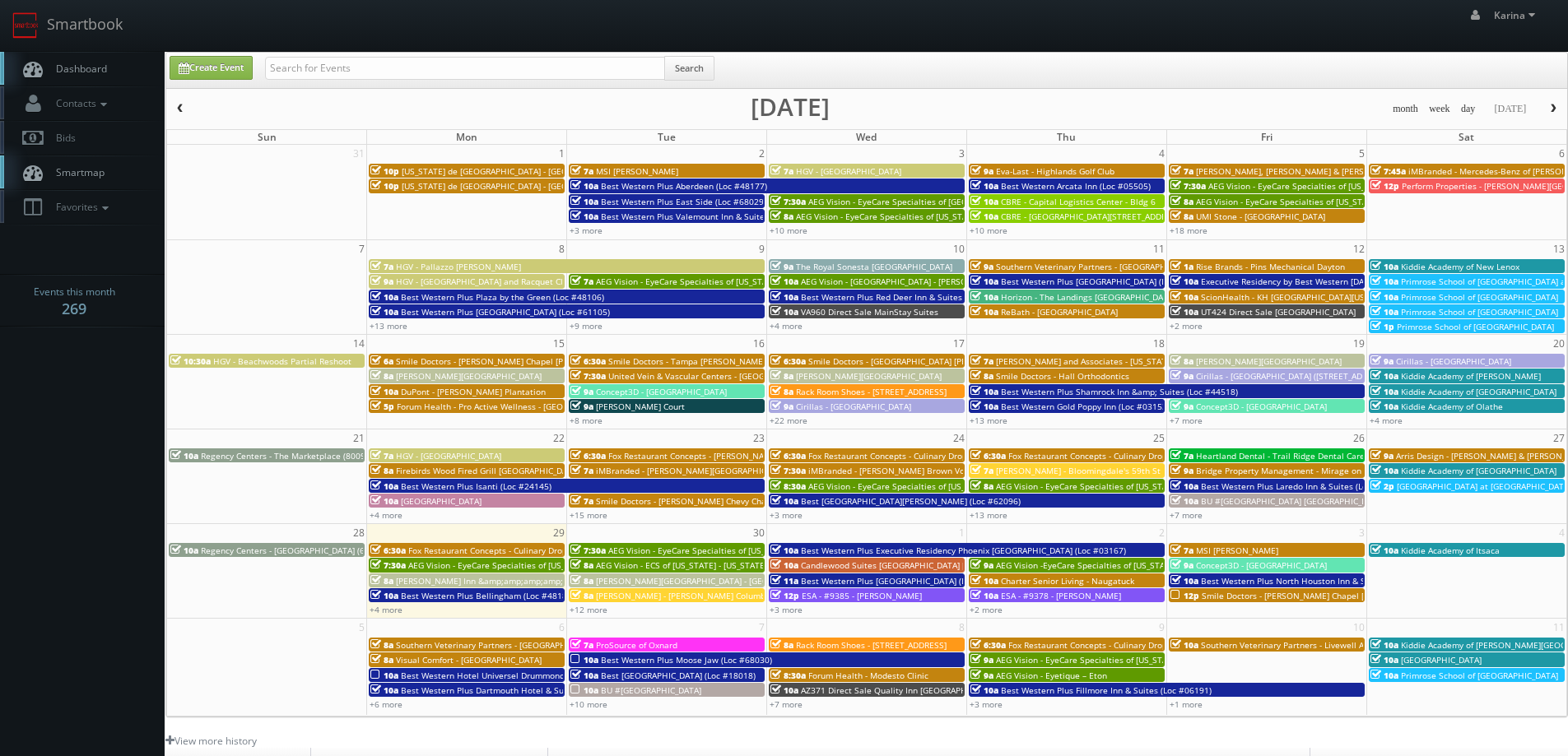
click at [108, 71] on link "Dashboard" at bounding box center [82, 69] width 164 height 34
click at [223, 72] on link "Create Event" at bounding box center [211, 67] width 83 height 24
type input "09/29/2025"
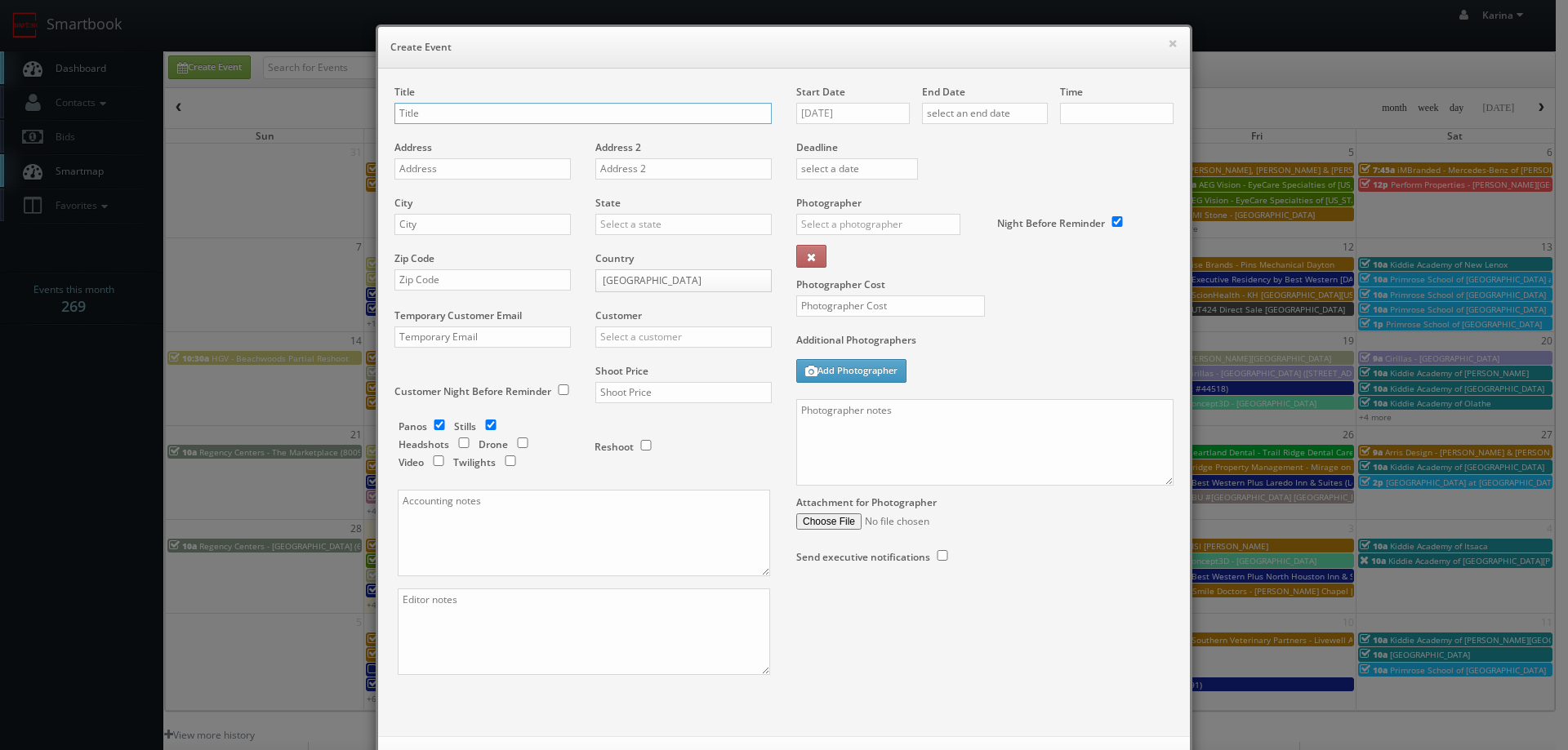
checkbox input "true"
type input "10:00am"
checkbox input "true"
type input "Kiddie Academy of [GEOGRAPHIC_DATA][PERSON_NAME]"
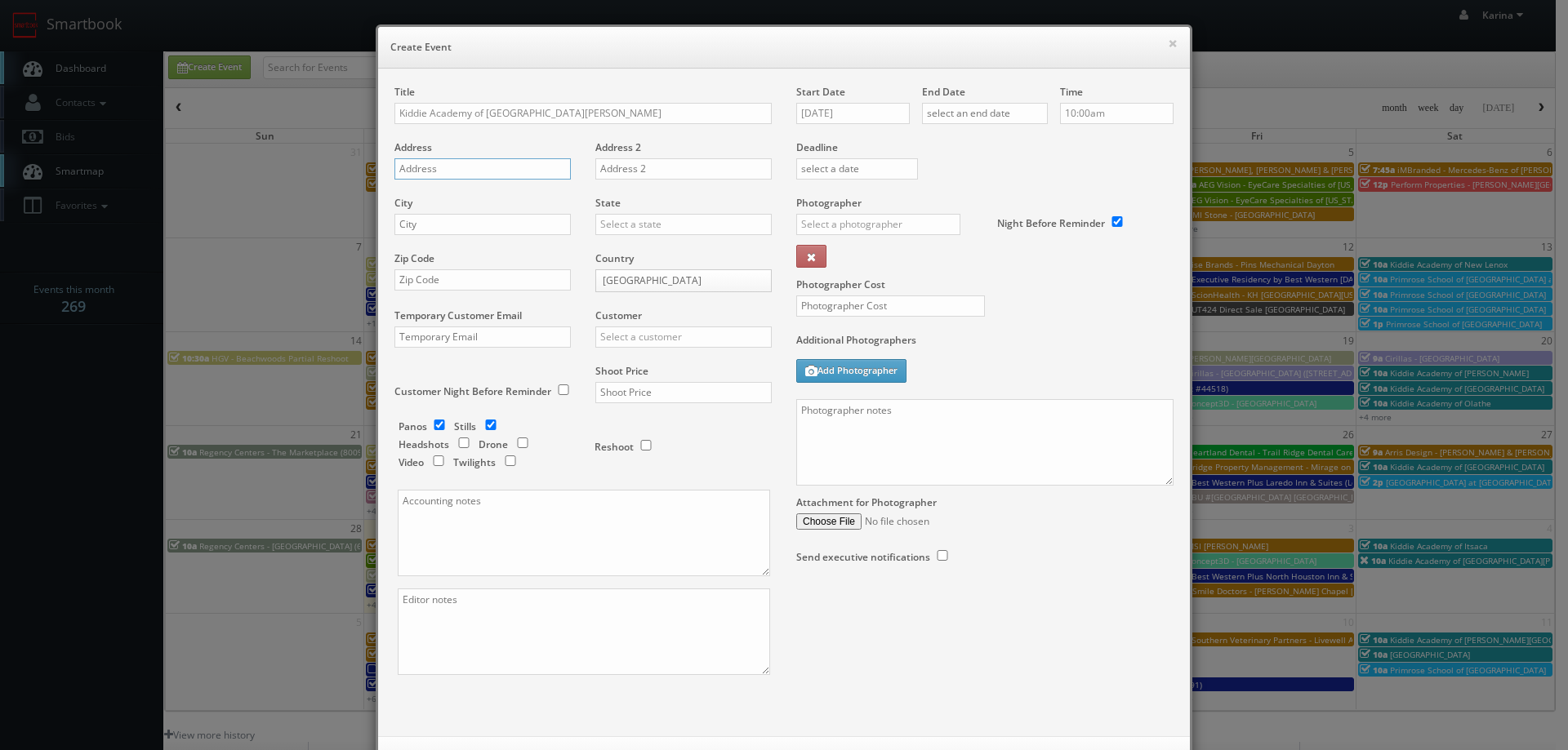
click at [428, 166] on input "text" at bounding box center [482, 169] width 176 height 21
paste input "665 River Highway"
type input "665 River Highway"
click at [422, 229] on input "text" at bounding box center [482, 224] width 176 height 21
type input "Mooresville"
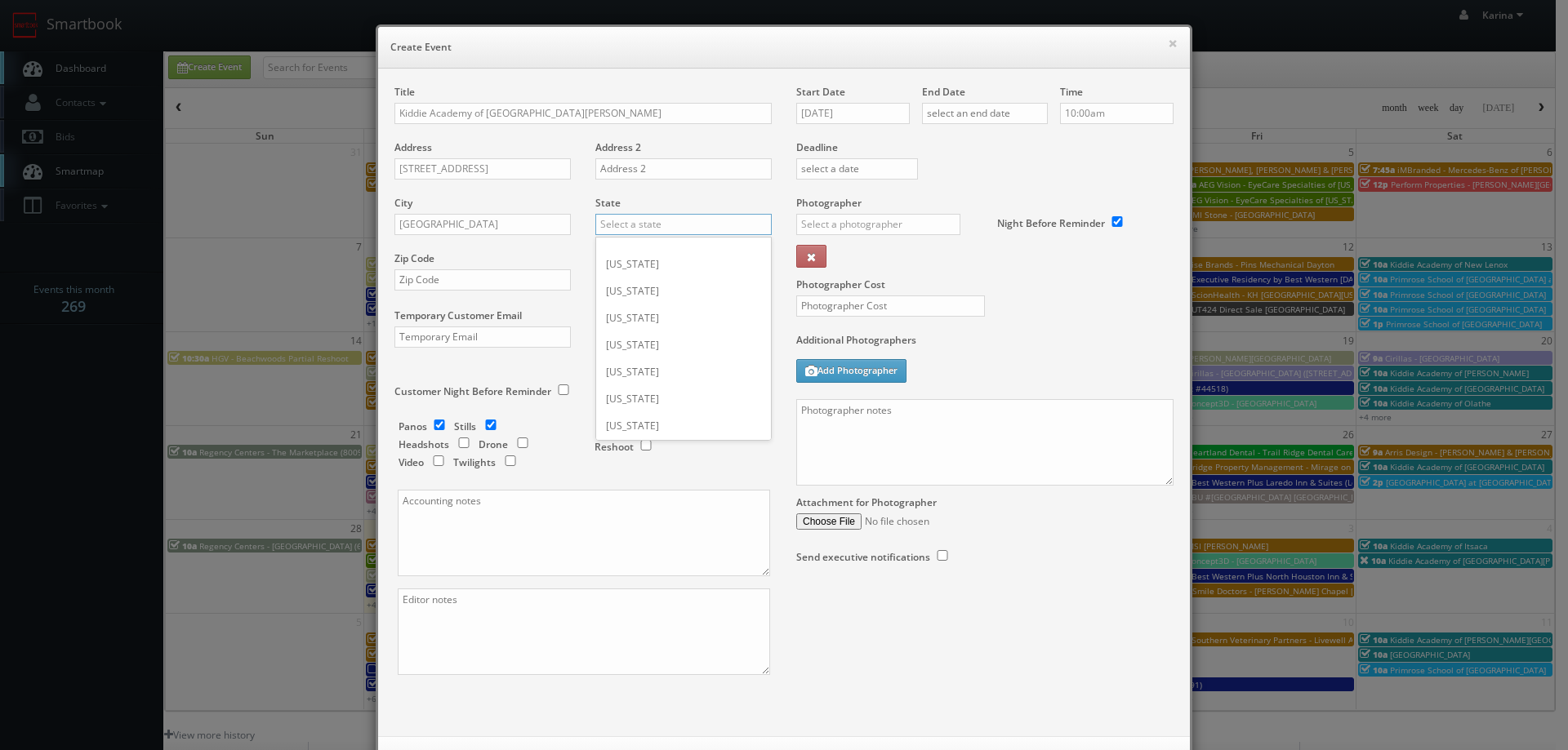
click at [647, 227] on input "text" at bounding box center [683, 224] width 176 height 21
click at [630, 244] on div "[US_STATE]" at bounding box center [683, 251] width 174 height 27
type input "[US_STATE]"
click at [463, 282] on input "text" at bounding box center [482, 280] width 176 height 21
paste input "28117"
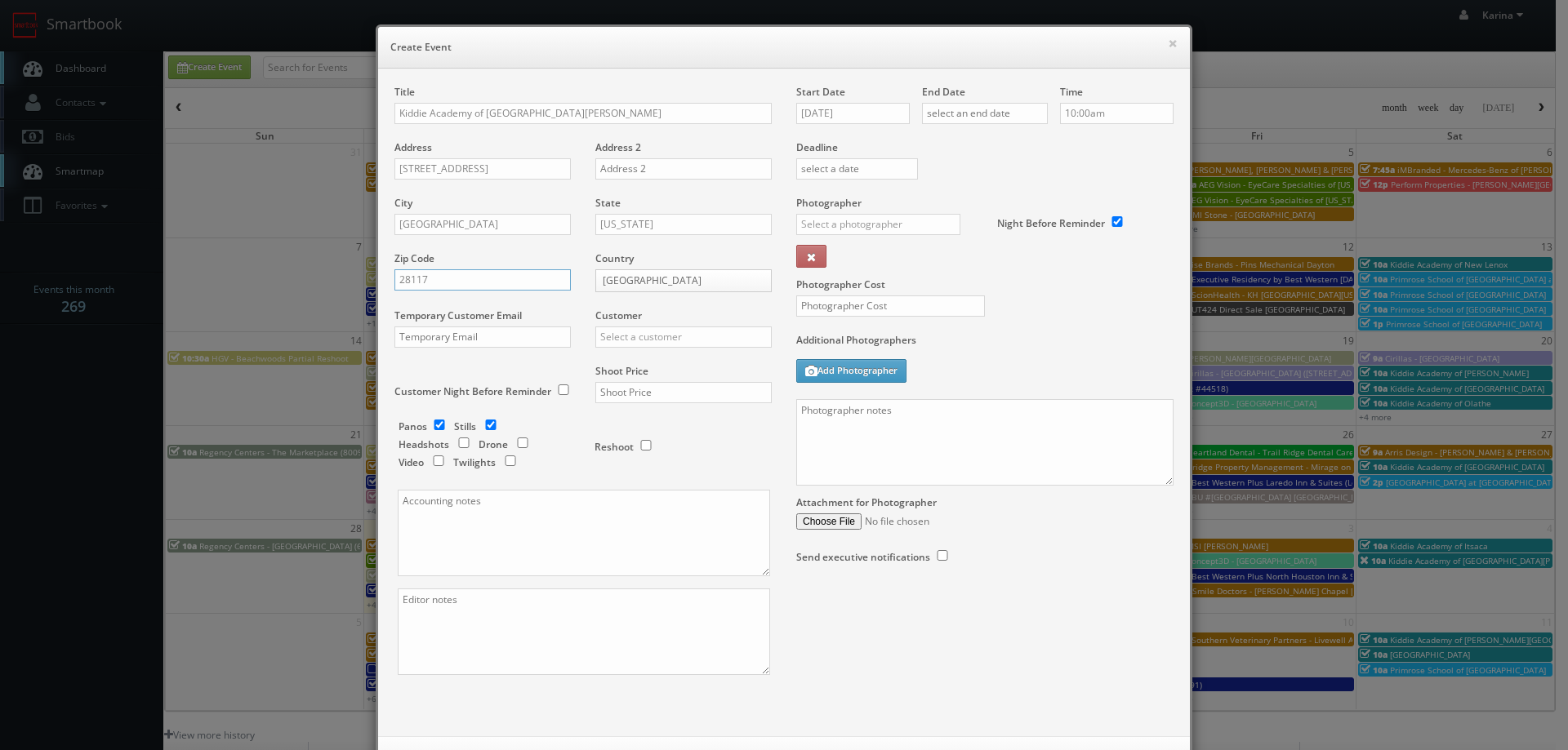
type input "28117"
click at [678, 341] on input "text" at bounding box center [683, 337] width 176 height 21
click at [663, 358] on div "Kiddie Academy" at bounding box center [683, 364] width 174 height 27
type input "Kiddie Academy"
click at [433, 425] on input "checkbox" at bounding box center [439, 425] width 25 height 11
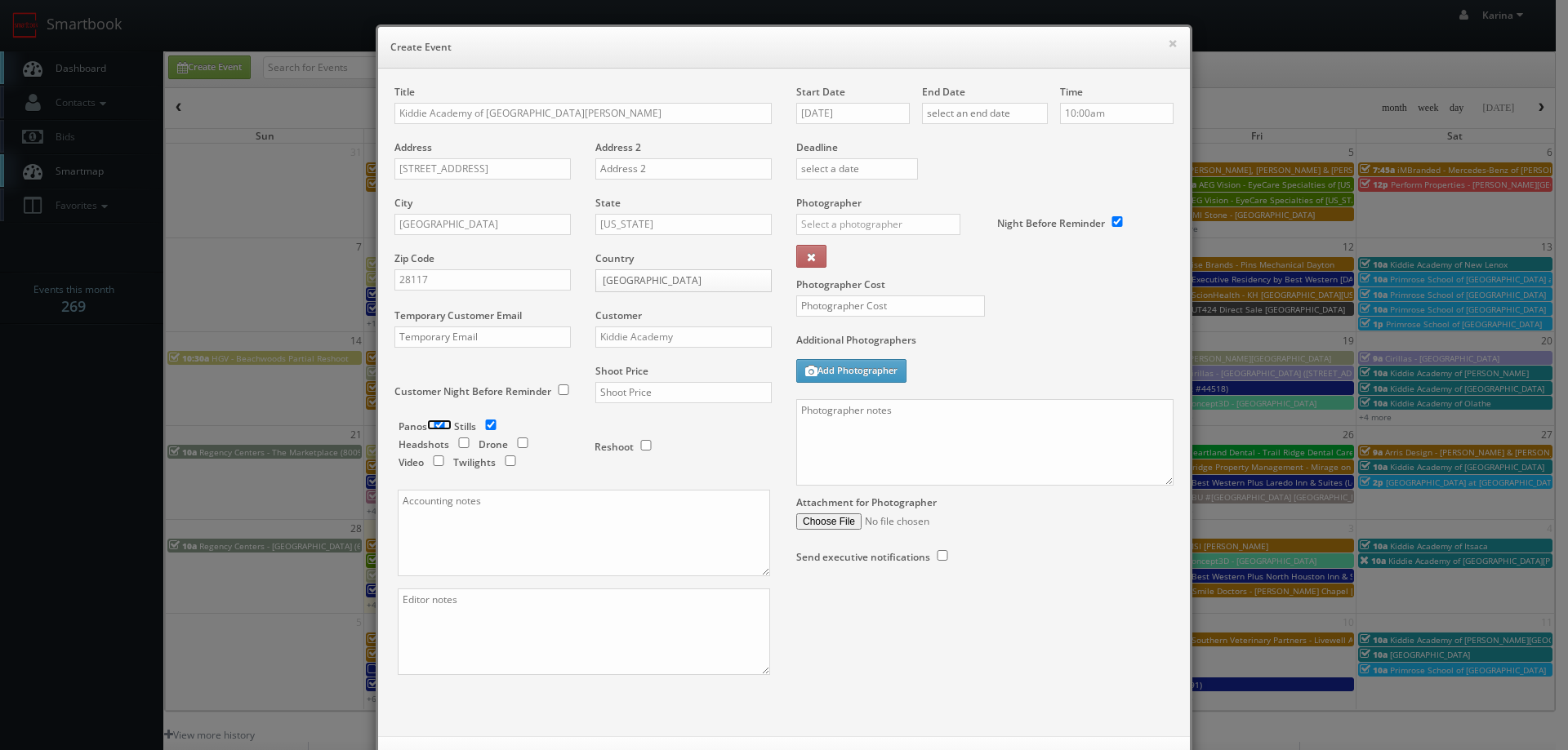
checkbox input "false"
click at [645, 389] on input "text" at bounding box center [683, 393] width 176 height 21
type input "650"
click at [862, 116] on input "09/29/2025" at bounding box center [854, 113] width 114 height 21
click at [941, 280] on td "4" at bounding box center [947, 285] width 22 height 24
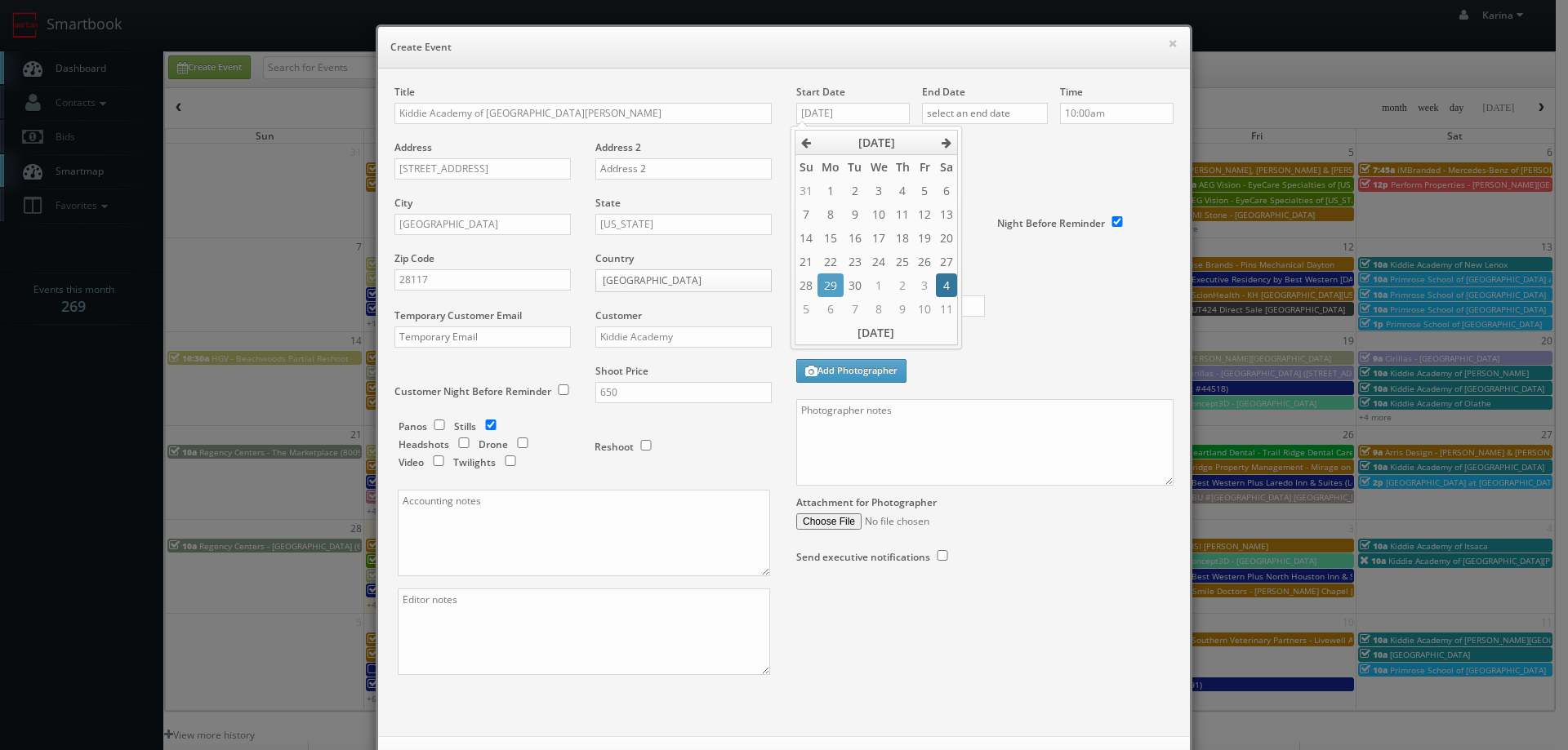
type input "10/04/2025"
click at [986, 103] on input "text" at bounding box center [985, 113] width 126 height 21
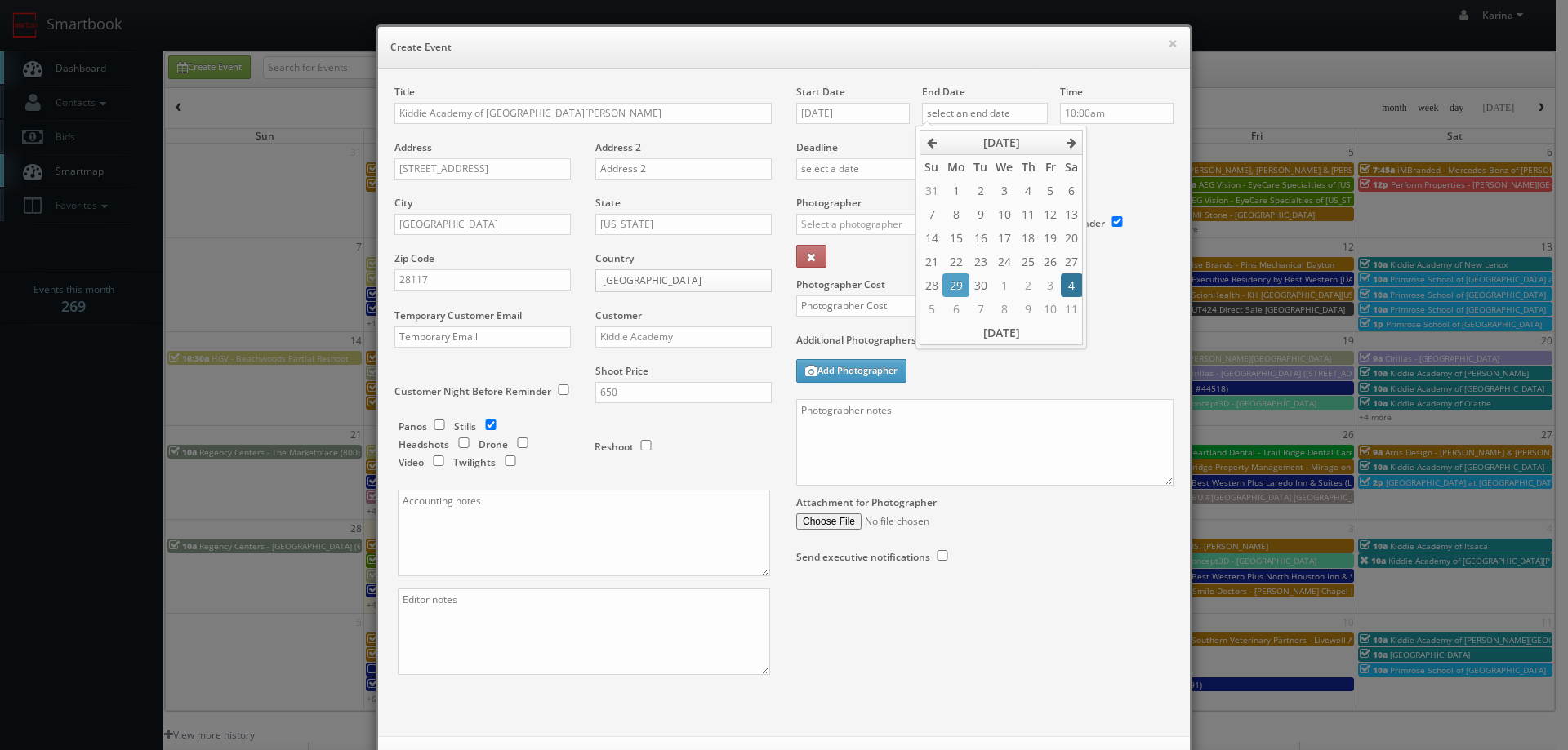
click at [1072, 281] on td "4" at bounding box center [1071, 285] width 22 height 24
type input "10/04/2025"
click at [1100, 131] on div "Time 10:00am" at bounding box center [1111, 112] width 126 height 55
click at [879, 225] on input "text" at bounding box center [878, 224] width 164 height 21
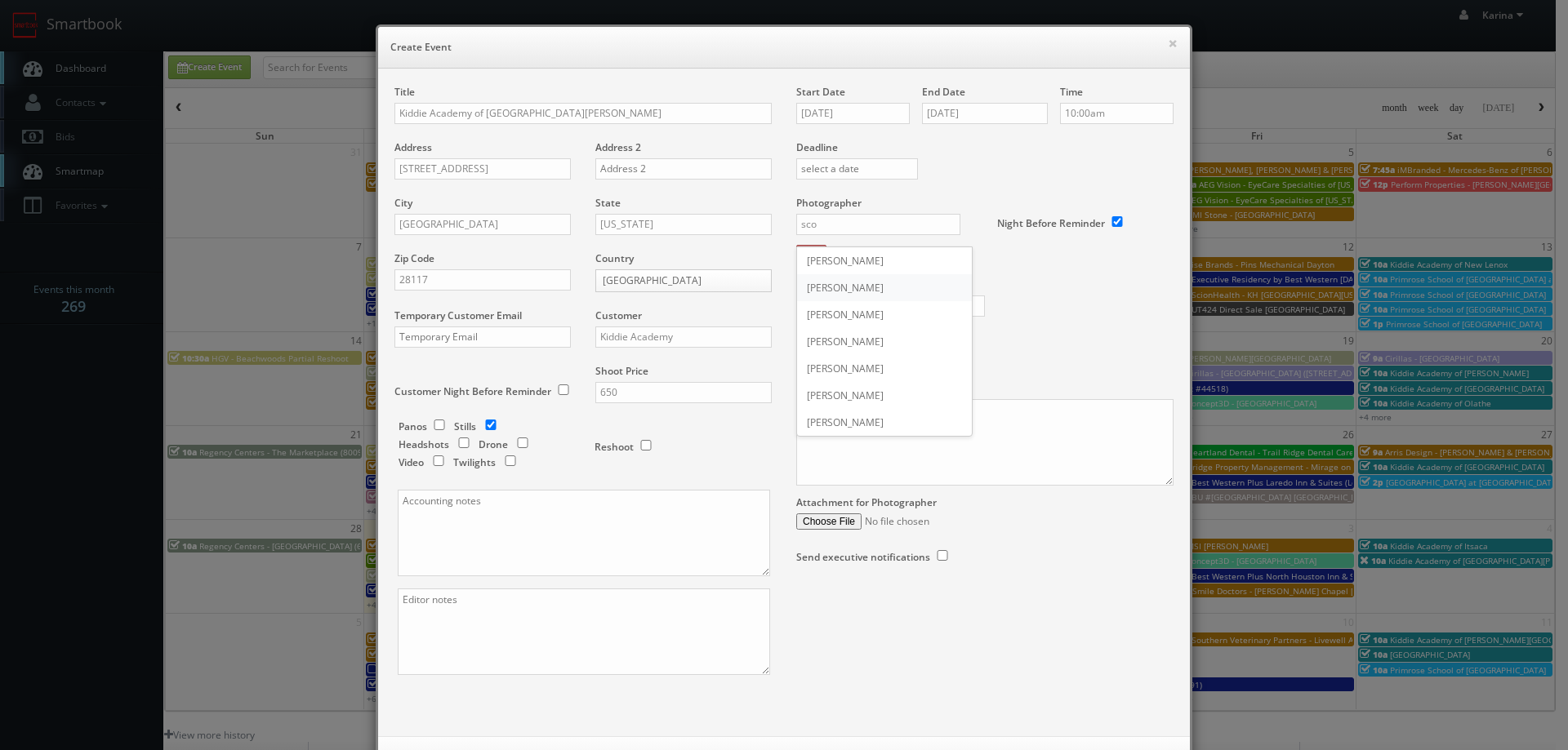
click at [871, 290] on div "Scott Van Manen" at bounding box center [883, 287] width 174 height 27
type input "Scott Van Manen"
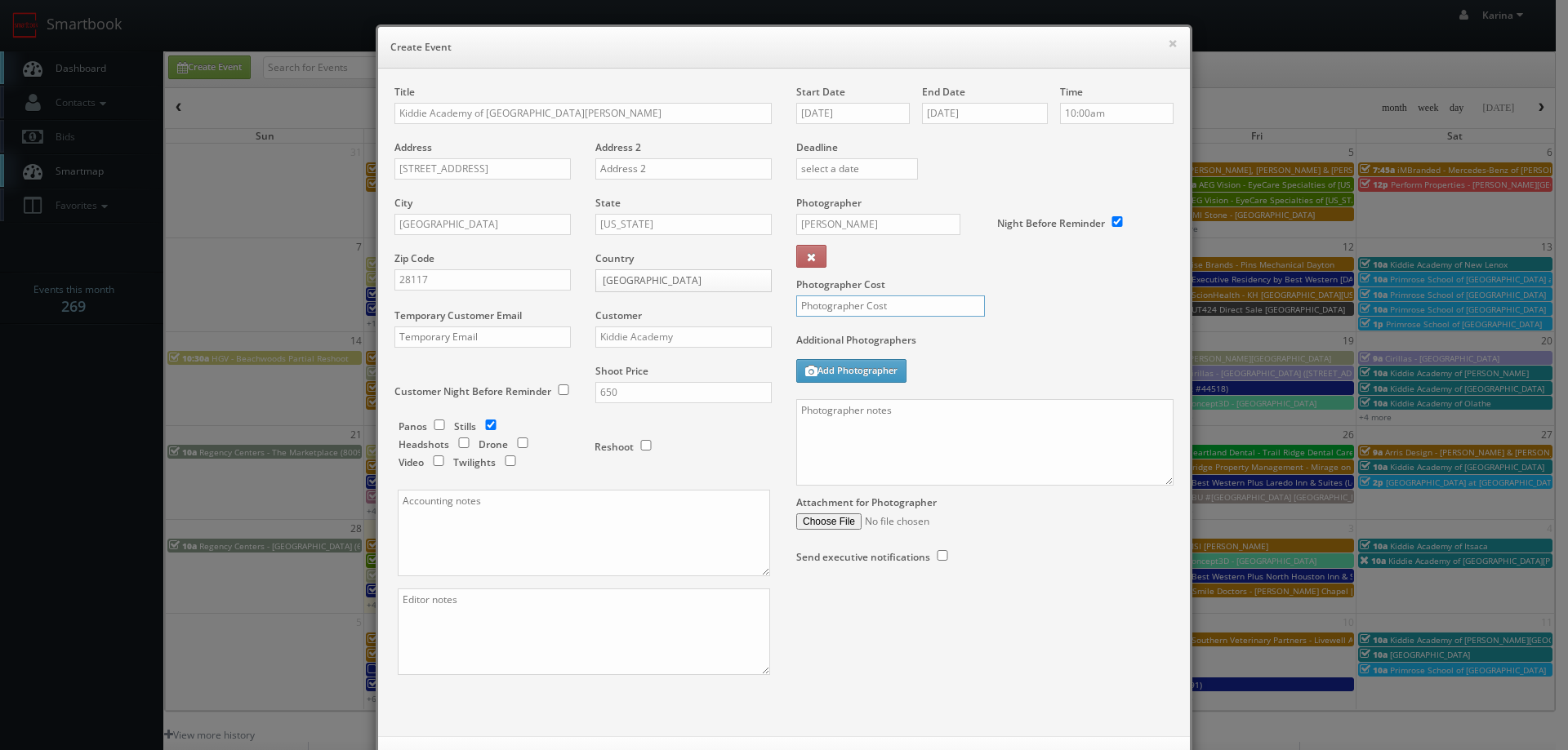
click at [856, 306] on input "text" at bounding box center [890, 306] width 188 height 21
type input "400"
click at [852, 436] on textarea at bounding box center [985, 442] width 378 height 87
paste textarea "On site contact: Prateek : (704) 970-6000 Stills only. We need to deliver 10 st…"
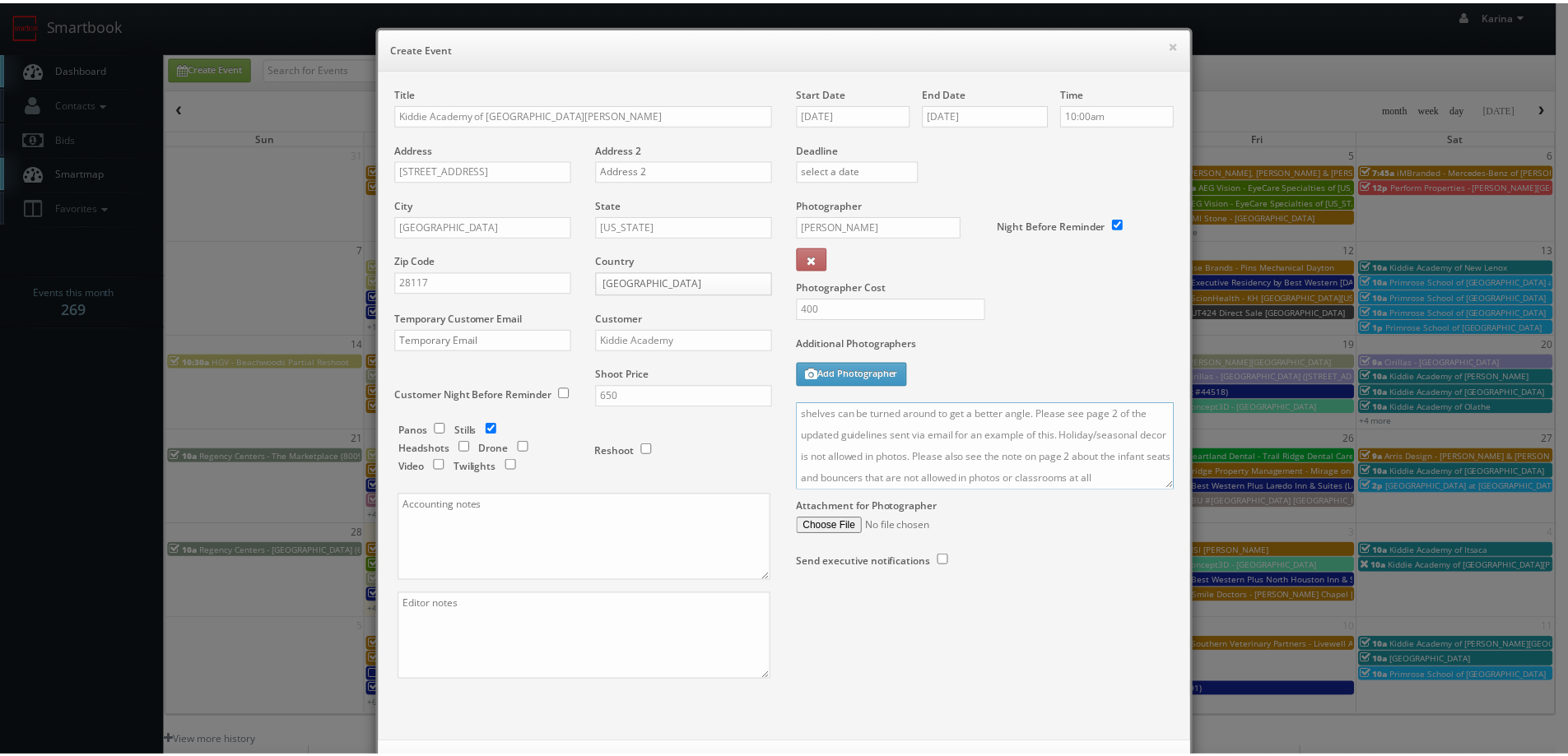
scroll to position [71, 0]
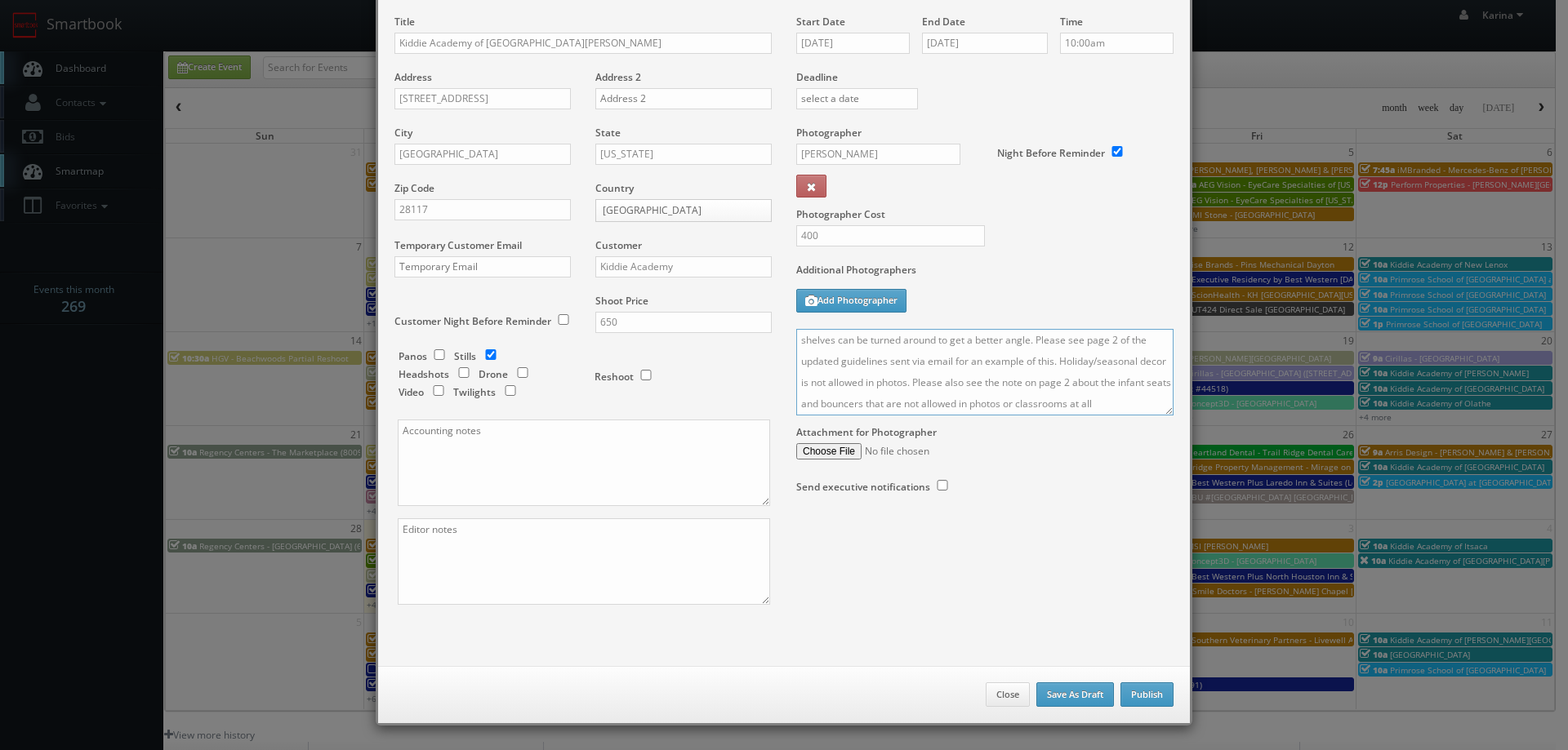
type textarea "On site contact: Prateek : (704) 970-6000 Stills only. We need to deliver 10 st…"
click at [1151, 693] on button "Publish" at bounding box center [1147, 695] width 53 height 25
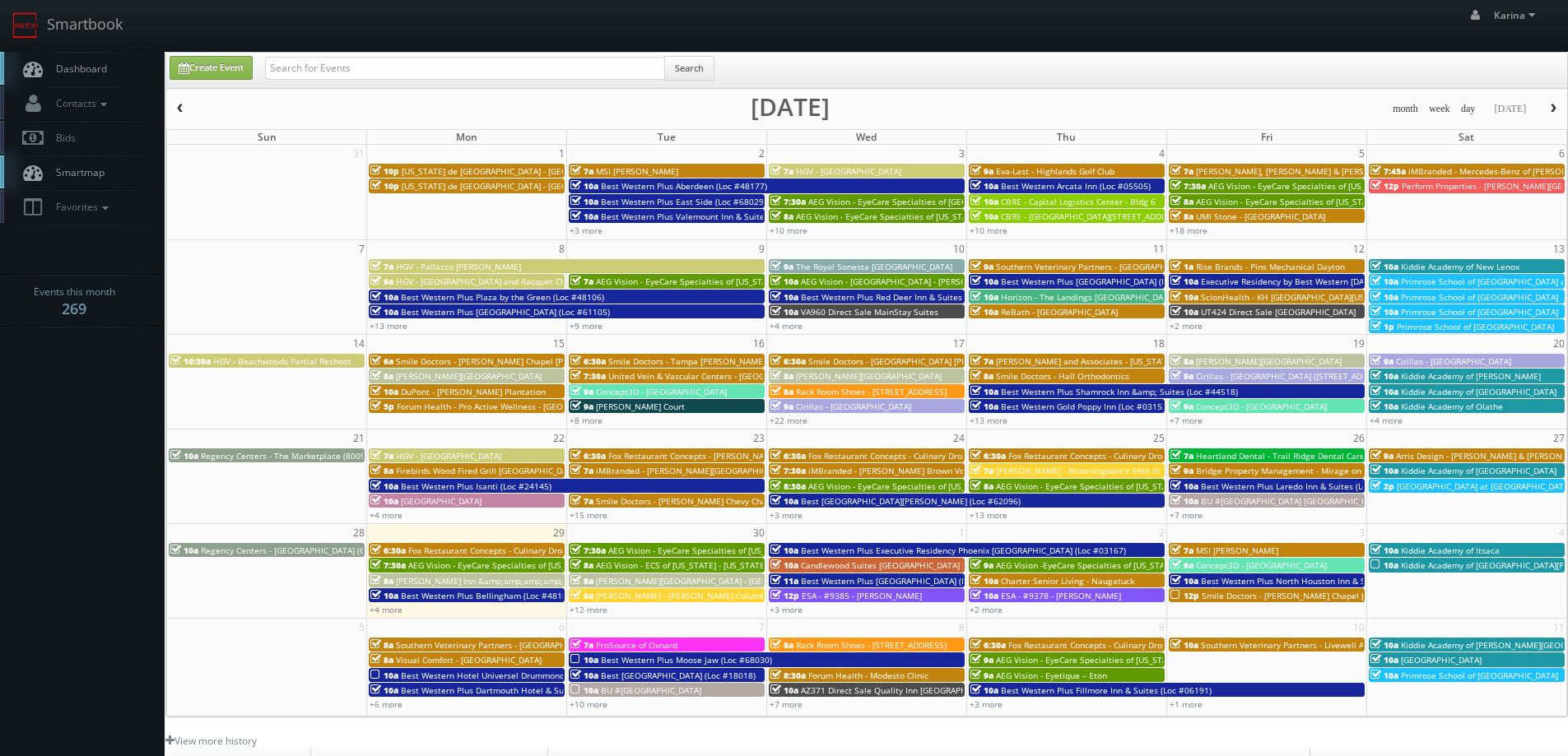
click at [78, 72] on span "Dashboard" at bounding box center [77, 69] width 59 height 14
click at [55, 425] on body "Smartbook Toggle Side Navigation Toggle Top Navigation Karina Karina Profile Lo…" at bounding box center [784, 528] width 1568 height 1056
click at [107, 69] on link "Dashboard" at bounding box center [82, 69] width 164 height 34
click at [82, 66] on span "Dashboard" at bounding box center [77, 69] width 59 height 14
click at [95, 72] on span "Dashboard" at bounding box center [77, 69] width 59 height 14
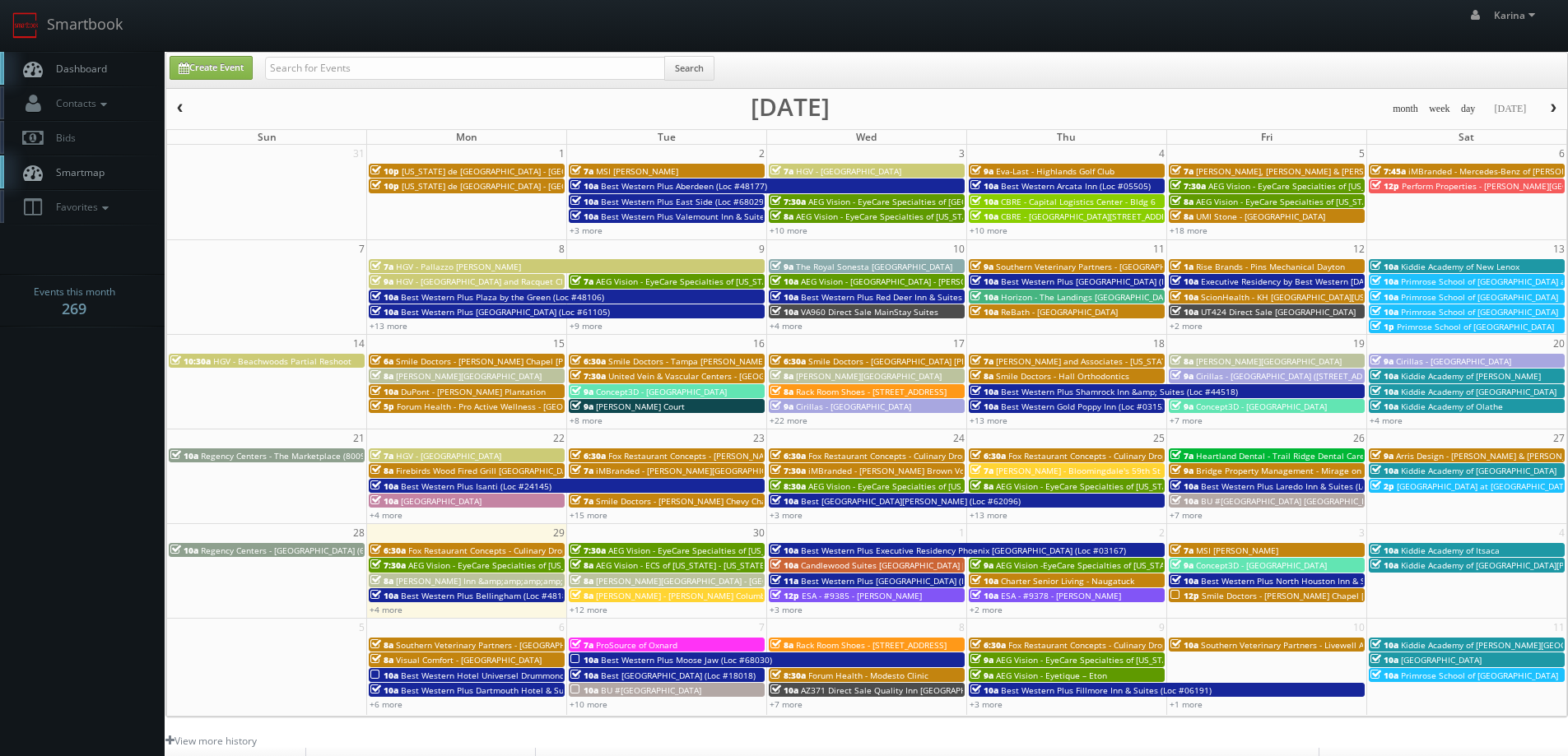
click at [1549, 113] on span "button" at bounding box center [1553, 108] width 11 height 10
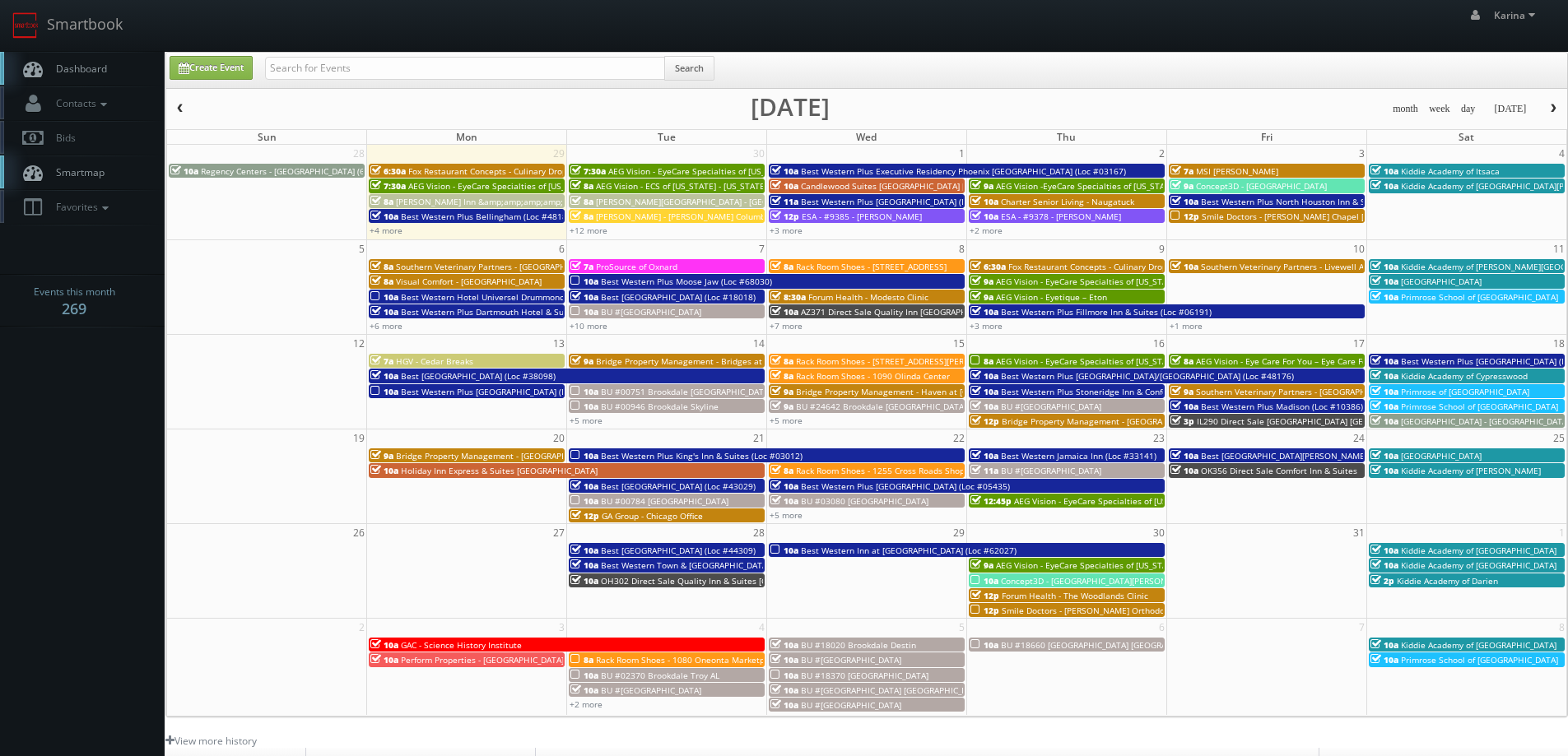
click at [64, 71] on span "Dashboard" at bounding box center [77, 69] width 59 height 14
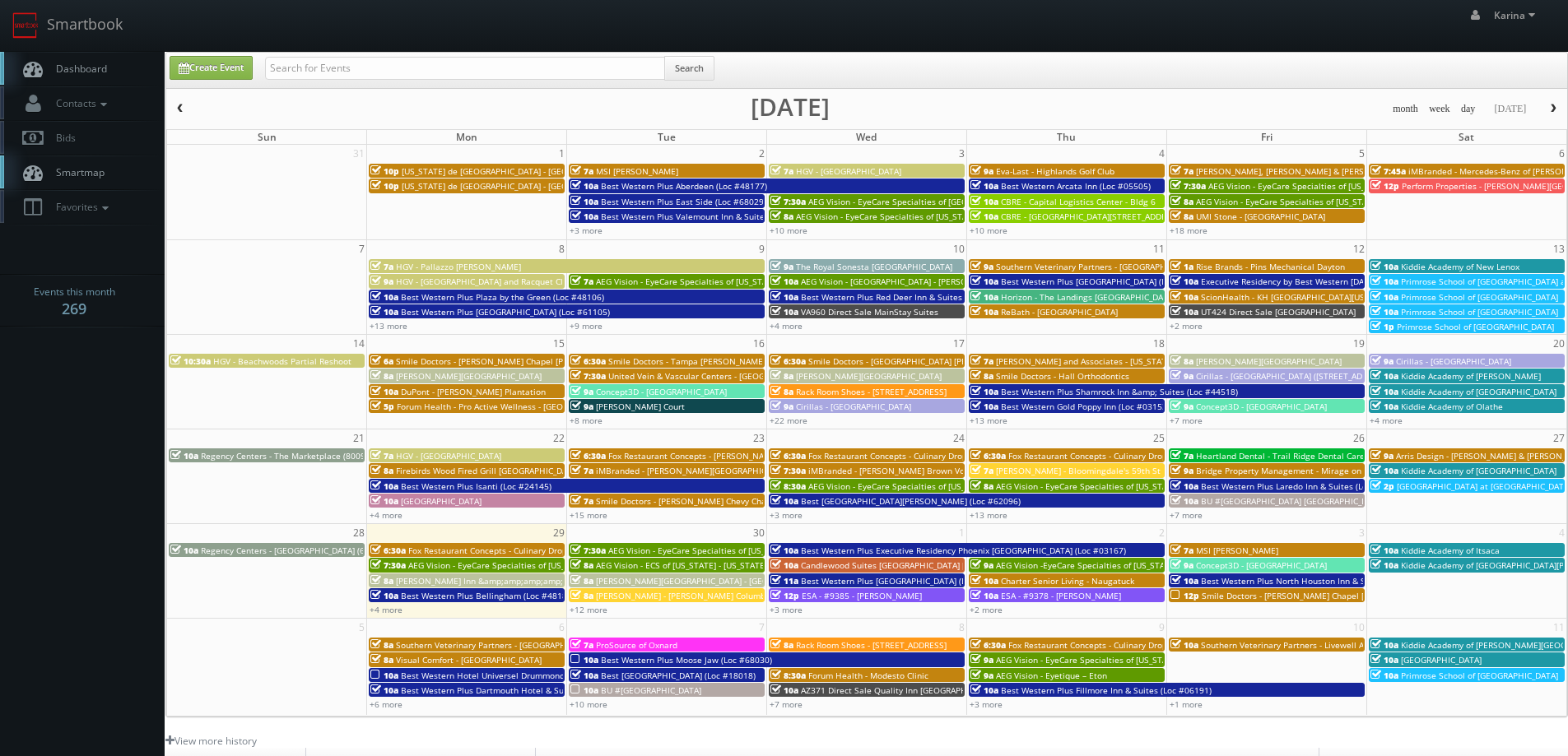
click at [1542, 111] on button "button" at bounding box center [1554, 109] width 28 height 20
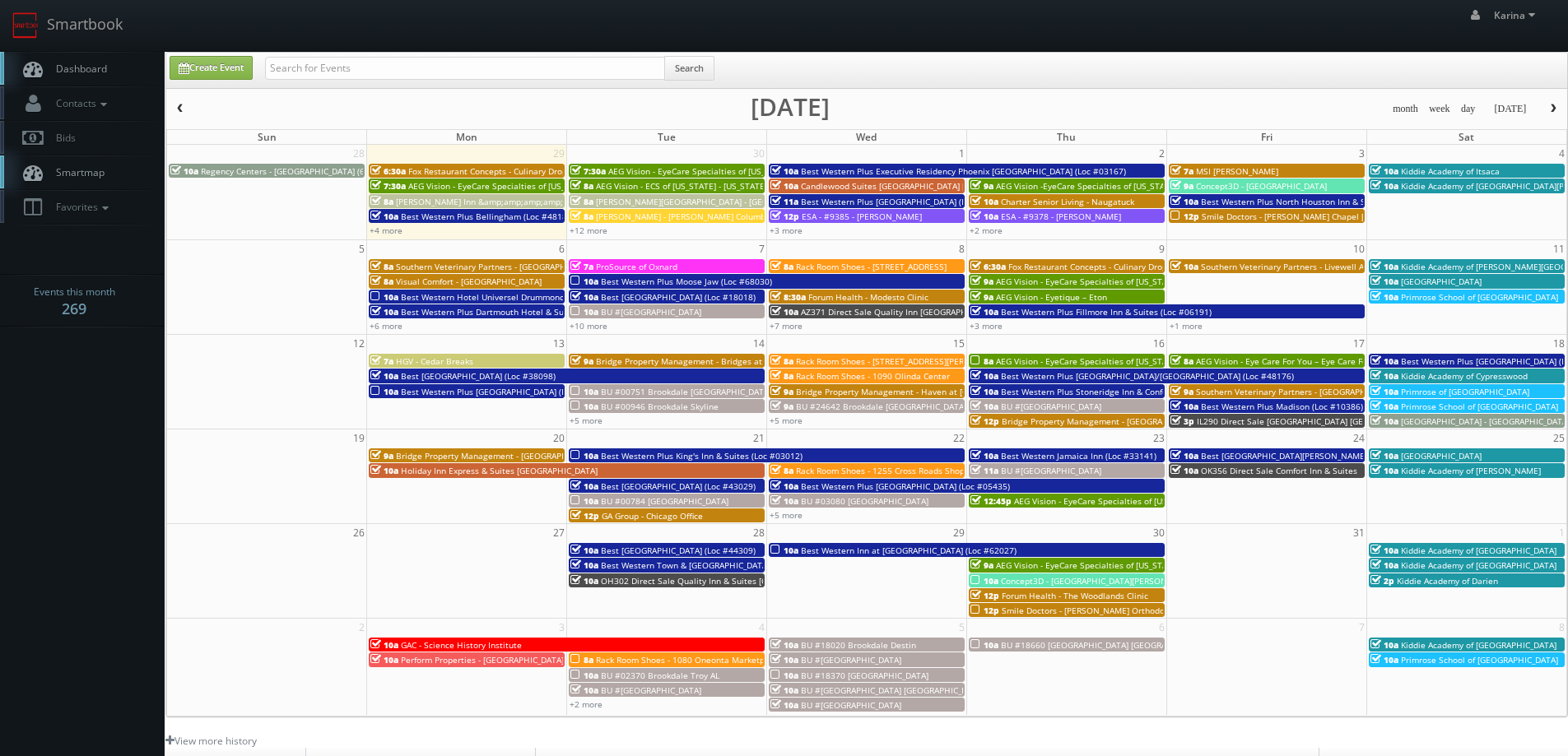
click at [185, 110] on span "button" at bounding box center [180, 108] width 11 height 10
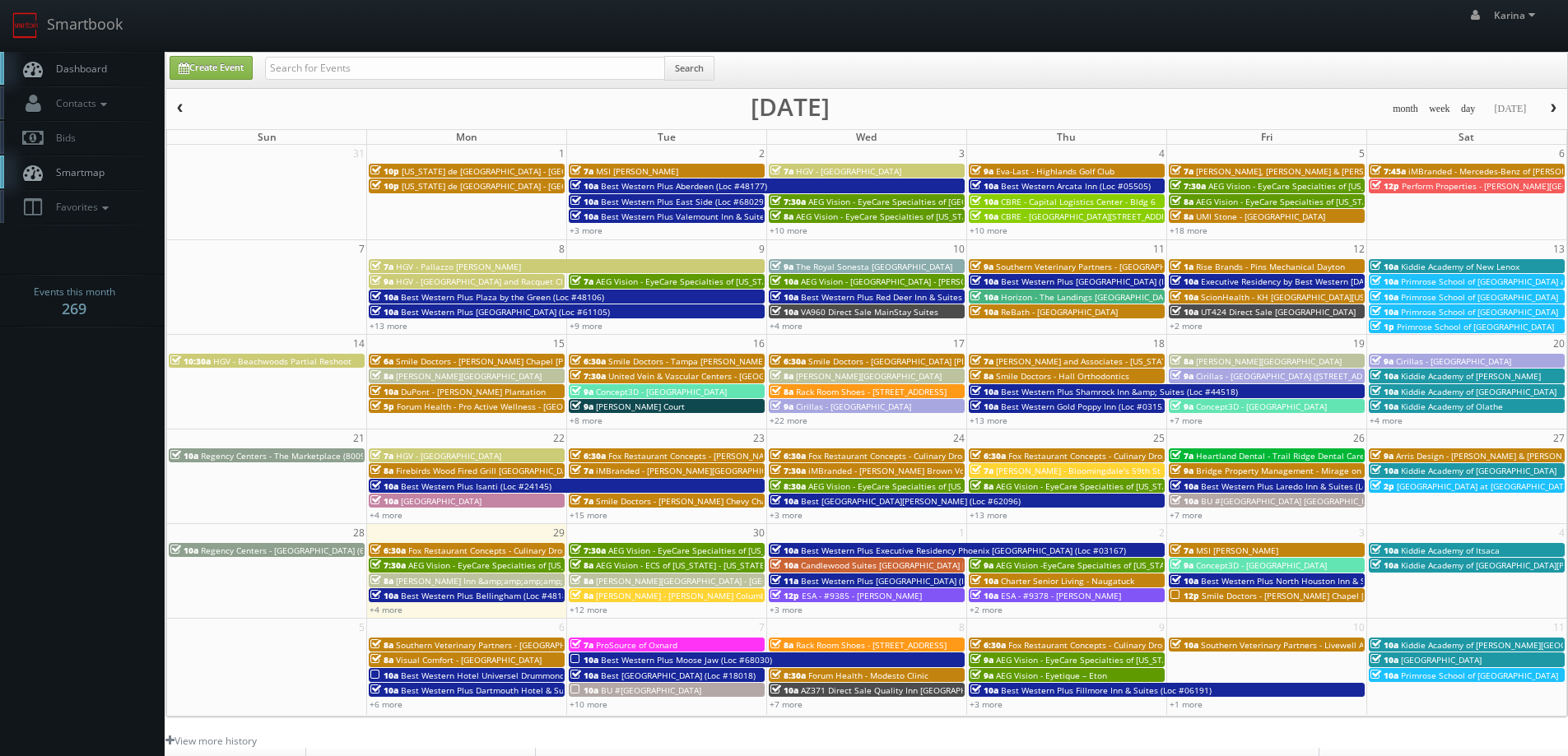
click at [1037, 374] on span "Smile Doctors - Hall Orthodontics" at bounding box center [1063, 375] width 133 height 11
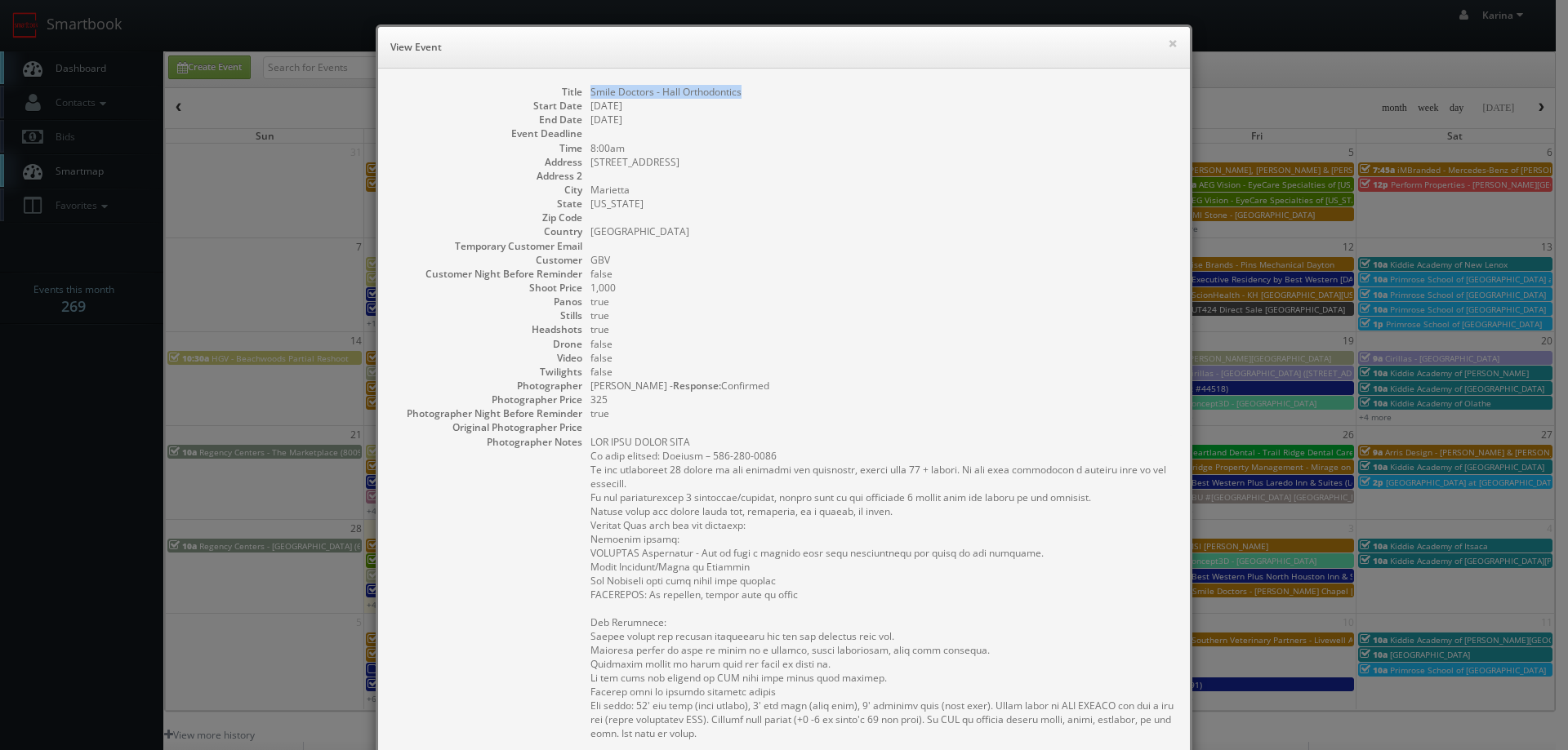
drag, startPoint x: 742, startPoint y: 94, endPoint x: 581, endPoint y: 98, distance: 161.0
click at [581, 98] on dl "Title Smile Doctors - Hall Orthodontics Start Date 09/18/2025 End Date 09/18/20…" at bounding box center [784, 554] width 779 height 938
copy dd "Smile Doctors - Hall Orthodontics"
click at [1168, 42] on button "×" at bounding box center [1173, 43] width 10 height 11
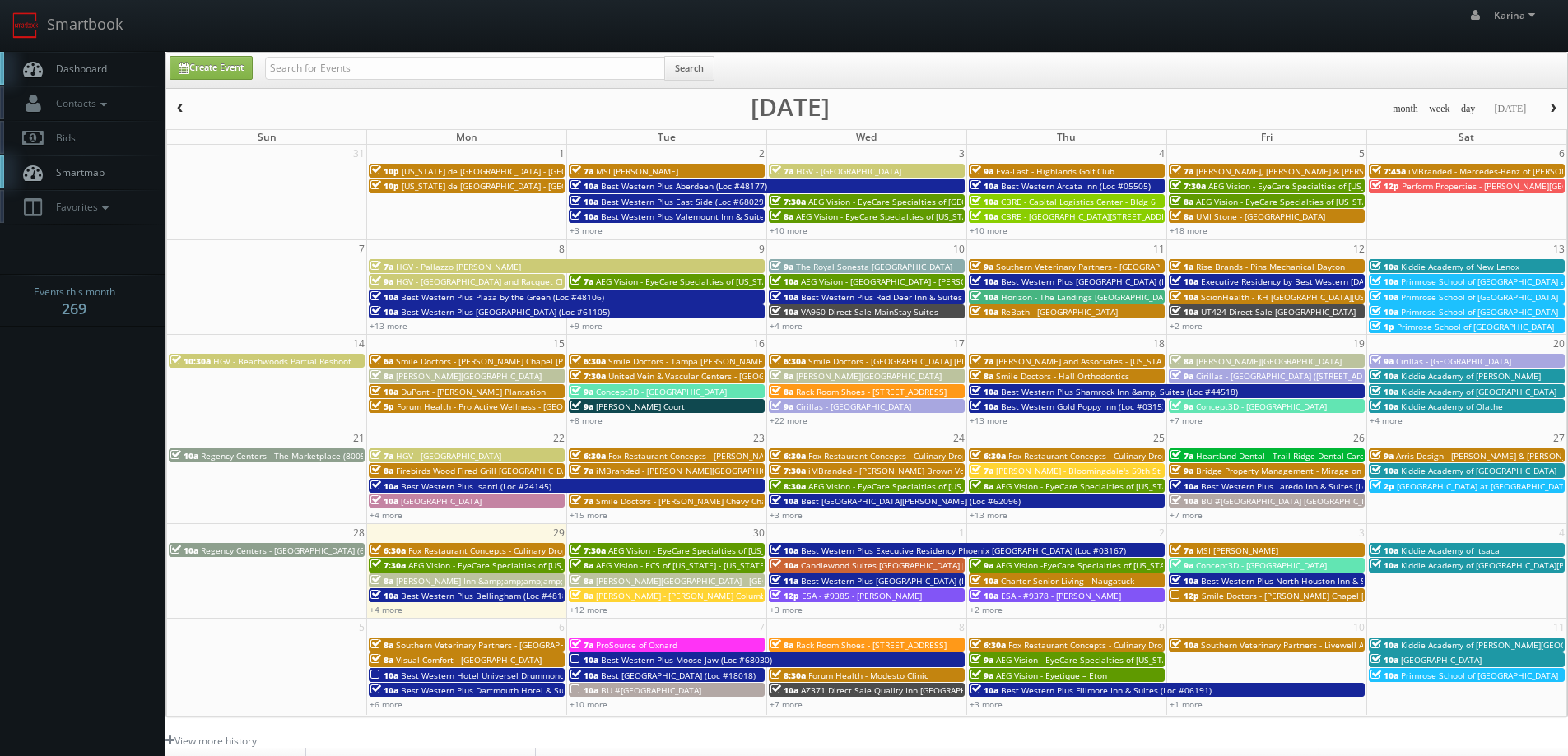
click at [416, 363] on span "Smile Doctors - Wesley Chapel Farina Orthodontic" at bounding box center [533, 361] width 275 height 11
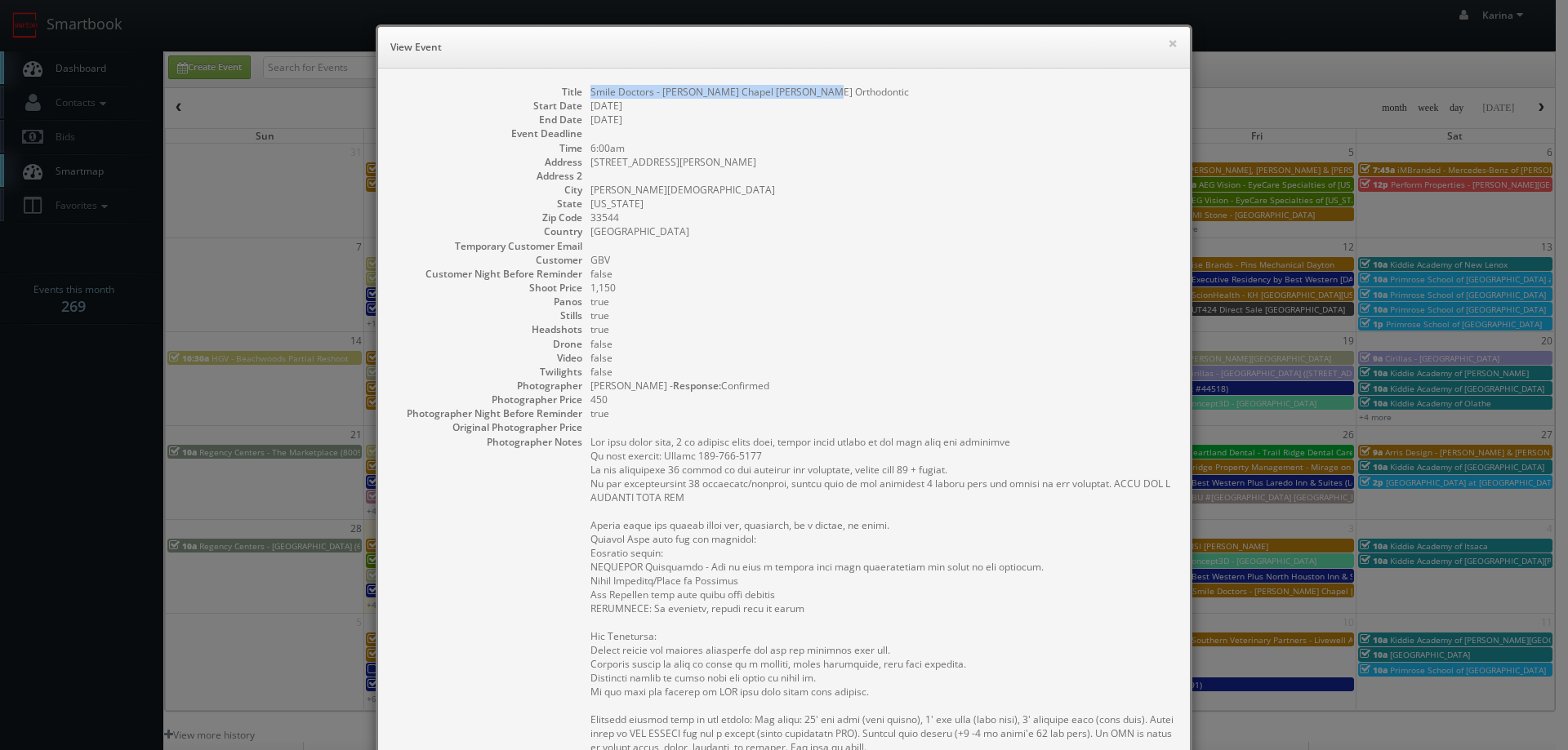
drag, startPoint x: 819, startPoint y: 90, endPoint x: 586, endPoint y: 90, distance: 233.0
click at [591, 90] on dd "Smile Doctors - [PERSON_NAME] Chapel [PERSON_NAME] Orthodontic" at bounding box center [882, 92] width 583 height 14
copy dd "Smile Doctors - [PERSON_NAME] Chapel [PERSON_NAME] Orthodontic"
click at [1169, 41] on button "×" at bounding box center [1173, 43] width 10 height 11
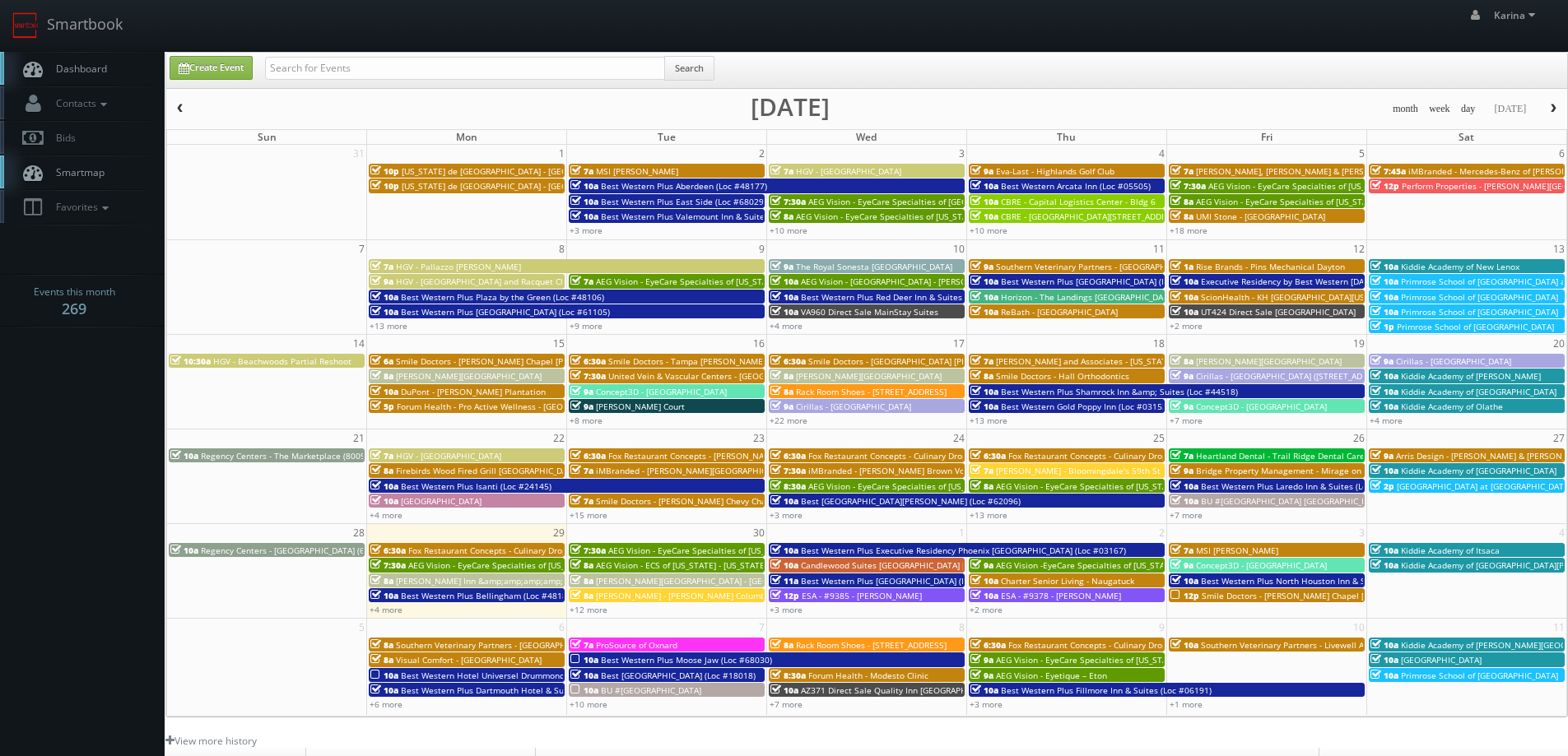
click at [103, 73] on span "Dashboard" at bounding box center [77, 69] width 59 height 14
click at [1412, 489] on span "[GEOGRAPHIC_DATA] at [GEOGRAPHIC_DATA]" at bounding box center [1484, 486] width 175 height 11
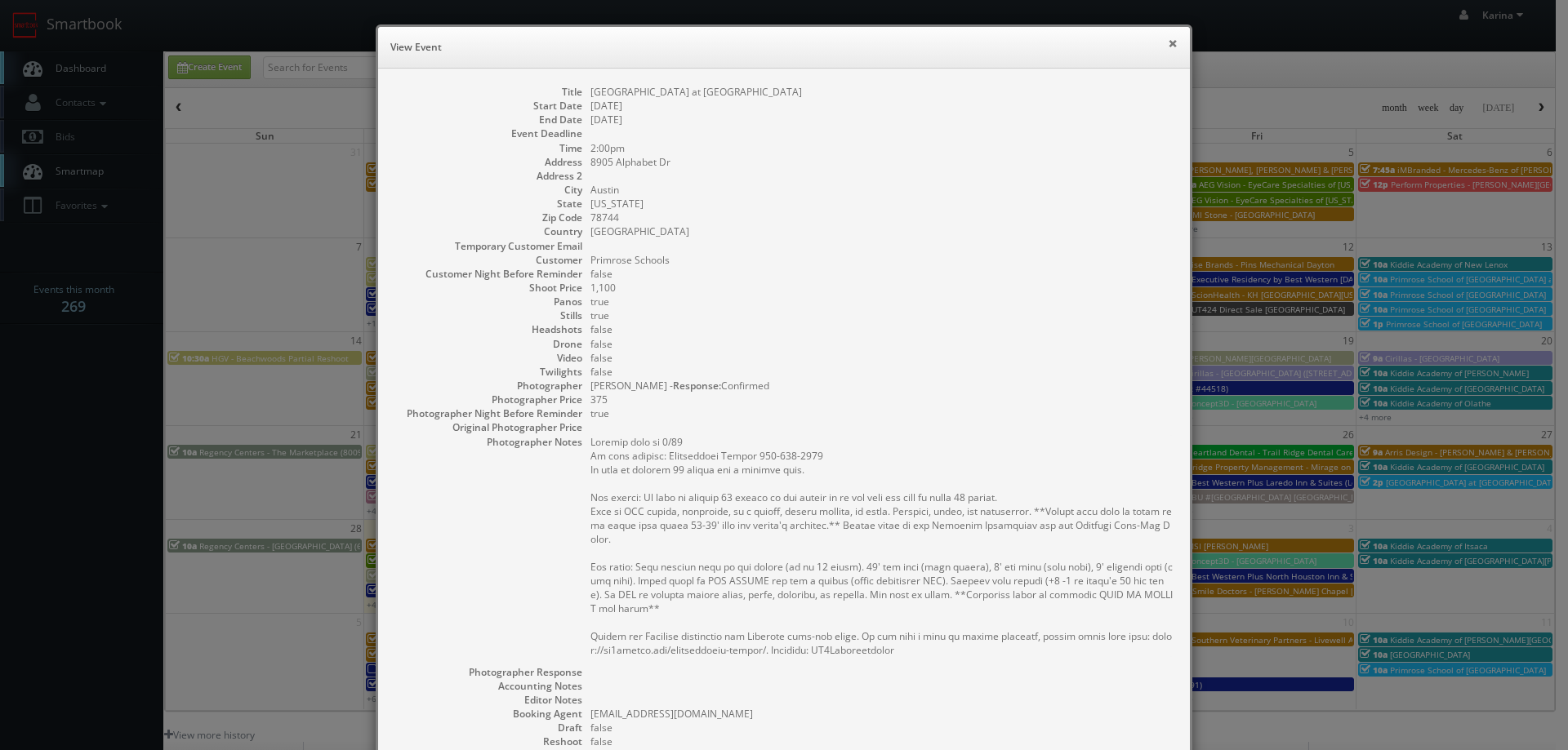
click at [1168, 38] on button "×" at bounding box center [1173, 43] width 10 height 11
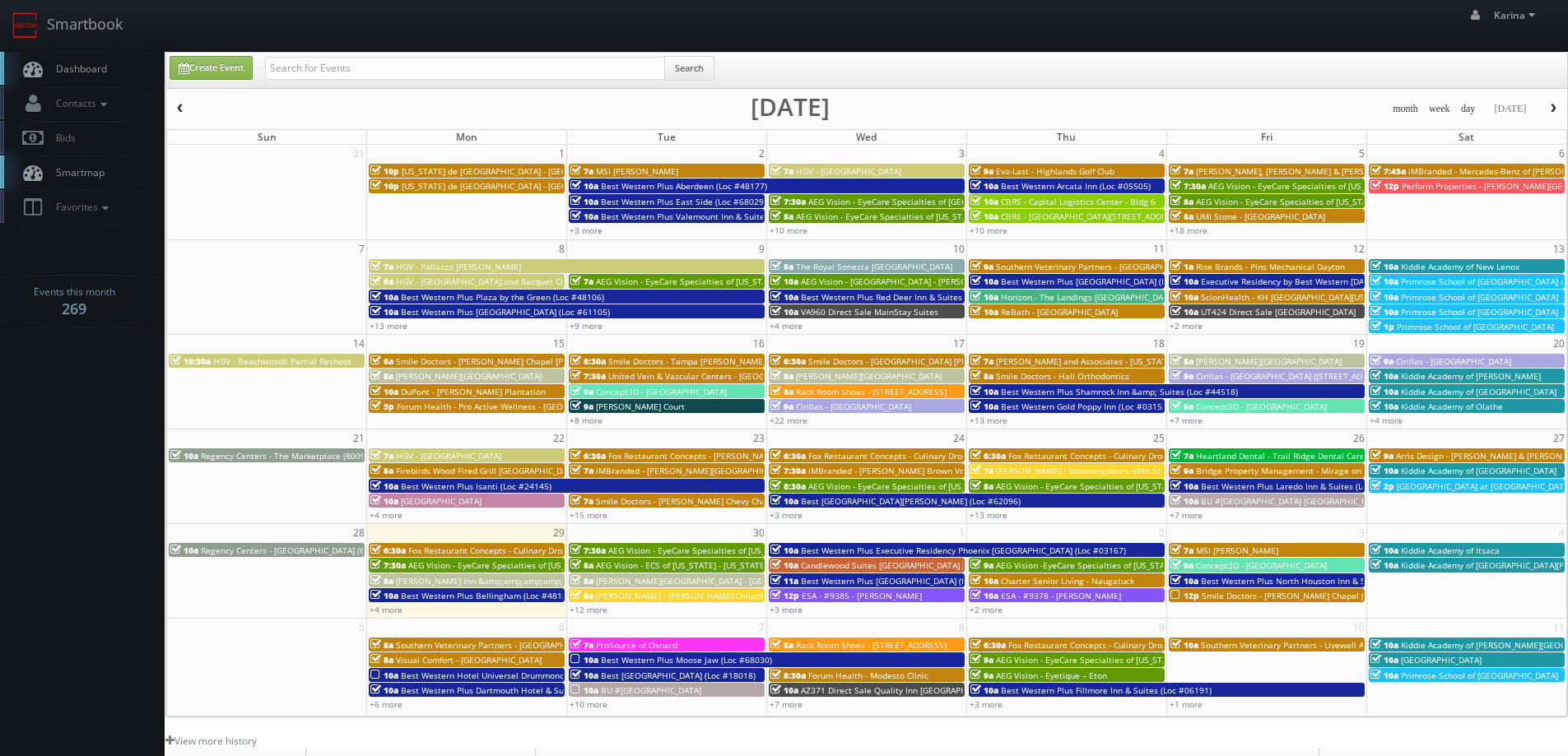
click at [77, 69] on span "Dashboard" at bounding box center [77, 69] width 59 height 14
click at [77, 64] on span "Dashboard" at bounding box center [77, 69] width 59 height 14
click at [95, 64] on span "Dashboard" at bounding box center [77, 69] width 59 height 14
click at [122, 53] on link "Dashboard" at bounding box center [82, 69] width 164 height 34
click at [601, 611] on link "+12 more" at bounding box center [588, 609] width 38 height 11
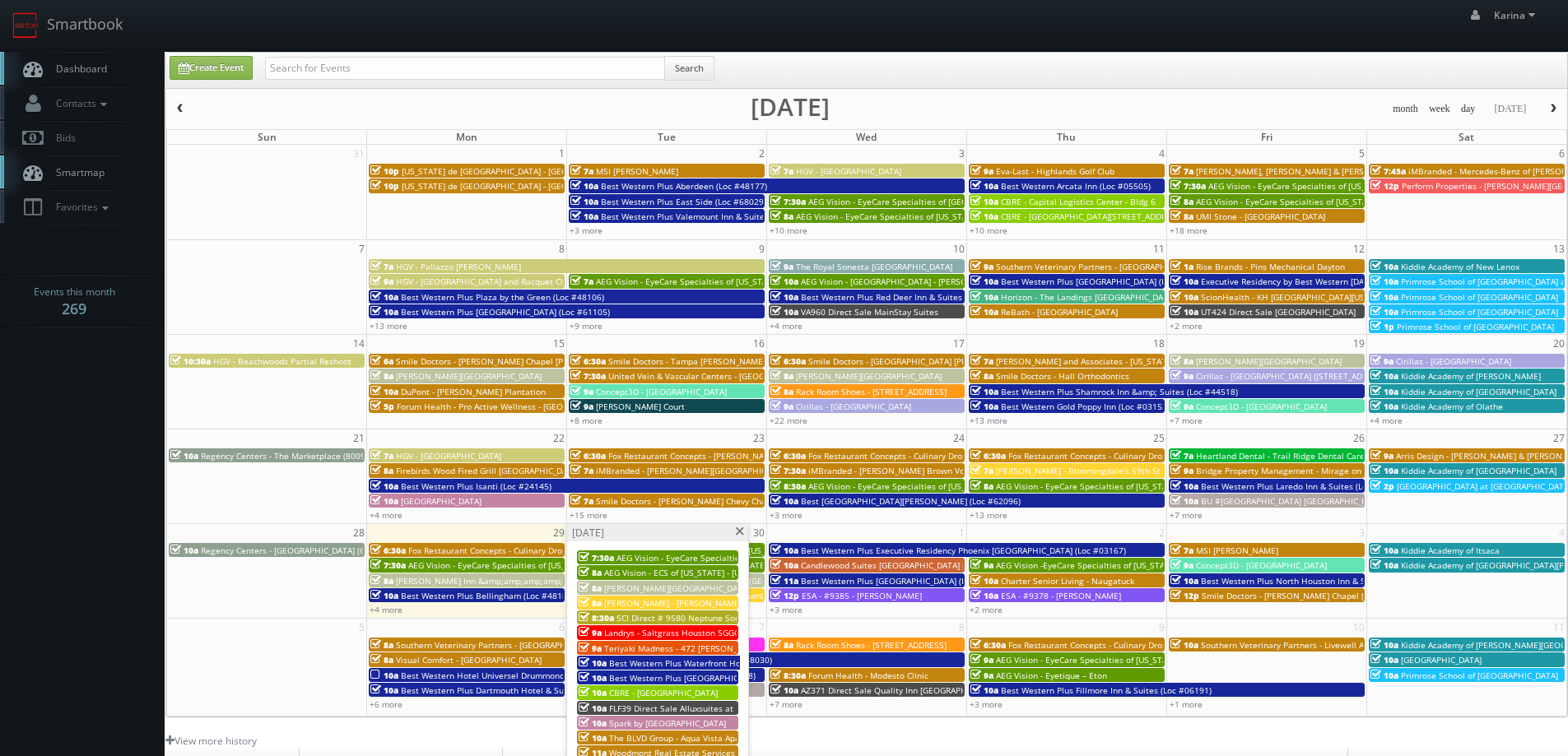
scroll to position [164, 0]
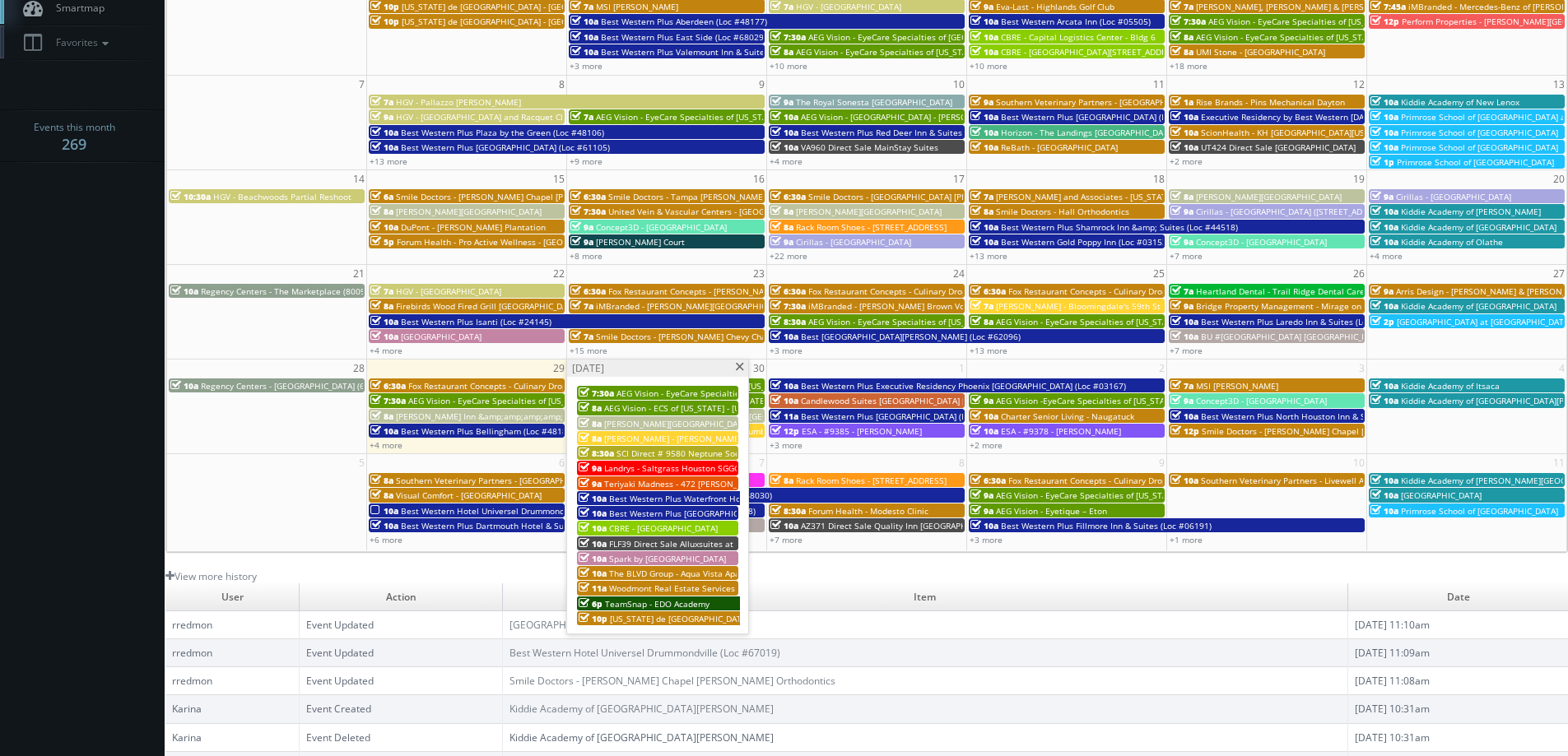
click at [740, 366] on span at bounding box center [739, 367] width 11 height 9
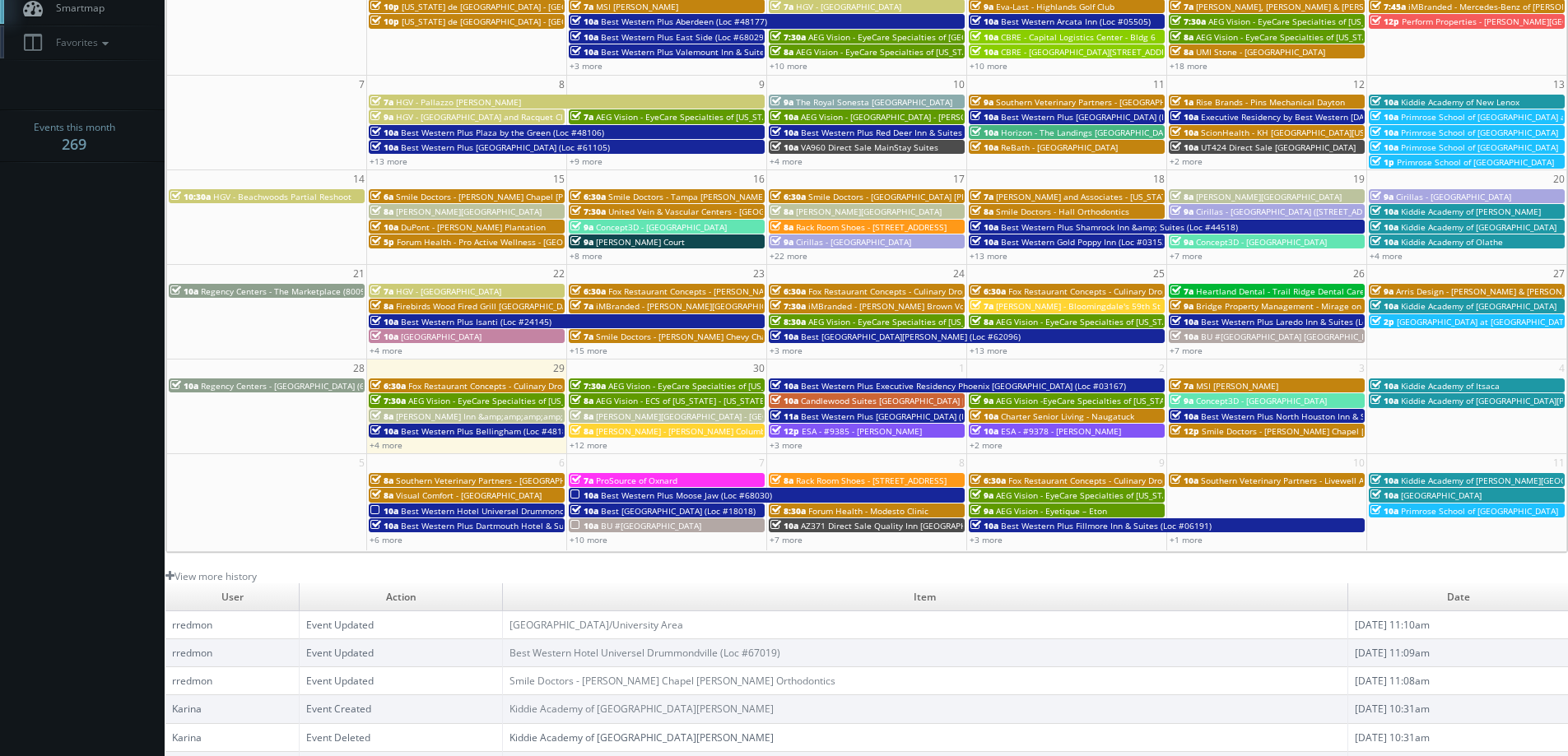
scroll to position [0, 0]
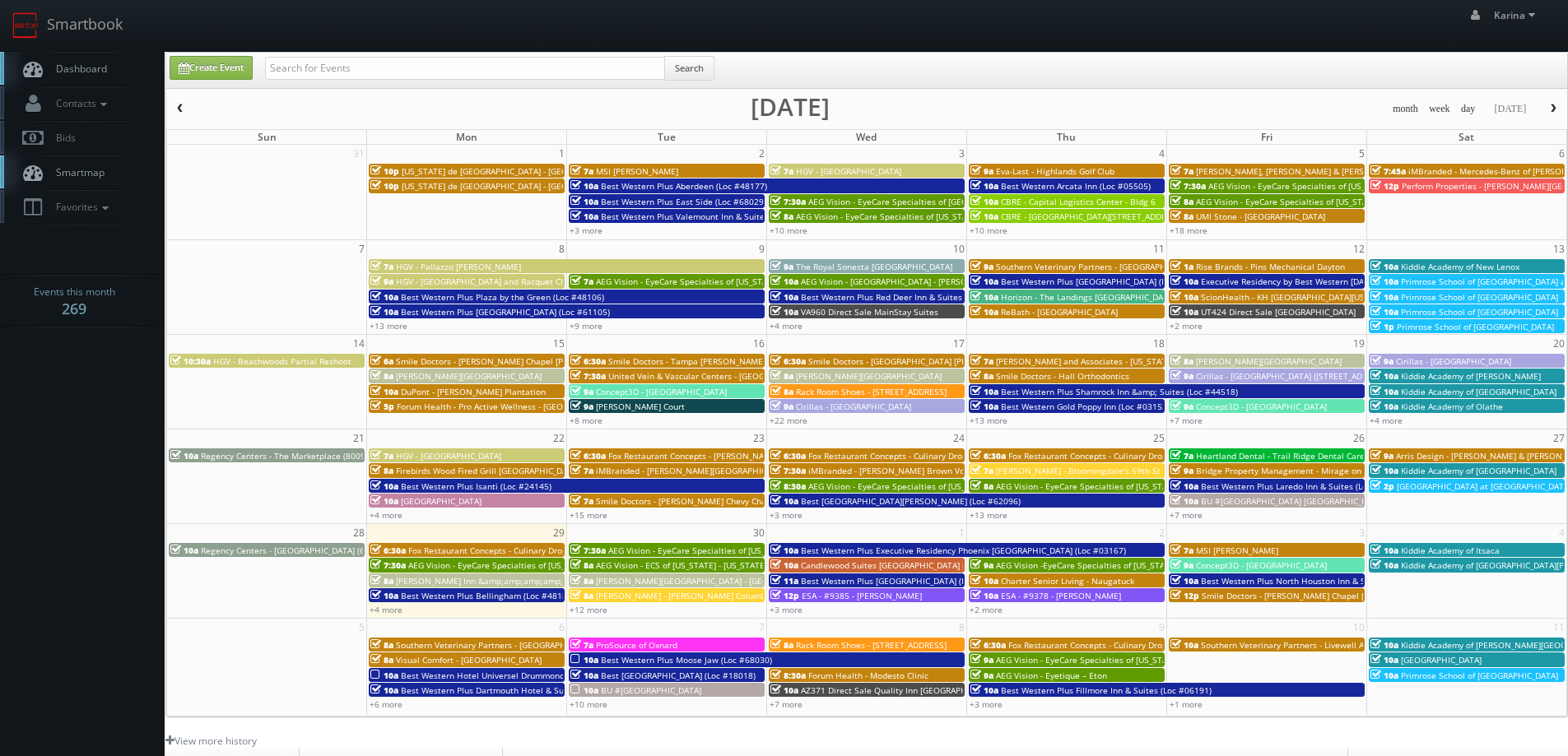
click at [96, 66] on span "Dashboard" at bounding box center [77, 69] width 59 height 14
click at [81, 72] on span "Dashboard" at bounding box center [77, 69] width 59 height 14
click at [109, 83] on link "Dashboard" at bounding box center [82, 69] width 164 height 34
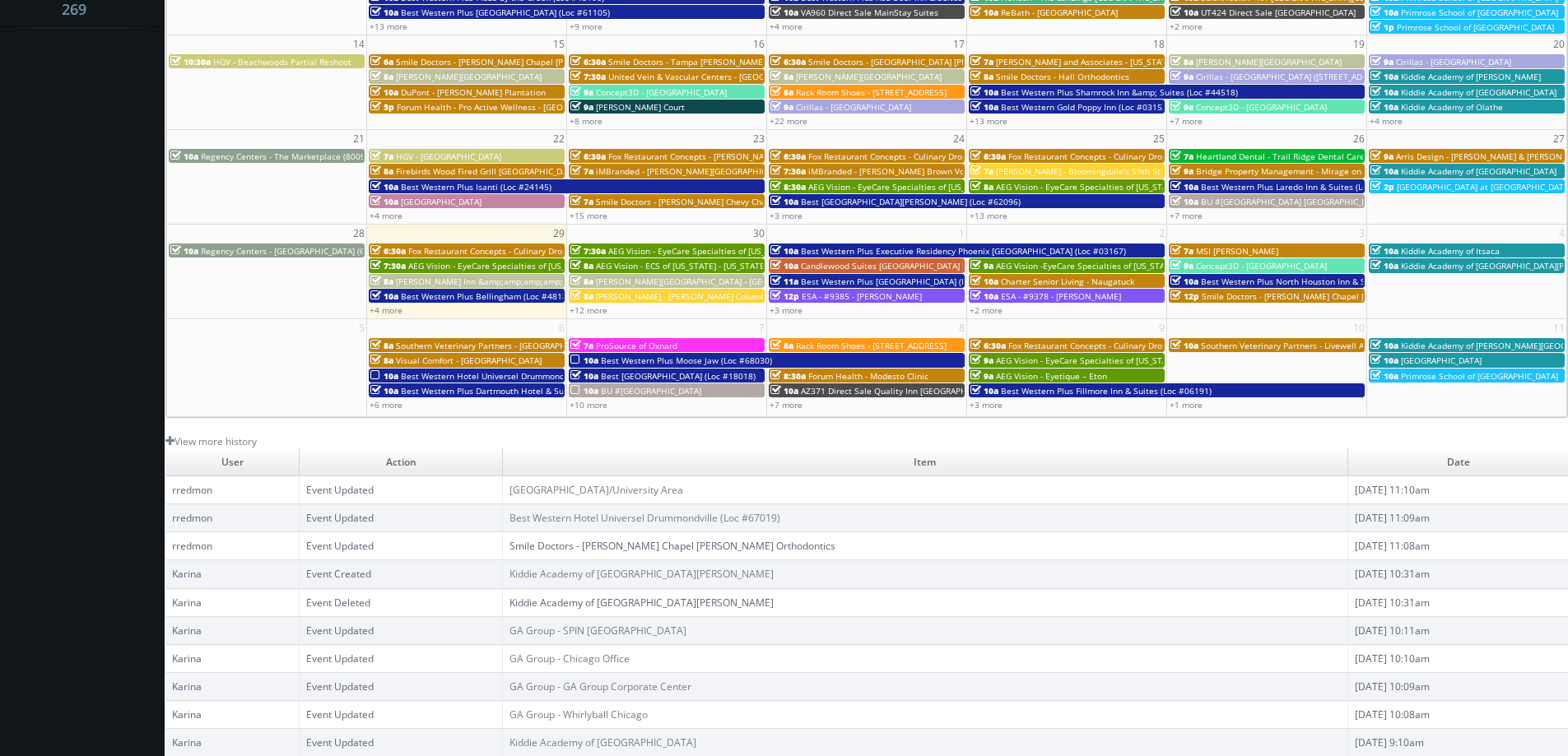
click at [694, 544] on link "Smile Doctors - [PERSON_NAME] Chapel [PERSON_NAME] Orthodontics" at bounding box center [672, 546] width 326 height 14
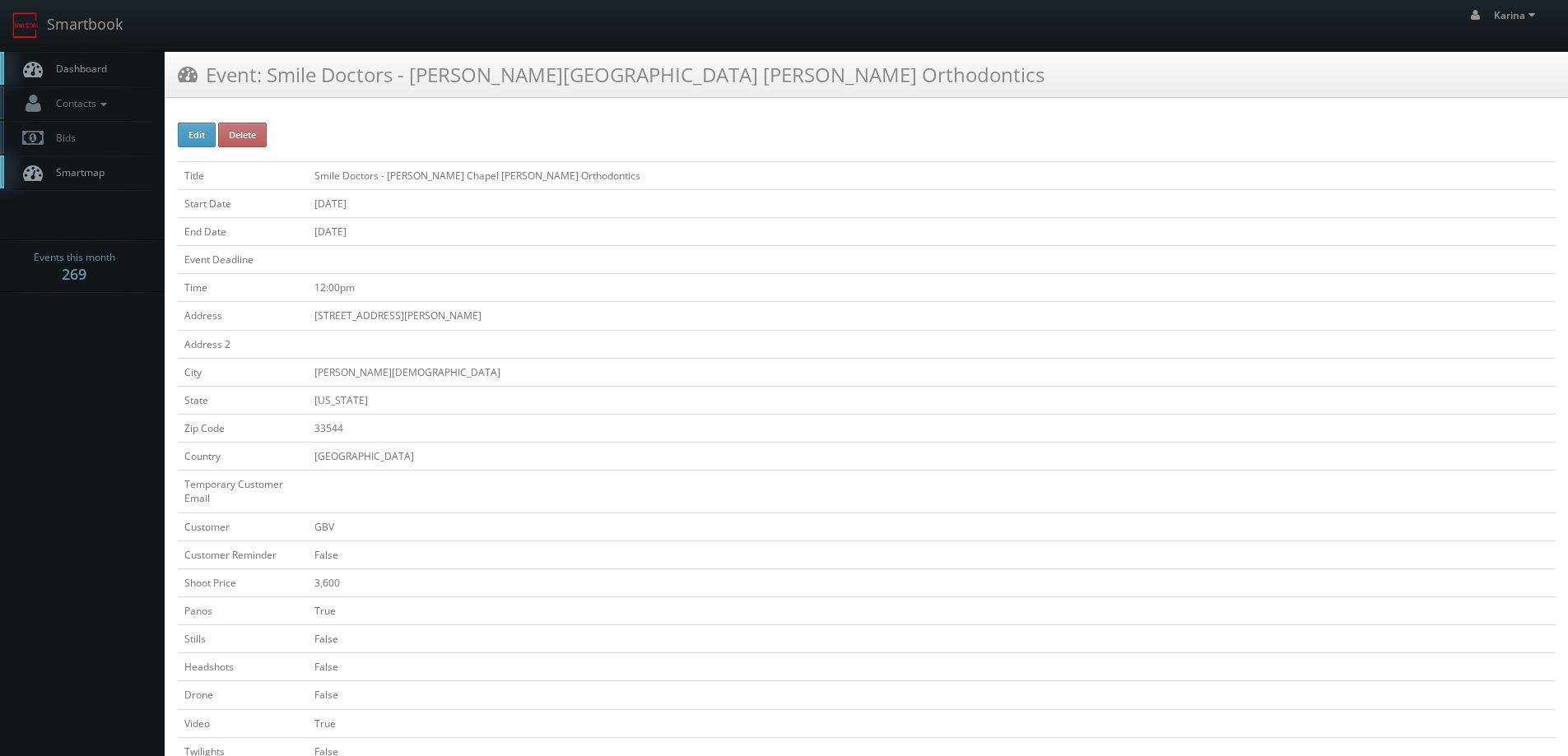
click at [80, 72] on span "Dashboard" at bounding box center [77, 69] width 59 height 14
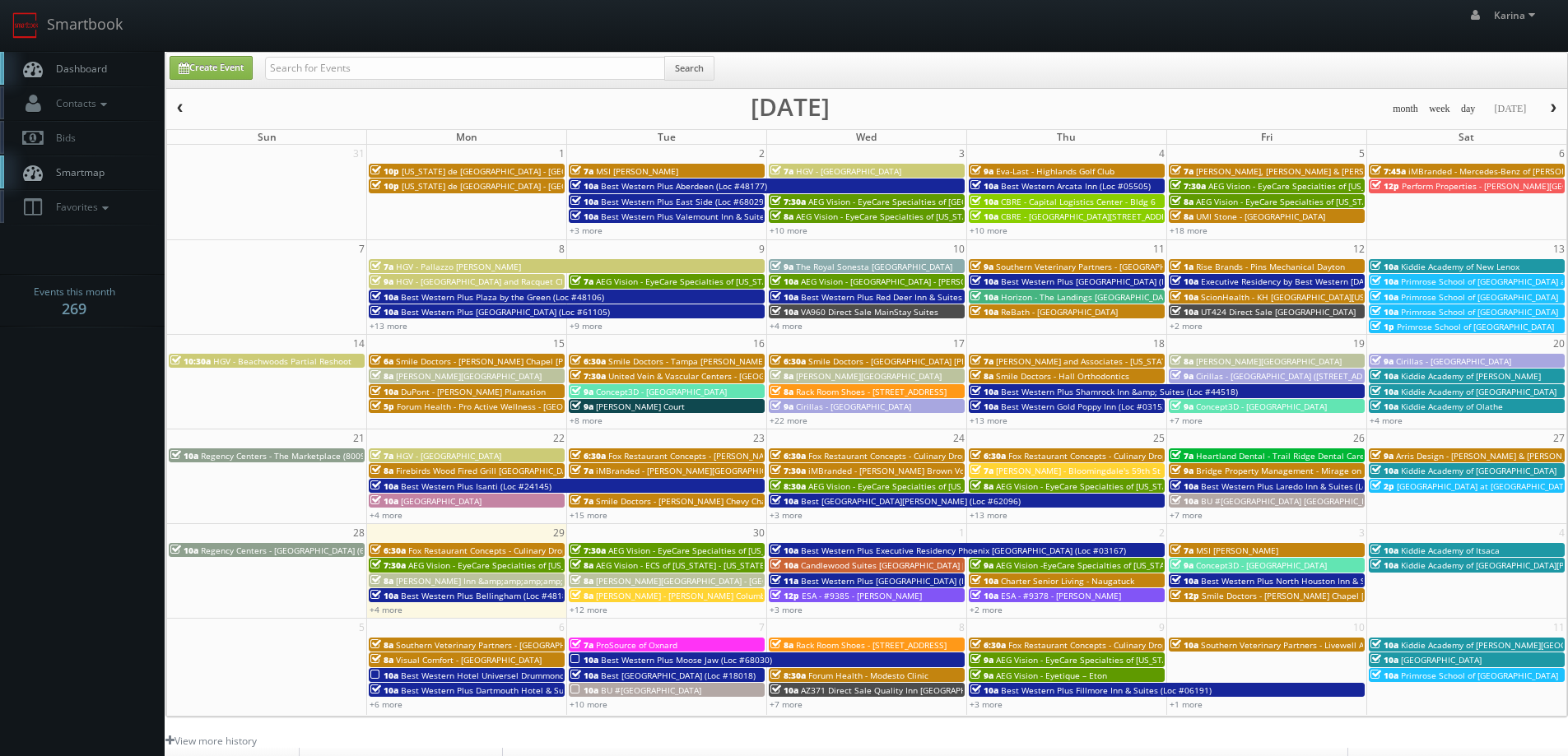
click at [86, 71] on span "Dashboard" at bounding box center [77, 69] width 59 height 14
click at [990, 607] on link "+2 more" at bounding box center [986, 609] width 33 height 11
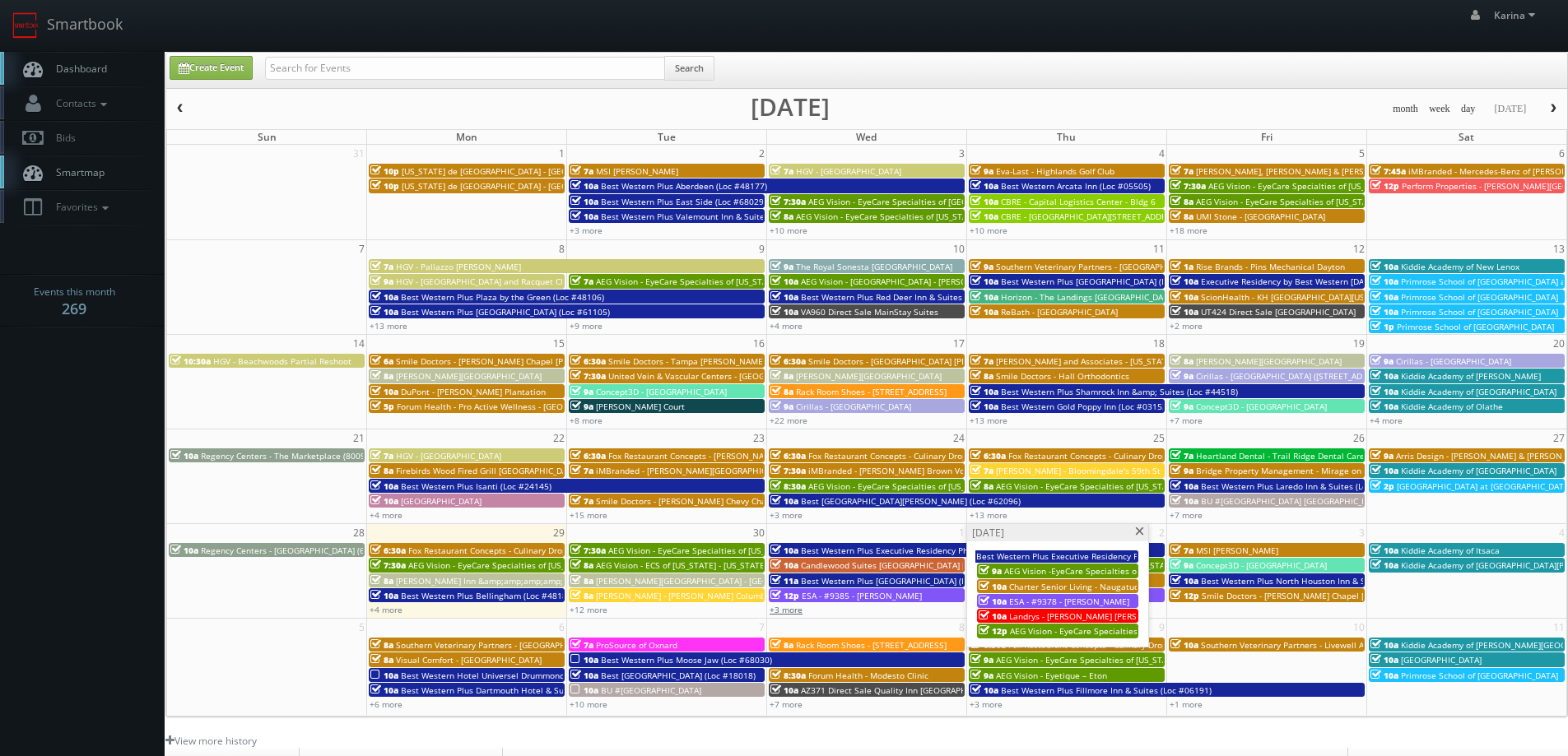
click at [801, 608] on link "+3 more" at bounding box center [785, 609] width 33 height 11
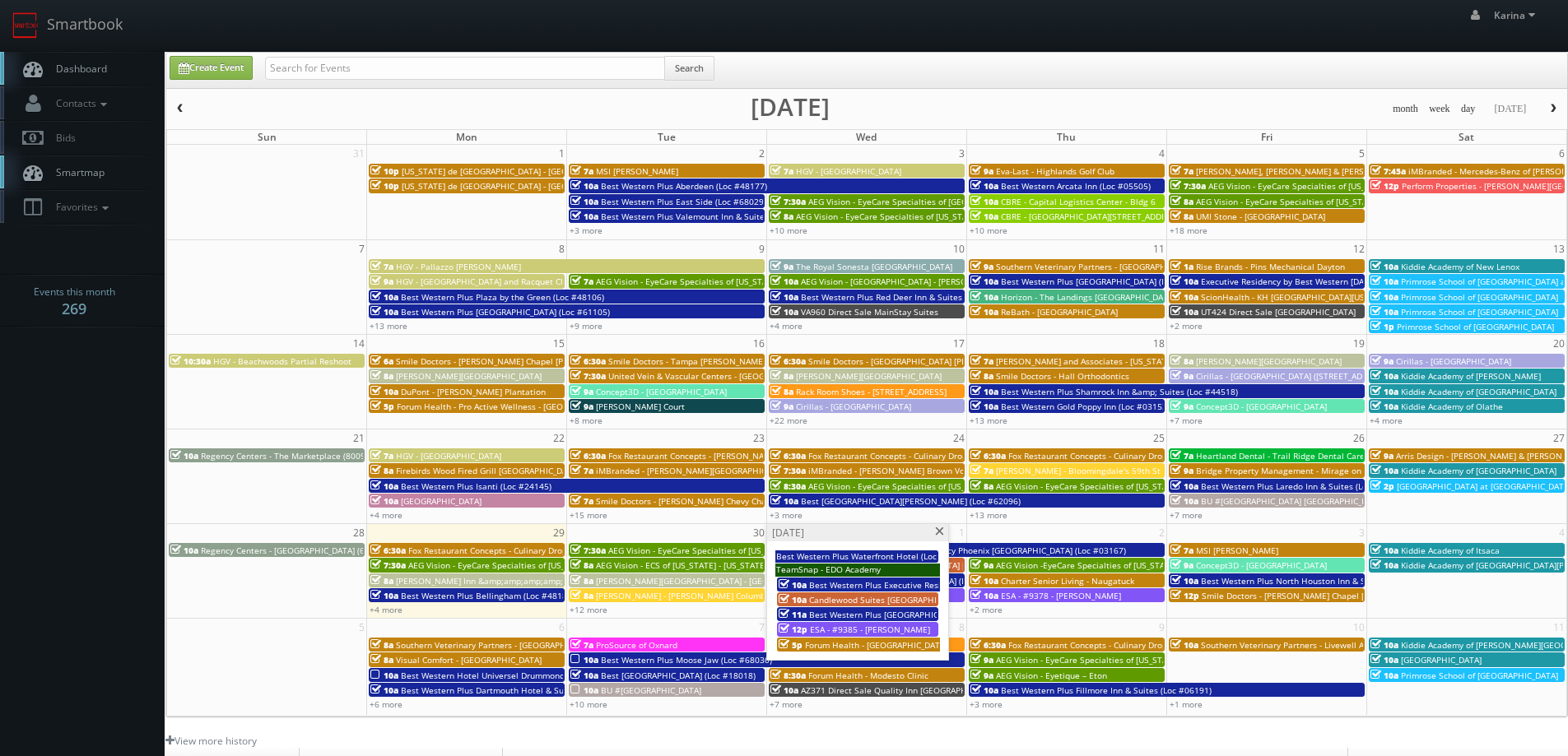
click at [937, 535] on span at bounding box center [940, 532] width 11 height 9
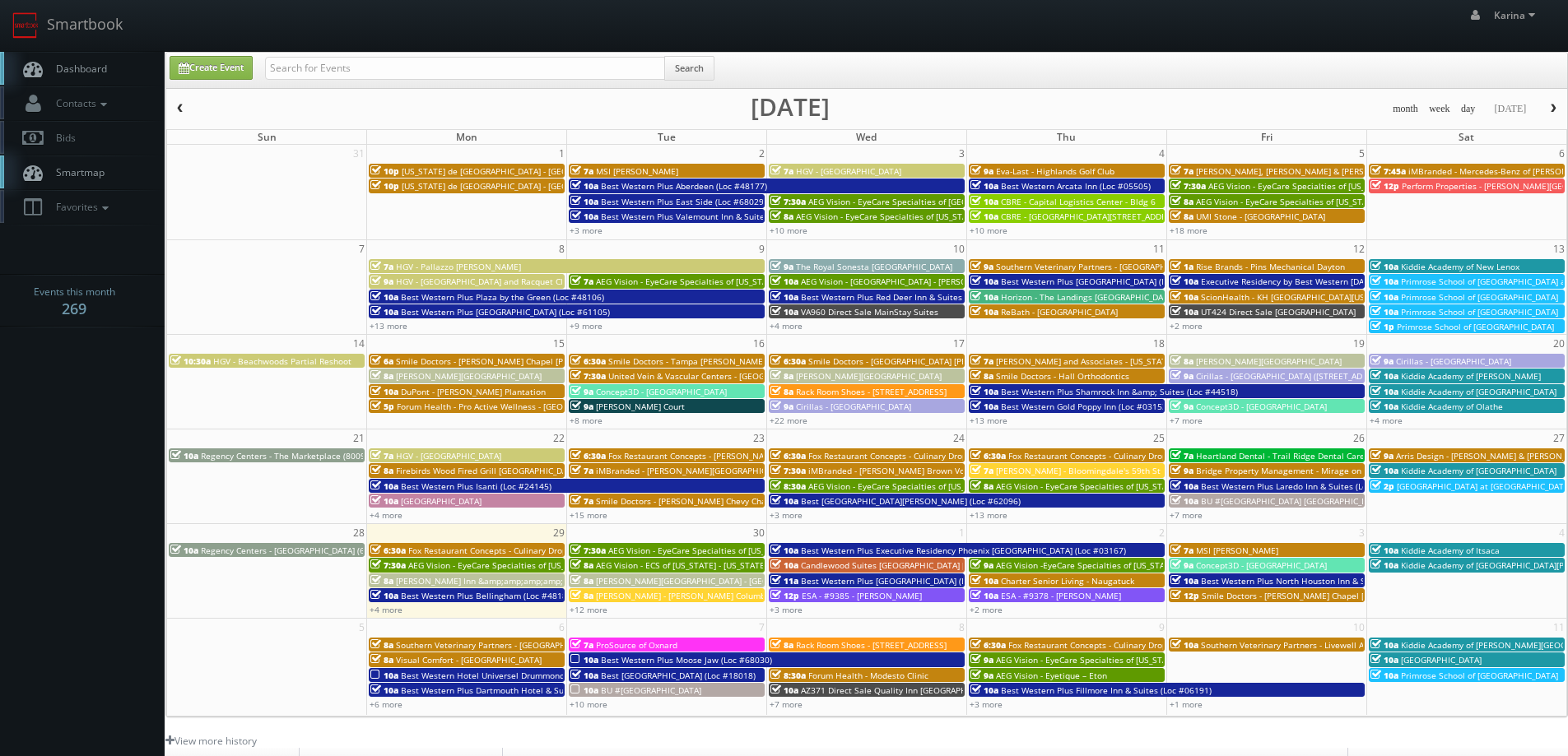
click at [104, 82] on link "Dashboard" at bounding box center [82, 69] width 164 height 34
click at [392, 615] on link "+4 more" at bounding box center [385, 609] width 33 height 11
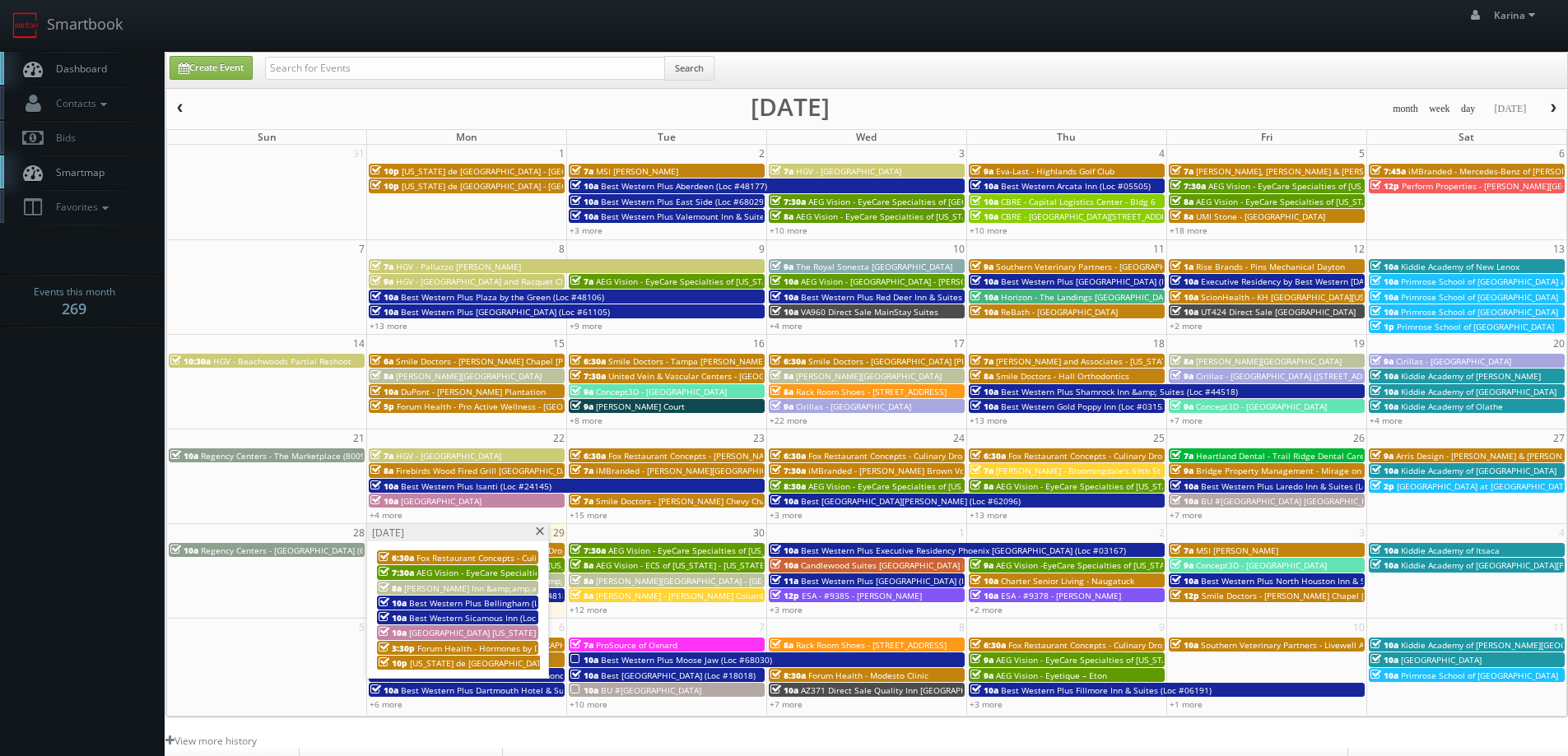
click at [538, 533] on span at bounding box center [540, 532] width 11 height 9
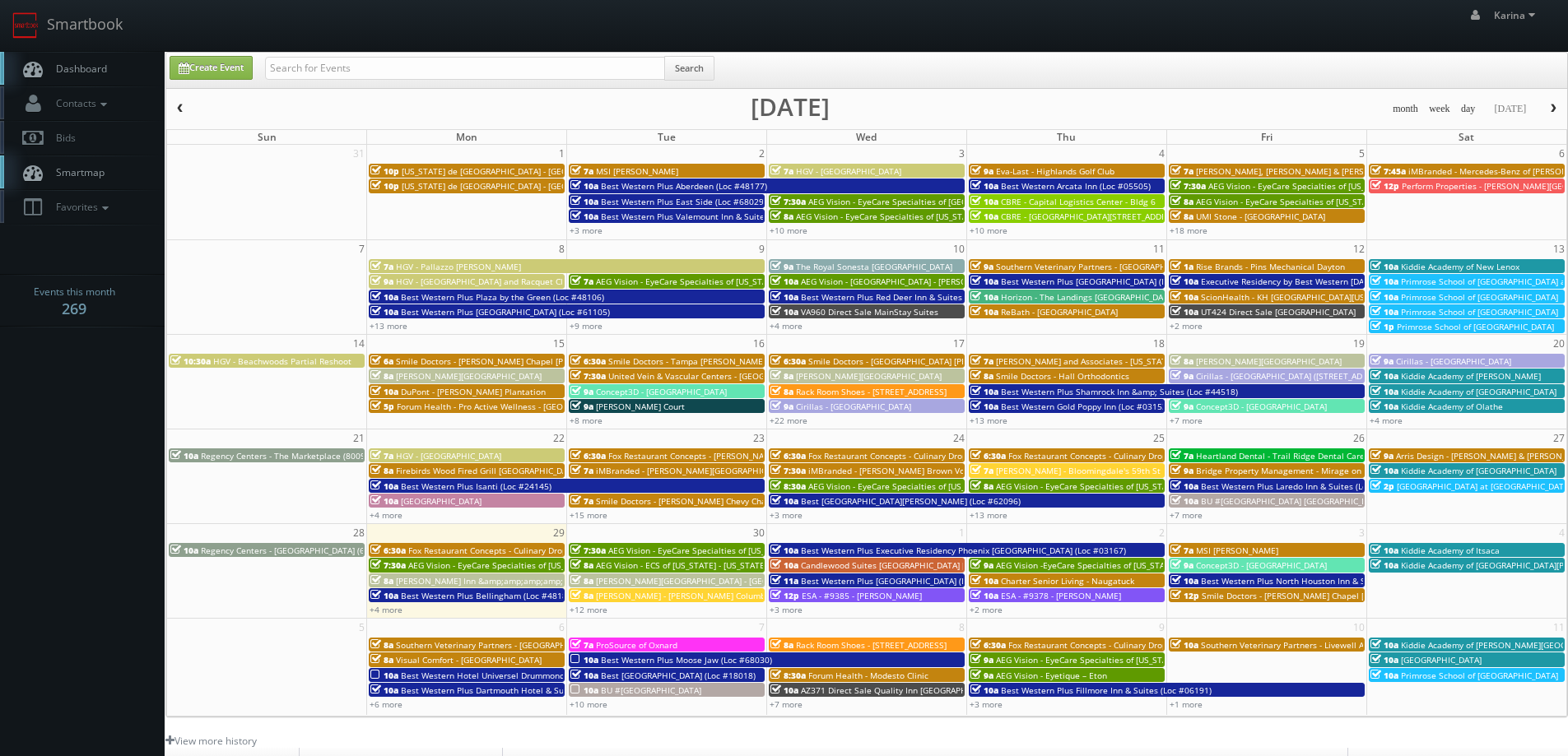
click at [100, 78] on link "Dashboard" at bounding box center [82, 69] width 164 height 34
click at [95, 72] on span "Dashboard" at bounding box center [77, 69] width 59 height 14
click at [116, 71] on link "Dashboard" at bounding box center [82, 69] width 164 height 34
click at [91, 77] on link "Dashboard" at bounding box center [82, 69] width 164 height 34
